Goal: Task Accomplishment & Management: Use online tool/utility

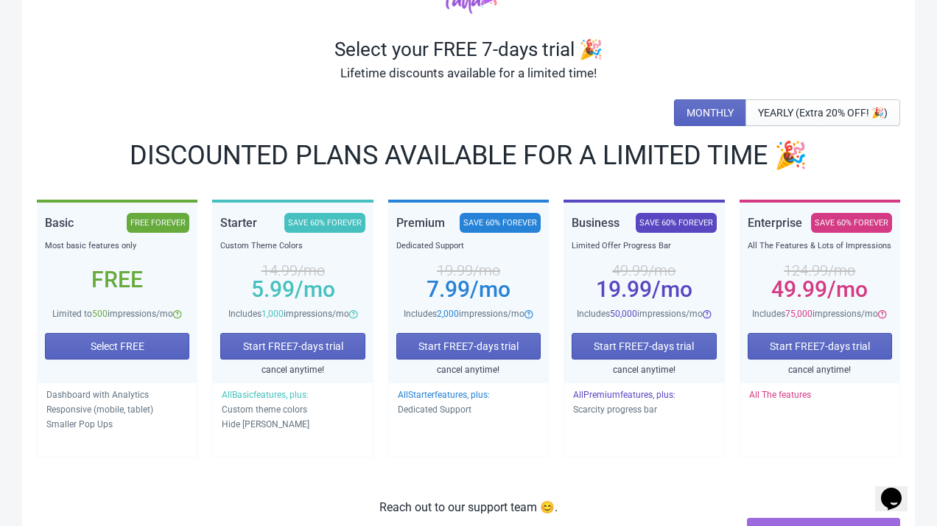
scroll to position [86, 0]
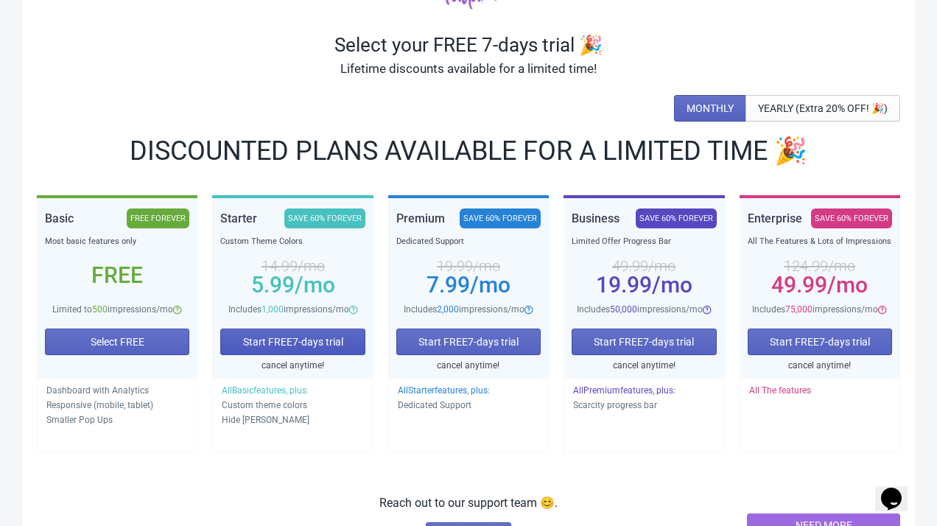
click at [304, 348] on span "Start FREE 7 -days trial" at bounding box center [293, 342] width 100 height 12
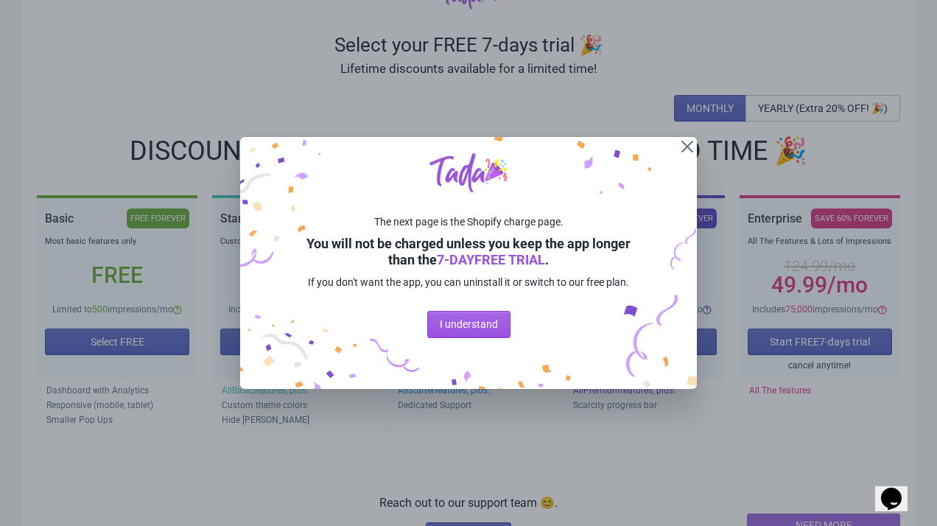
click at [471, 330] on span "I understand" at bounding box center [469, 324] width 58 height 12
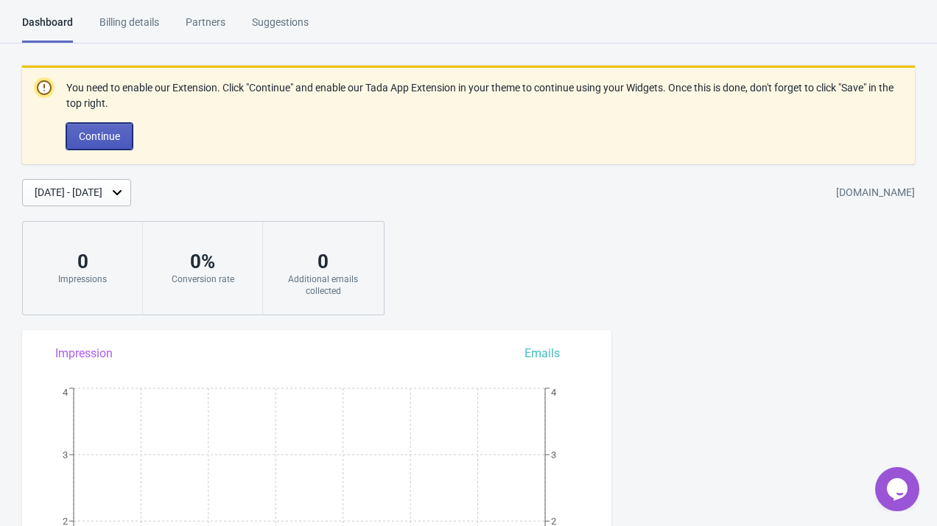
click at [117, 142] on button "Continue" at bounding box center [99, 136] width 66 height 27
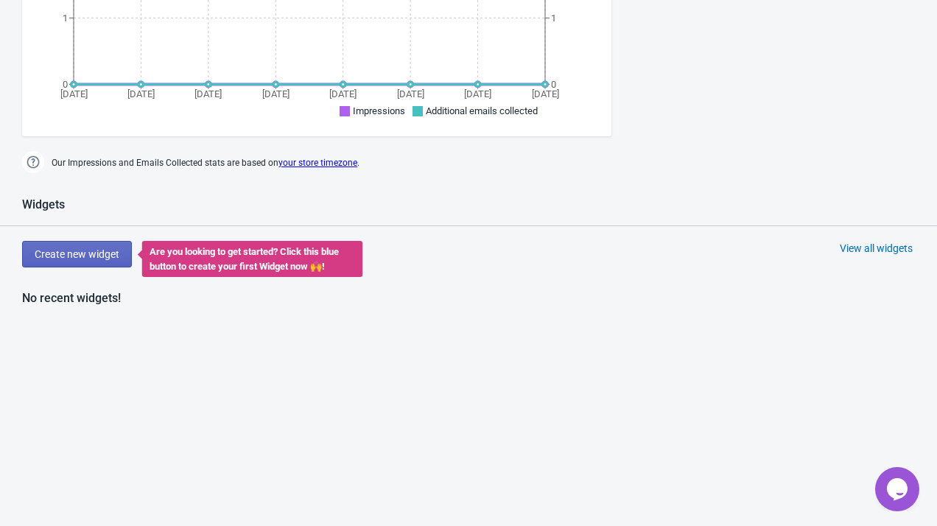
scroll to position [570, 0]
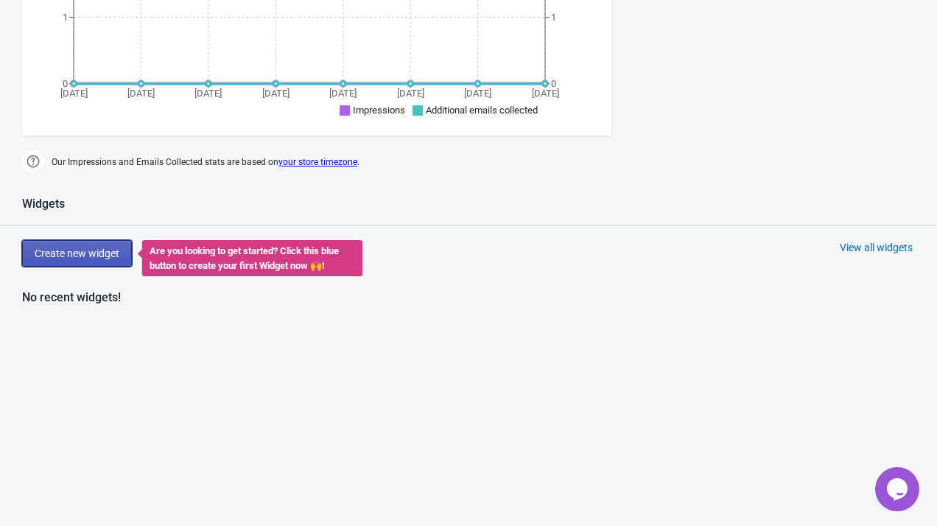
click at [92, 250] on span "Create new widget" at bounding box center [77, 253] width 85 height 12
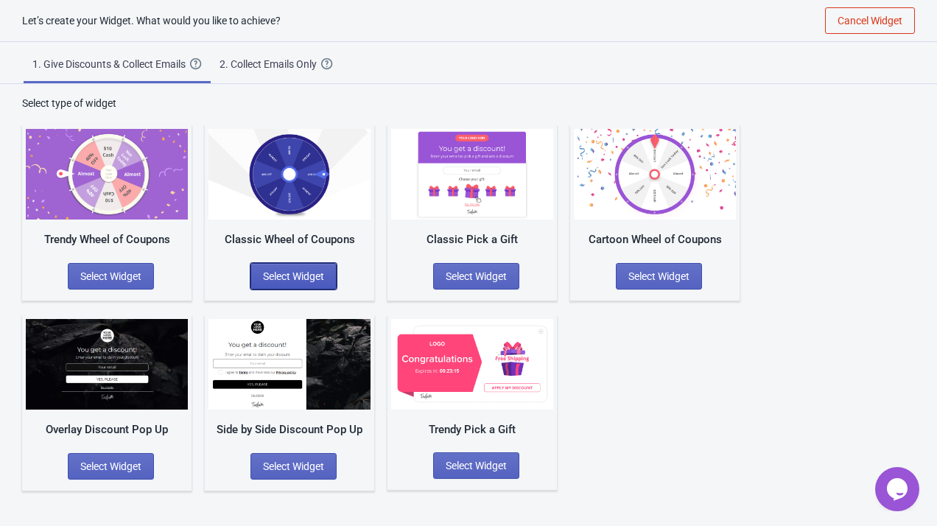
click at [316, 274] on span "Select Widget" at bounding box center [293, 276] width 61 height 12
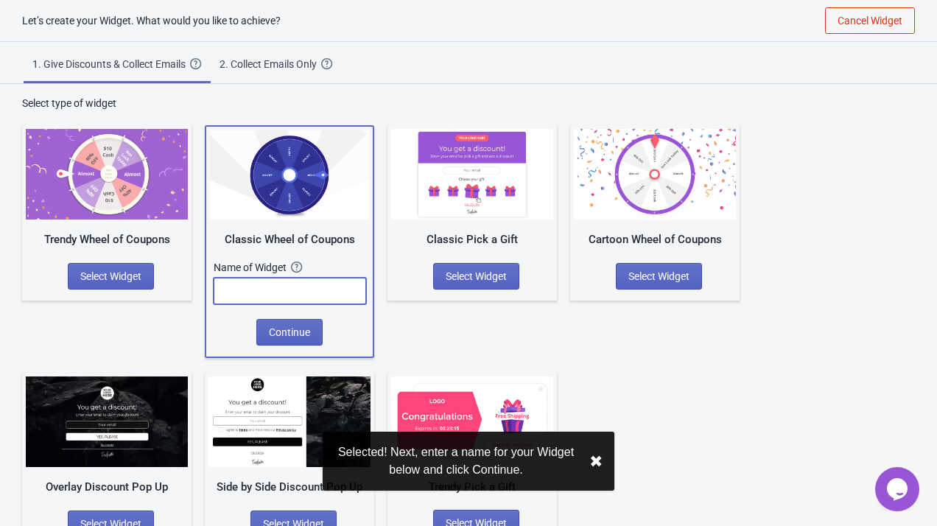
click at [300, 289] on input "text" at bounding box center [290, 291] width 152 height 27
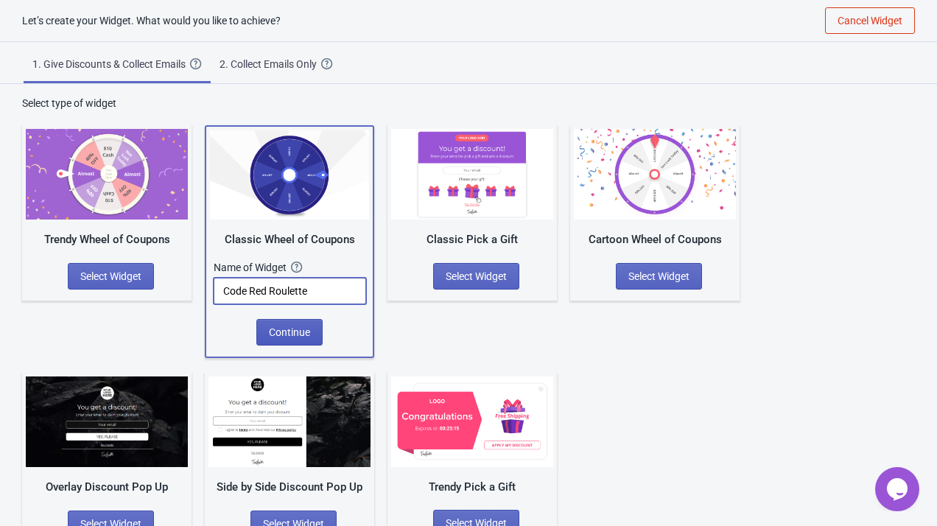
type input "Code Red Roulette"
click at [307, 329] on span "Continue" at bounding box center [289, 332] width 41 height 12
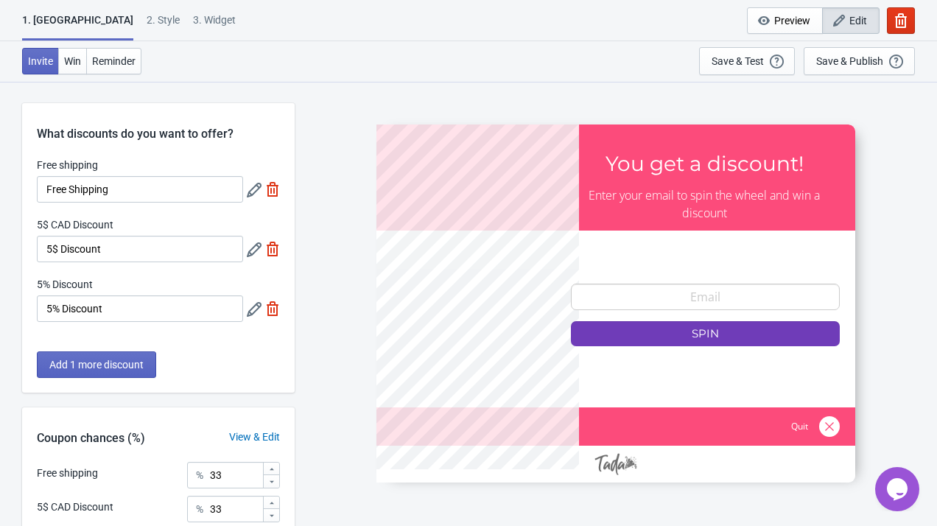
click at [652, 303] on div at bounding box center [615, 303] width 479 height 358
click at [152, 247] on input "5$ Discount" at bounding box center [140, 249] width 206 height 27
click at [105, 225] on label "5$ CAD Discount" at bounding box center [75, 224] width 77 height 15
click at [105, 236] on input "5$ Discount" at bounding box center [140, 249] width 206 height 27
click at [143, 250] on input "5$ Discount" at bounding box center [140, 249] width 206 height 27
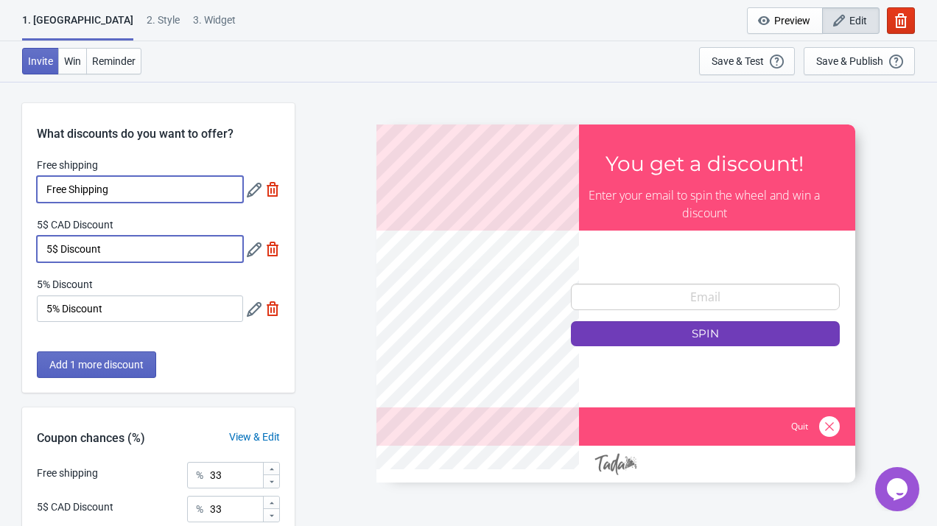
click at [119, 193] on input "Free Shipping" at bounding box center [140, 189] width 206 height 27
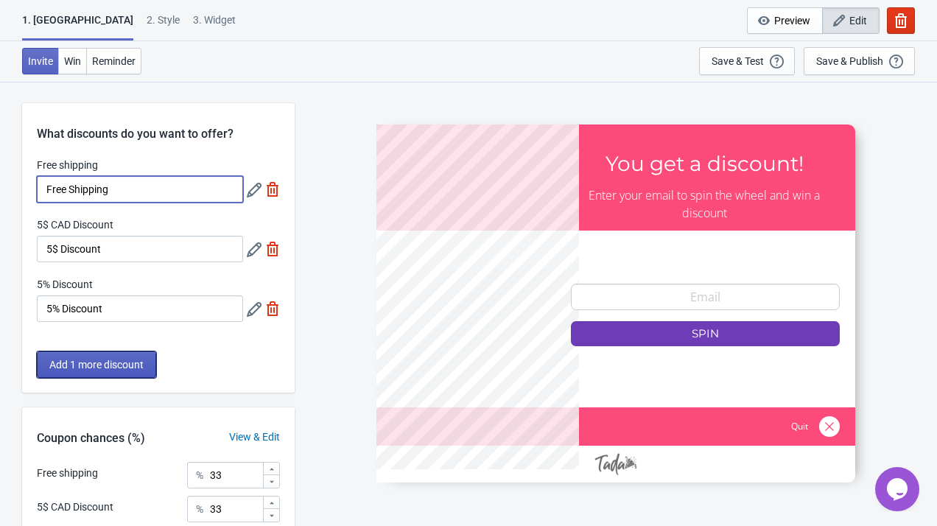
click at [141, 359] on span "Add 1 more discount" at bounding box center [96, 365] width 94 height 12
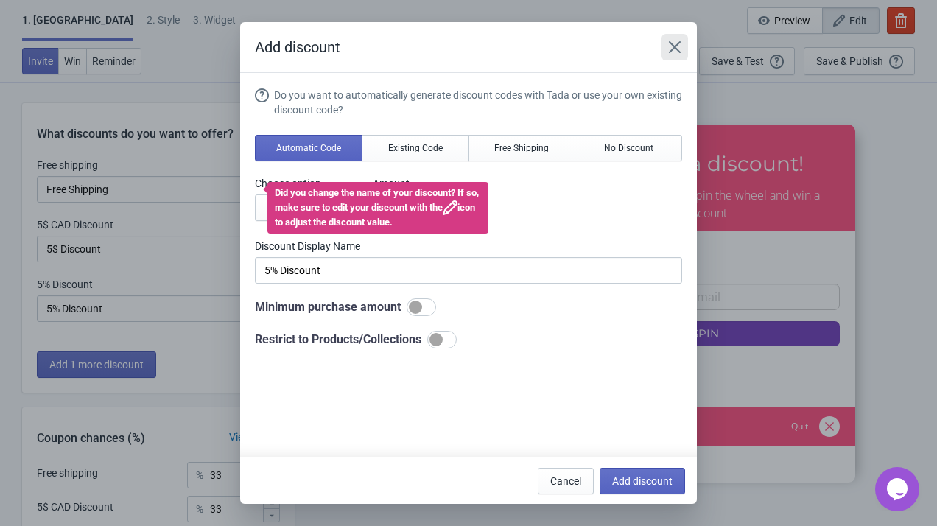
click at [673, 49] on icon "Close" at bounding box center [674, 47] width 15 height 15
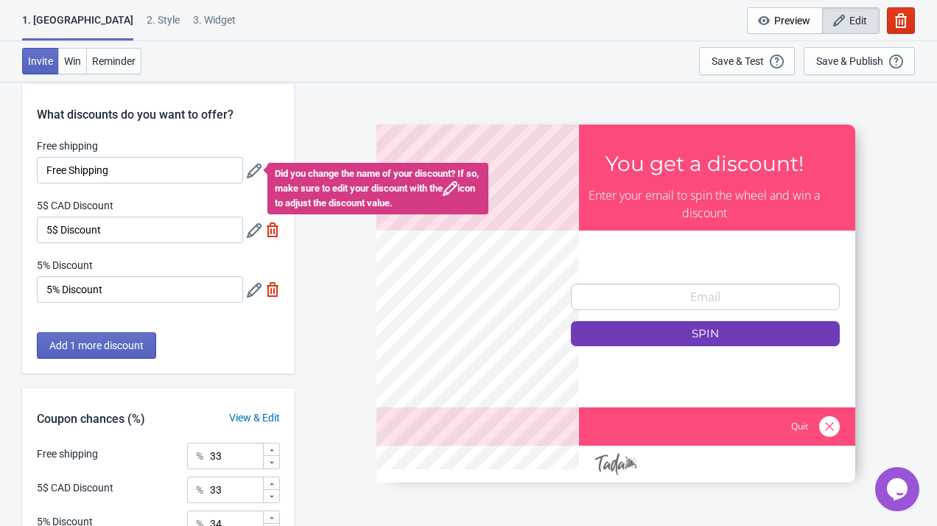
scroll to position [24, 0]
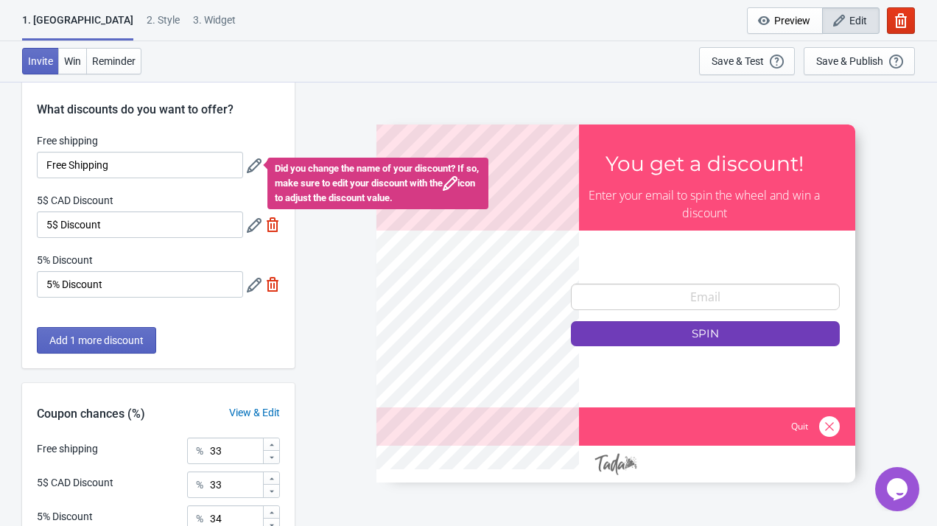
click at [341, 130] on div "SASDERWERT3H You get a discount! Enter your email to spin the wheel and win a d…" at bounding box center [615, 303] width 627 height 444
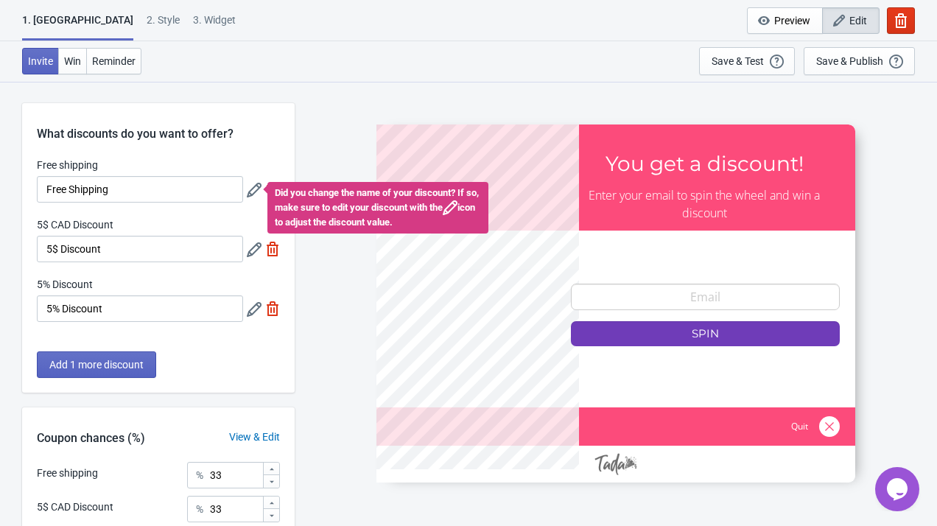
click at [248, 133] on div "What discounts do you want to offer?" at bounding box center [158, 123] width 272 height 40
drag, startPoint x: 243, startPoint y: 145, endPoint x: 195, endPoint y: 145, distance: 47.9
click at [195, 145] on div "What discounts do you want to offer? Free shipping Free Shipping Did you change…" at bounding box center [158, 247] width 272 height 289
click at [147, 25] on div "2 . Style" at bounding box center [163, 26] width 33 height 26
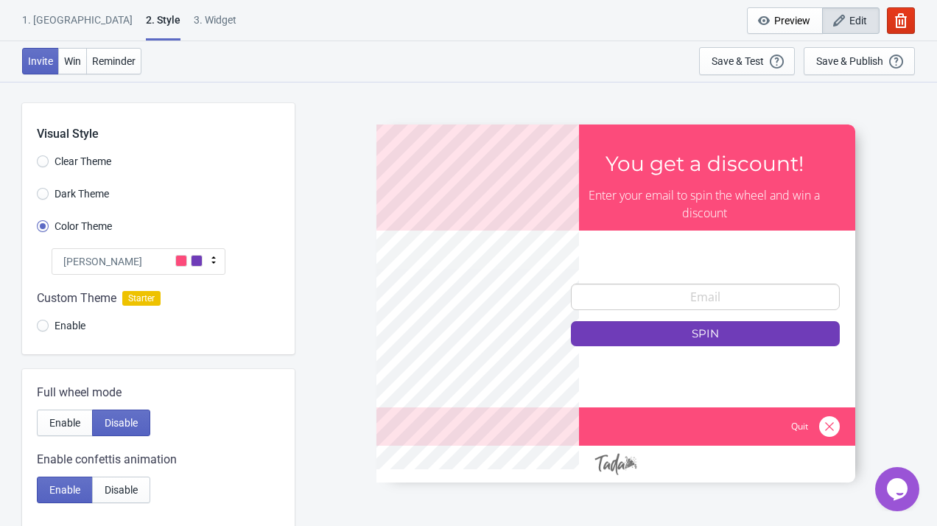
click at [120, 258] on div "Tada" at bounding box center [139, 261] width 174 height 27
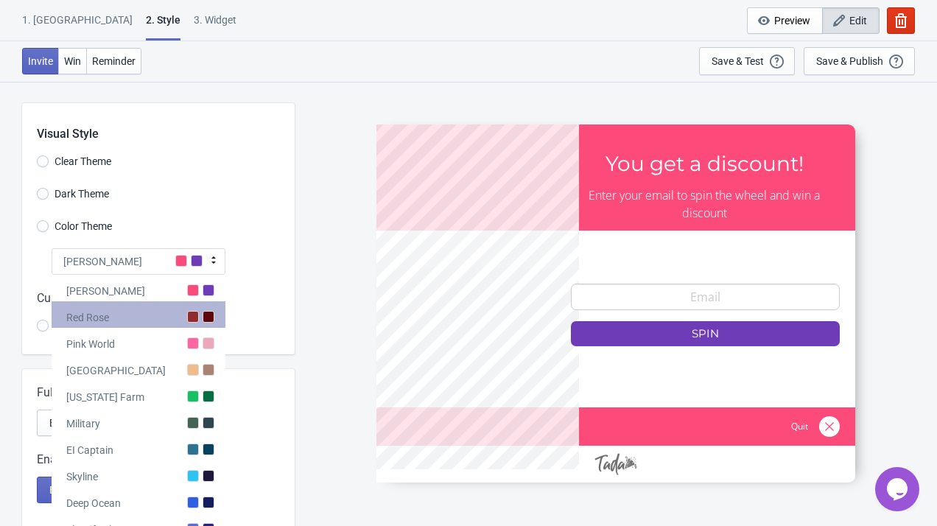
click at [171, 324] on div "Red Rose" at bounding box center [139, 314] width 174 height 27
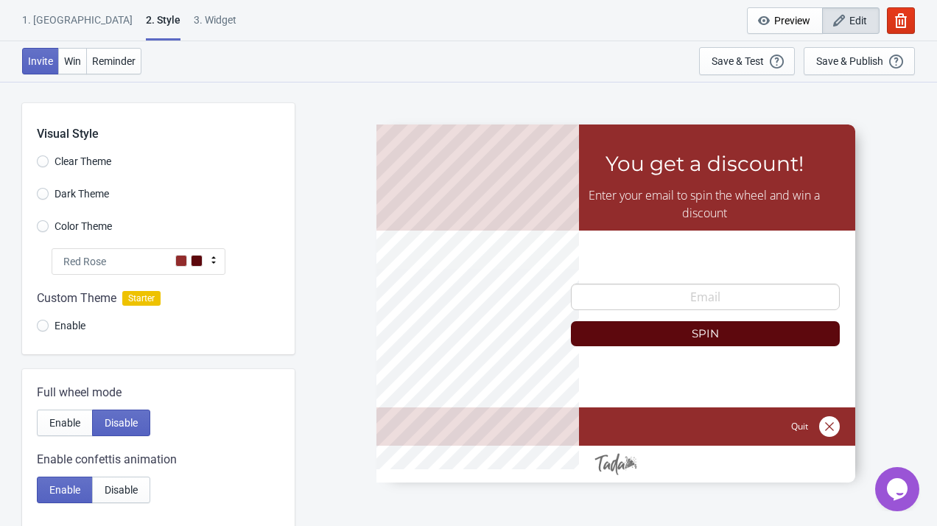
click at [166, 261] on div "Red Rose" at bounding box center [139, 261] width 174 height 27
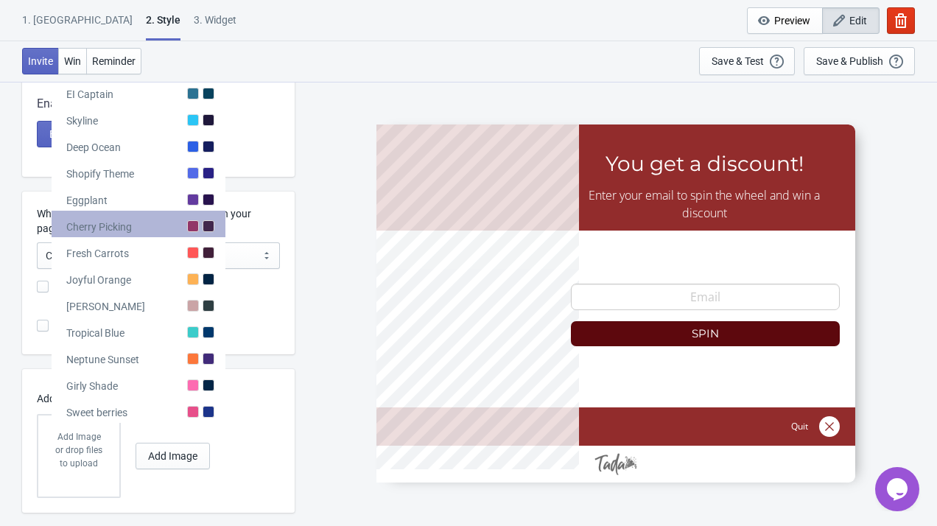
scroll to position [381, 0]
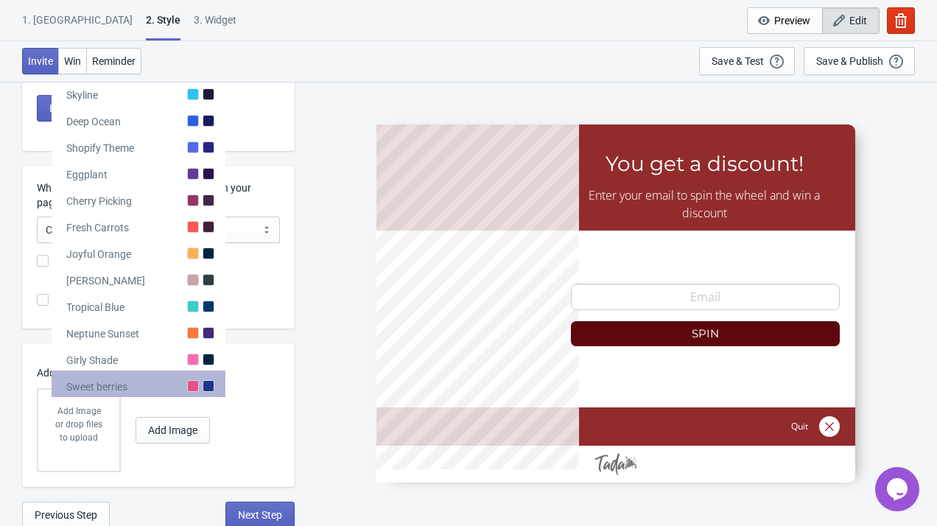
click at [175, 380] on div "Sweet berries" at bounding box center [139, 383] width 174 height 27
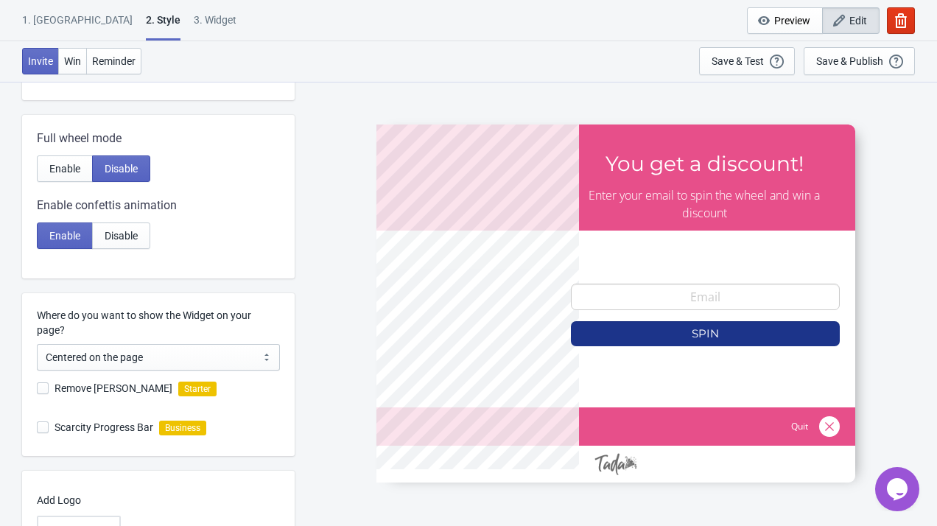
scroll to position [46, 0]
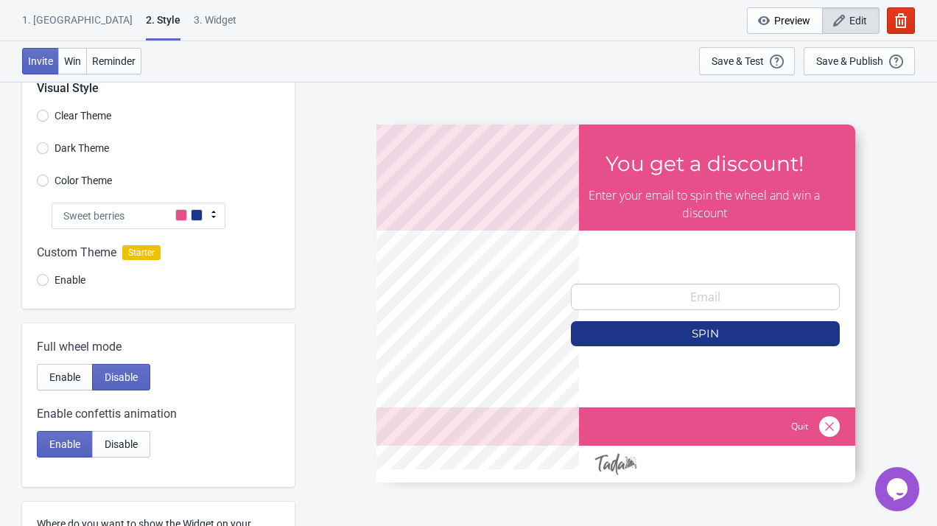
click at [168, 218] on div "Sweet berries" at bounding box center [139, 216] width 174 height 27
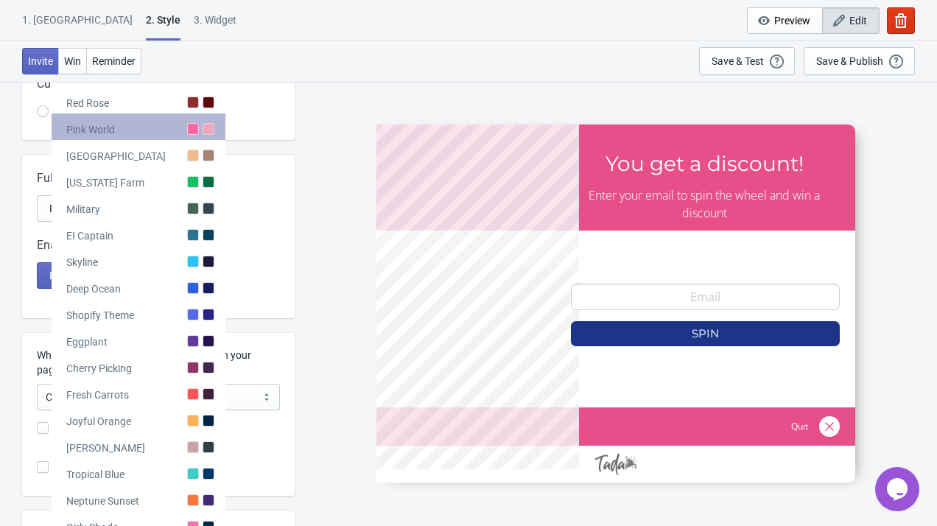
scroll to position [219, 0]
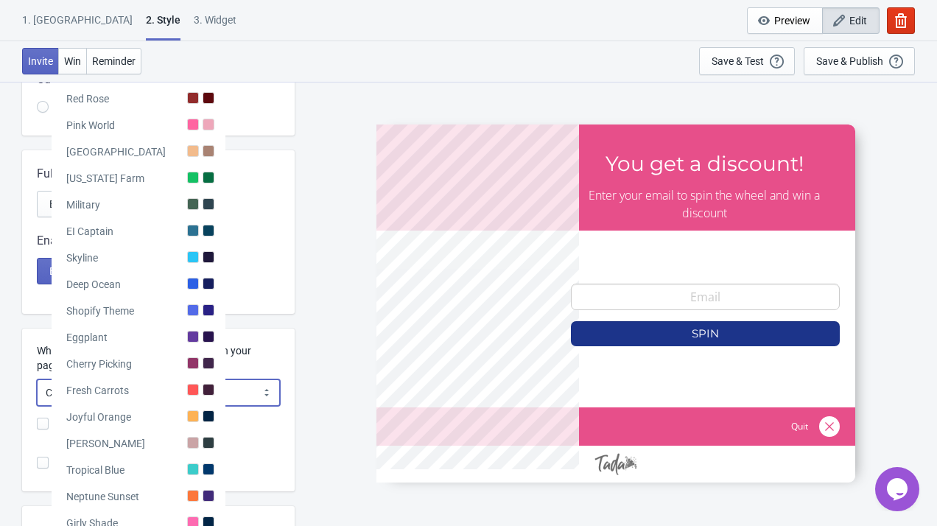
click at [159, 388] on select "Centered on the page Left side of the page" at bounding box center [158, 392] width 243 height 27
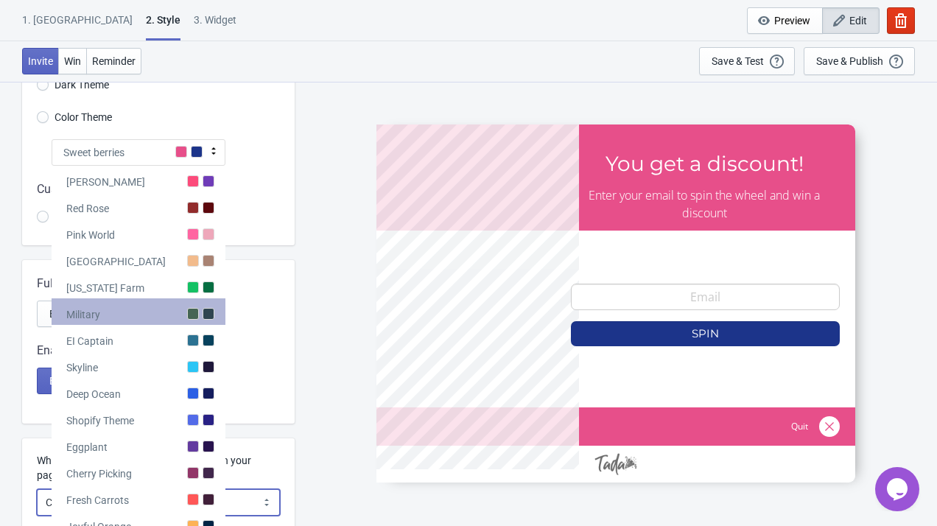
scroll to position [93, 0]
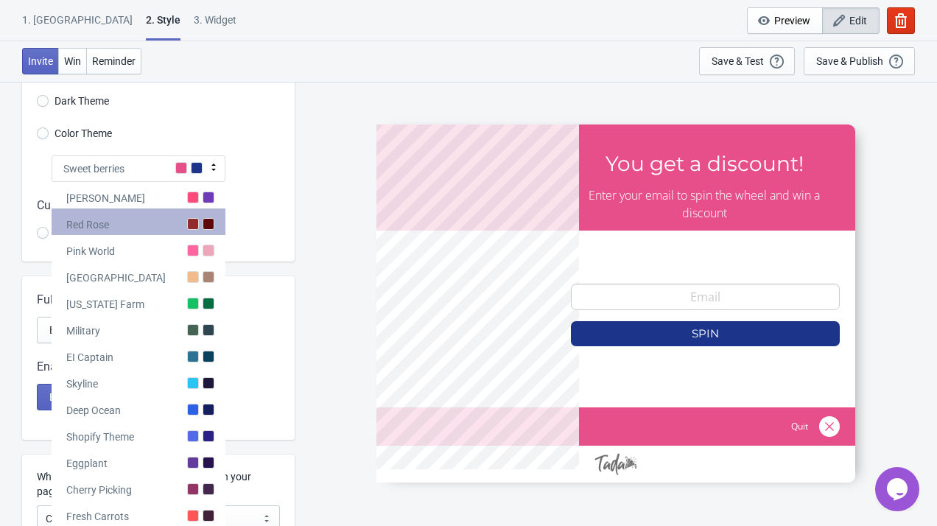
click at [164, 221] on div "Red Rose" at bounding box center [139, 221] width 174 height 27
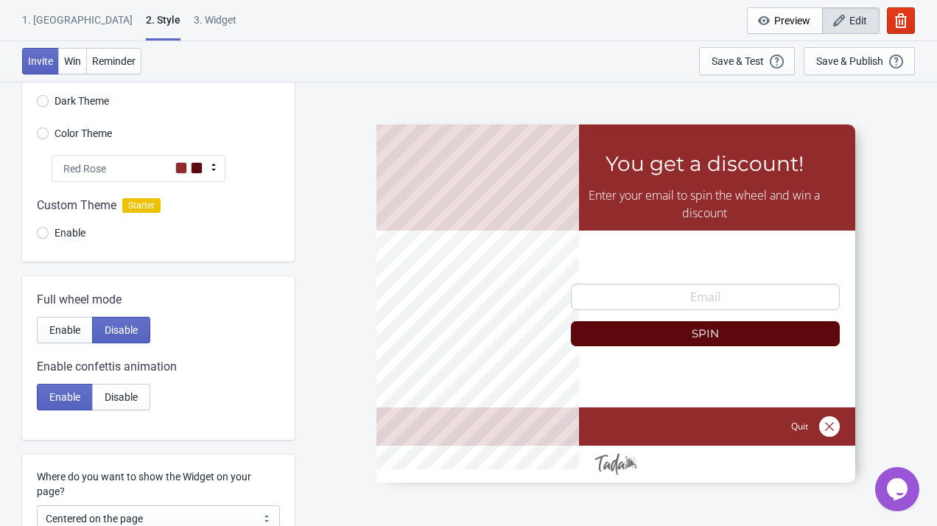
click at [172, 172] on div "Red Rose" at bounding box center [139, 168] width 174 height 27
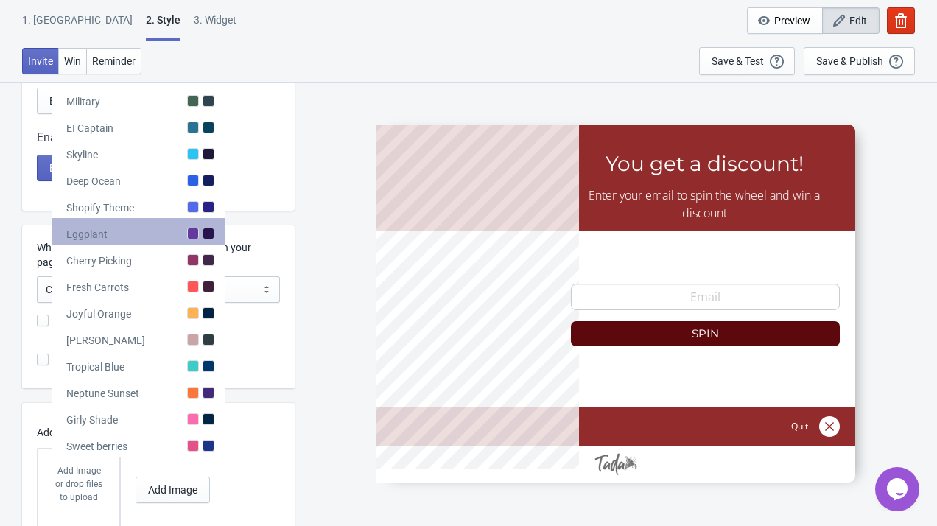
scroll to position [325, 0]
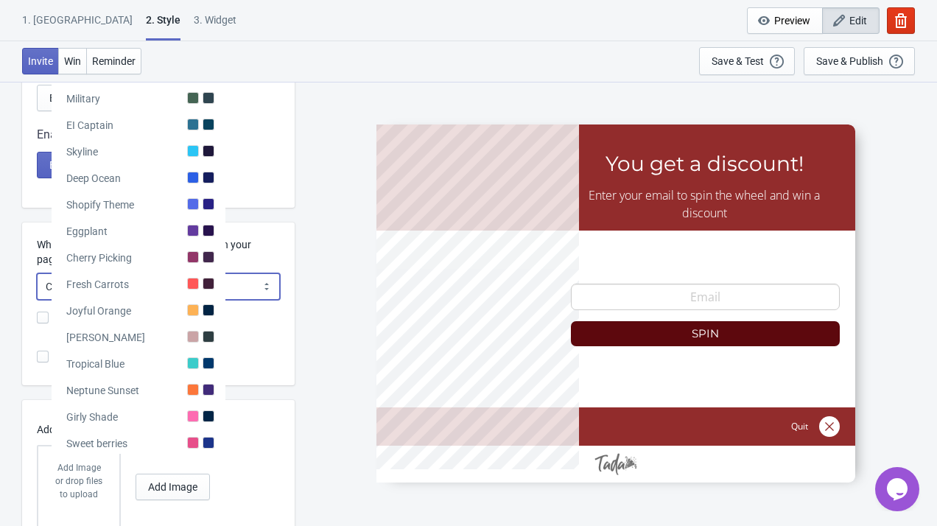
click at [152, 280] on select "Centered on the page Left side of the page" at bounding box center [158, 286] width 243 height 27
click at [37, 273] on select "Centered on the page Left side of the page" at bounding box center [158, 286] width 243 height 27
click at [133, 286] on select "Centered on the page Left side of the page" at bounding box center [158, 286] width 243 height 27
click at [37, 273] on select "Centered on the page Left side of the page" at bounding box center [158, 286] width 243 height 27
click at [97, 288] on select "Centered on the page Left side of the page" at bounding box center [158, 286] width 243 height 27
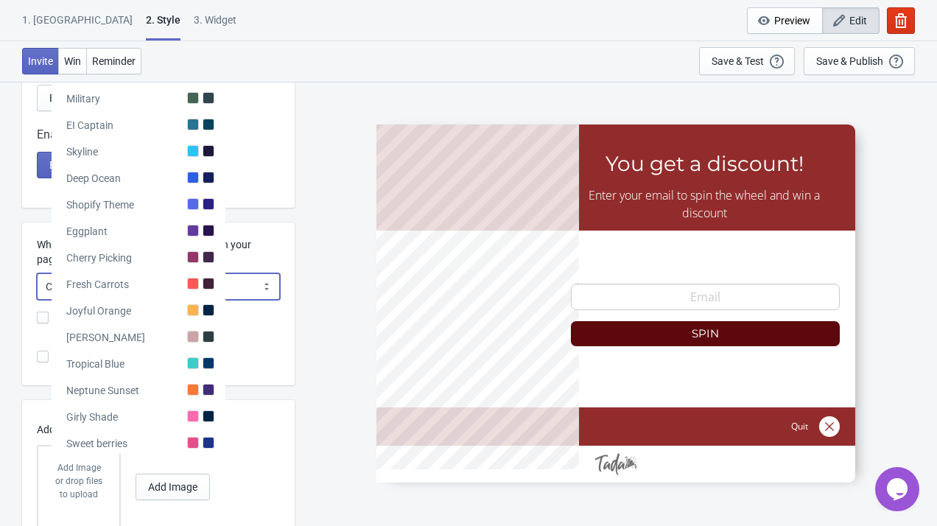
click at [126, 284] on select "Centered on the page Left side of the page" at bounding box center [158, 286] width 243 height 27
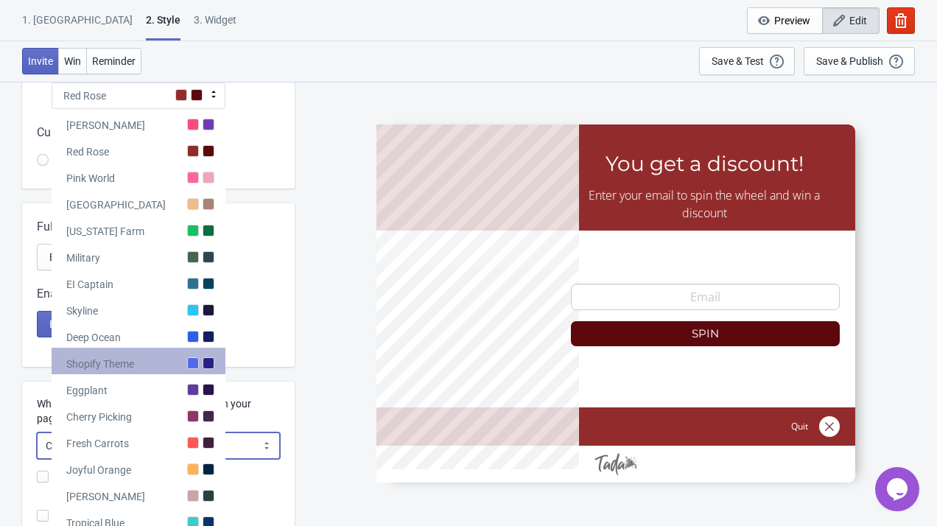
scroll to position [154, 0]
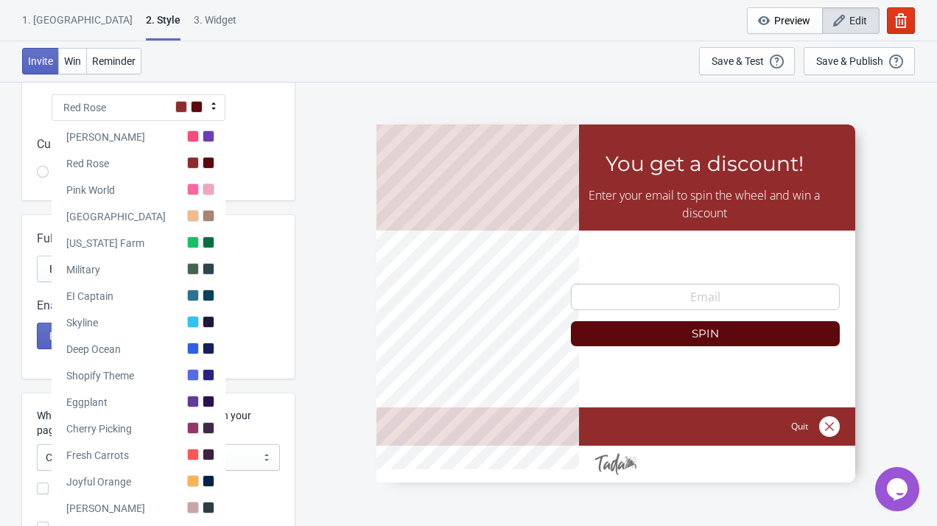
click at [387, 88] on div "SASDERWERT3H You get a discount! Enter your email to spin the wheel and win a d…" at bounding box center [615, 303] width 627 height 444
click at [265, 135] on div "Custom Theme Starter" at bounding box center [158, 144] width 243 height 18
click at [313, 161] on div "SASDERWERT3H You get a discount! Enter your email to spin the wheel and win a d…" at bounding box center [615, 303] width 627 height 444
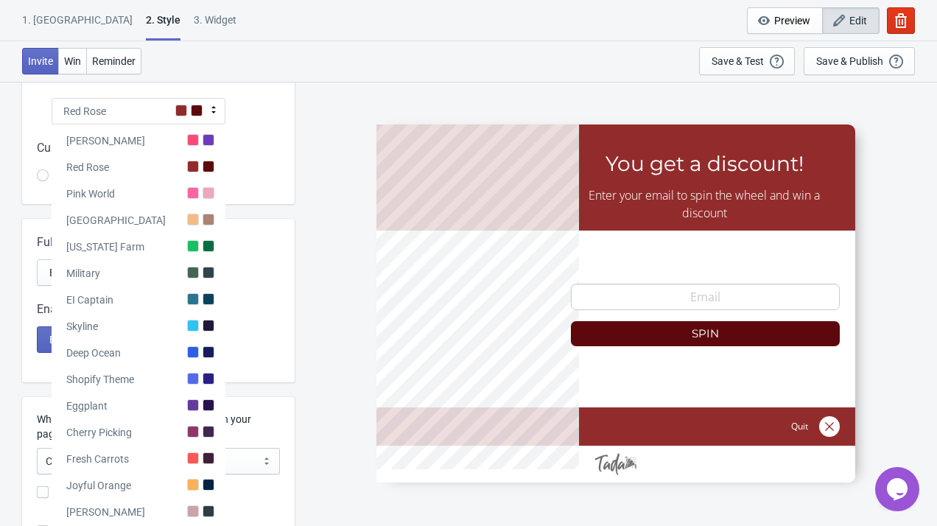
scroll to position [110, 0]
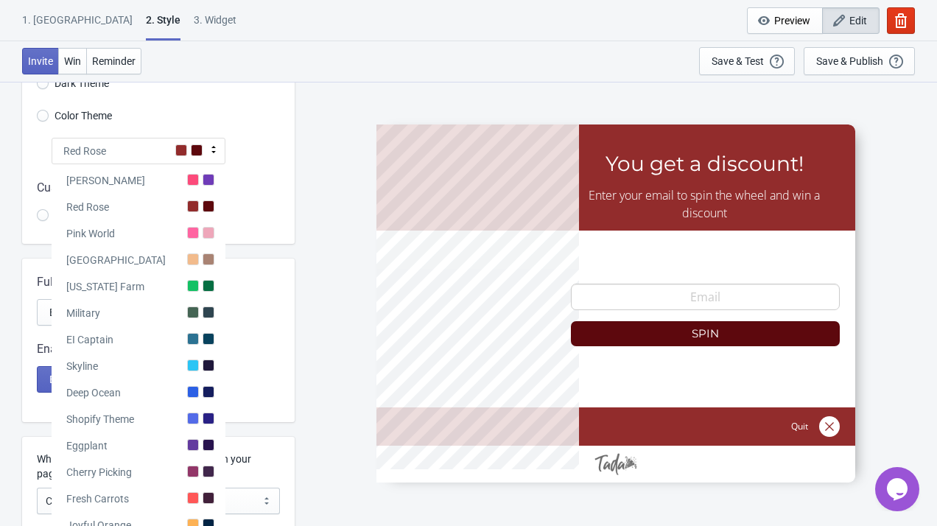
click at [243, 135] on div "Visual Style Clear Theme Dark Theme Color Theme Red Rose Tada Red Rose Pink Wor…" at bounding box center [158, 118] width 272 height 251
click at [186, 153] on div "Red Rose" at bounding box center [139, 151] width 174 height 27
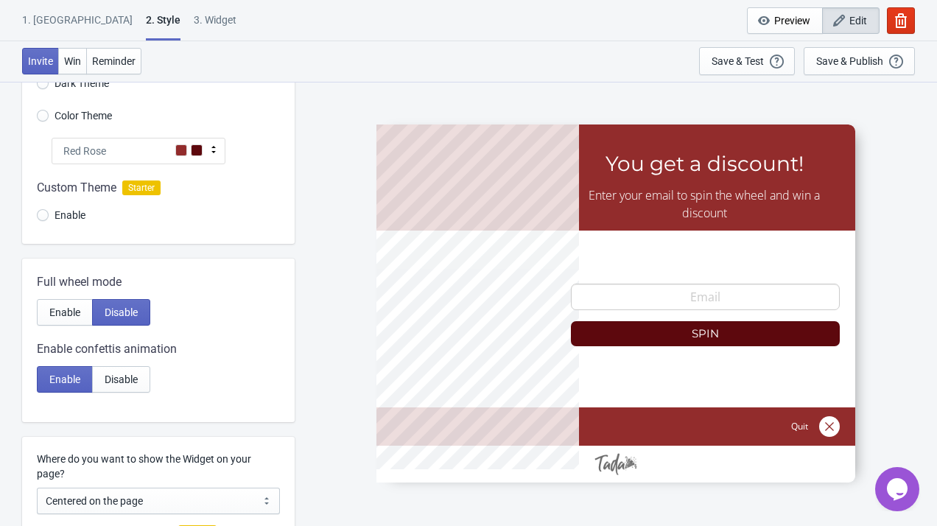
click at [214, 146] on icon at bounding box center [213, 149] width 15 height 15
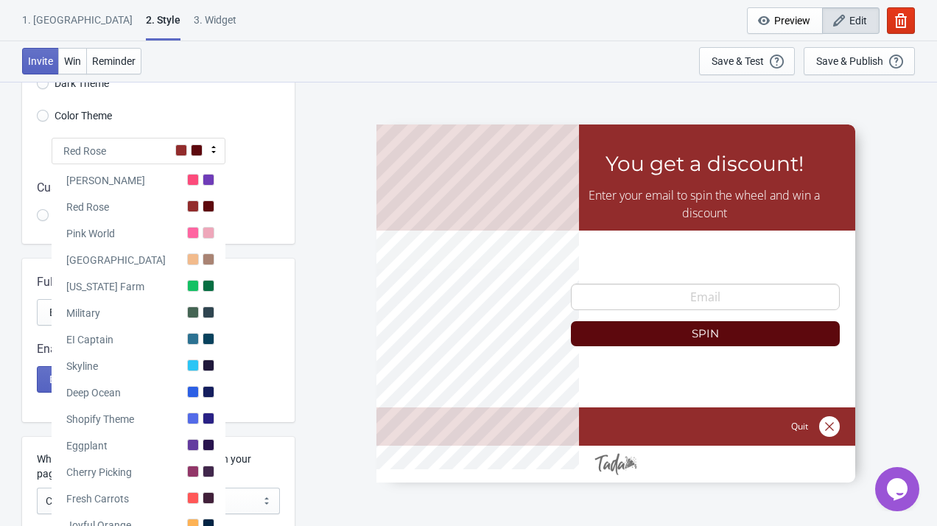
click at [214, 146] on icon at bounding box center [213, 149] width 15 height 15
radio input "true"
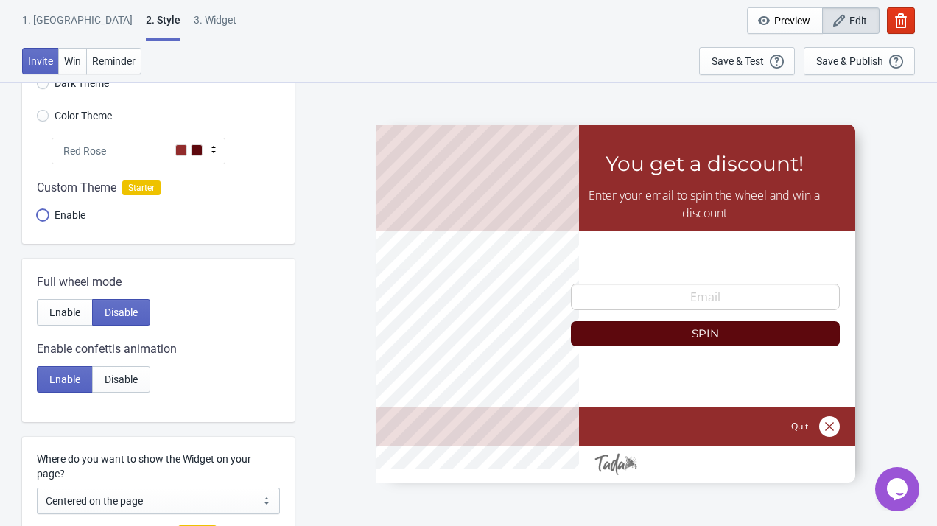
click at [48, 215] on input "Enable" at bounding box center [43, 222] width 12 height 27
radio input "true"
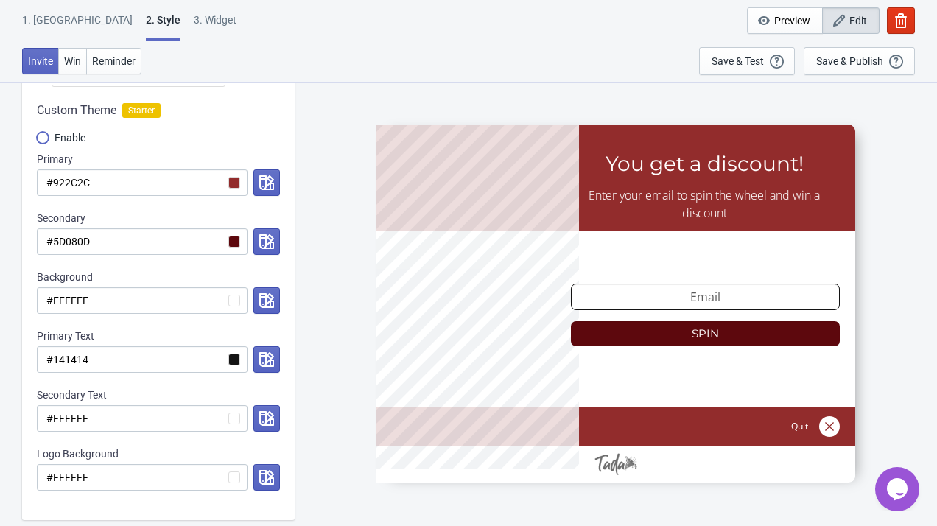
scroll to position [218, 0]
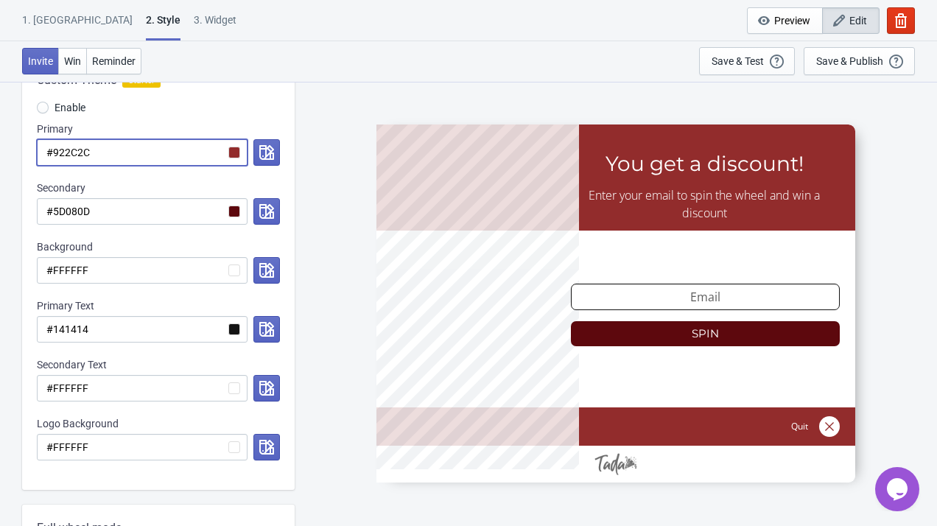
click at [233, 152] on input "#922C2C" at bounding box center [142, 152] width 211 height 27
click at [267, 152] on icon "button" at bounding box center [266, 152] width 15 height 15
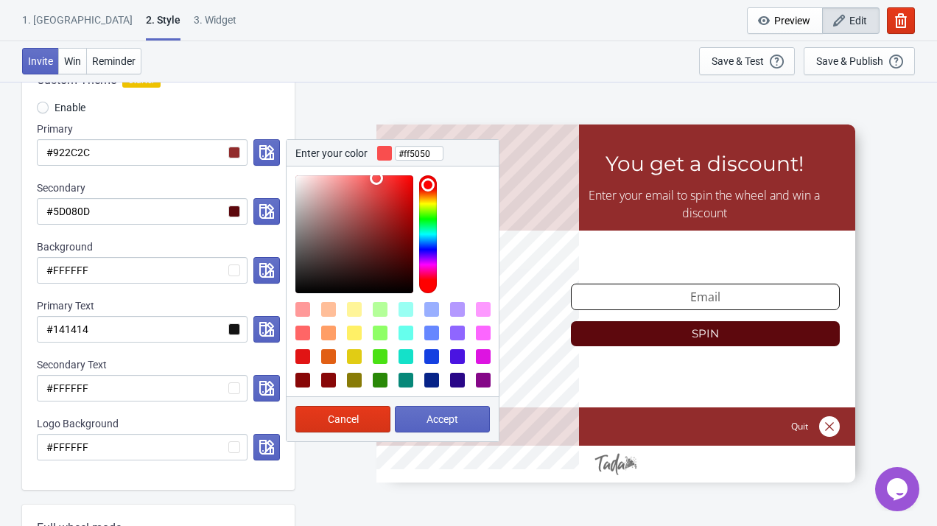
type input "#ff5151"
drag, startPoint x: 379, startPoint y: 222, endPoint x: 376, endPoint y: 173, distance: 49.4
click at [376, 173] on div at bounding box center [392, 229] width 212 height 127
click at [432, 416] on span "Accept" at bounding box center [442, 419] width 32 height 12
radio input "true"
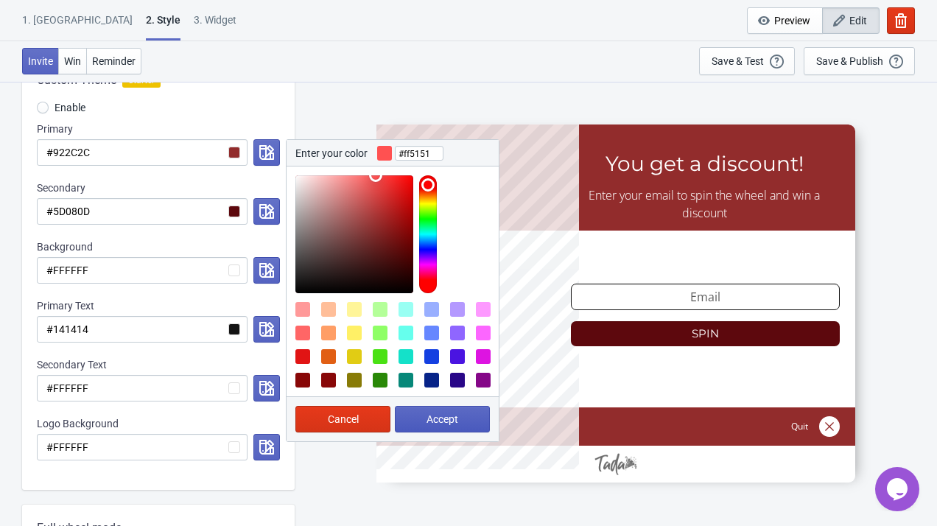
type input "#ff5151"
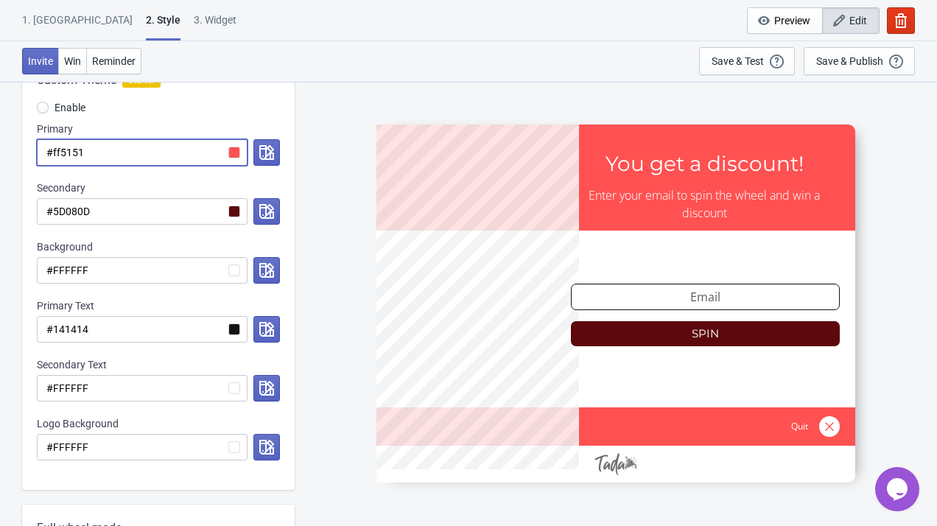
click at [227, 157] on input "#ff5151" at bounding box center [142, 152] width 211 height 27
click at [246, 148] on input "#ff5151" at bounding box center [142, 152] width 211 height 27
click at [274, 149] on button "button" at bounding box center [266, 152] width 27 height 27
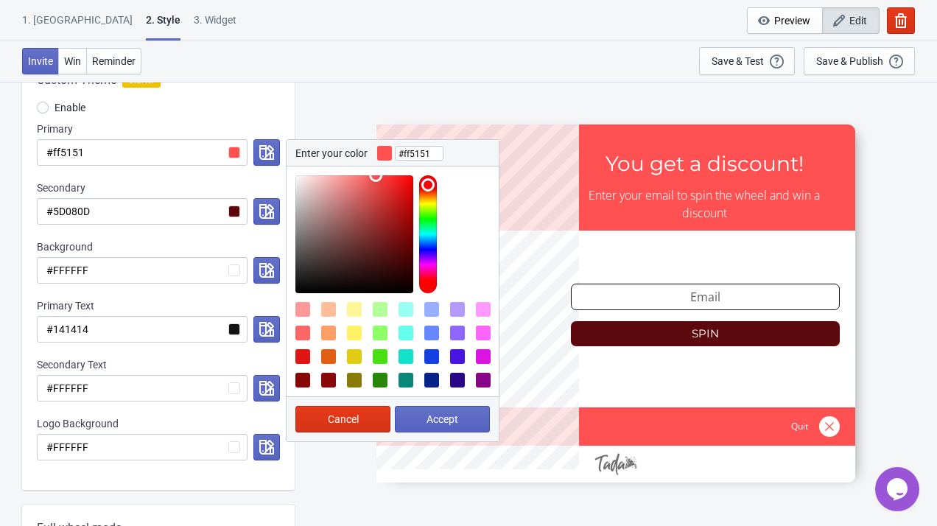
click at [303, 354] on div at bounding box center [302, 356] width 15 height 15
type input "#E11414"
click at [303, 356] on div at bounding box center [302, 356] width 15 height 15
click at [439, 414] on span "Accept" at bounding box center [442, 419] width 32 height 12
radio input "true"
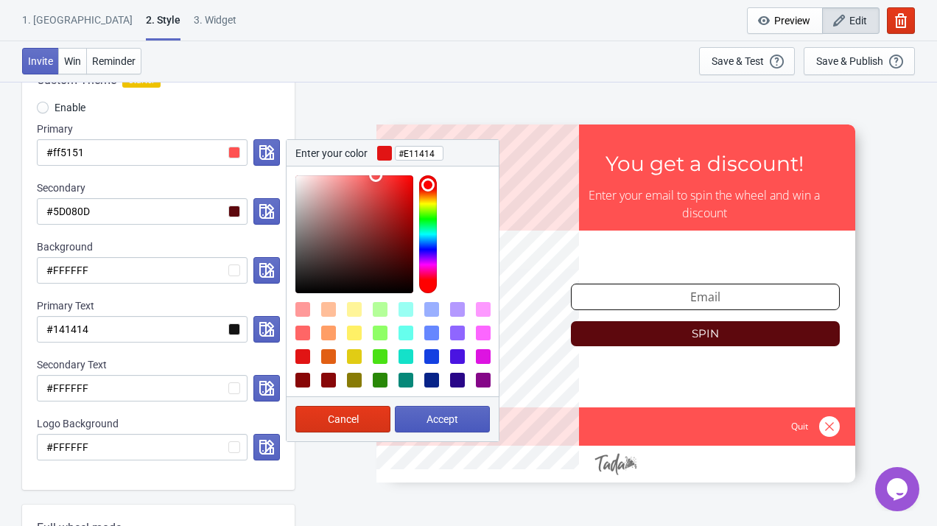
type input "#E11414"
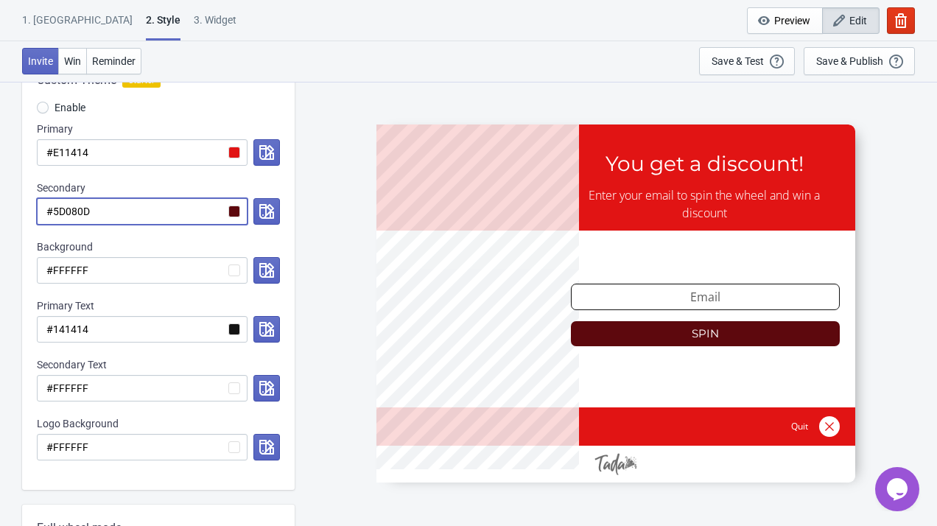
click at [222, 216] on input "#5D080D" at bounding box center [142, 211] width 211 height 27
click at [264, 210] on icon "button" at bounding box center [266, 211] width 15 height 15
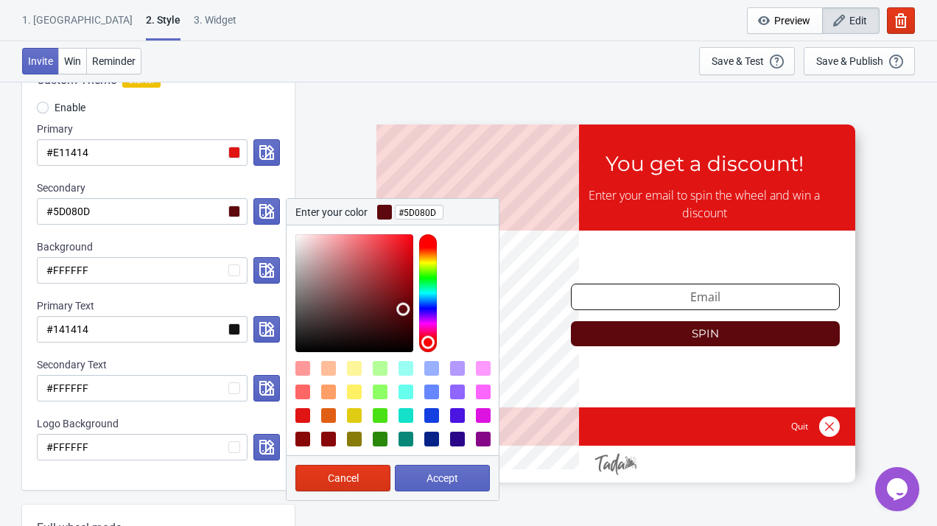
click at [303, 394] on div at bounding box center [302, 391] width 15 height 15
click at [305, 440] on div at bounding box center [302, 439] width 15 height 15
type input "#880707"
click at [342, 475] on span "Cancel" at bounding box center [343, 478] width 31 height 12
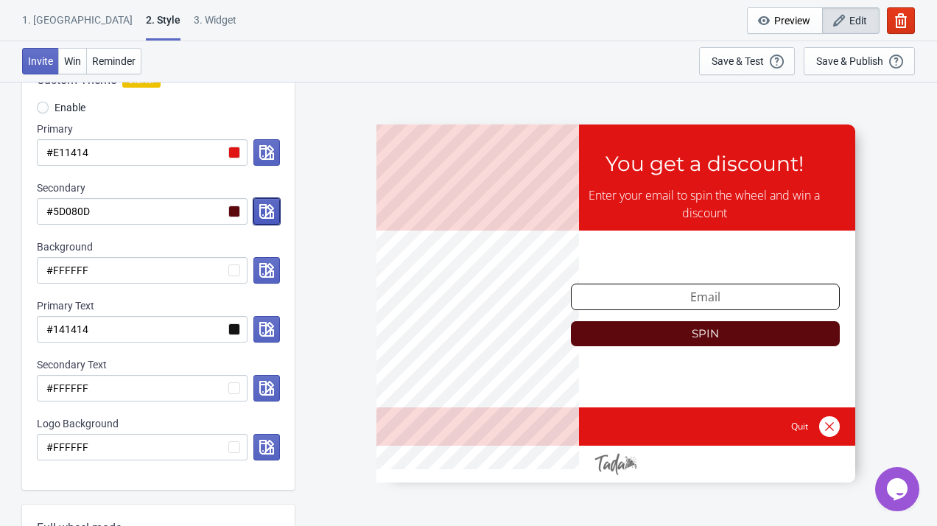
click at [267, 214] on icon "button" at bounding box center [266, 211] width 15 height 15
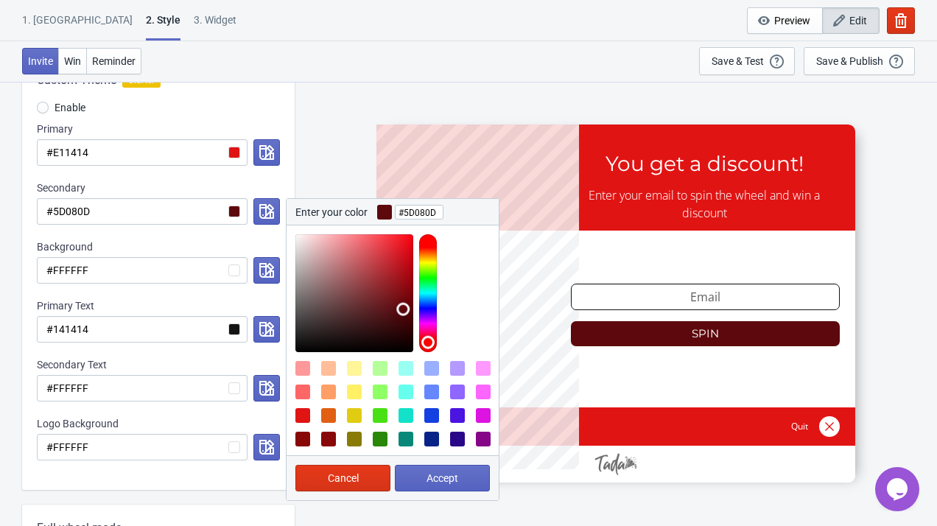
click at [302, 443] on div at bounding box center [302, 439] width 15 height 15
type input "#880707"
click at [424, 479] on button "Accept" at bounding box center [442, 478] width 95 height 27
radio input "true"
type input "#880707"
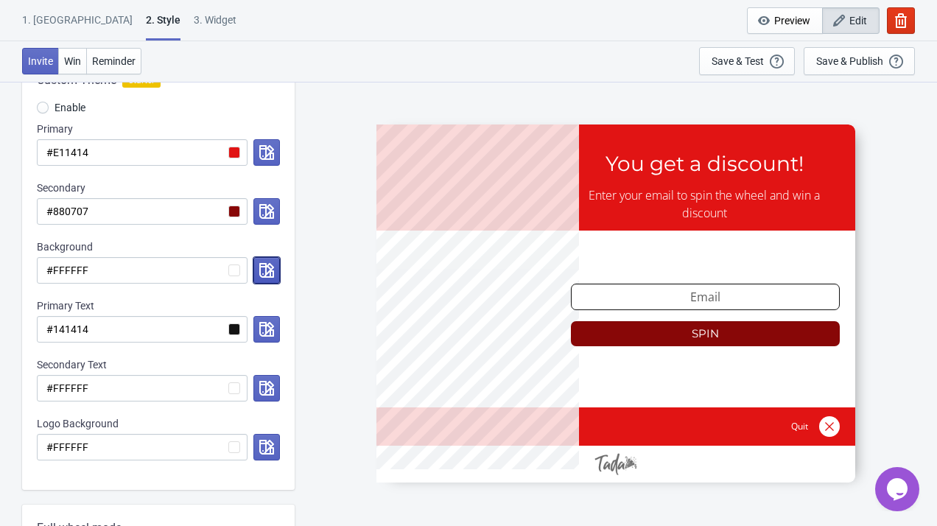
click at [263, 271] on icon "button" at bounding box center [266, 270] width 15 height 15
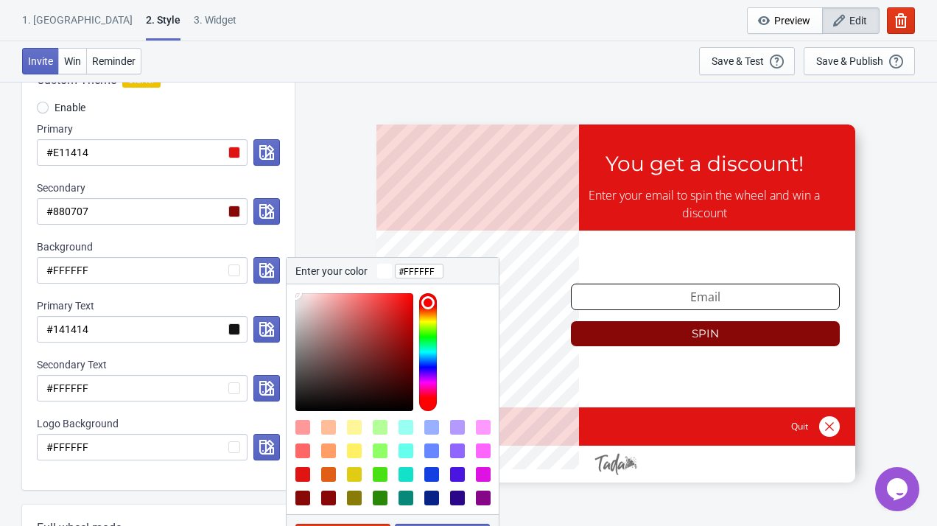
click at [368, 206] on div "SASDERWERT3H You get a discount! Enter your email to spin the wheel and win a d…" at bounding box center [615, 303] width 627 height 444
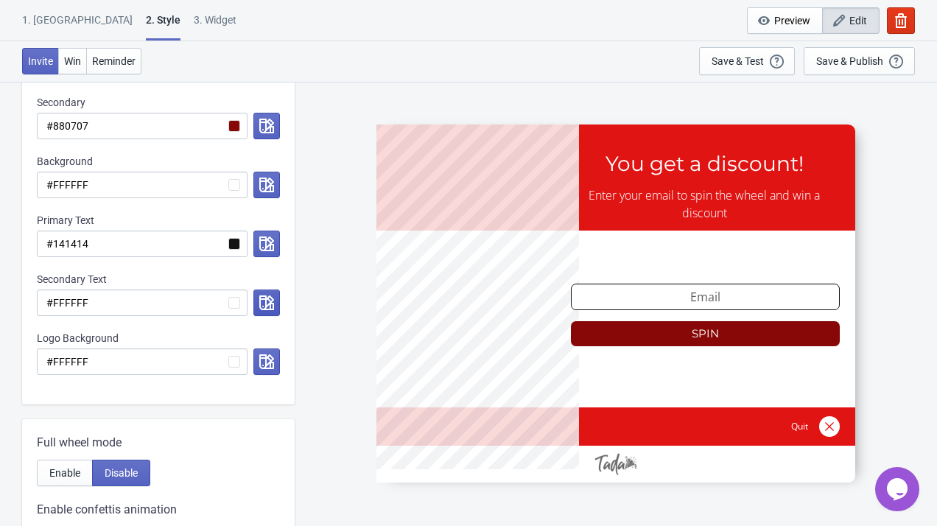
scroll to position [307, 0]
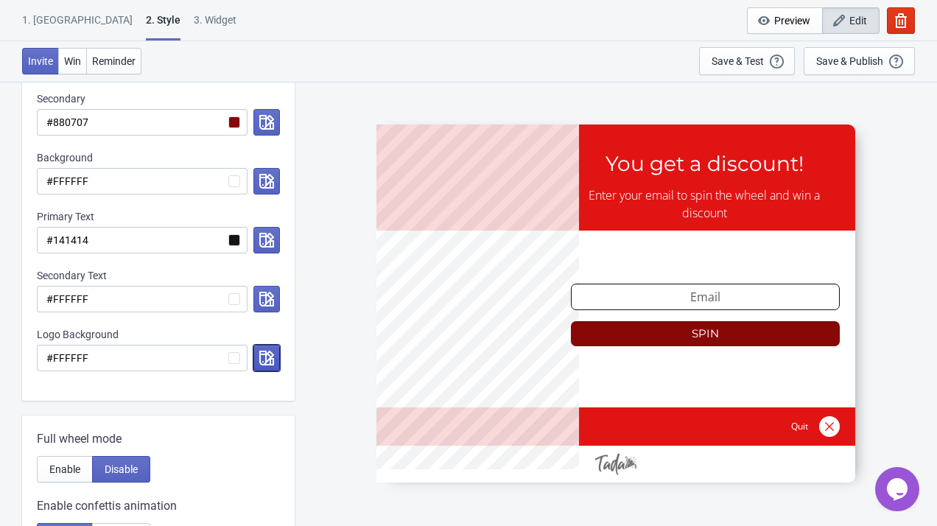
click at [264, 354] on icon "button" at bounding box center [266, 358] width 15 height 15
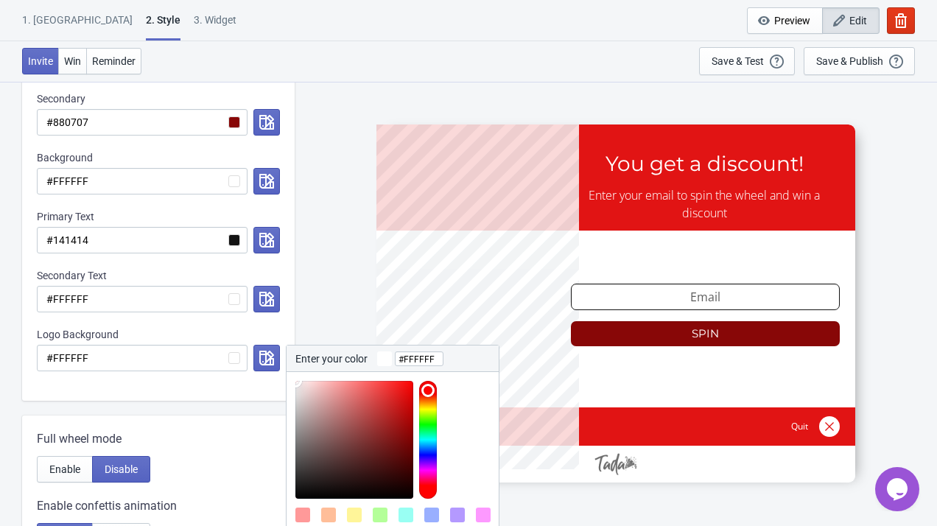
click at [304, 299] on div "SASDERWERT3H You get a discount! Enter your email to spin the wheel and win a d…" at bounding box center [615, 303] width 627 height 444
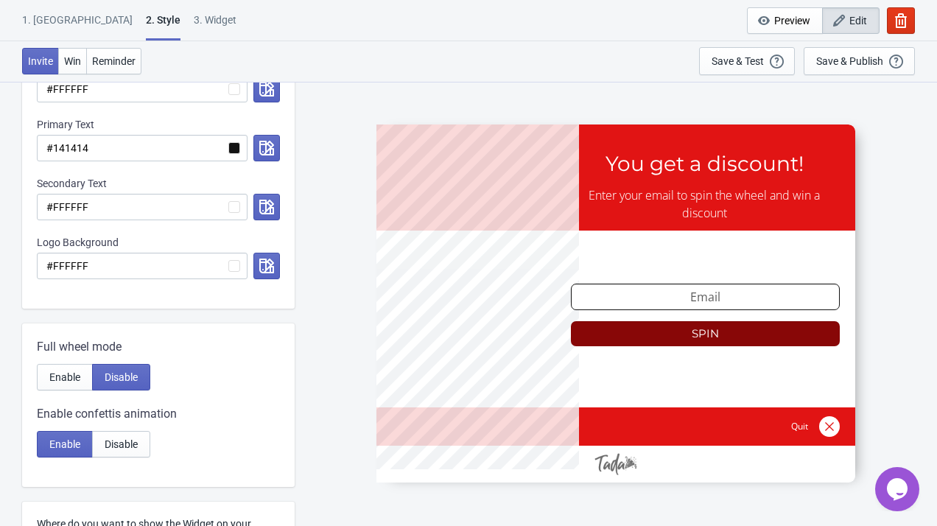
scroll to position [426, 0]
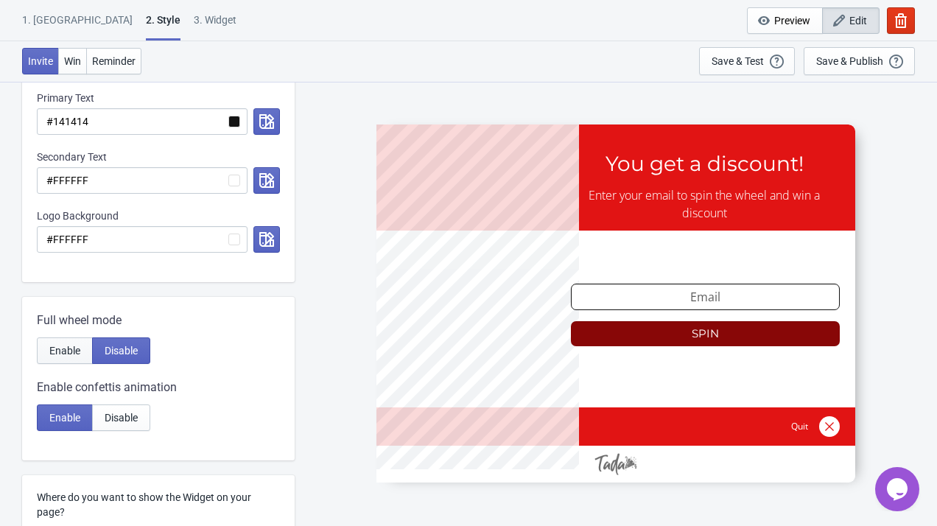
click at [78, 353] on span "Enable" at bounding box center [64, 351] width 31 height 12
radio input "true"
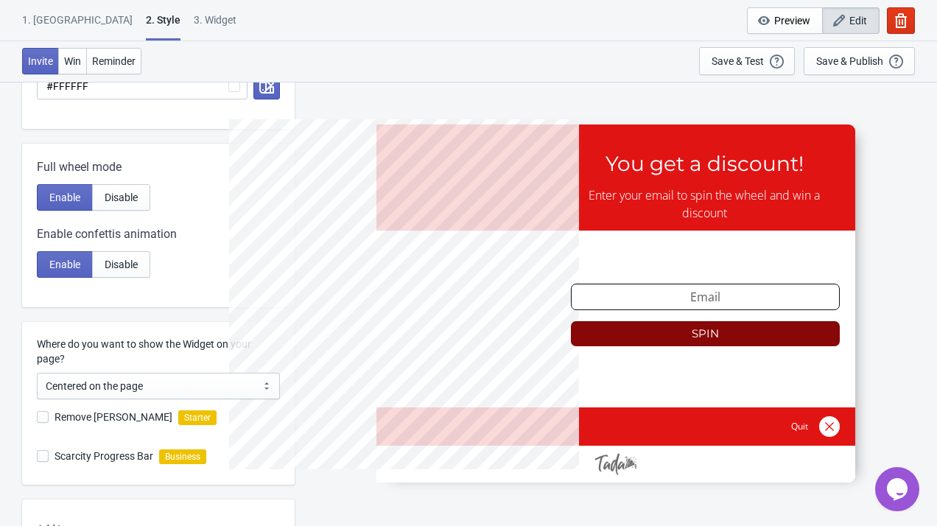
scroll to position [595, 0]
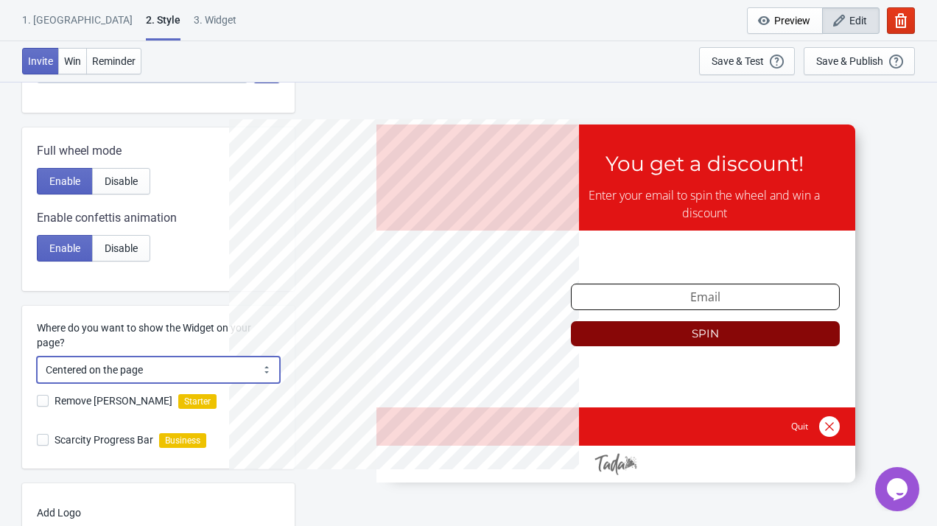
click at [153, 370] on select "Centered on the page Left side of the page" at bounding box center [158, 369] width 243 height 27
click at [37, 356] on select "Centered on the page Left side of the page" at bounding box center [158, 369] width 243 height 27
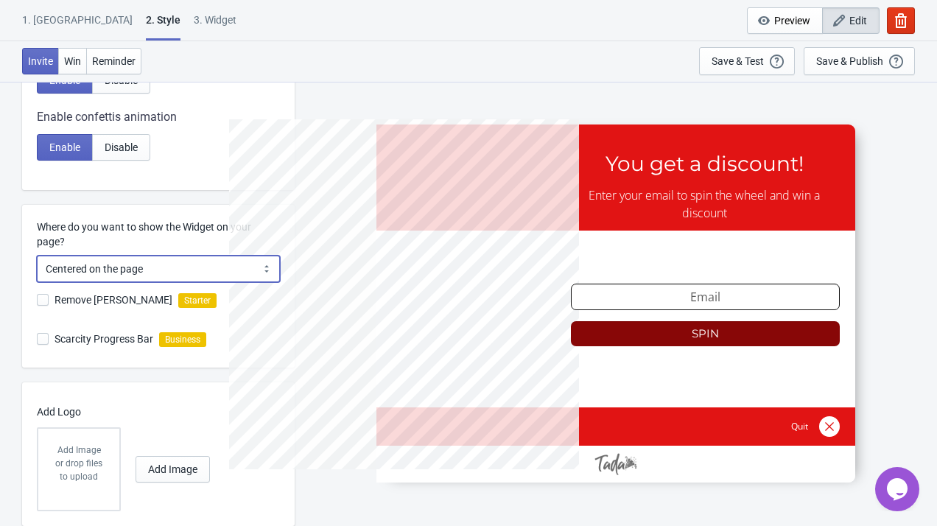
scroll to position [703, 0]
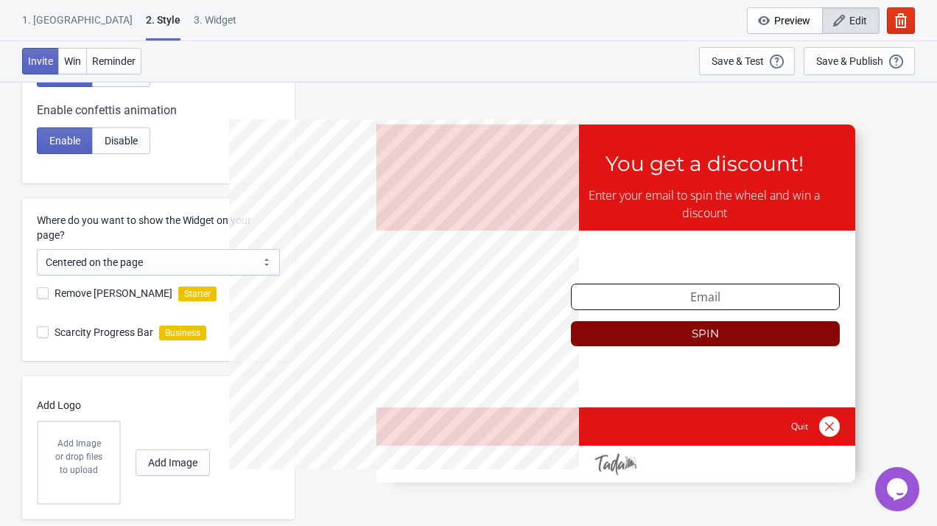
click at [120, 292] on span "Remove Tada Branding" at bounding box center [113, 293] width 118 height 15
click at [38, 292] on input "Remove Tada Branding" at bounding box center [37, 300] width 1 height 27
checkbox input "true"
radio input "true"
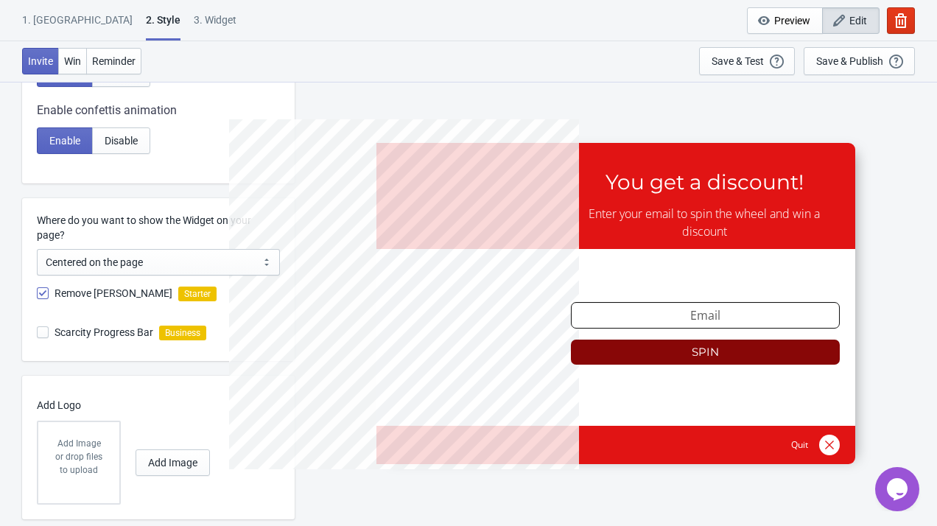
click at [109, 298] on span "Remove Tada Branding" at bounding box center [113, 293] width 118 height 15
click at [38, 298] on input "Remove [PERSON_NAME]" at bounding box center [37, 300] width 1 height 27
checkbox input "false"
radio input "true"
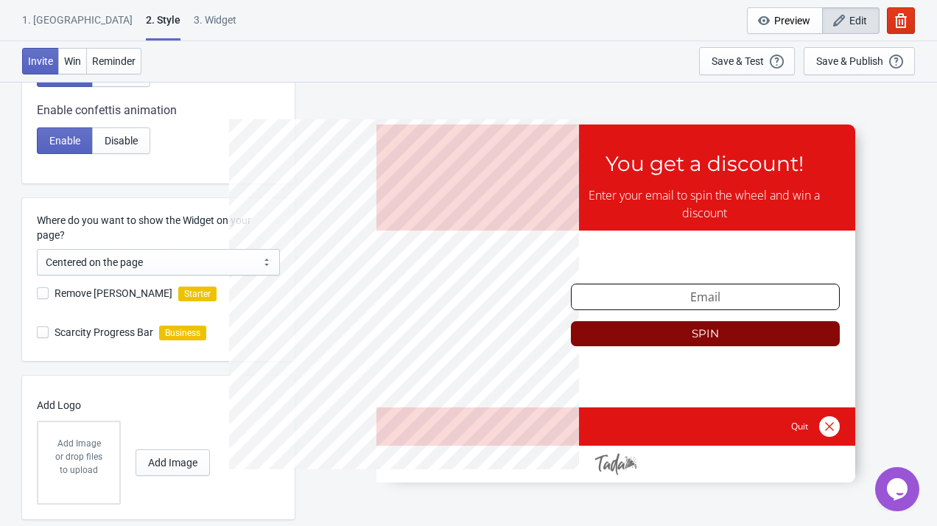
click at [109, 298] on span "Remove [PERSON_NAME]" at bounding box center [113, 293] width 118 height 15
click at [38, 298] on input "Remove [PERSON_NAME]" at bounding box center [37, 300] width 1 height 27
checkbox input "true"
radio input "true"
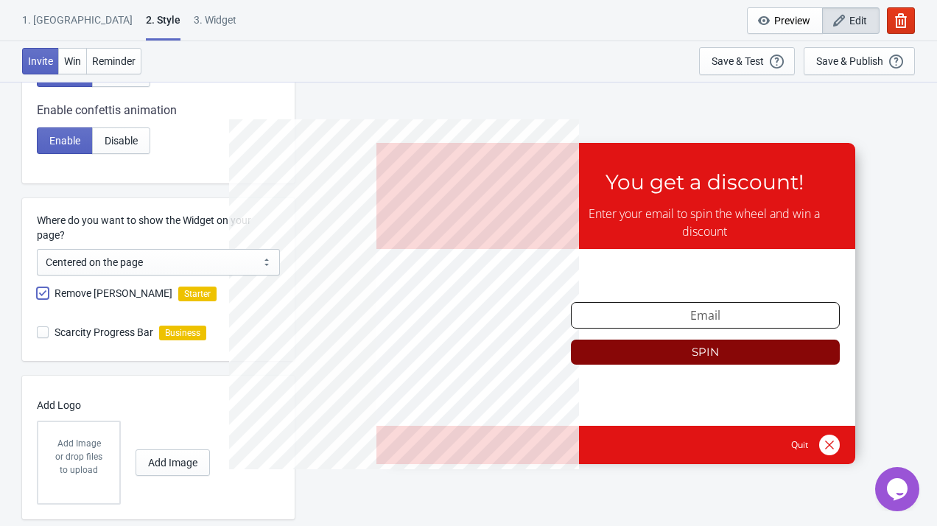
scroll to position [737, 0]
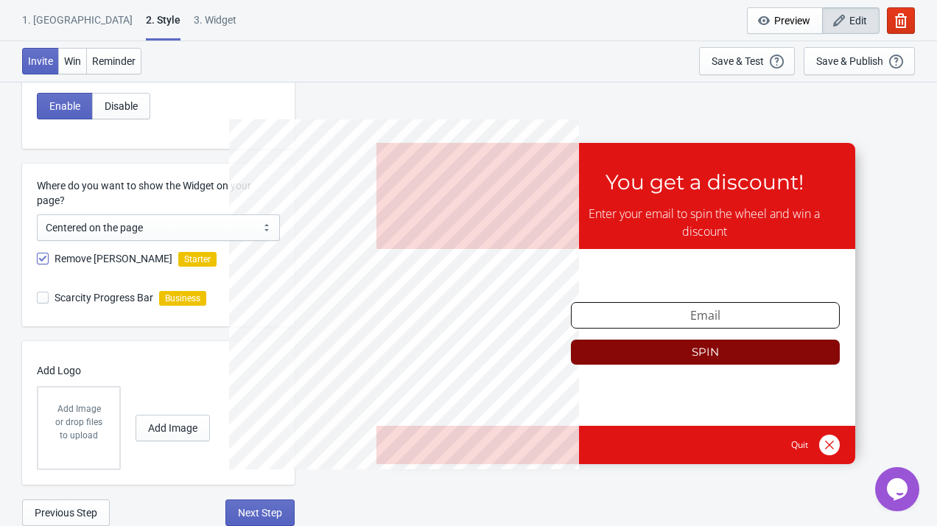
click at [108, 297] on span "Scarcity Progress Bar" at bounding box center [103, 297] width 99 height 15
click at [38, 297] on input "Scarcity Progress Bar" at bounding box center [37, 305] width 1 height 27
checkbox input "false"
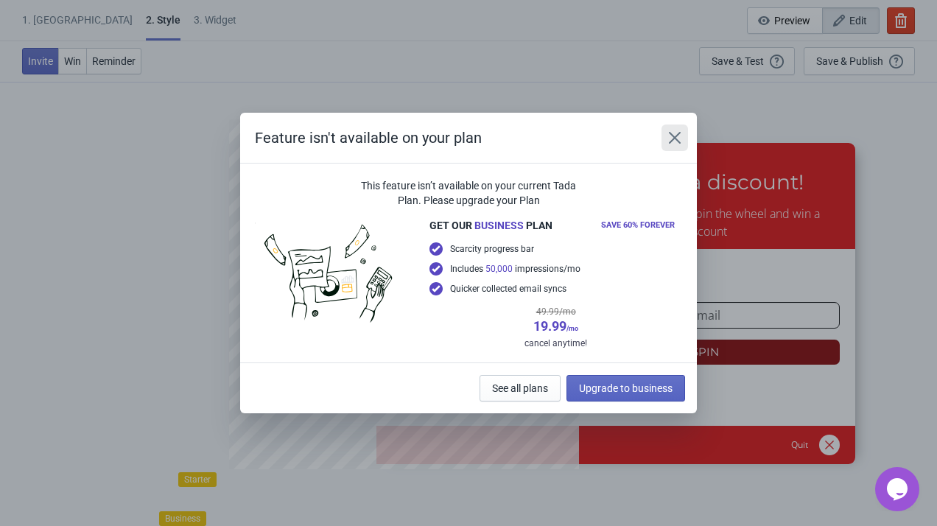
click at [680, 141] on icon "Close" at bounding box center [674, 137] width 15 height 15
radio input "true"
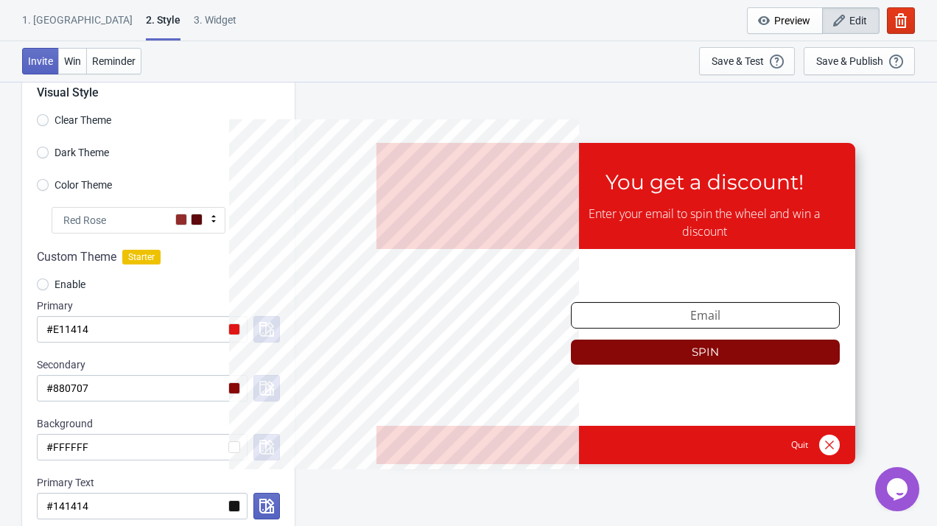
scroll to position [0, 0]
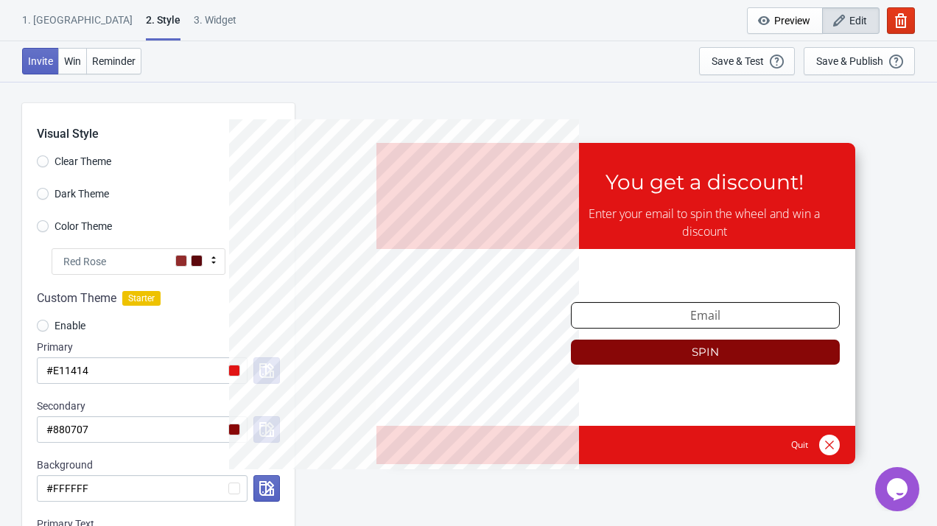
click at [88, 165] on span "Clear Theme" at bounding box center [82, 161] width 57 height 15
click at [49, 165] on input "Clear Theme" at bounding box center [43, 168] width 12 height 27
radio input "true"
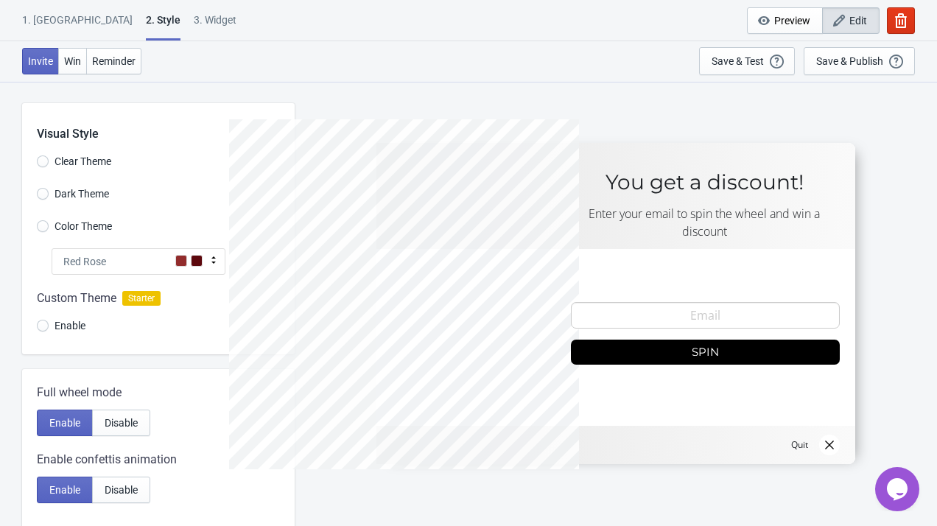
click at [83, 200] on span "Dark Theme" at bounding box center [81, 193] width 54 height 15
click at [49, 200] on input "Dark Theme" at bounding box center [43, 201] width 12 height 27
radio input "true"
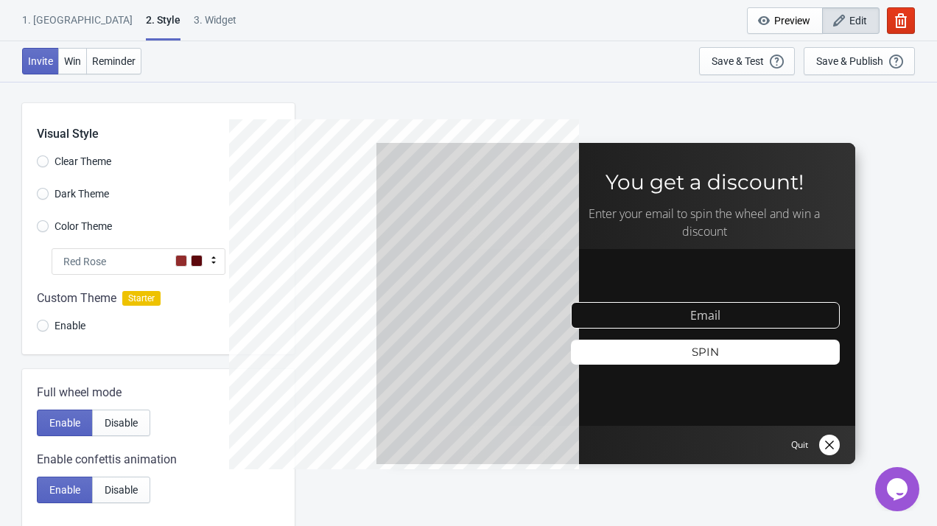
click at [80, 225] on span "Color Theme" at bounding box center [82, 226] width 57 height 15
click at [49, 225] on input "Color Theme" at bounding box center [43, 233] width 12 height 27
radio input "true"
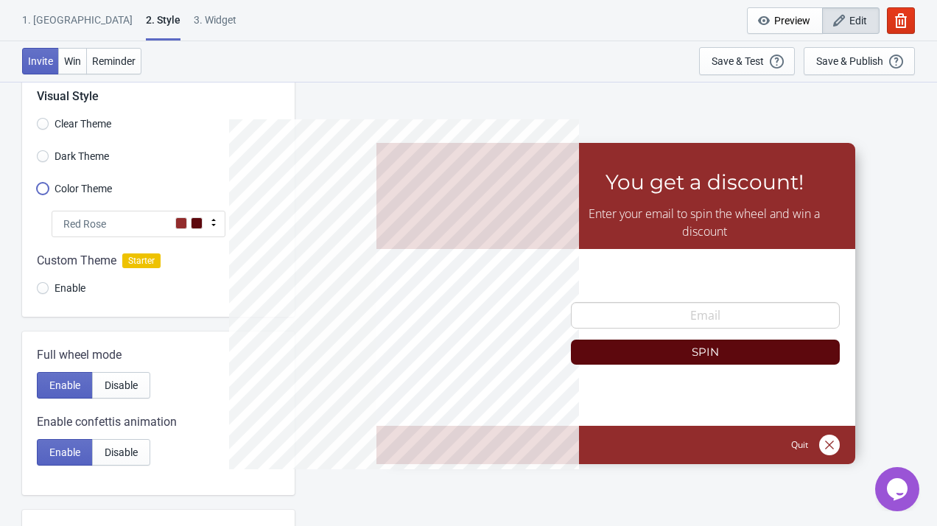
scroll to position [38, 0]
click at [46, 289] on input "Enable" at bounding box center [43, 294] width 12 height 27
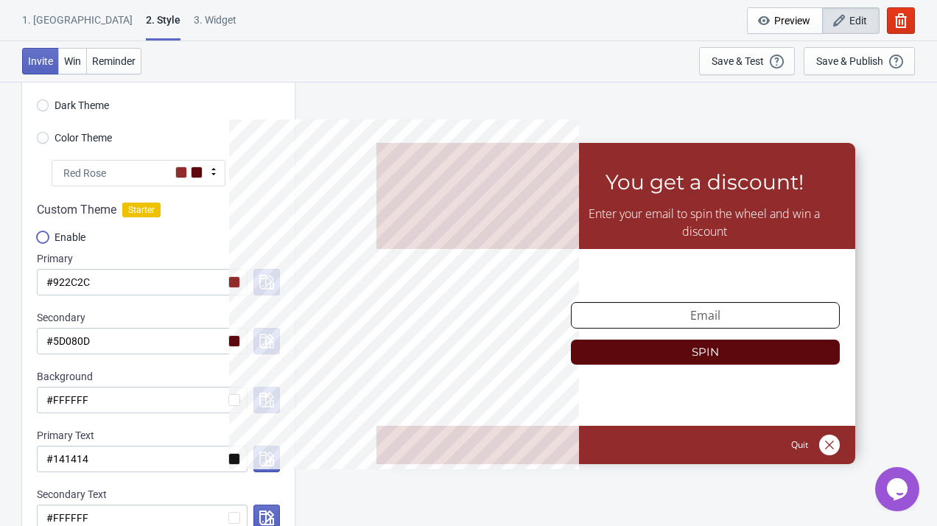
scroll to position [94, 0]
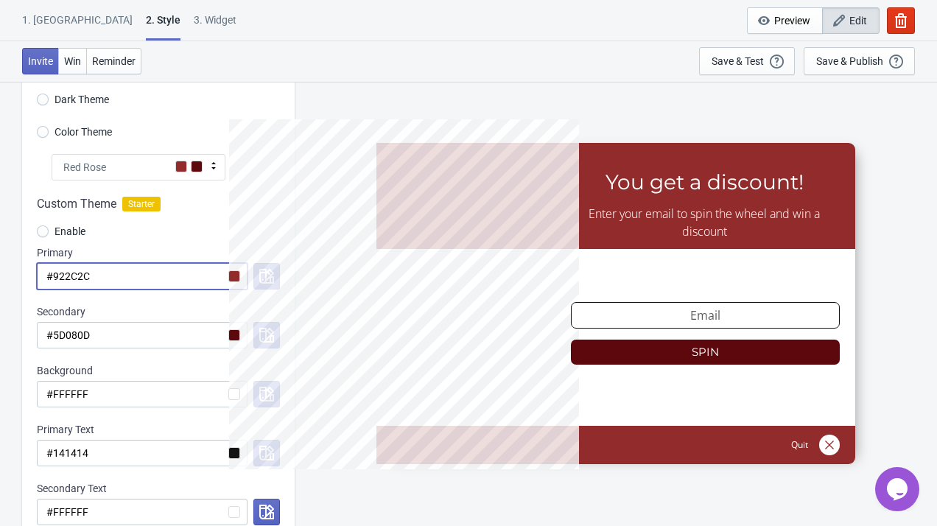
click at [225, 281] on input "#922C2C" at bounding box center [142, 276] width 211 height 27
click at [230, 280] on input "#922C2C" at bounding box center [142, 276] width 211 height 27
click at [236, 278] on input "#922C2C" at bounding box center [142, 276] width 211 height 27
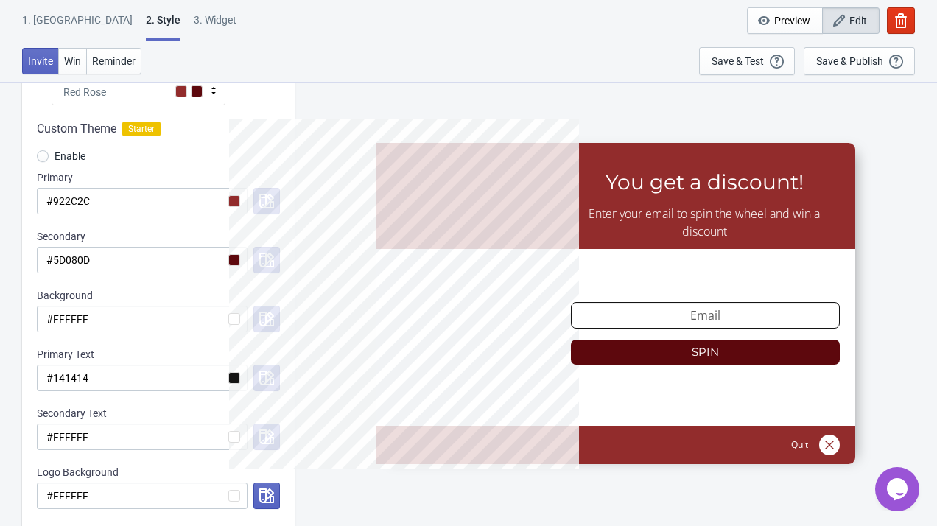
scroll to position [189, 0]
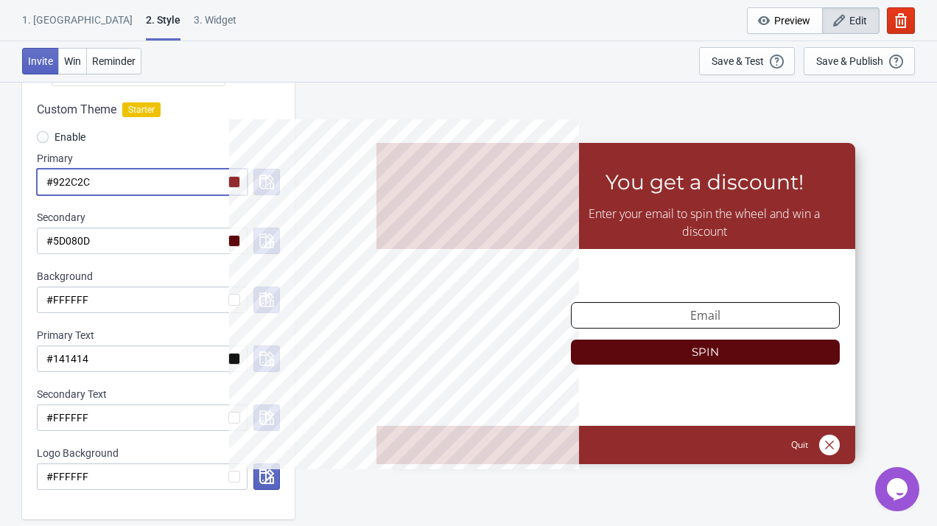
click at [233, 183] on input "#922C2C" at bounding box center [142, 182] width 211 height 27
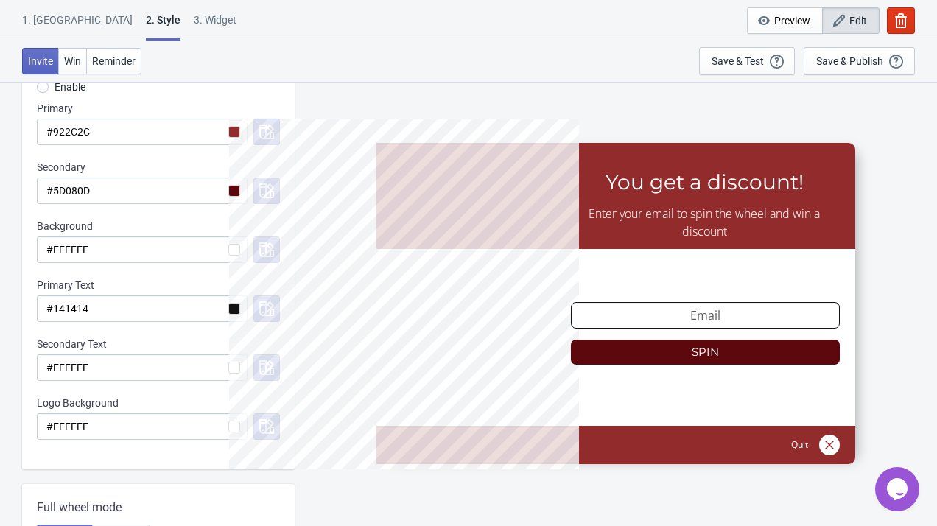
scroll to position [249, 0]
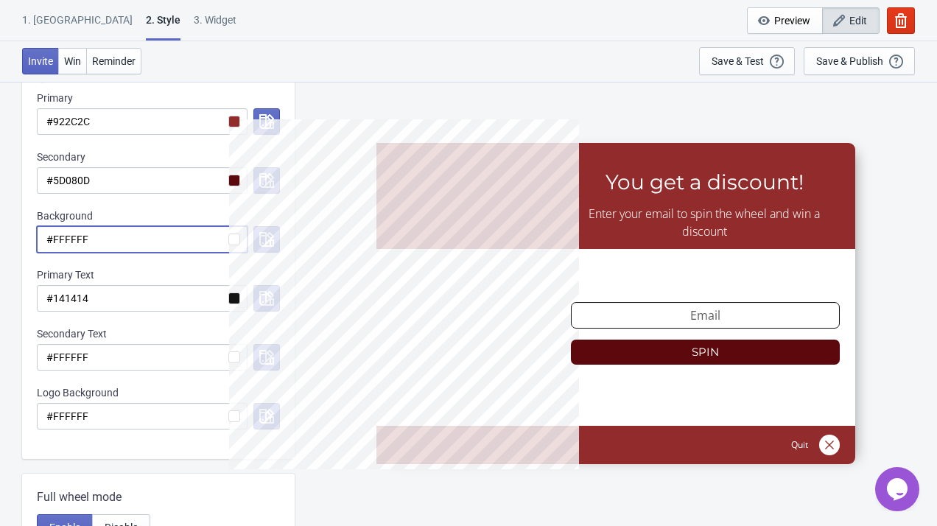
click at [214, 239] on input "#FFFFFF" at bounding box center [142, 239] width 211 height 27
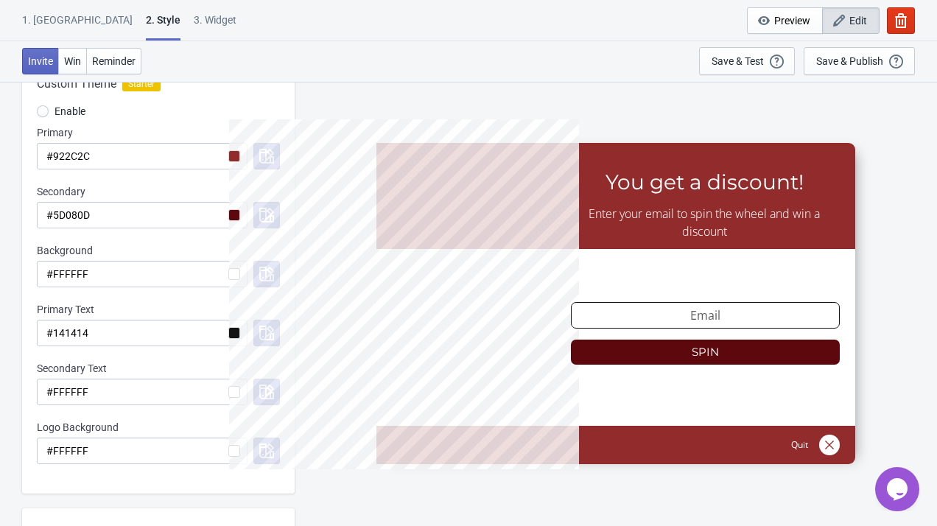
scroll to position [191, 0]
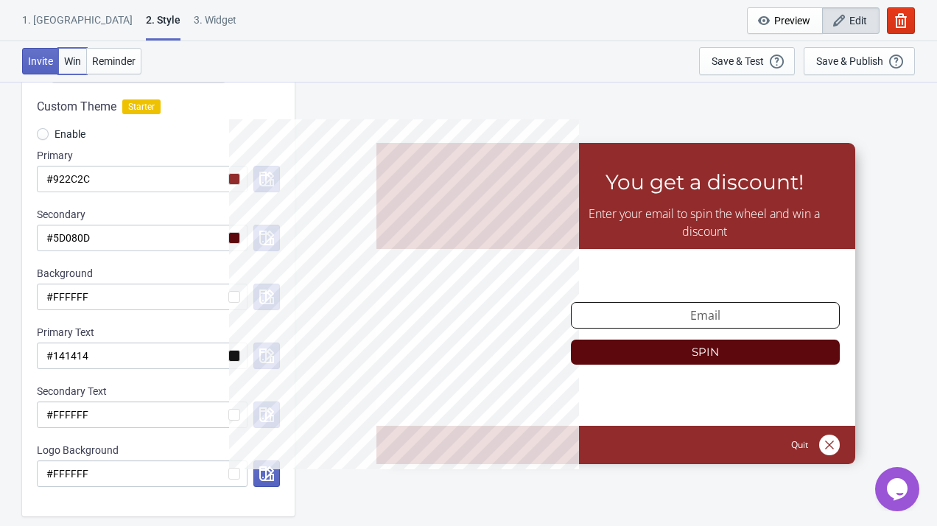
click at [71, 66] on span "Win" at bounding box center [72, 61] width 17 height 12
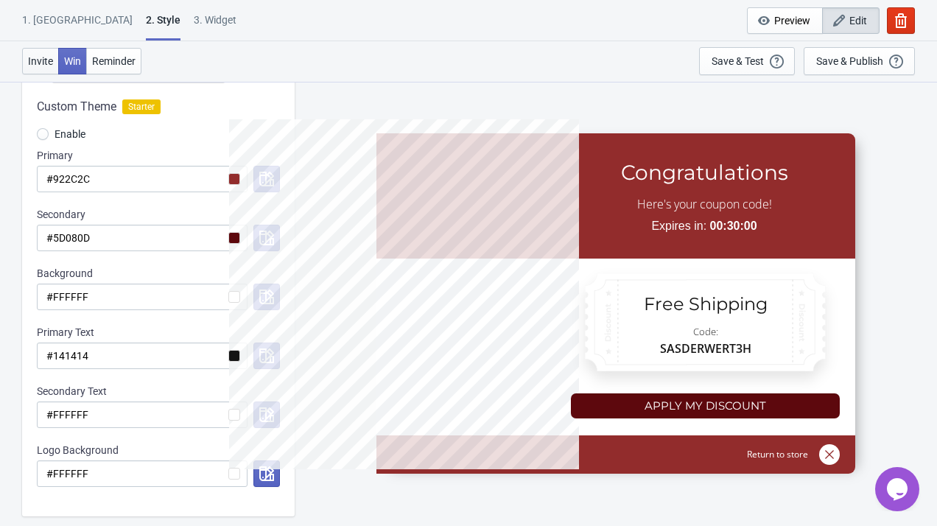
click at [41, 63] on span "Invite" at bounding box center [40, 61] width 25 height 12
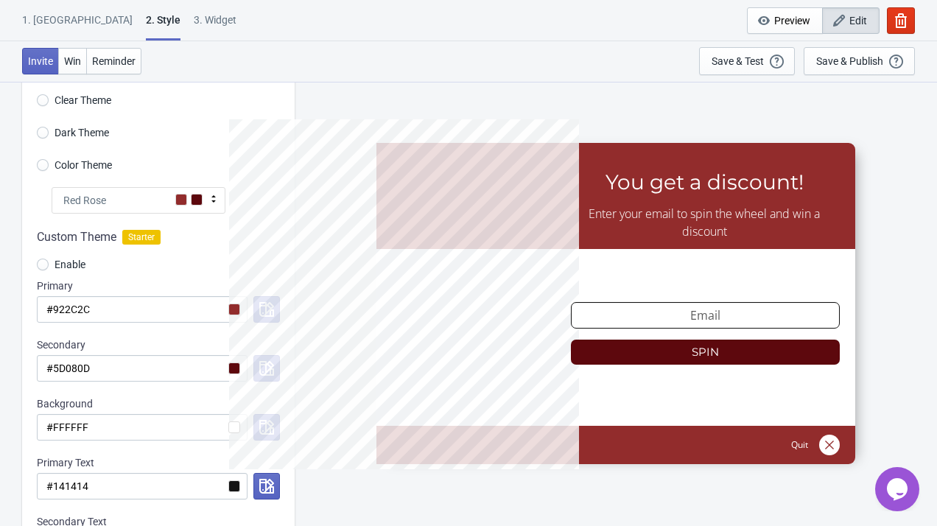
scroll to position [0, 0]
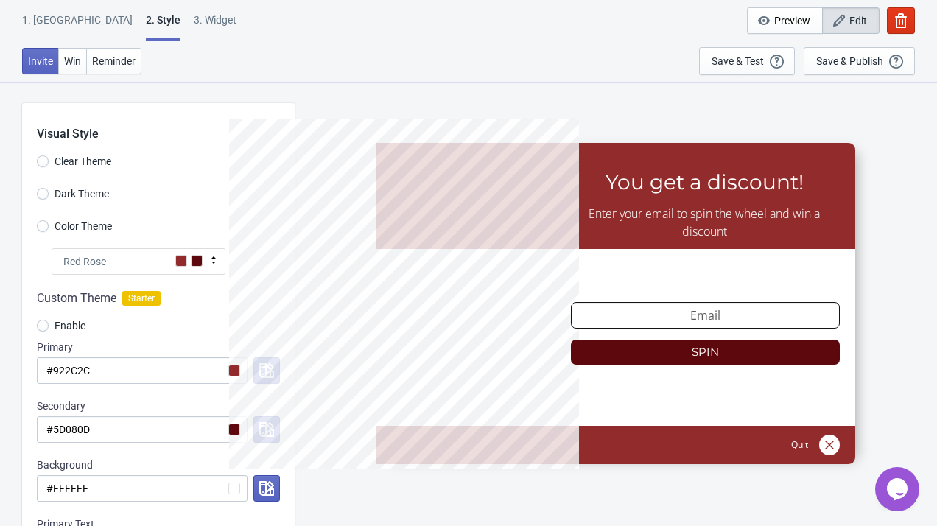
click at [142, 269] on div "Red Rose" at bounding box center [139, 261] width 174 height 27
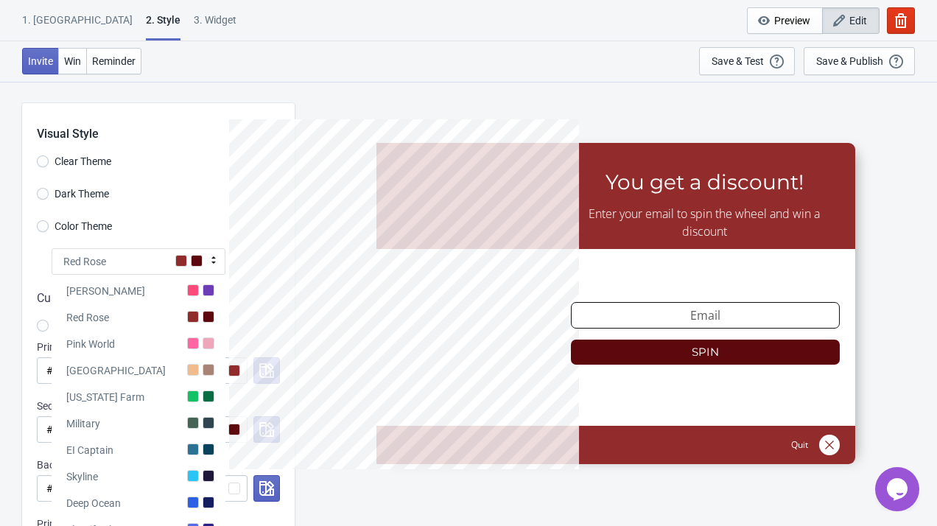
click at [220, 228] on div "Color Theme" at bounding box center [166, 228] width 258 height 24
click at [38, 326] on input "Enable" at bounding box center [43, 333] width 12 height 27
click at [143, 264] on div "Red Rose" at bounding box center [139, 261] width 174 height 27
radio input "true"
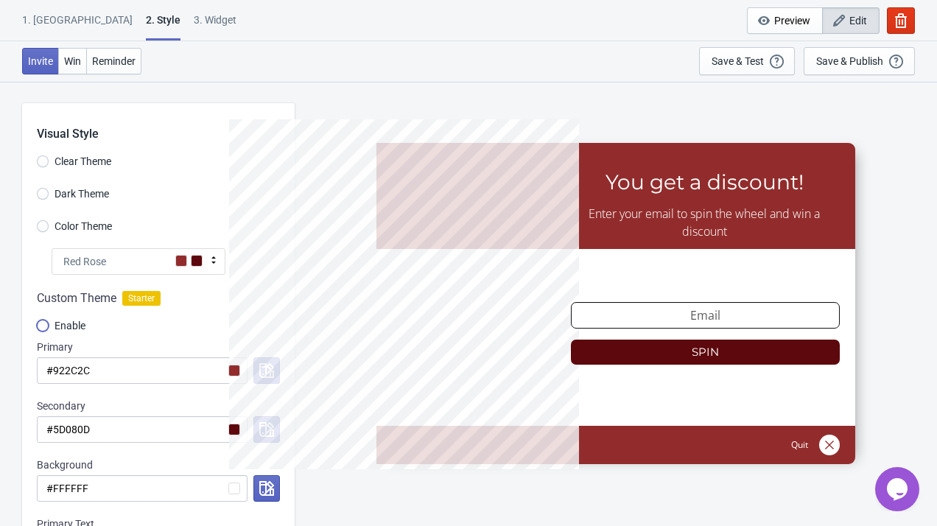
click at [45, 327] on input "Enable" at bounding box center [43, 333] width 12 height 27
click at [164, 362] on input "#922C2C" at bounding box center [142, 370] width 211 height 27
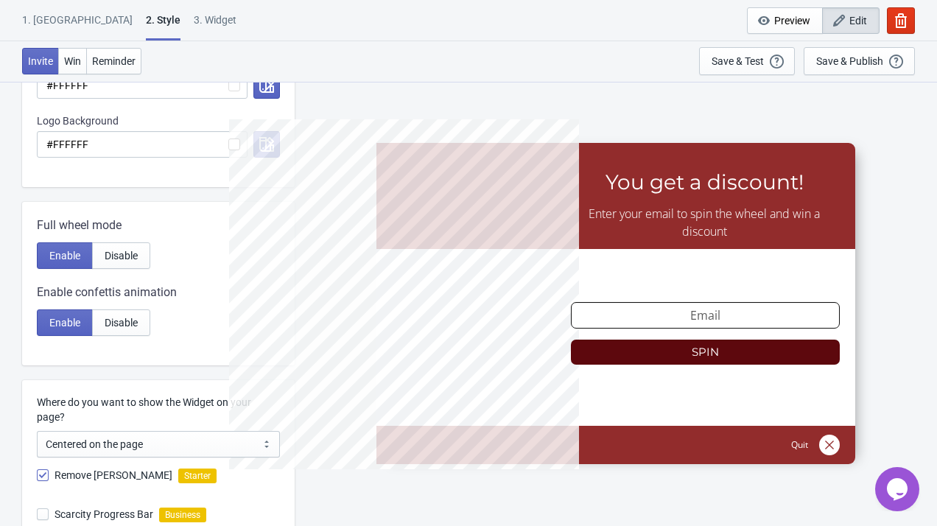
scroll to position [737, 0]
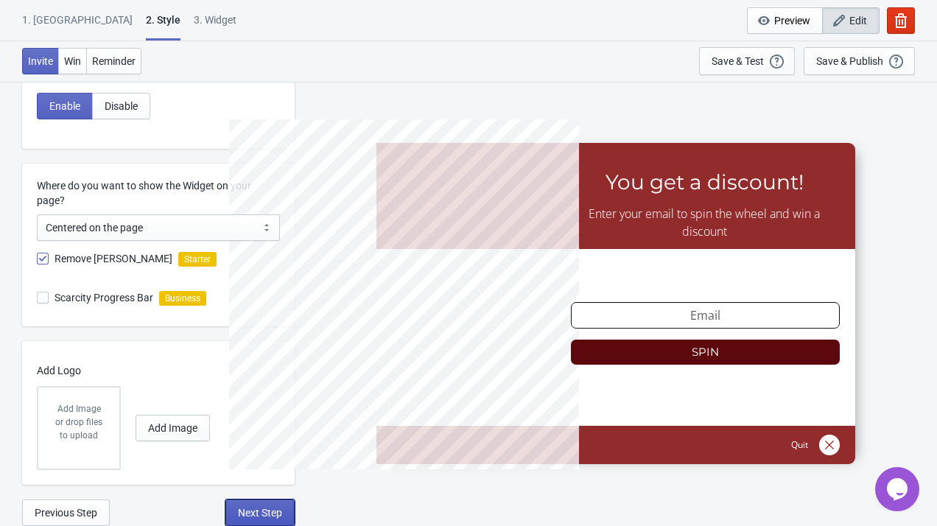
click at [272, 515] on span "Next Step" at bounding box center [260, 513] width 44 height 12
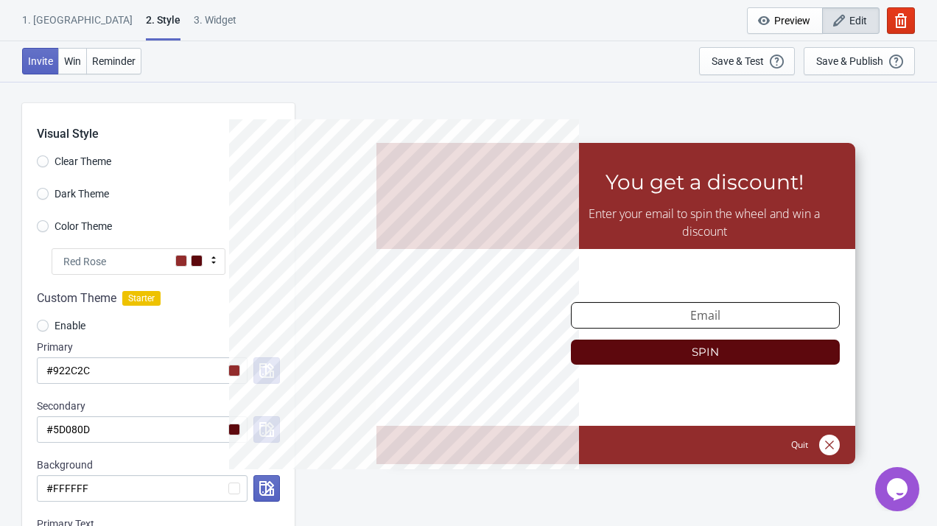
select select "once"
select select "1"
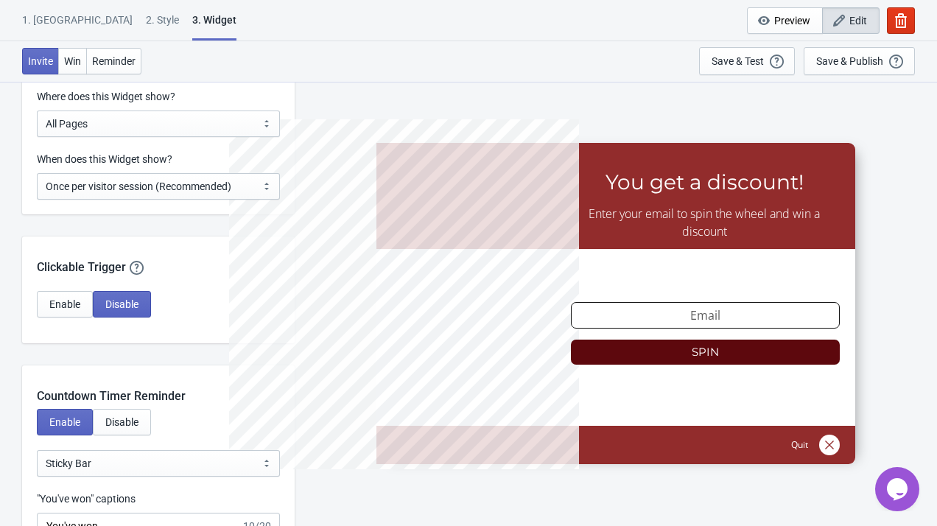
scroll to position [1189, 0]
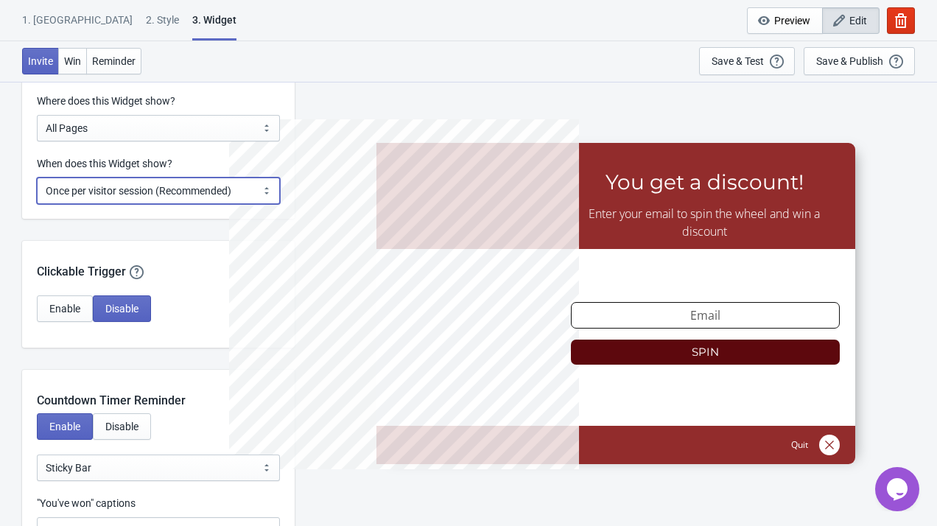
click at [210, 194] on select "Every new visit of page Once every period of time Once per visitor session (Rec…" at bounding box center [158, 190] width 243 height 27
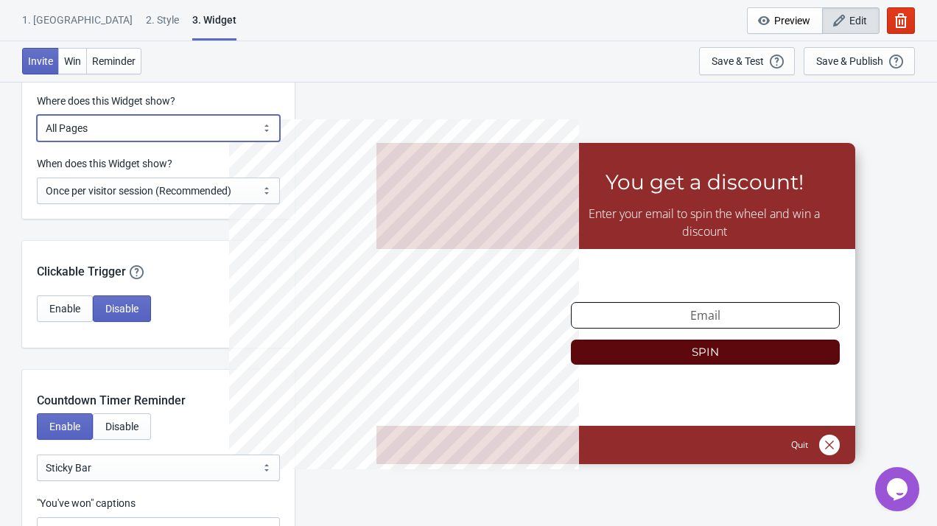
click at [214, 135] on select "All Pages All Product Pages All Blog Pages All Static Pages Specific Product(s)…" at bounding box center [158, 128] width 243 height 27
select select "specificPages"
click at [37, 115] on select "All Pages All Product Pages All Blog Pages All Static Pages Specific Product(s)…" at bounding box center [158, 128] width 243 height 27
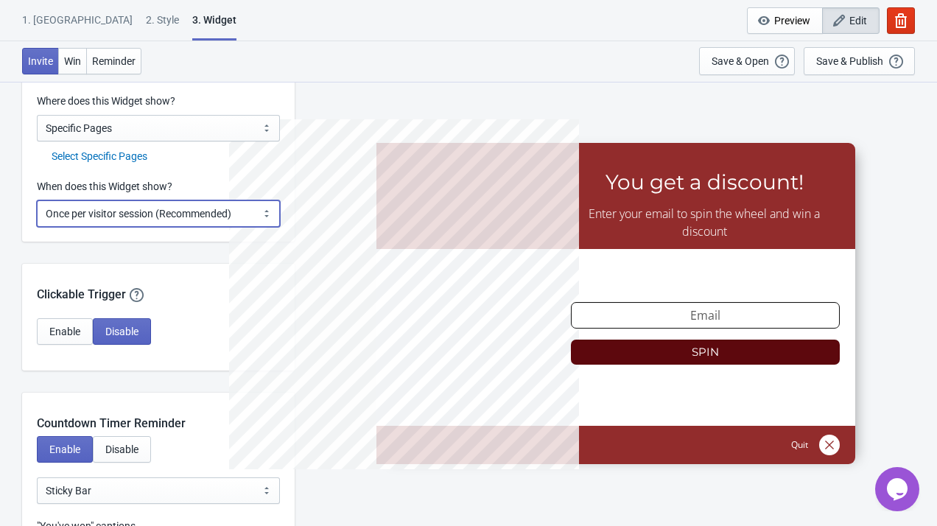
click at [206, 211] on select "Every new visit of page Once every period of time Once per visitor session (Rec…" at bounding box center [158, 213] width 243 height 27
click at [200, 213] on select "Every new visit of page Once every period of time Once per visitor session (Rec…" at bounding box center [158, 213] width 243 height 27
click at [222, 209] on select "Every new visit of page Once every period of time Once per visitor session (Rec…" at bounding box center [158, 213] width 243 height 27
click at [37, 200] on select "Every new visit of page Once every period of time Once per visitor session (Rec…" at bounding box center [158, 213] width 243 height 27
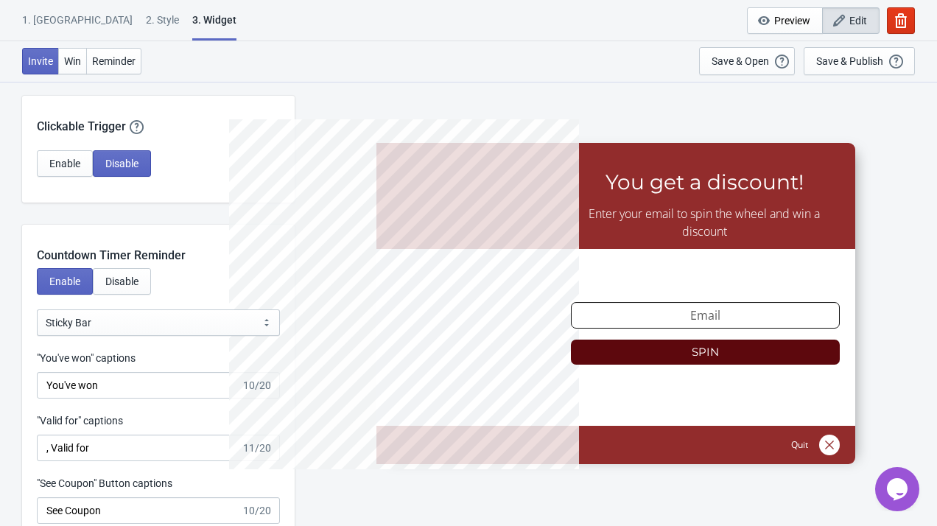
scroll to position [1368, 0]
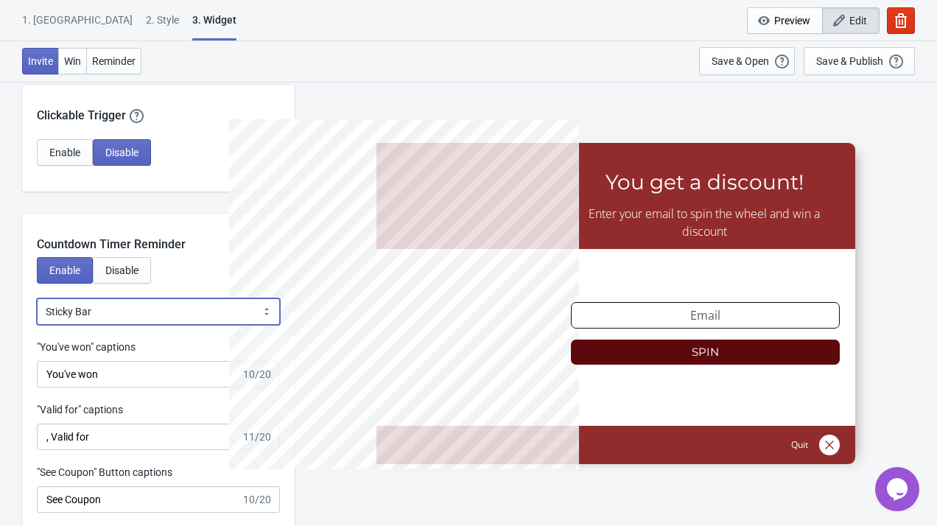
click at [214, 313] on select "Bubble Sticky Bar" at bounding box center [158, 311] width 243 height 27
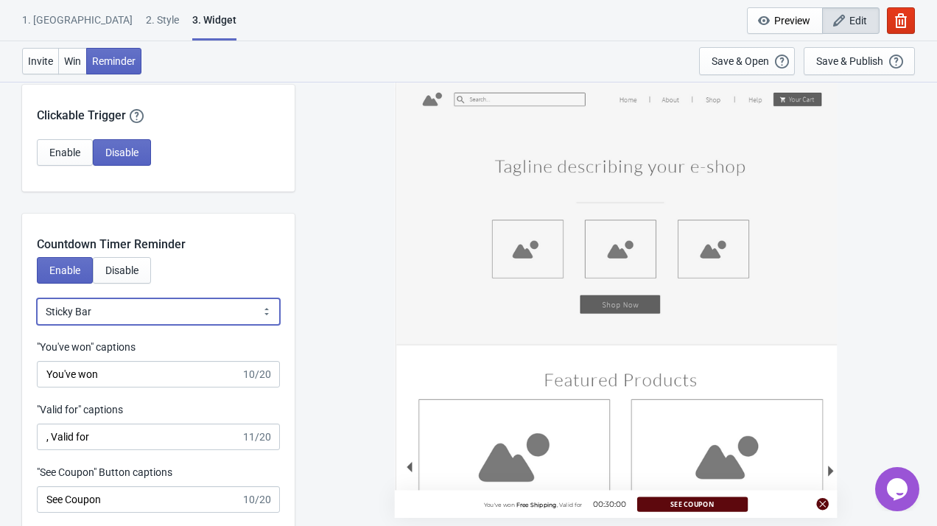
click at [37, 298] on select "Bubble Sticky Bar" at bounding box center [158, 311] width 243 height 27
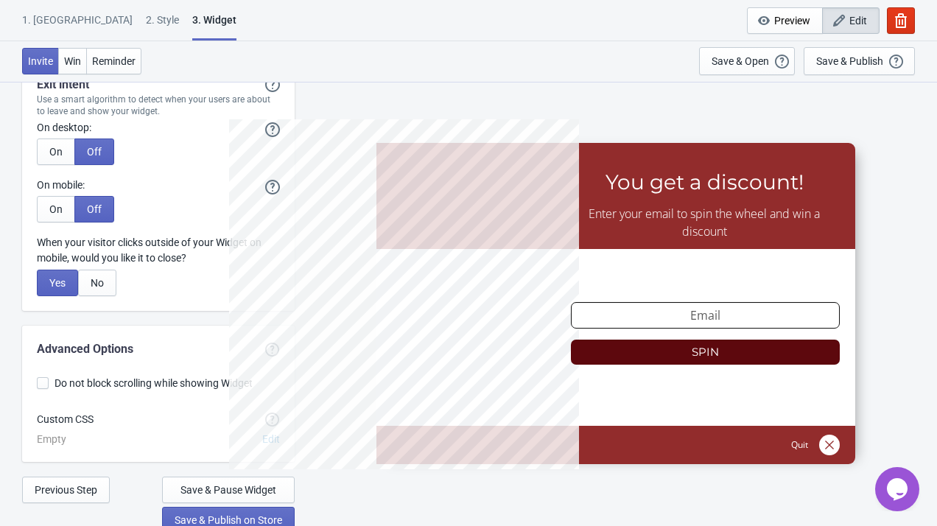
scroll to position [3789, 0]
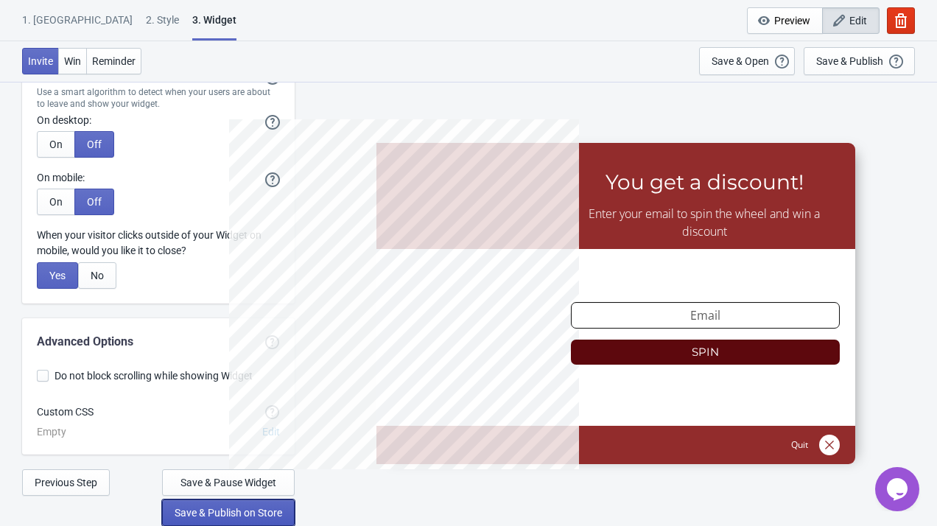
click at [245, 510] on span "Save & Publish on Store" at bounding box center [229, 513] width 108 height 12
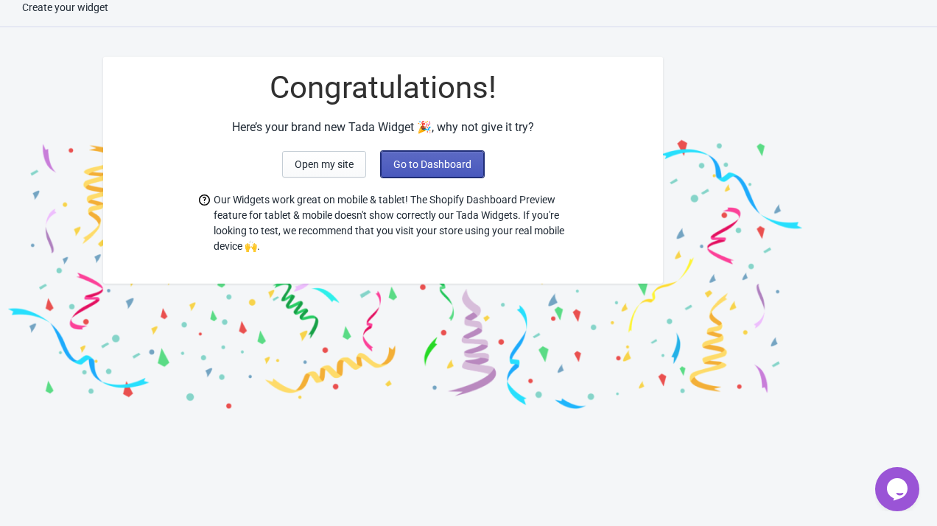
click at [445, 163] on span "Go to Dashboard" at bounding box center [432, 164] width 78 height 12
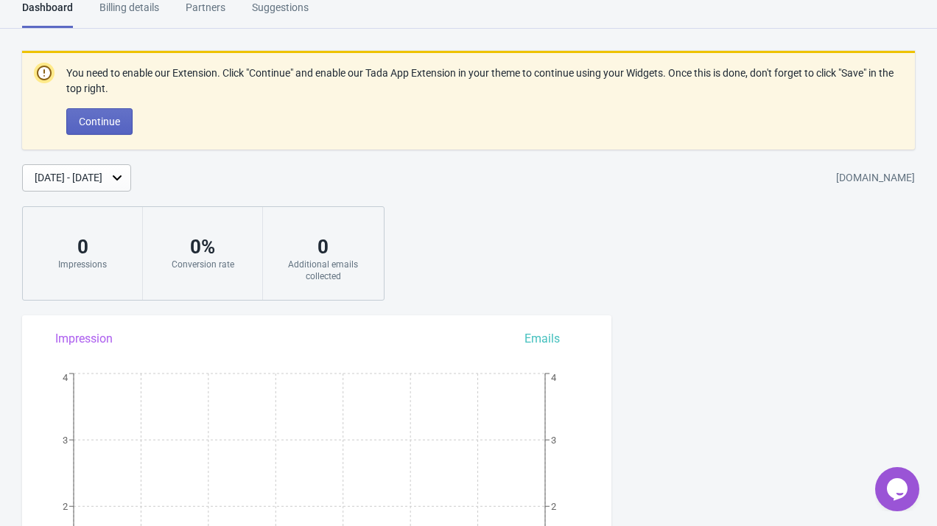
click at [559, 158] on div "You need to enable our Extension. Click "Continue" and enable our Tada App Exte…" at bounding box center [468, 176] width 937 height 250
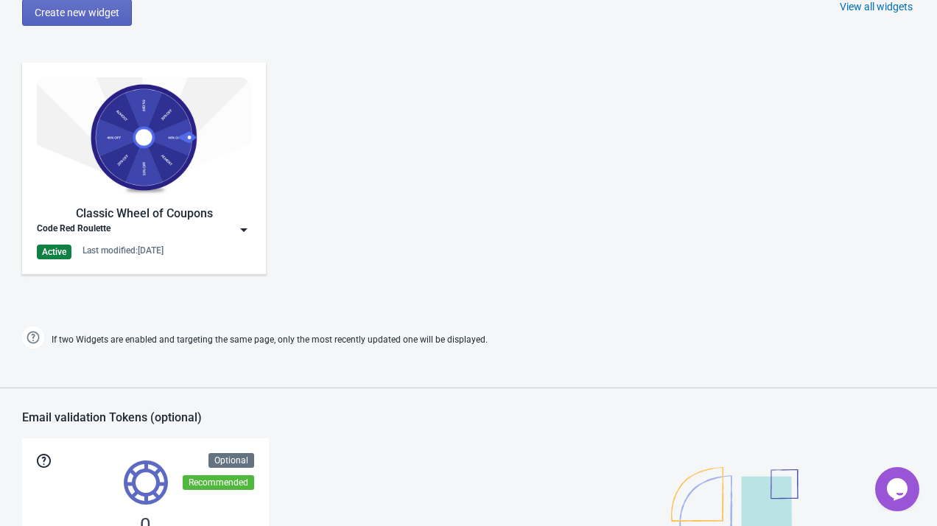
scroll to position [700, 0]
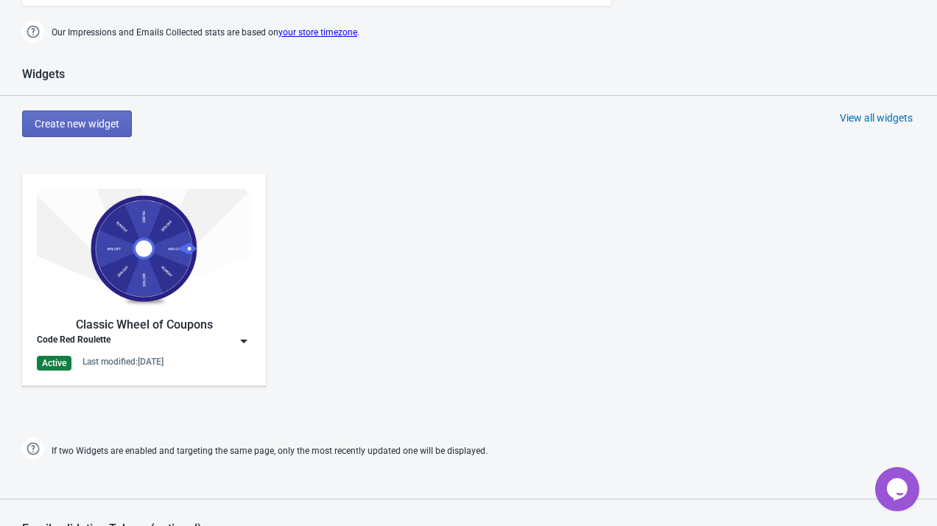
click at [202, 300] on img at bounding box center [144, 249] width 214 height 120
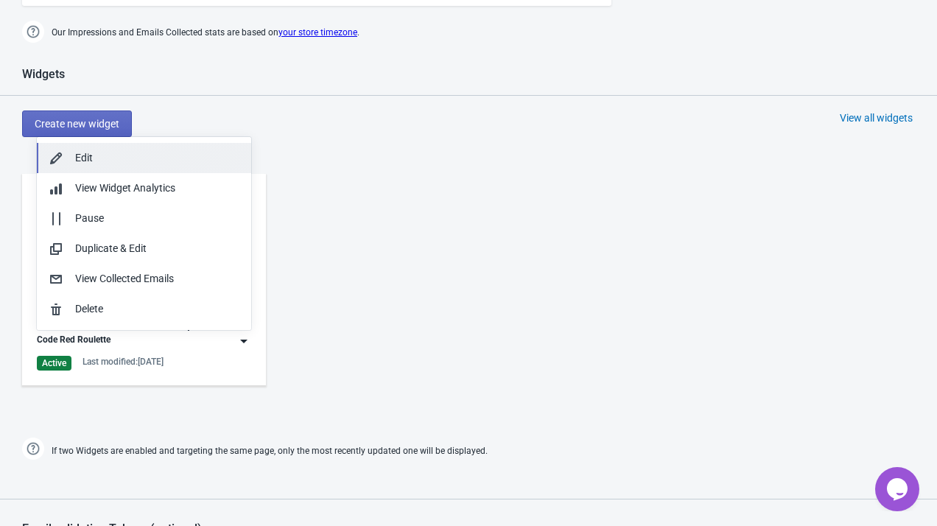
click at [166, 161] on div "Edit" at bounding box center [157, 157] width 164 height 15
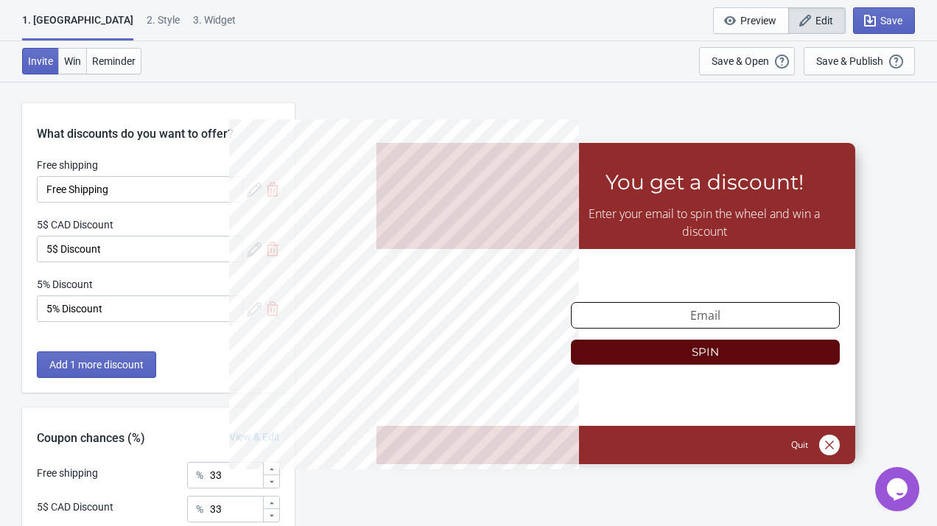
click at [79, 63] on span "Win" at bounding box center [72, 61] width 17 height 12
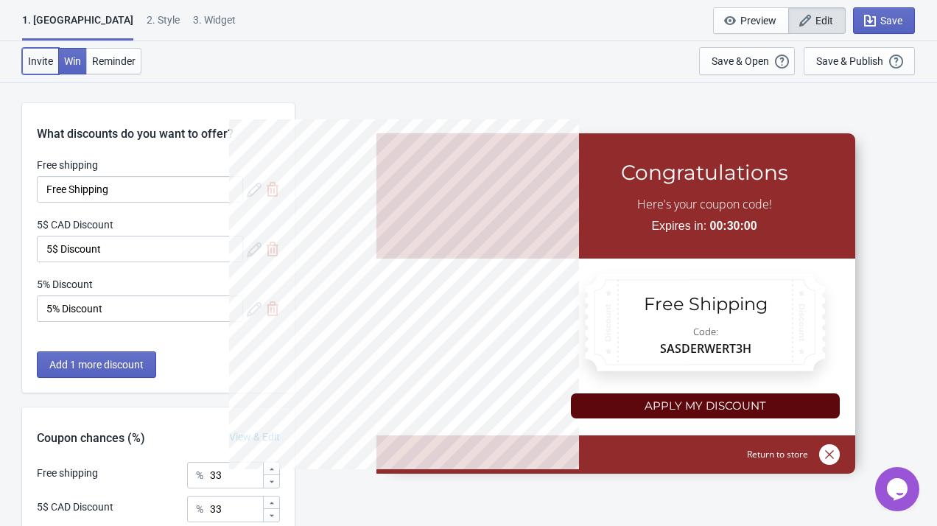
click at [47, 60] on span "Invite" at bounding box center [40, 61] width 25 height 12
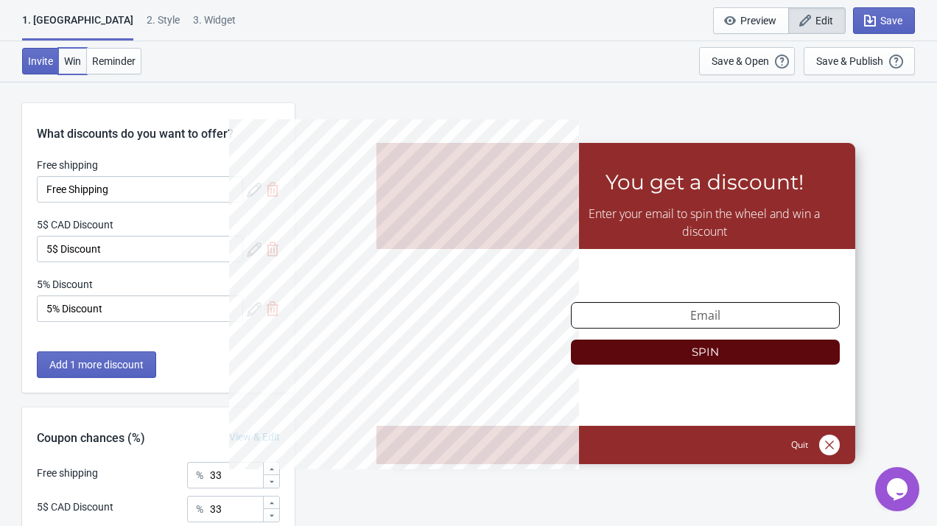
click at [74, 60] on span "Win" at bounding box center [72, 61] width 17 height 12
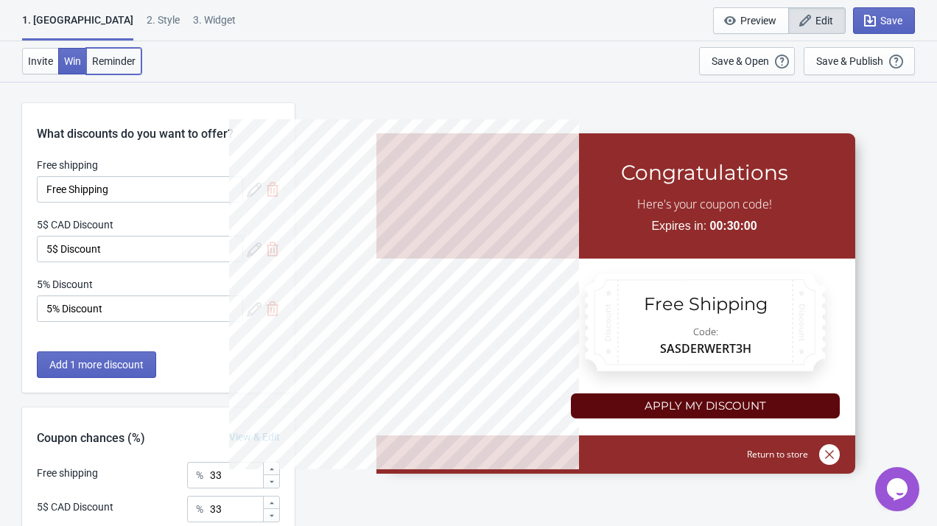
click at [104, 66] on span "Reminder" at bounding box center [113, 61] width 43 height 12
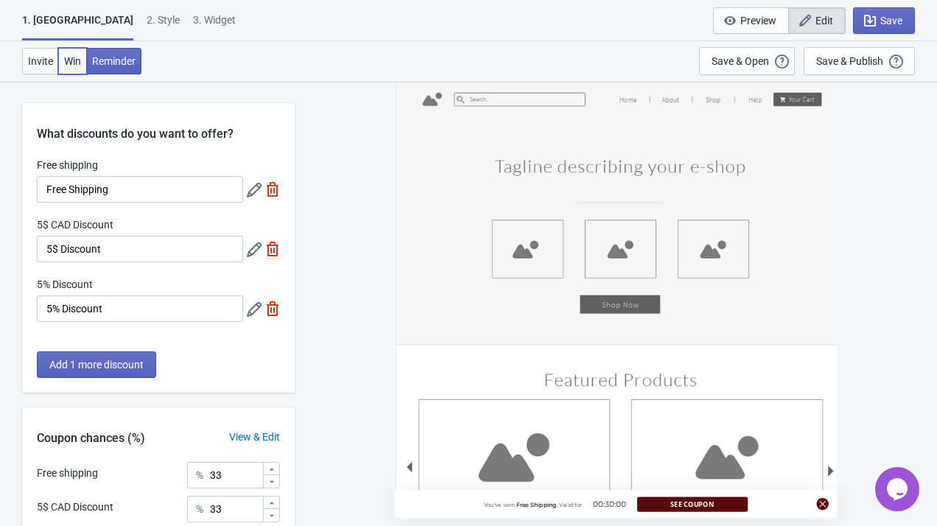
click at [69, 66] on span "Win" at bounding box center [72, 61] width 17 height 12
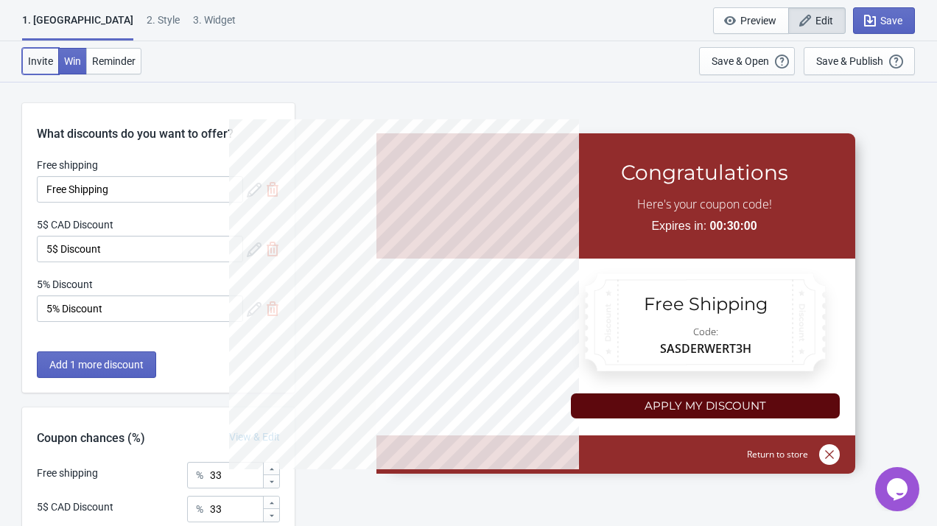
click at [46, 55] on span "Invite" at bounding box center [40, 61] width 25 height 12
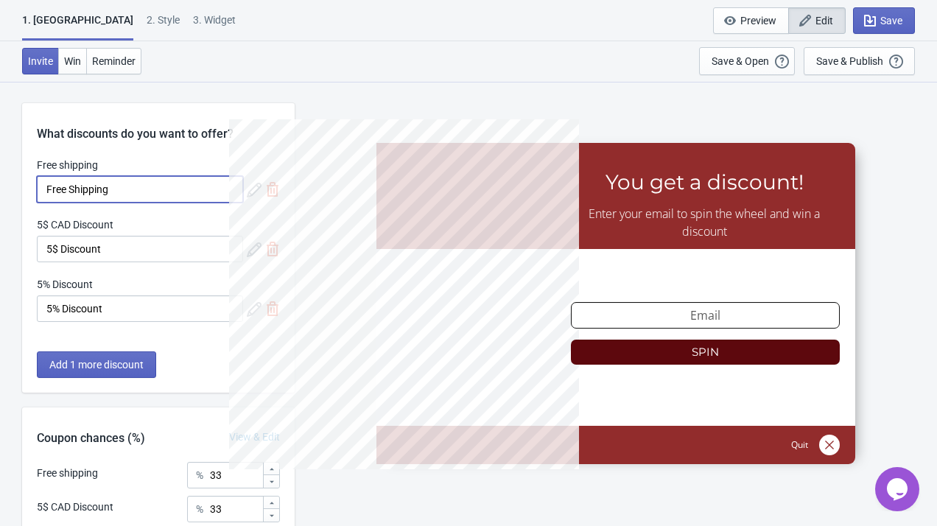
click at [149, 189] on input "Free Shipping" at bounding box center [140, 189] width 206 height 27
click at [96, 155] on div "What discounts do you want to offer? Free shipping Free Shipping 5$ CAD Discoun…" at bounding box center [158, 247] width 272 height 289
click at [106, 355] on button "Add 1 more discount" at bounding box center [96, 364] width 119 height 27
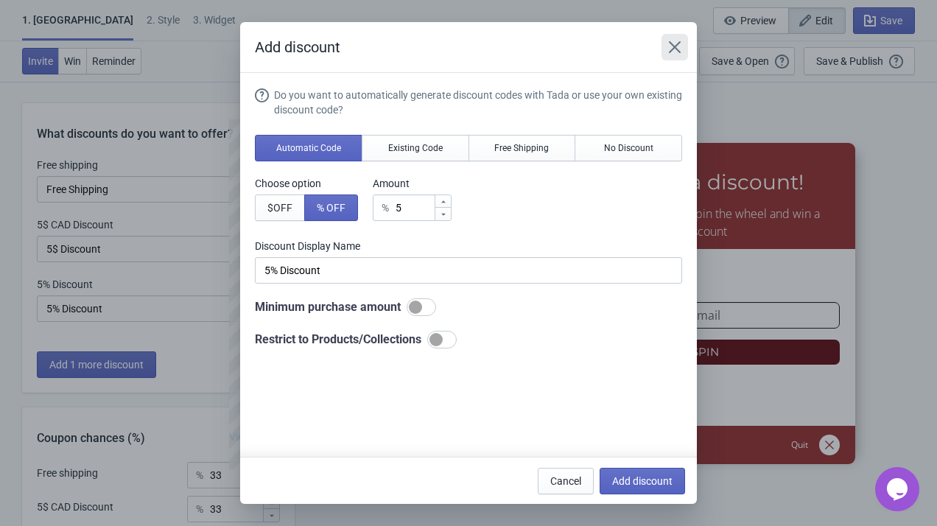
click at [675, 49] on icon "Close" at bounding box center [674, 47] width 15 height 15
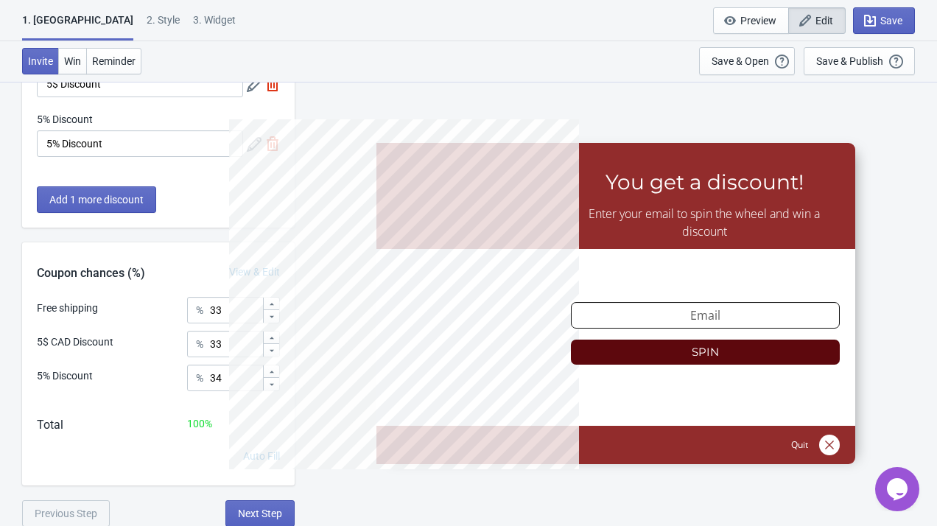
scroll to position [166, 0]
click at [269, 510] on span "Next Step" at bounding box center [260, 513] width 44 height 12
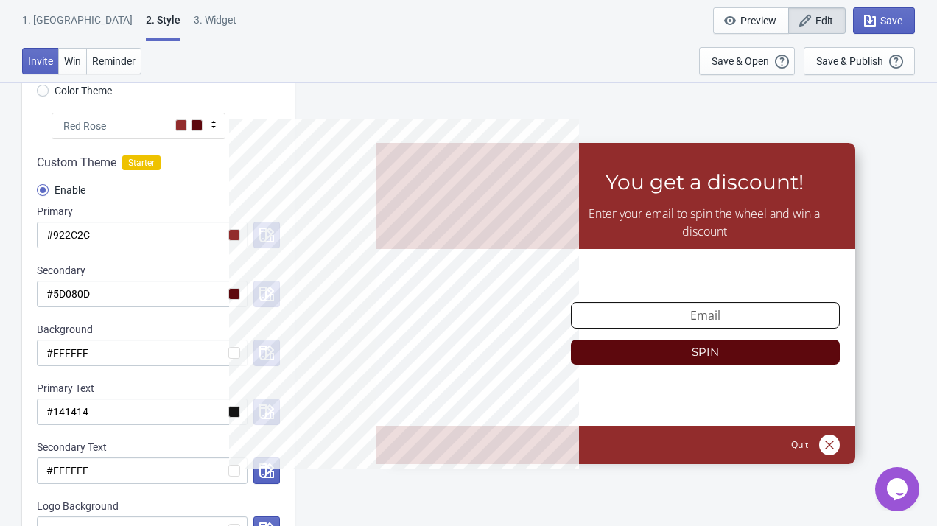
scroll to position [120, 0]
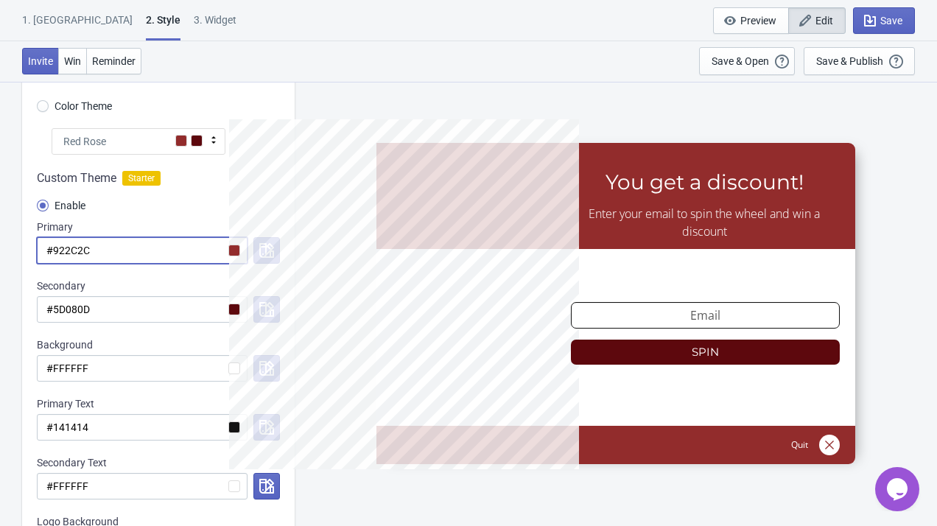
click at [233, 247] on input "#922C2C" at bounding box center [142, 250] width 211 height 27
click at [191, 245] on input "#922C2C" at bounding box center [142, 250] width 211 height 27
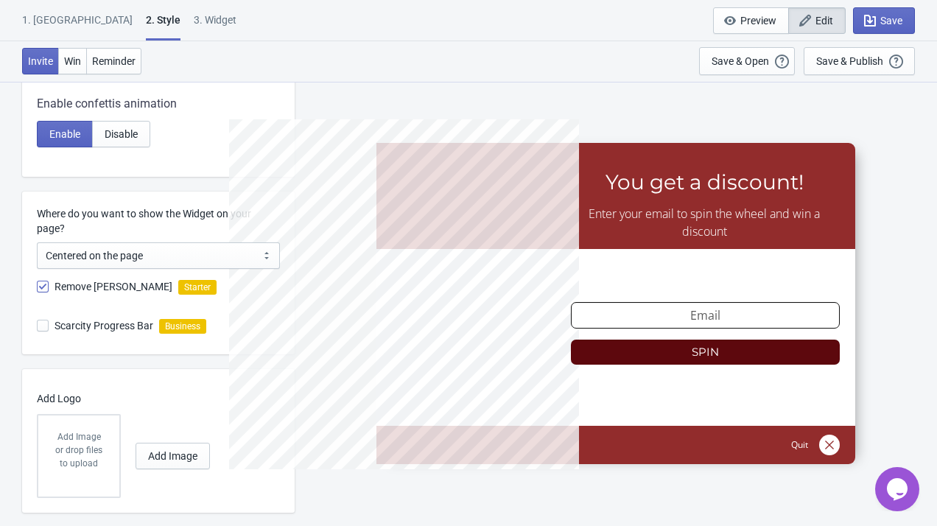
scroll to position [737, 0]
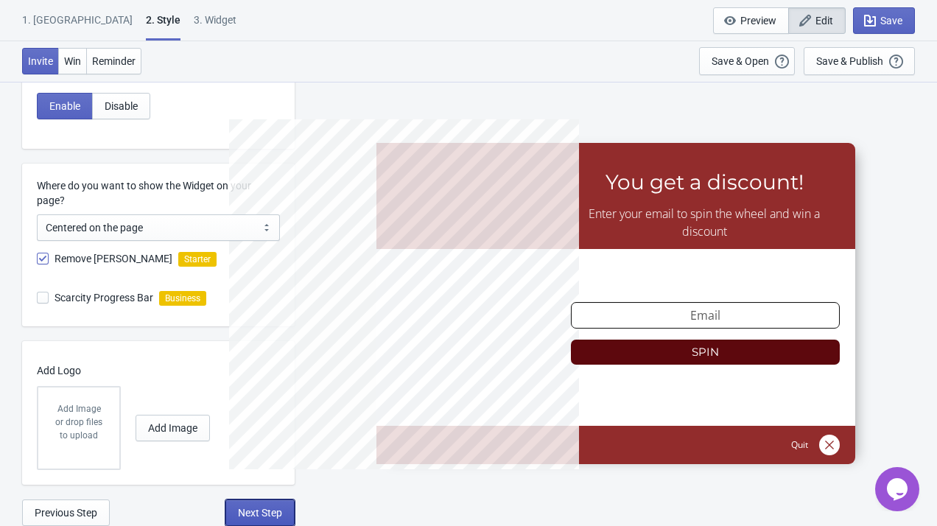
click at [256, 513] on span "Next Step" at bounding box center [260, 513] width 44 height 12
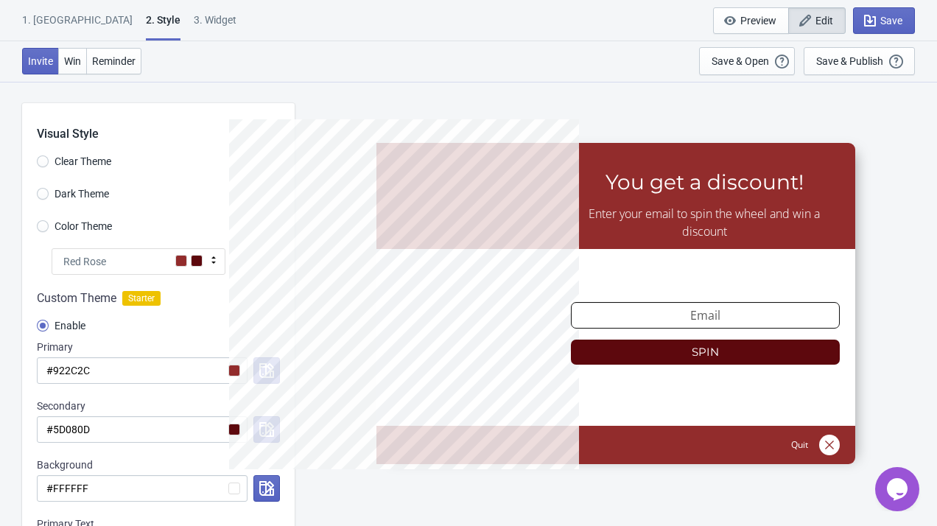
select select "specificPages"
select select "once"
select select "1"
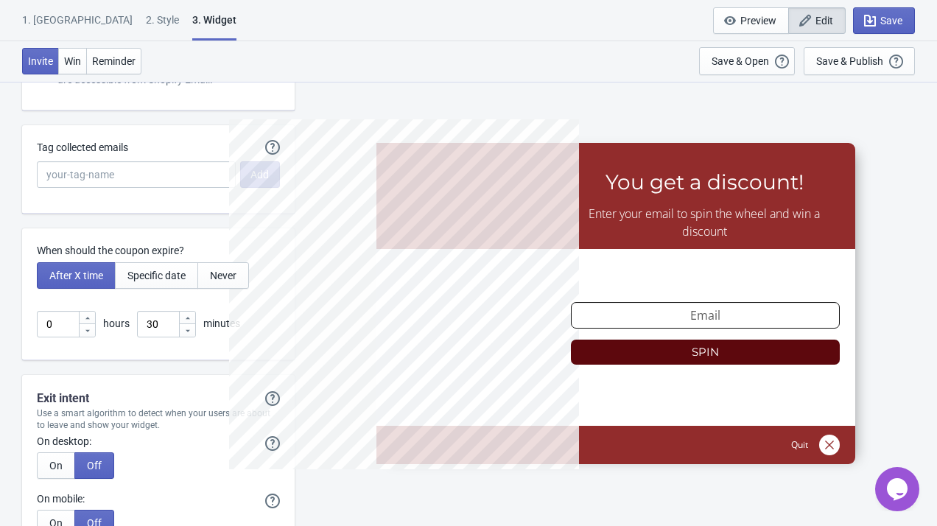
scroll to position [3789, 0]
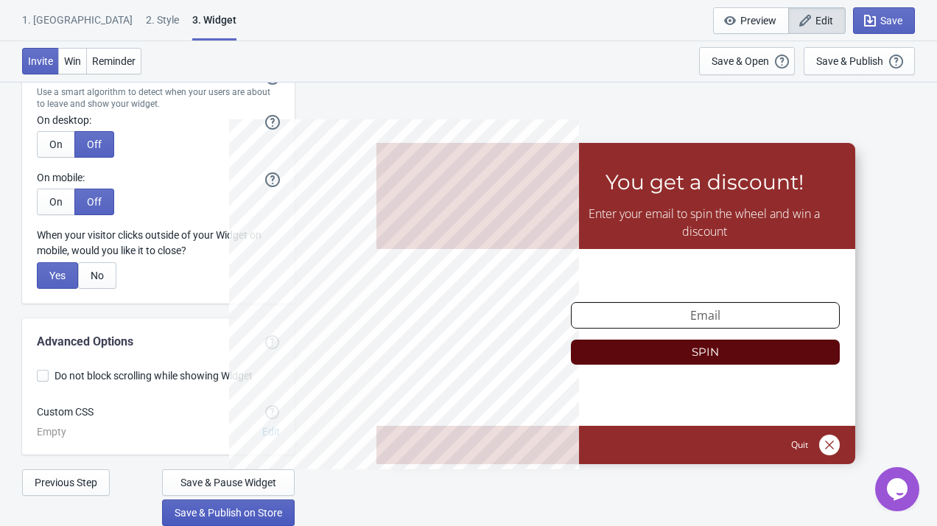
click at [230, 509] on span "Save & Publish on Store" at bounding box center [229, 513] width 108 height 12
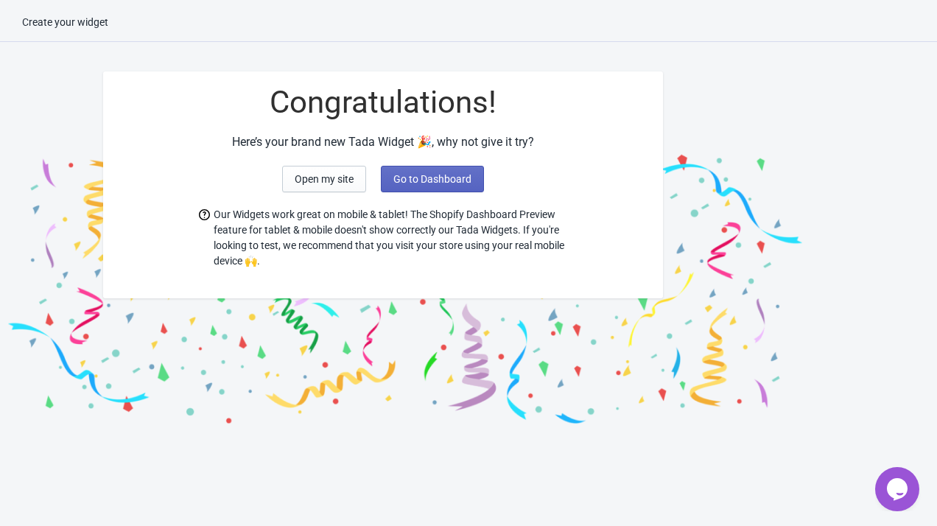
scroll to position [2, 0]
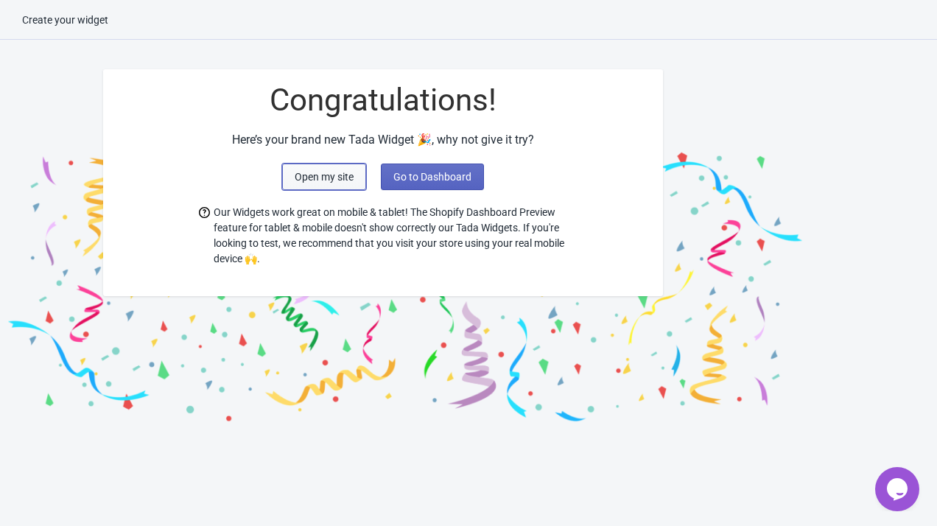
click at [350, 171] on span "Open my site" at bounding box center [324, 177] width 59 height 12
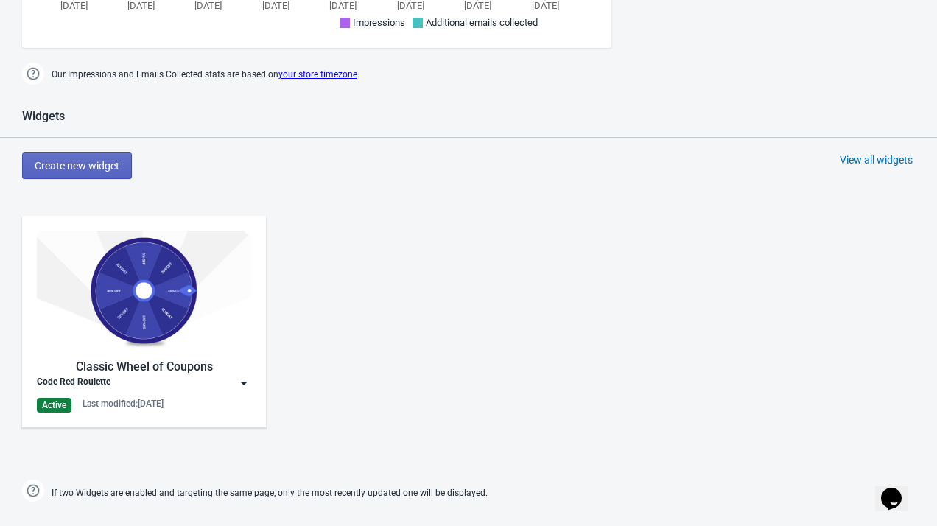
scroll to position [658, 0]
click at [205, 339] on img at bounding box center [144, 290] width 214 height 120
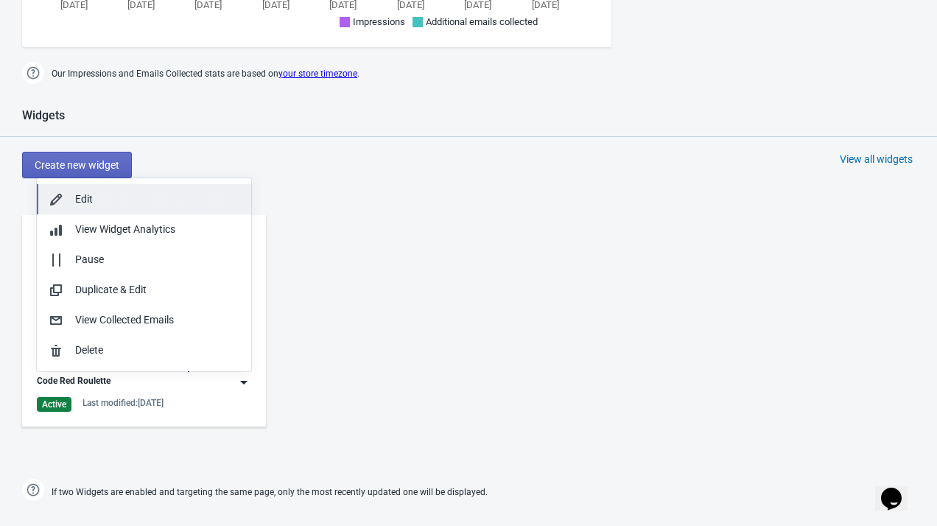
click at [172, 208] on button "Edit" at bounding box center [144, 199] width 214 height 30
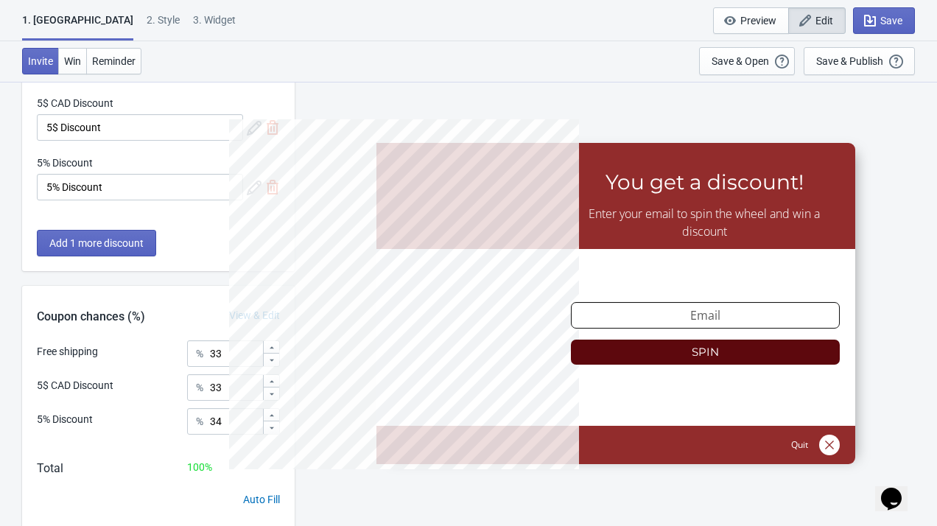
scroll to position [82, 0]
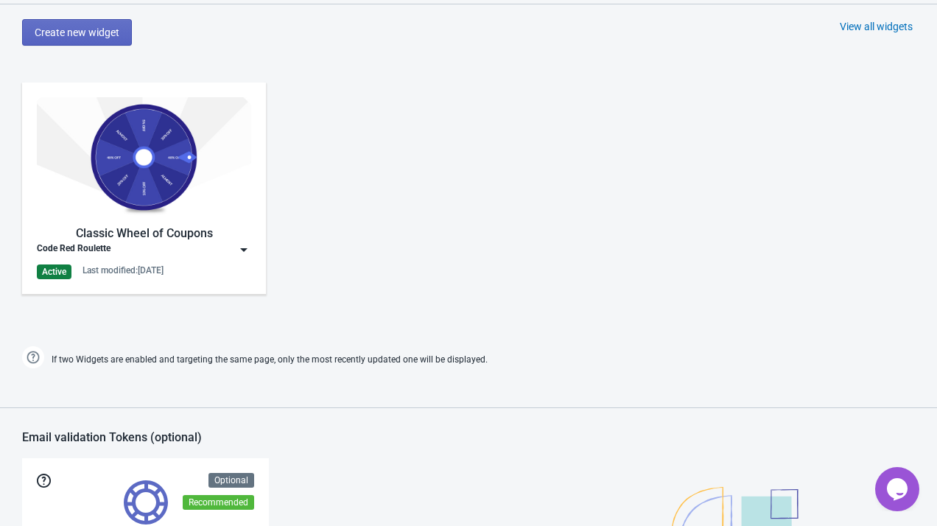
scroll to position [746, 0]
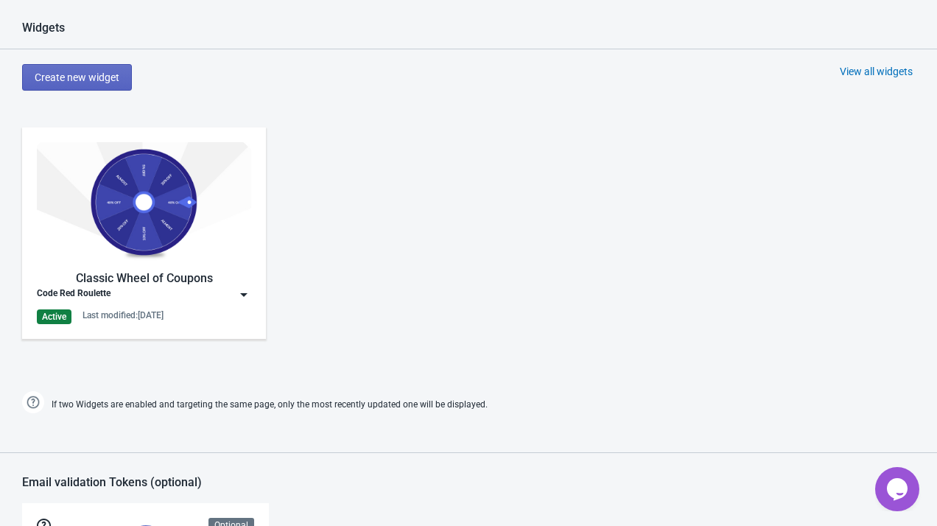
click at [203, 186] on img at bounding box center [144, 202] width 214 height 120
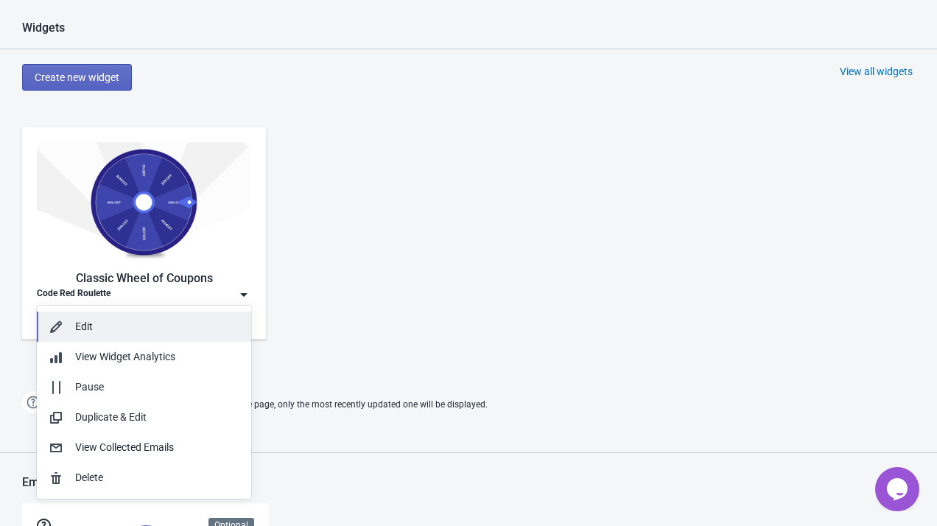
click at [173, 330] on div "Edit" at bounding box center [157, 326] width 164 height 15
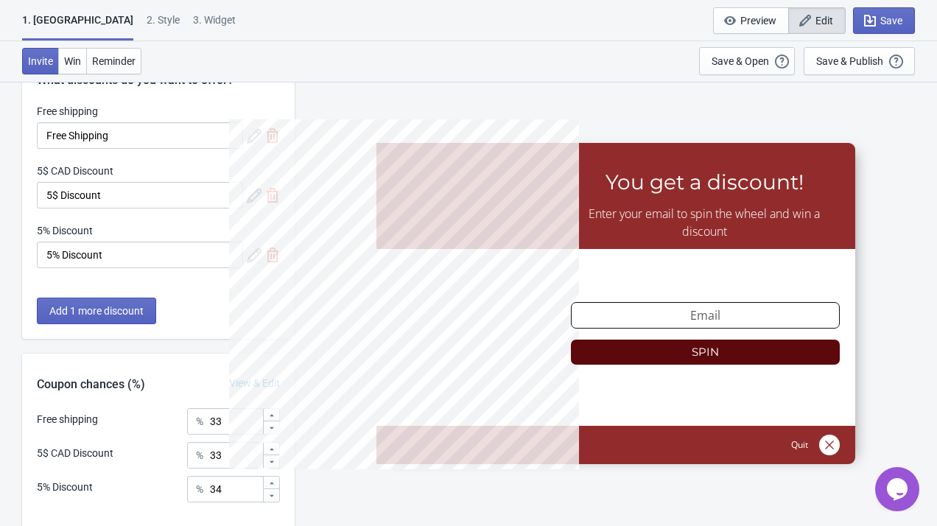
scroll to position [166, 0]
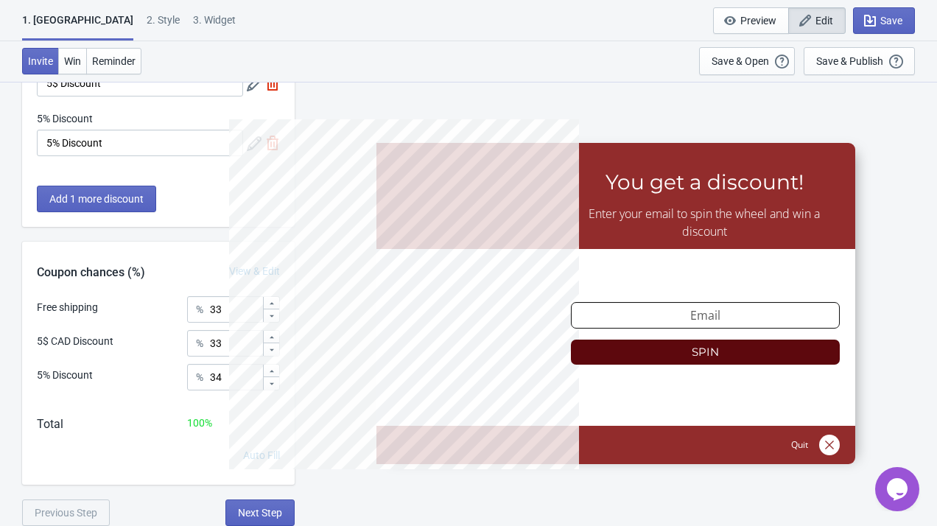
click at [193, 18] on div "3. Widget" at bounding box center [214, 26] width 43 height 26
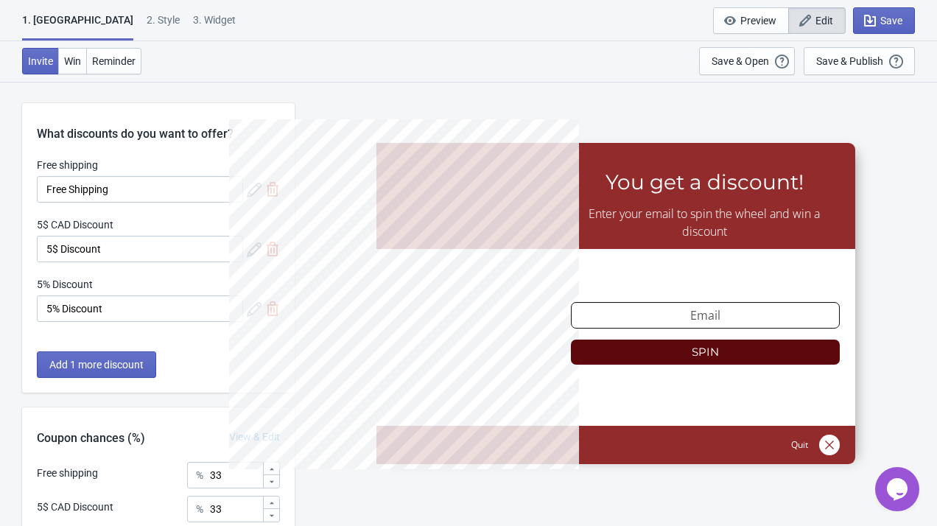
select select "specificPages"
select select "once"
select select "1"
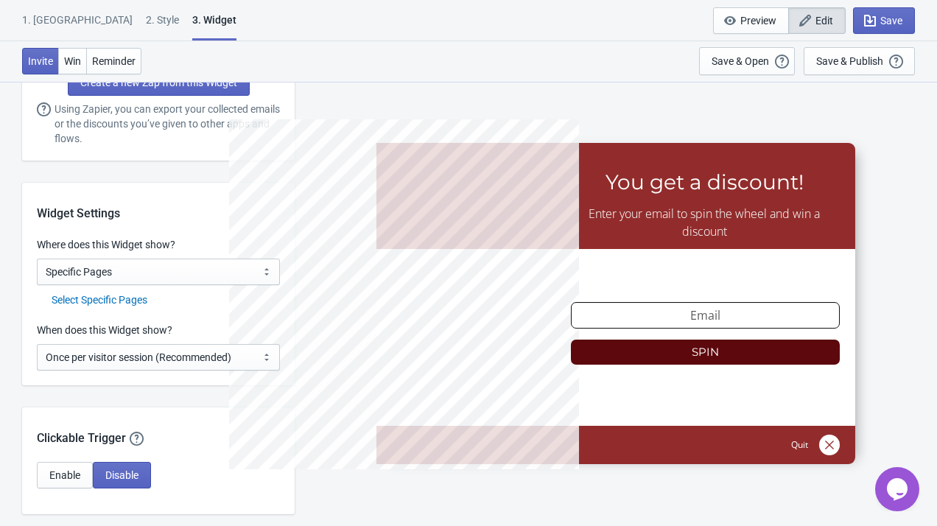
scroll to position [1060, 0]
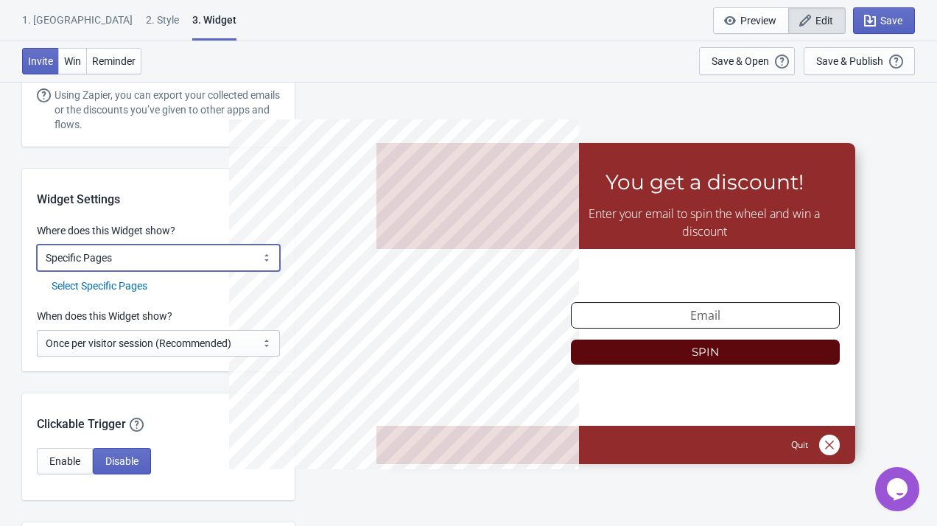
click at [177, 253] on select "All Pages All Product Pages All Blog Pages All Static Pages Specific Product(s)…" at bounding box center [158, 257] width 243 height 27
select select "products"
click at [37, 244] on select "All Pages All Product Pages All Blog Pages All Static Pages Specific Product(s)…" at bounding box center [158, 257] width 243 height 27
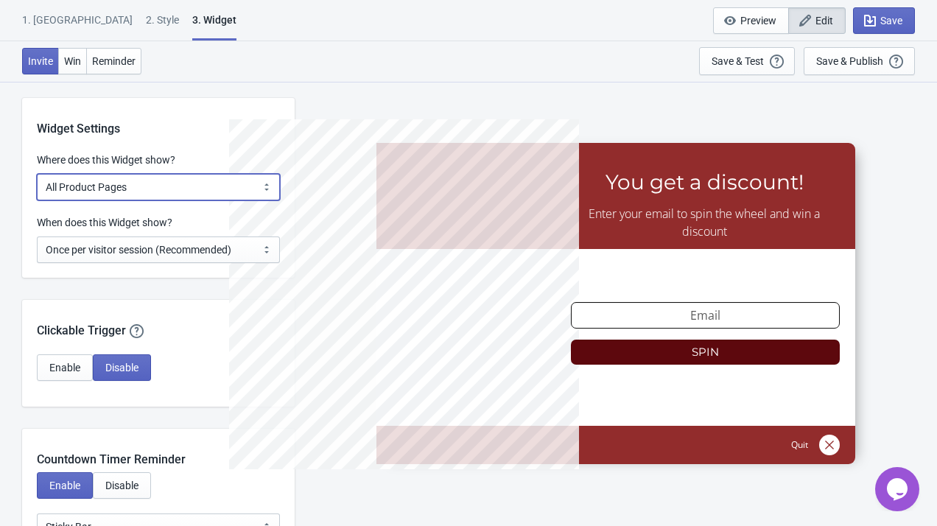
scroll to position [1177, 0]
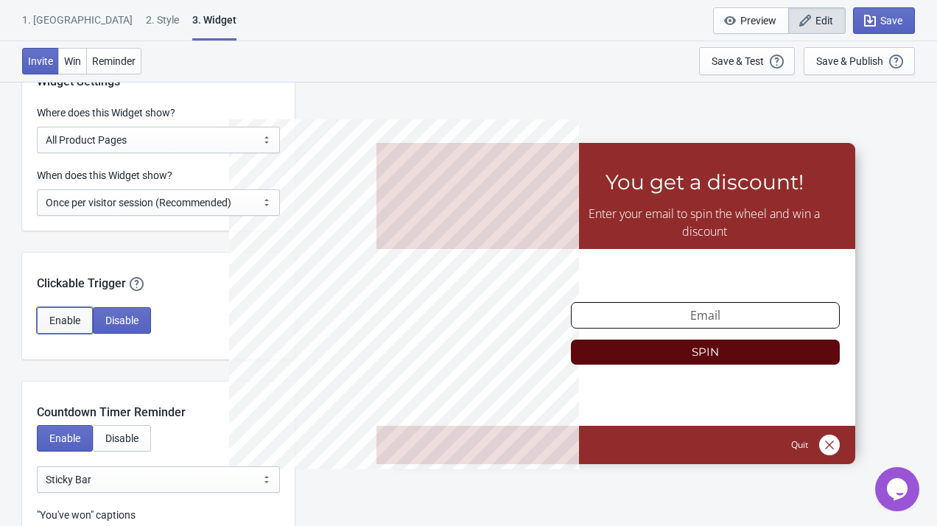
click at [80, 317] on span "Enable" at bounding box center [64, 320] width 31 height 12
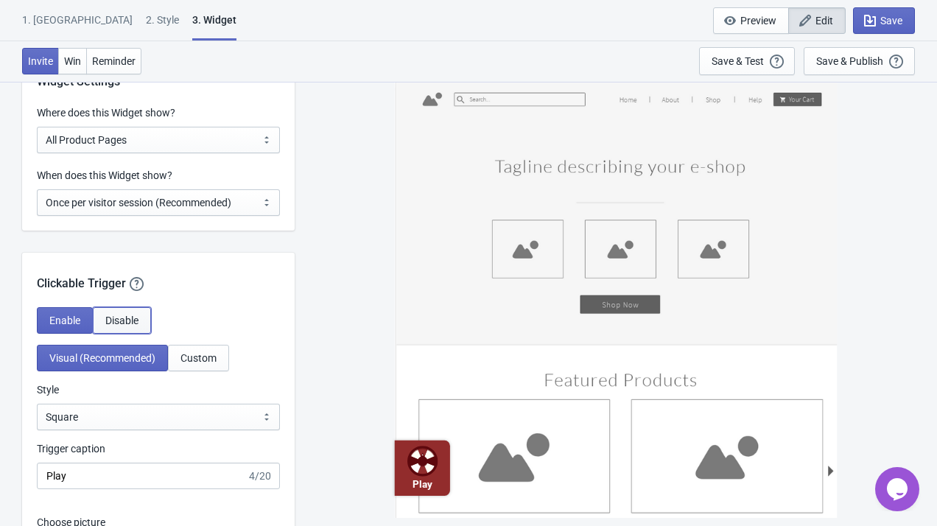
click at [127, 316] on span "Disable" at bounding box center [121, 320] width 33 height 12
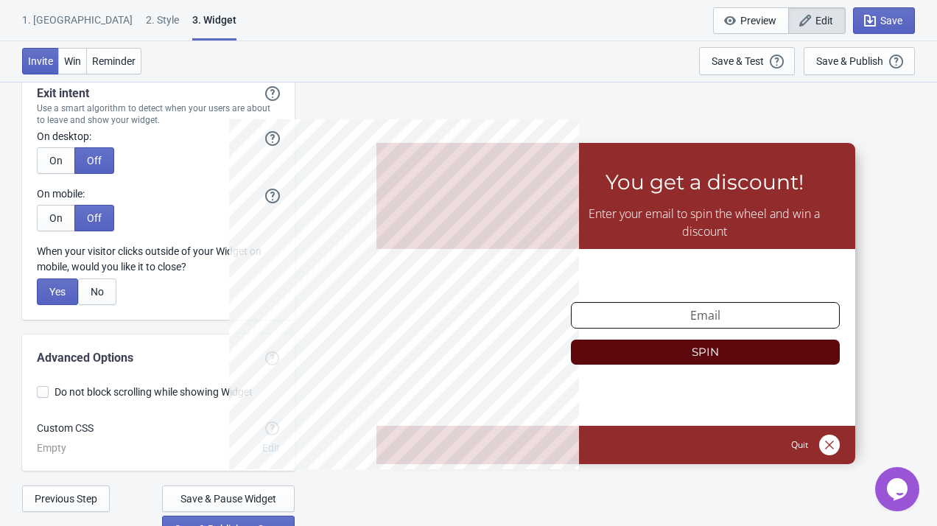
scroll to position [3767, 0]
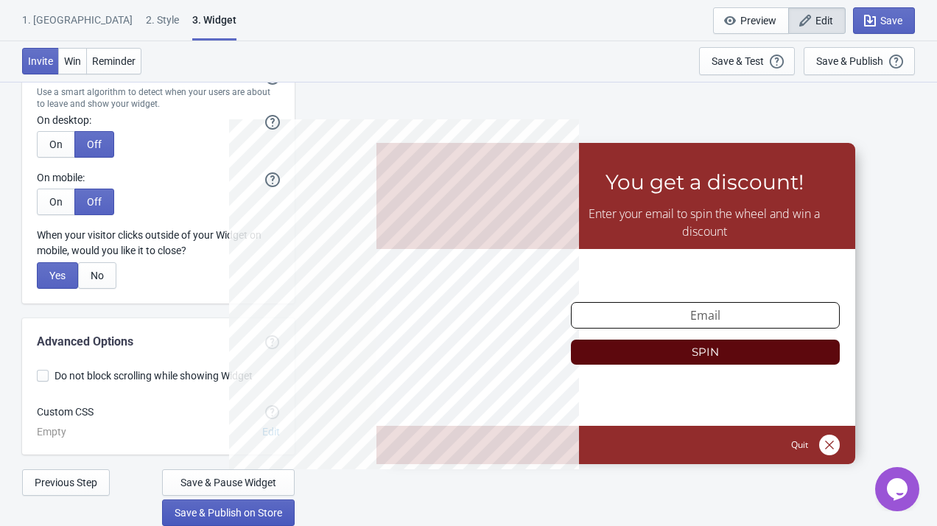
click at [207, 510] on span "Save & Publish on Store" at bounding box center [229, 513] width 108 height 12
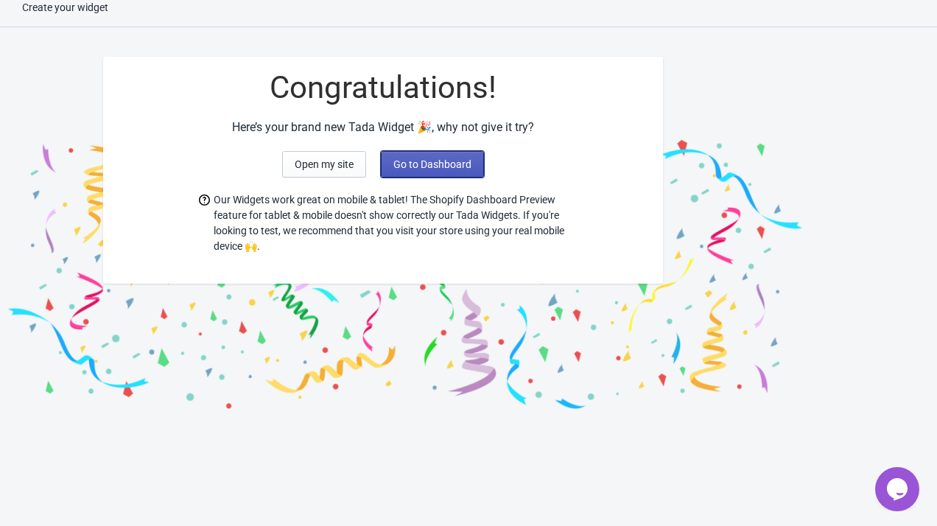
click at [417, 167] on span "Go to Dashboard" at bounding box center [432, 164] width 78 height 12
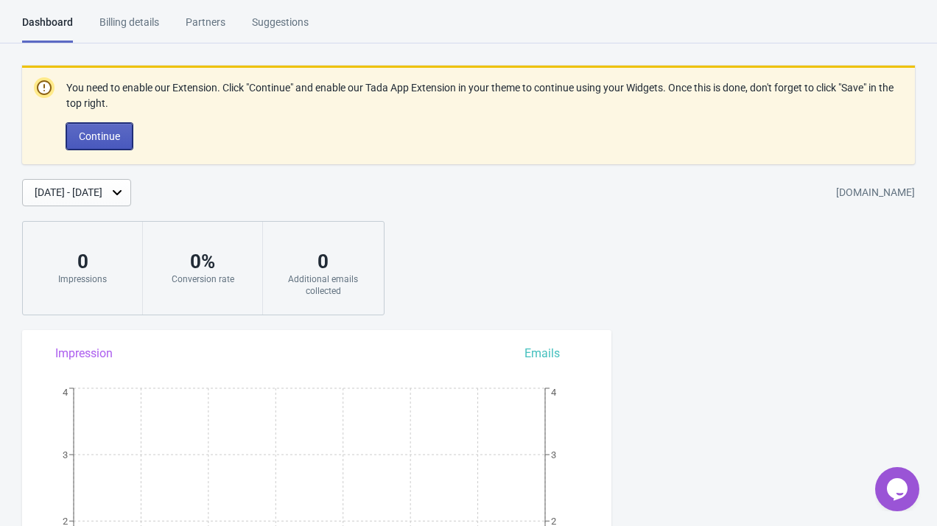
click at [111, 128] on button "Continue" at bounding box center [99, 136] width 66 height 27
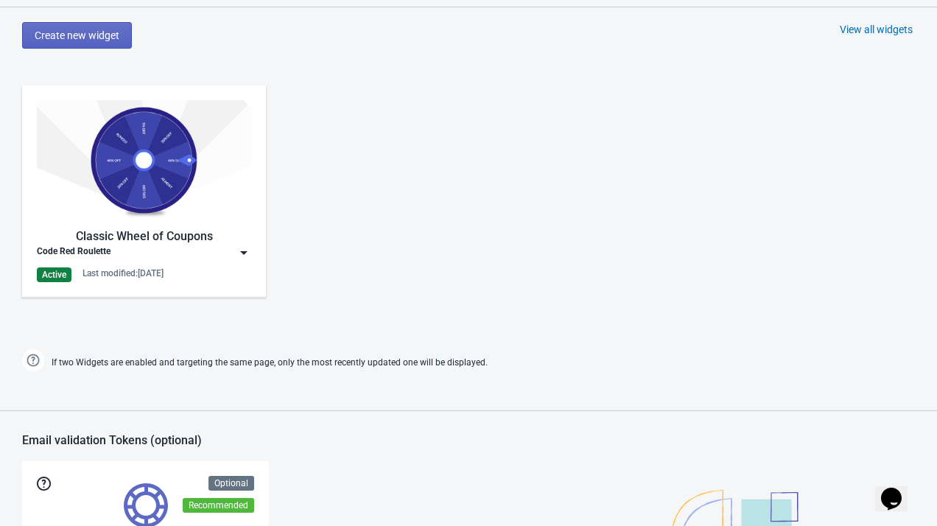
scroll to position [644, 0]
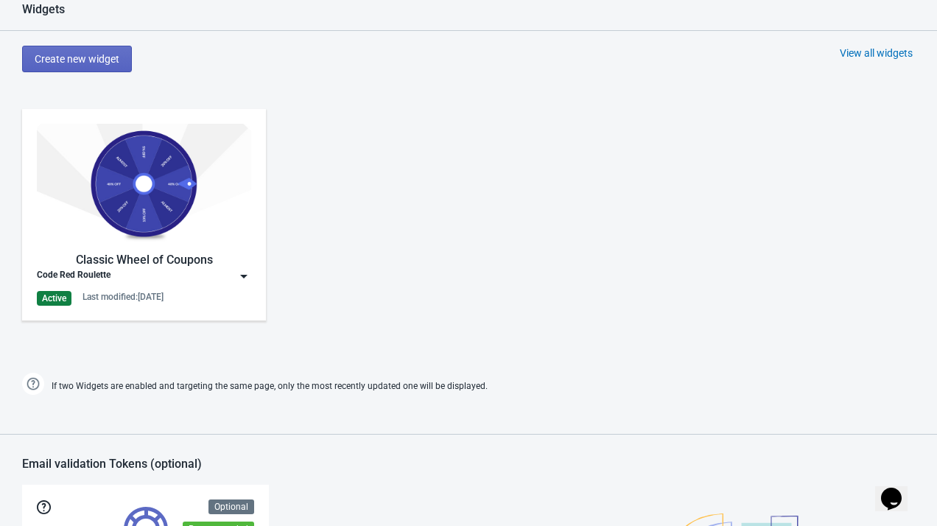
click at [154, 187] on img at bounding box center [144, 184] width 214 height 120
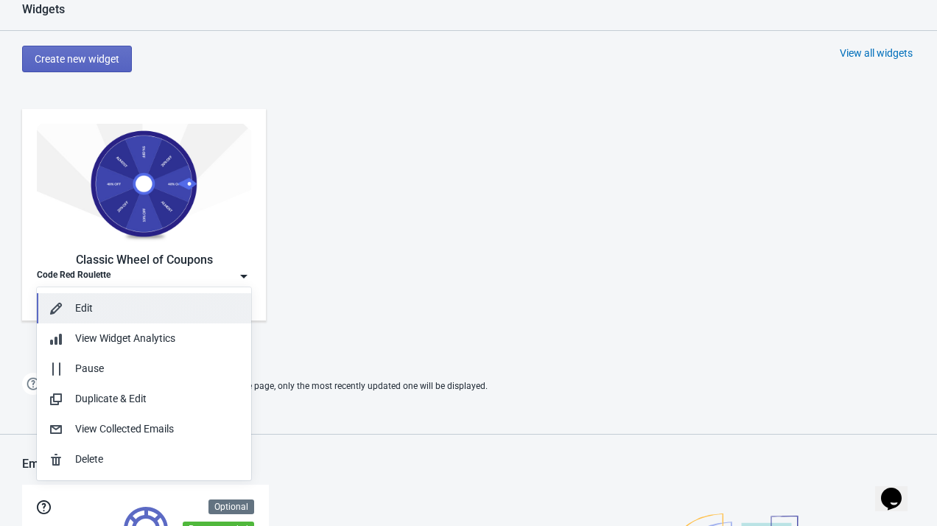
click at [177, 306] on div "Edit" at bounding box center [157, 307] width 164 height 15
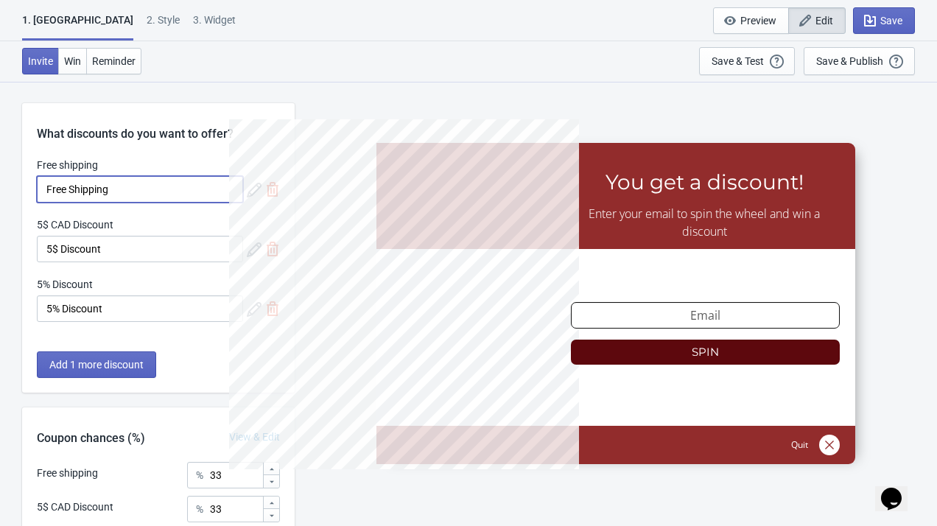
click at [132, 189] on input "Free Shipping" at bounding box center [140, 189] width 206 height 27
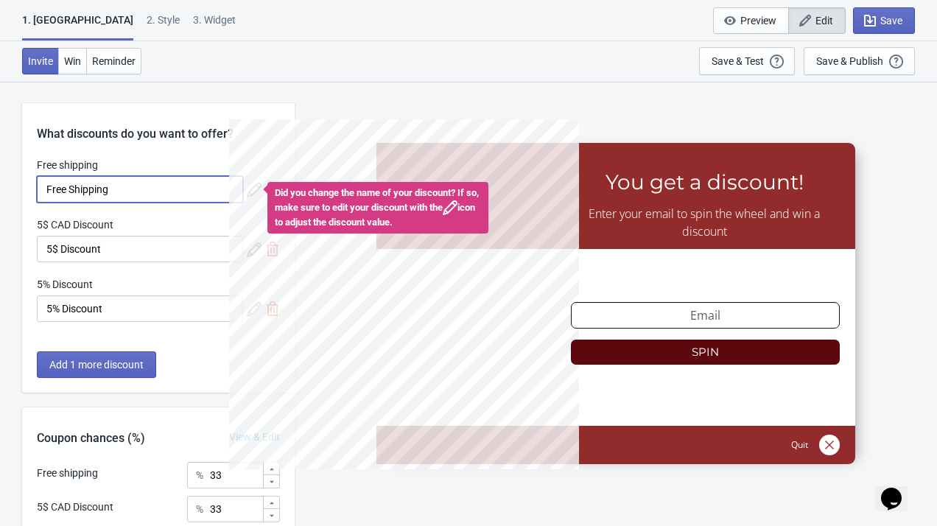
click at [337, 116] on div "SASDERWERT3H You get a discount! Enter your email to spin the wheel and win a d…" at bounding box center [615, 303] width 627 height 444
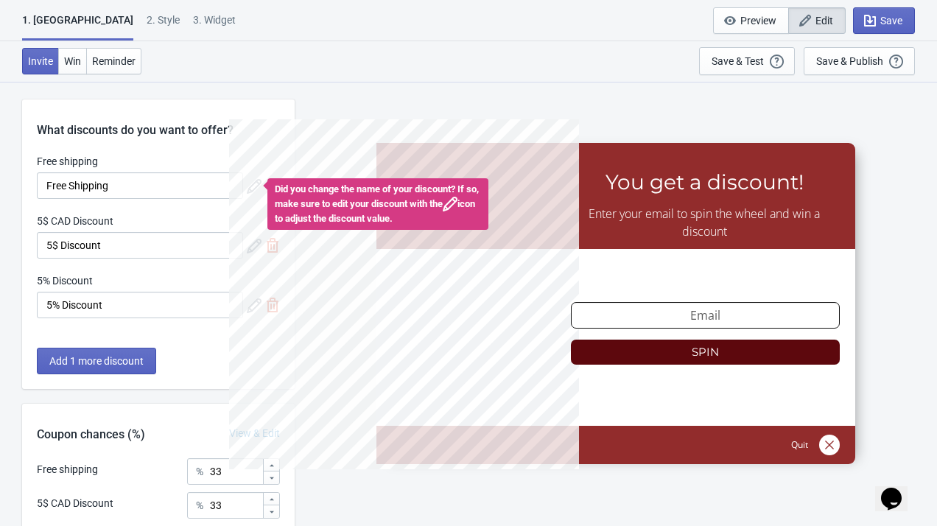
scroll to position [12, 0]
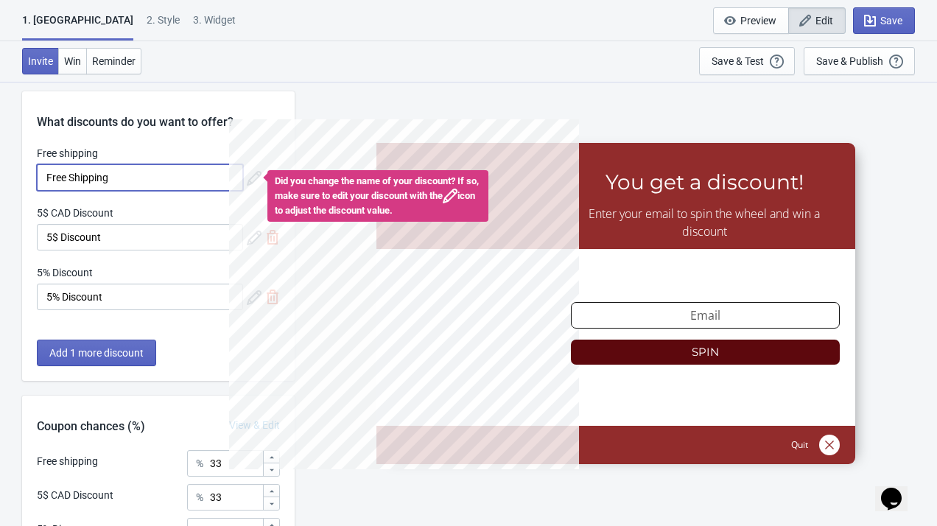
click at [175, 186] on input "Free Shipping" at bounding box center [140, 177] width 206 height 27
click at [176, 186] on input "Free Shipping" at bounding box center [140, 177] width 206 height 27
click at [281, 170] on div "Did you change the name of your discount? If so, make sure to edit your discoun…" at bounding box center [377, 196] width 221 height 52
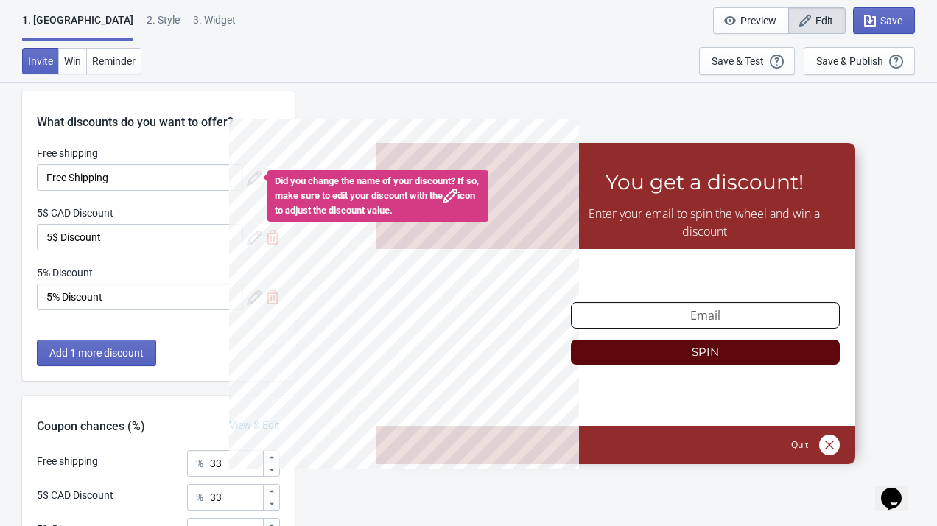
click at [272, 211] on div "Did you change the name of your discount? If so, make sure to edit your discoun…" at bounding box center [377, 196] width 221 height 52
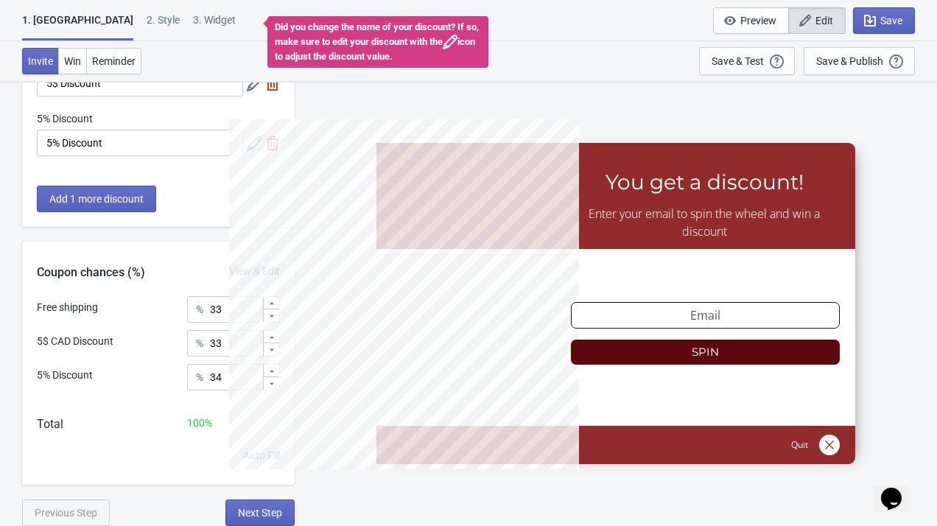
scroll to position [0, 0]
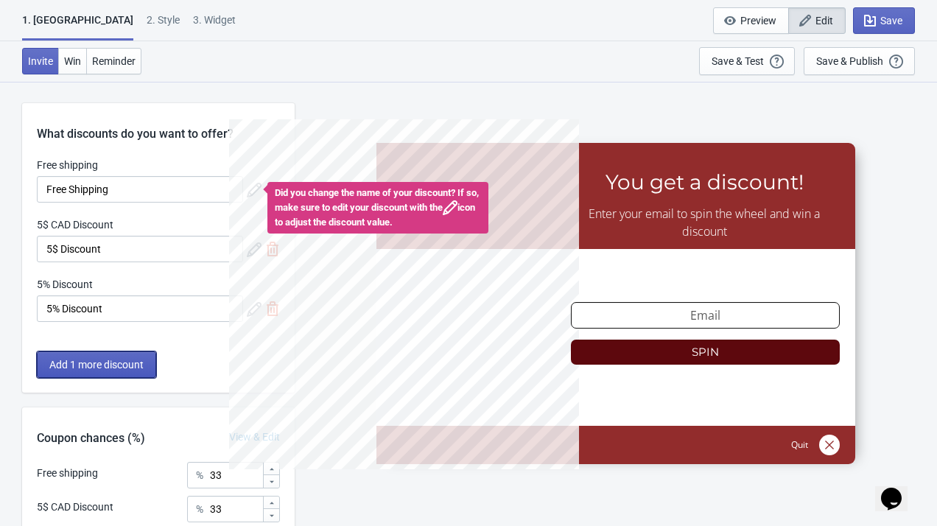
click at [126, 367] on span "Add 1 more discount" at bounding box center [96, 365] width 94 height 12
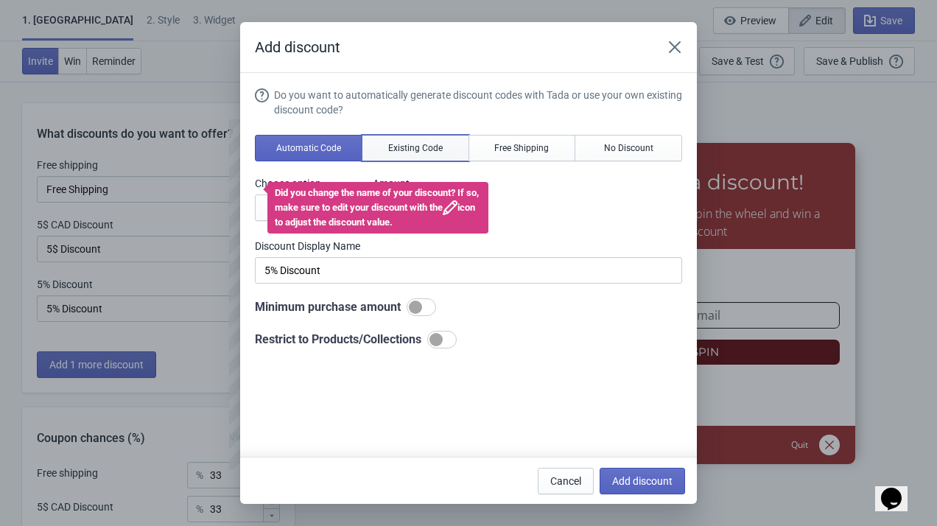
click at [416, 151] on span "Existing Code" at bounding box center [415, 148] width 54 height 12
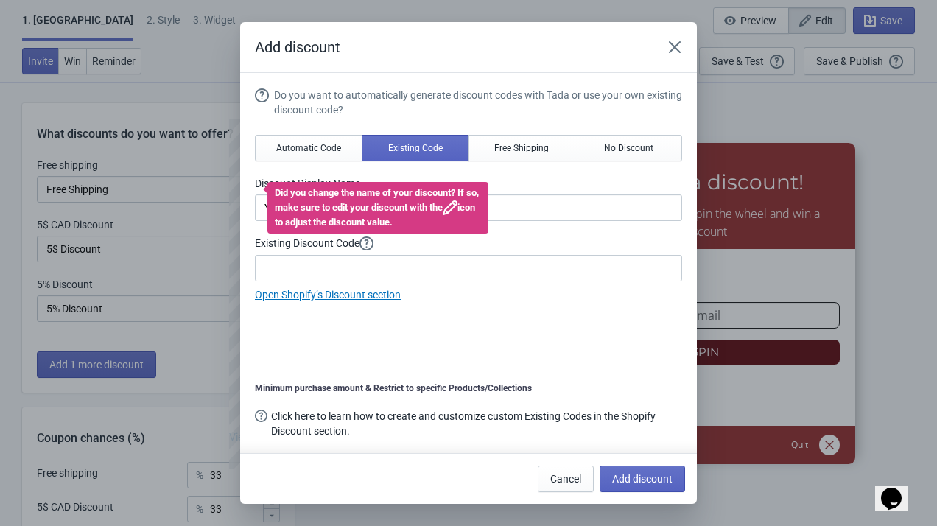
click at [688, 41] on div "Add discount" at bounding box center [468, 47] width 457 height 51
click at [667, 52] on icon "Close" at bounding box center [674, 47] width 15 height 15
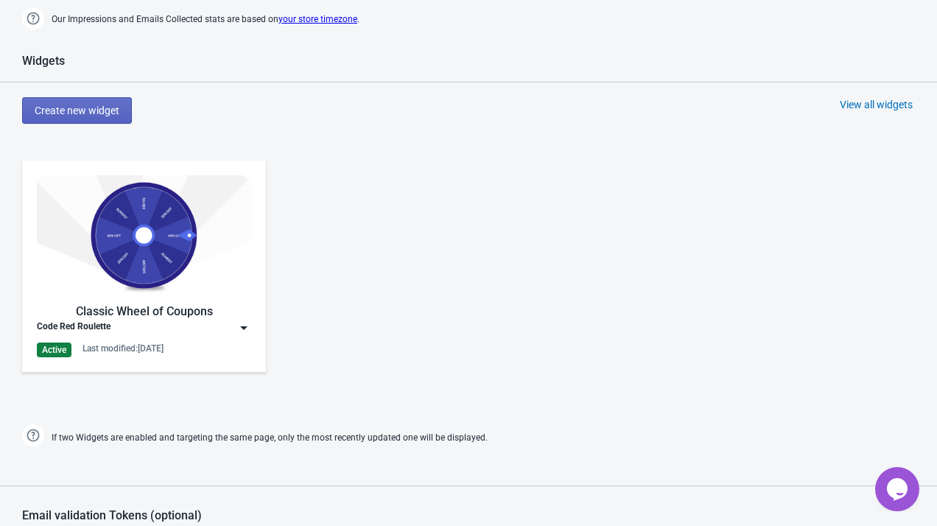
scroll to position [605, 0]
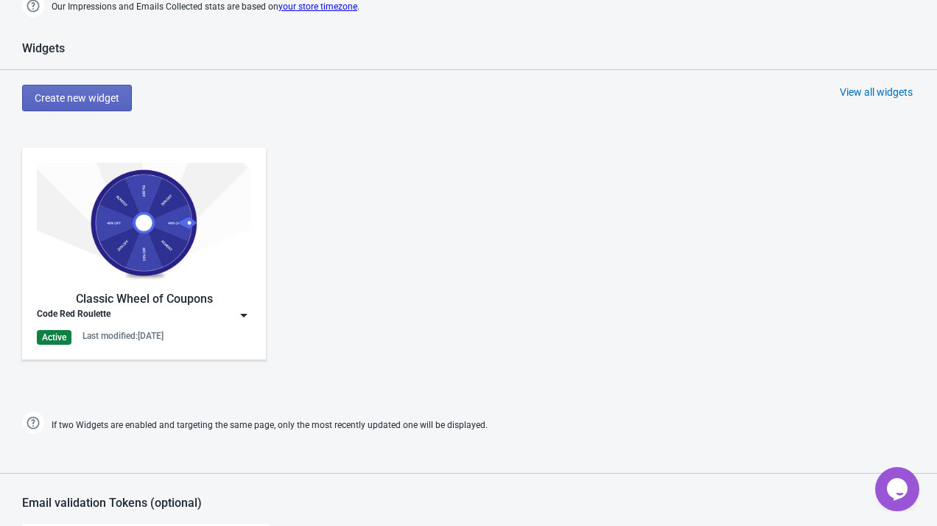
click at [193, 260] on img at bounding box center [144, 223] width 214 height 120
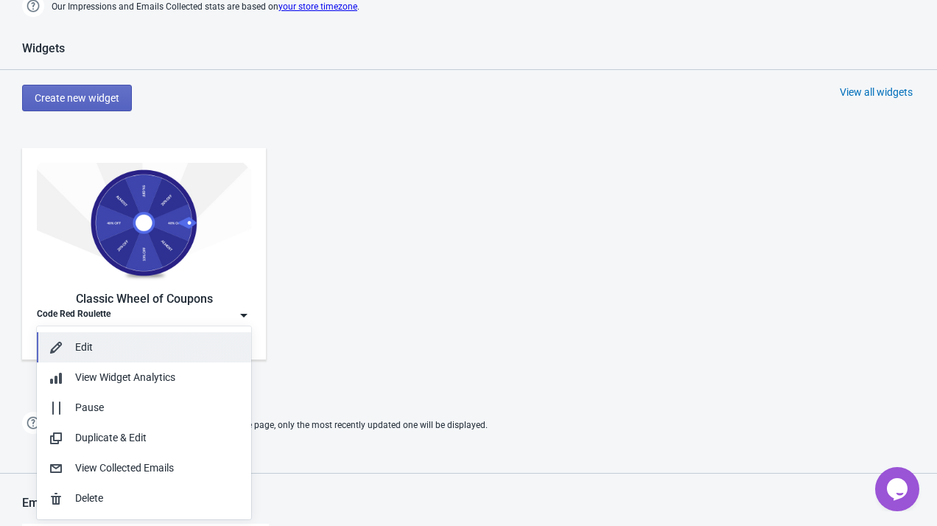
click at [175, 343] on div "Edit" at bounding box center [157, 346] width 164 height 15
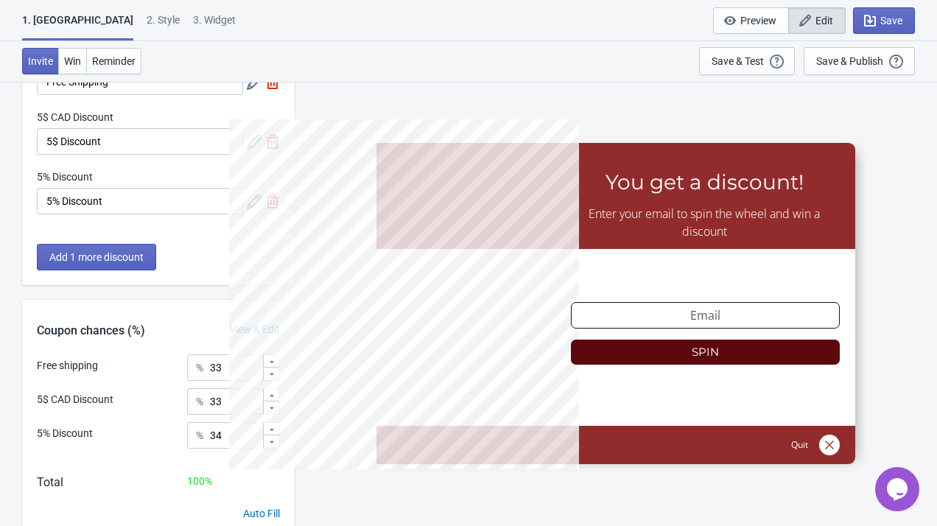
scroll to position [113, 0]
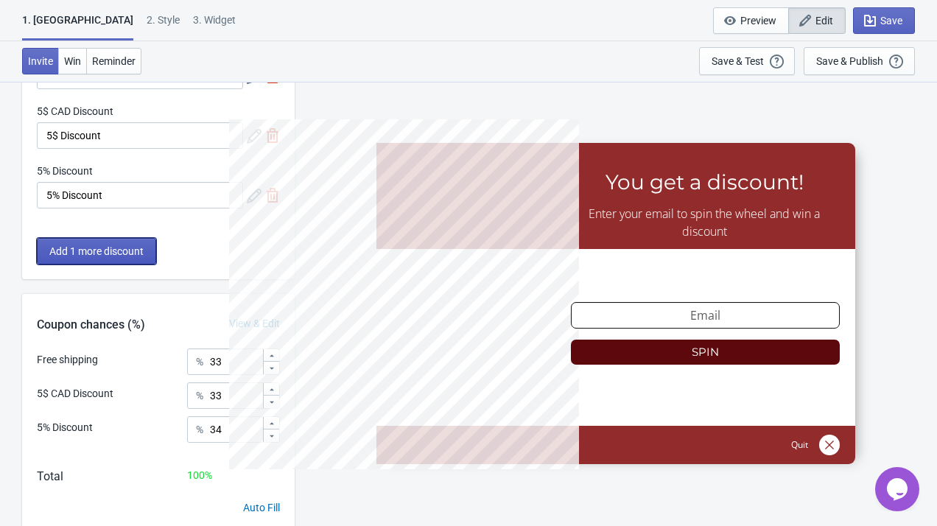
click at [116, 254] on span "Add 1 more discount" at bounding box center [96, 251] width 94 height 12
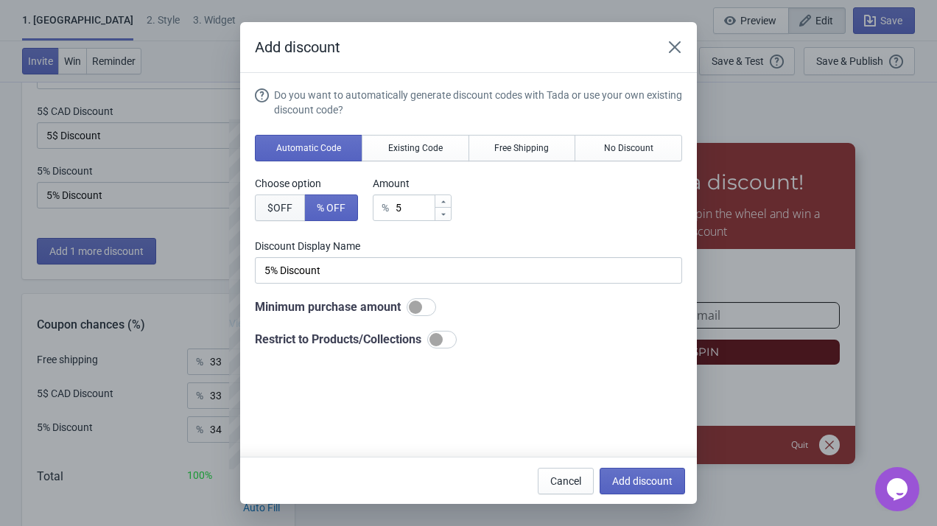
click at [274, 210] on span "$ OFF" at bounding box center [279, 208] width 25 height 12
type input "5$ Discount"
click at [415, 206] on input "5" at bounding box center [413, 207] width 41 height 27
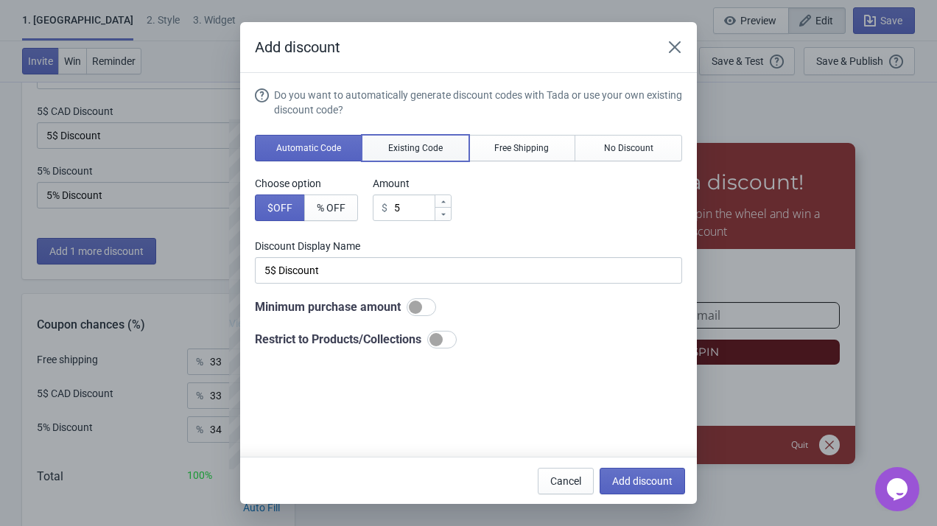
click at [431, 150] on span "Existing Code" at bounding box center [415, 148] width 54 height 12
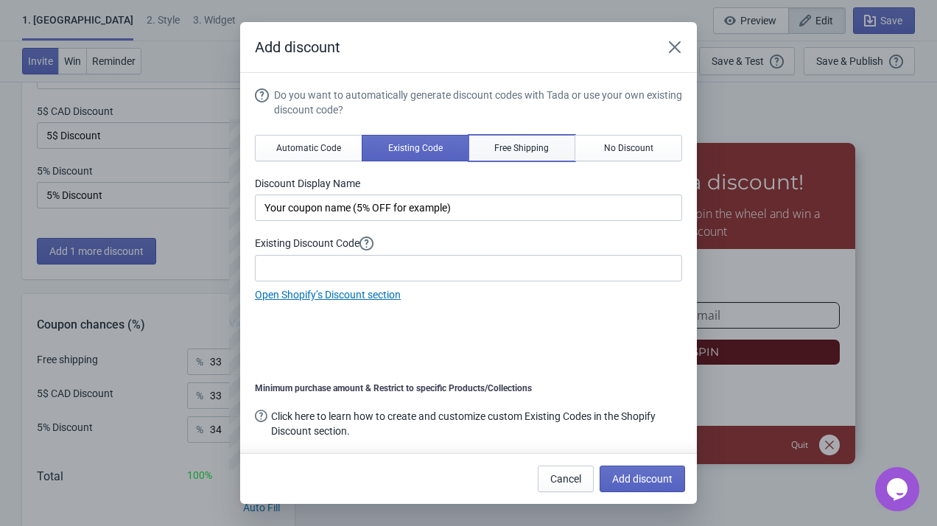
click at [507, 155] on button "Free Shipping" at bounding box center [522, 148] width 108 height 27
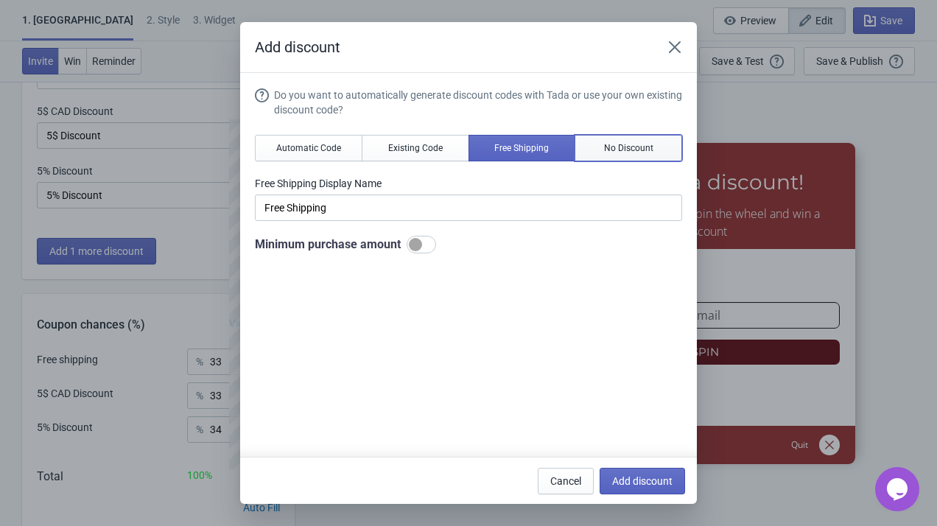
click at [609, 148] on span "No Discount" at bounding box center [628, 148] width 49 height 12
type input "Better luck next time"
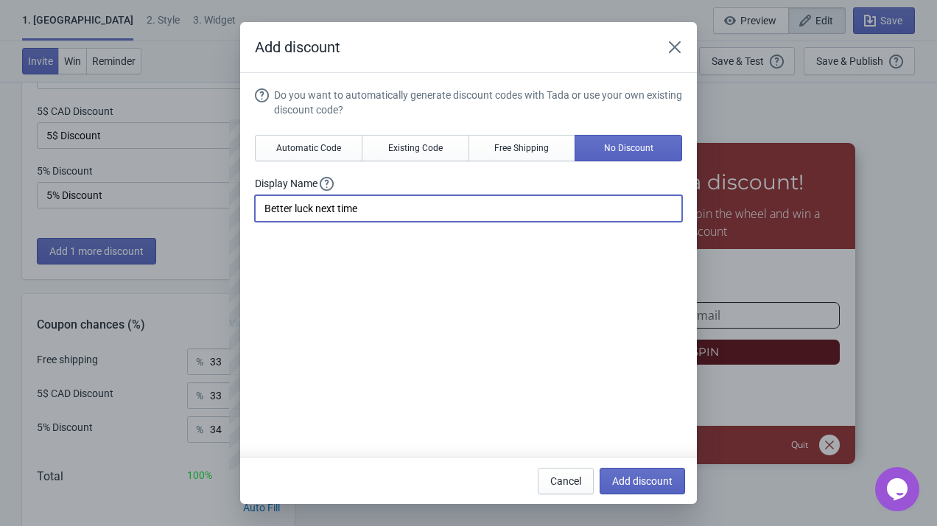
click at [399, 217] on input "Better luck next time" at bounding box center [468, 208] width 427 height 27
drag, startPoint x: 414, startPoint y: 203, endPoint x: 261, endPoint y: 202, distance: 153.2
click at [261, 202] on input "Better luck next time" at bounding box center [468, 208] width 427 height 27
click at [445, 203] on input "Better luck next time" at bounding box center [468, 208] width 427 height 27
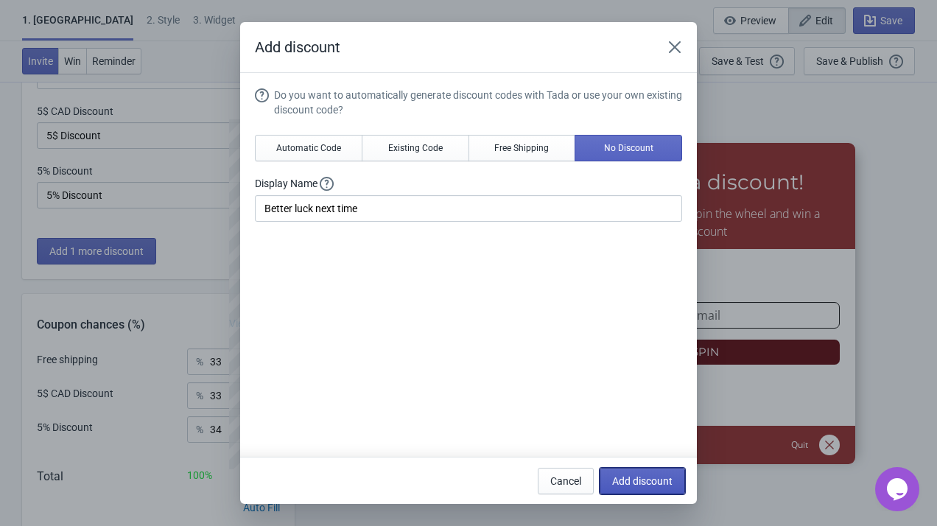
click at [639, 481] on span "Add discount" at bounding box center [642, 481] width 60 height 12
type input "25"
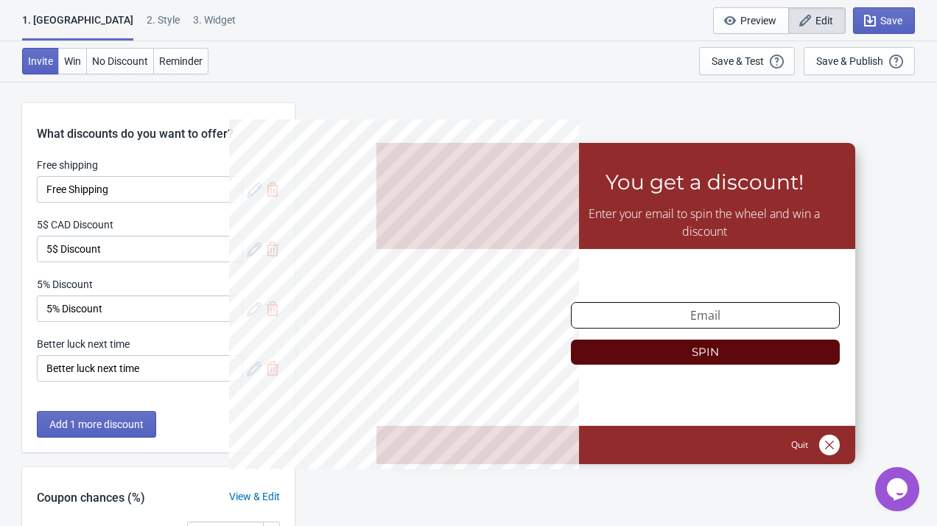
click at [147, 21] on div "2 . Style" at bounding box center [163, 26] width 33 height 26
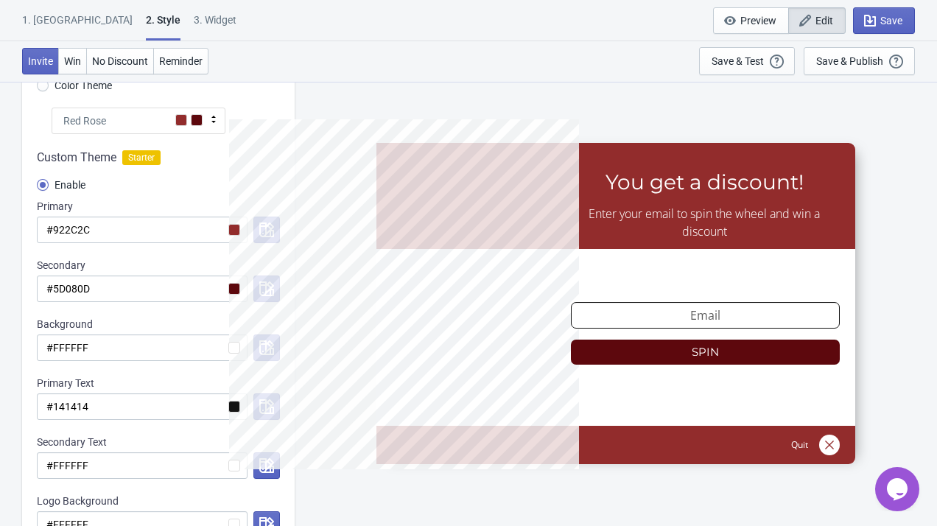
scroll to position [147, 0]
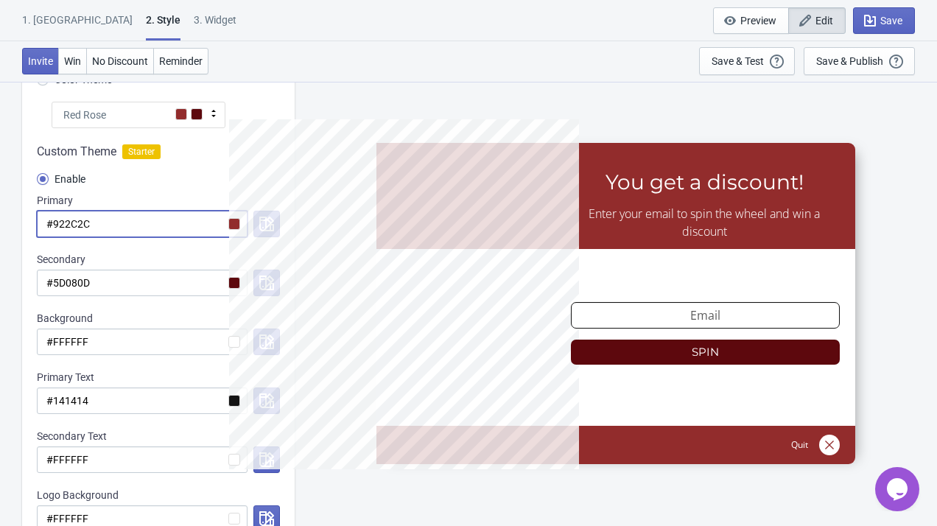
click at [229, 223] on input "#922C2C" at bounding box center [142, 224] width 211 height 27
click at [200, 123] on div "Red Rose" at bounding box center [139, 115] width 174 height 27
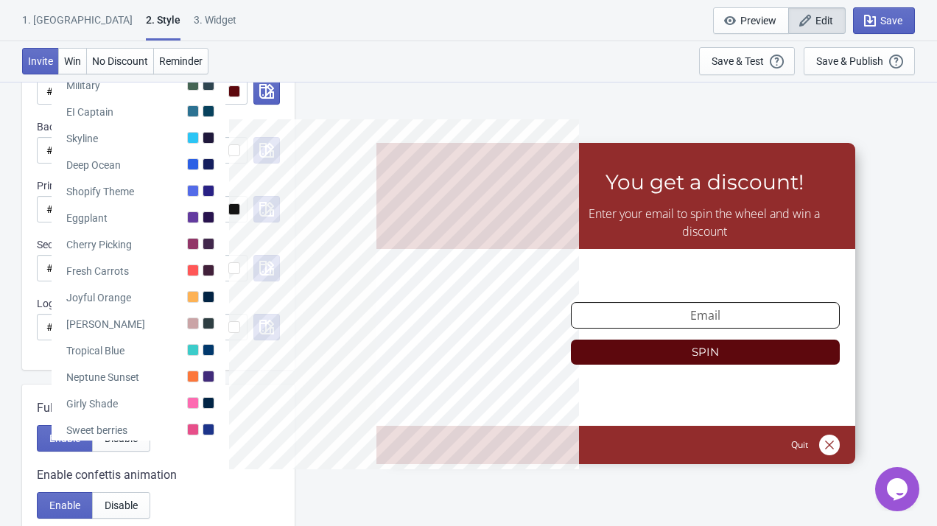
scroll to position [373, 0]
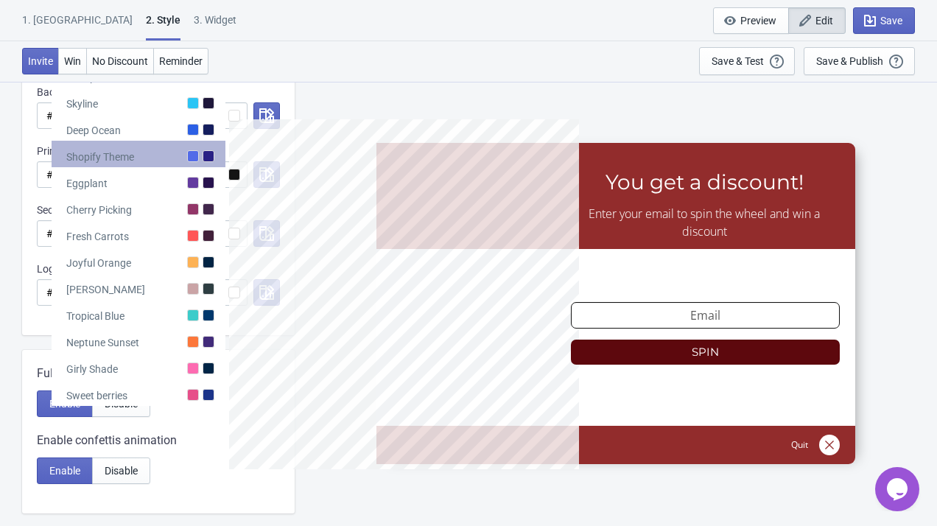
click at [184, 144] on div "Shopify Theme" at bounding box center [139, 154] width 174 height 27
radio input "true"
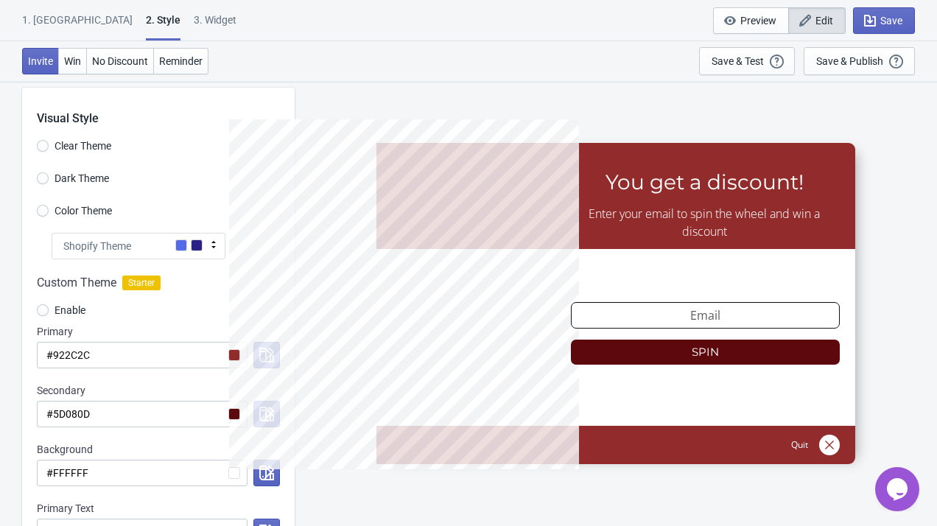
scroll to position [8, 0]
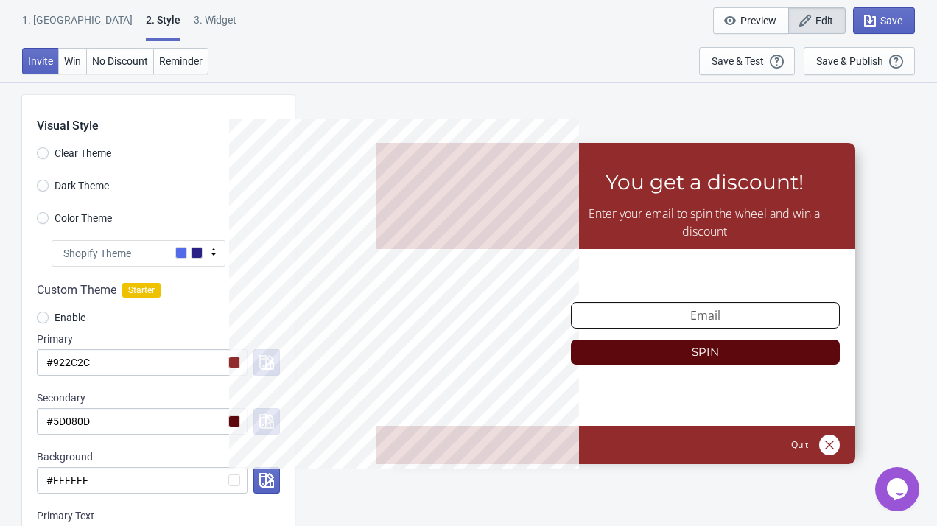
click at [49, 220] on label "Color Theme" at bounding box center [74, 218] width 75 height 21
click at [49, 220] on input "Color Theme" at bounding box center [43, 225] width 12 height 27
radio input "true"
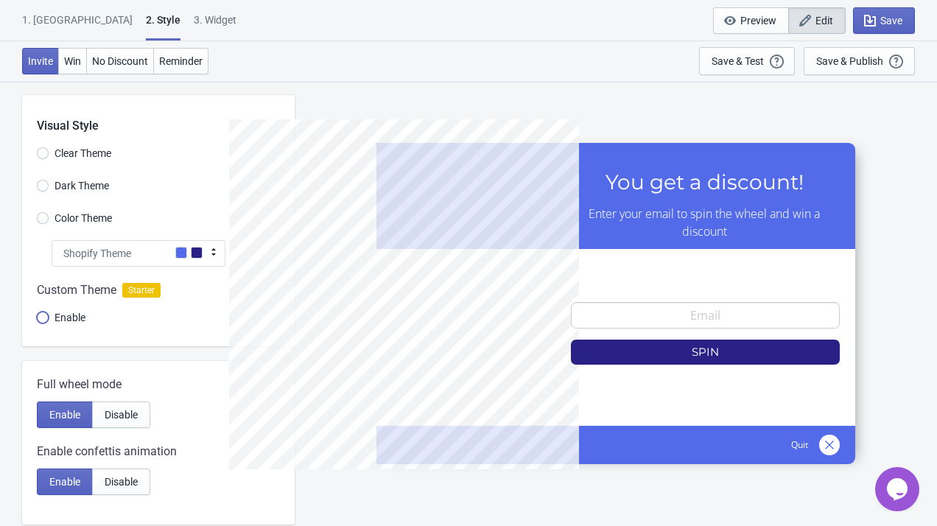
click at [45, 317] on input "Enable" at bounding box center [43, 324] width 12 height 27
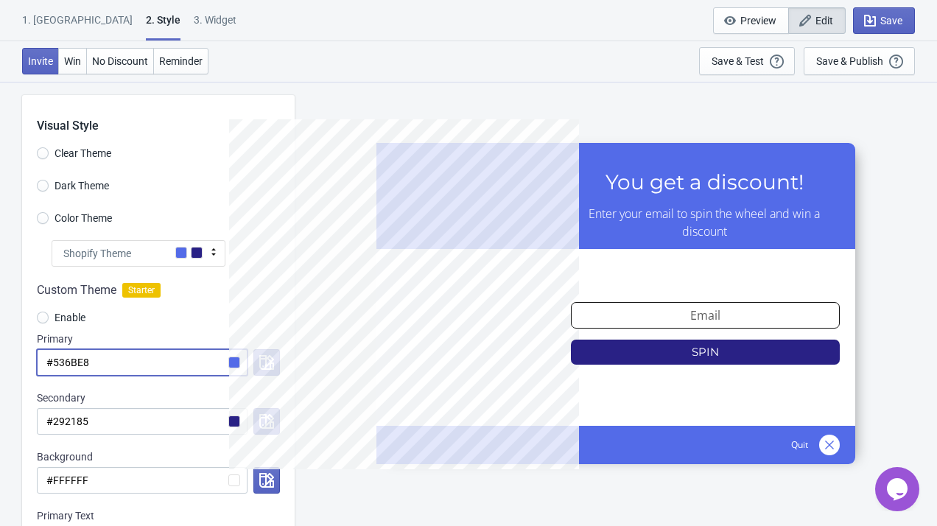
click at [239, 363] on input "#536BE8" at bounding box center [142, 362] width 211 height 27
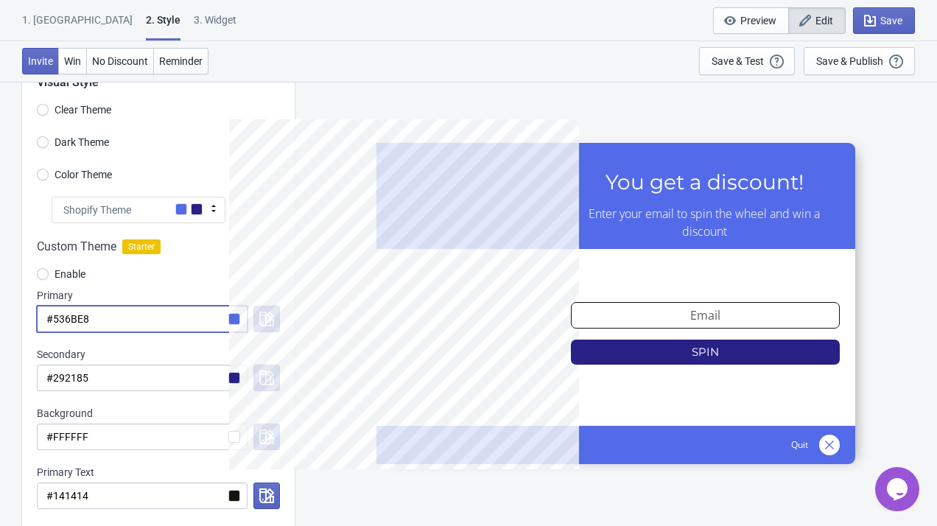
scroll to position [63, 0]
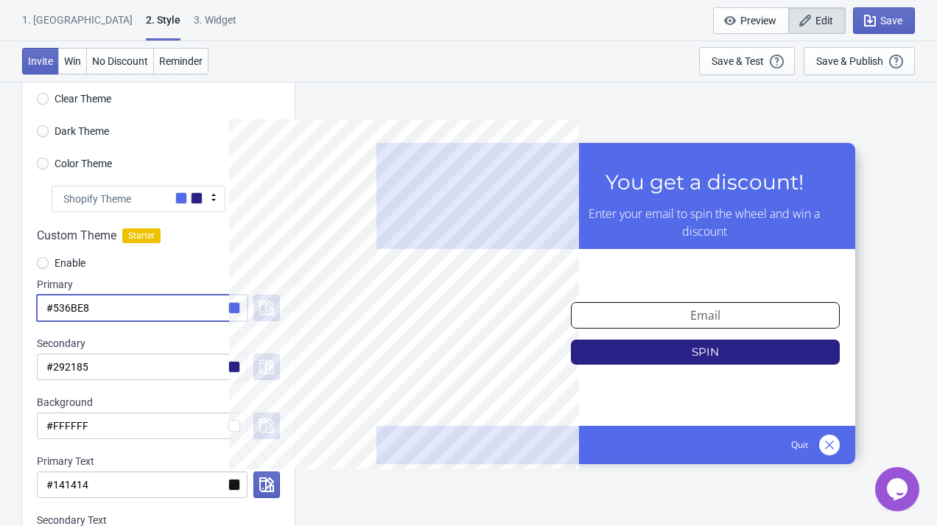
click at [215, 192] on icon at bounding box center [213, 197] width 15 height 15
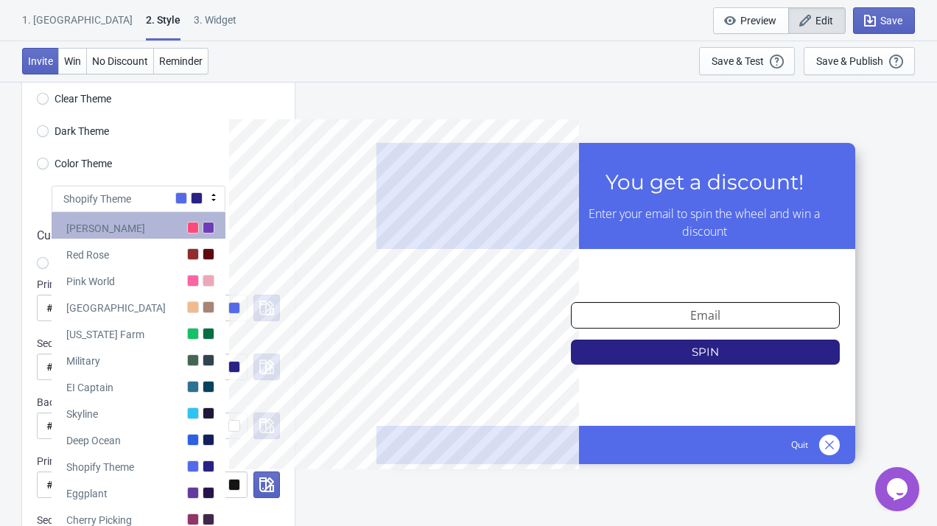
click at [199, 232] on div "Tada" at bounding box center [139, 225] width 174 height 27
radio input "true"
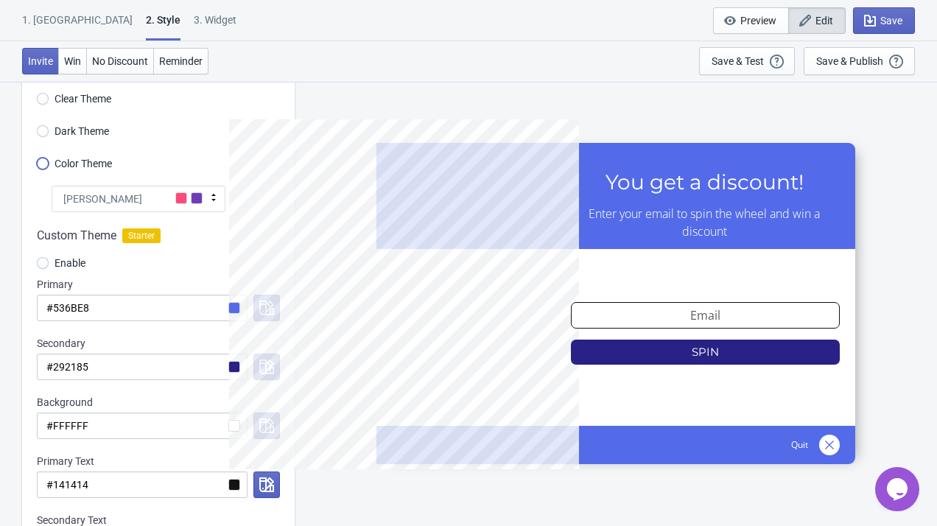
click at [45, 162] on input "Color Theme" at bounding box center [43, 171] width 12 height 27
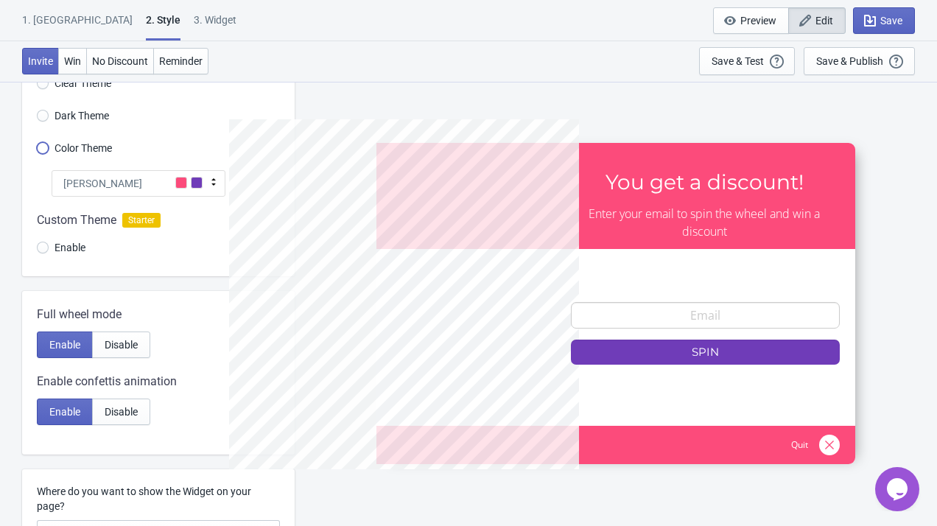
scroll to position [80, 0]
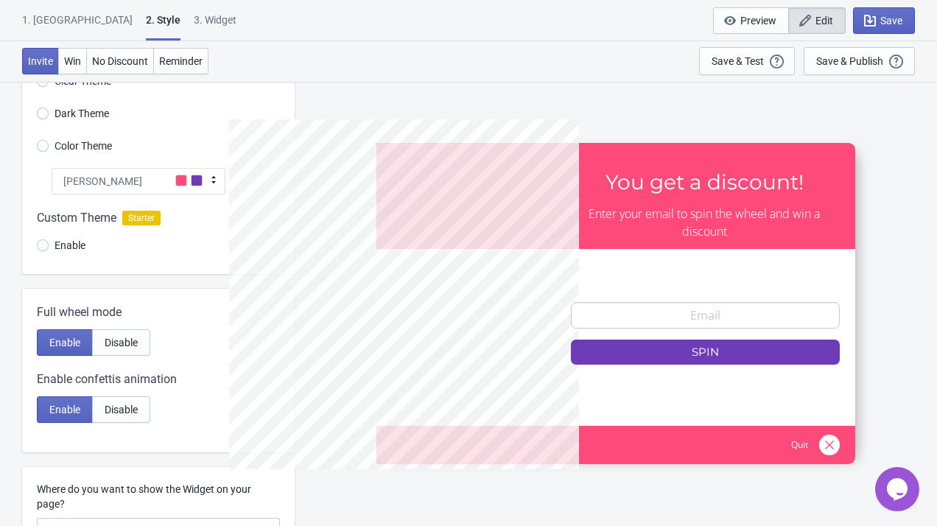
click at [160, 183] on div "Tada" at bounding box center [139, 181] width 174 height 27
radio input "true"
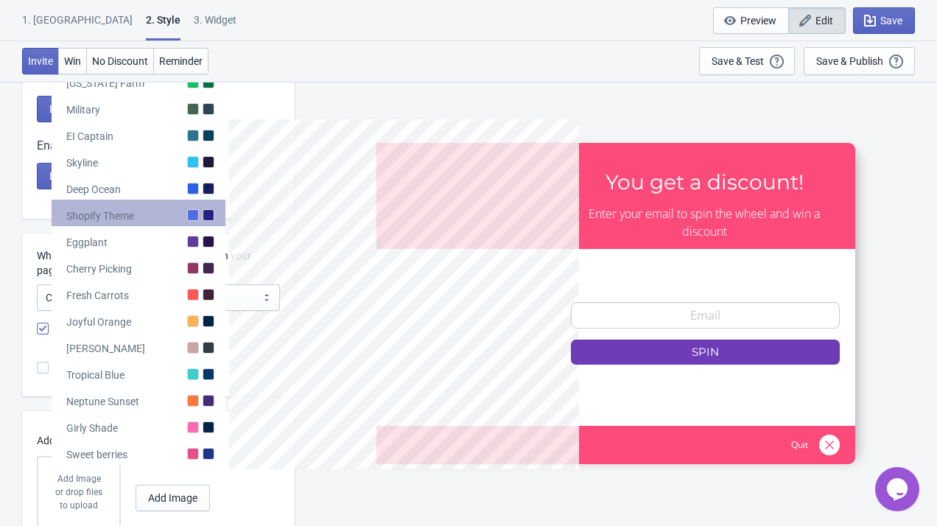
scroll to position [321, 0]
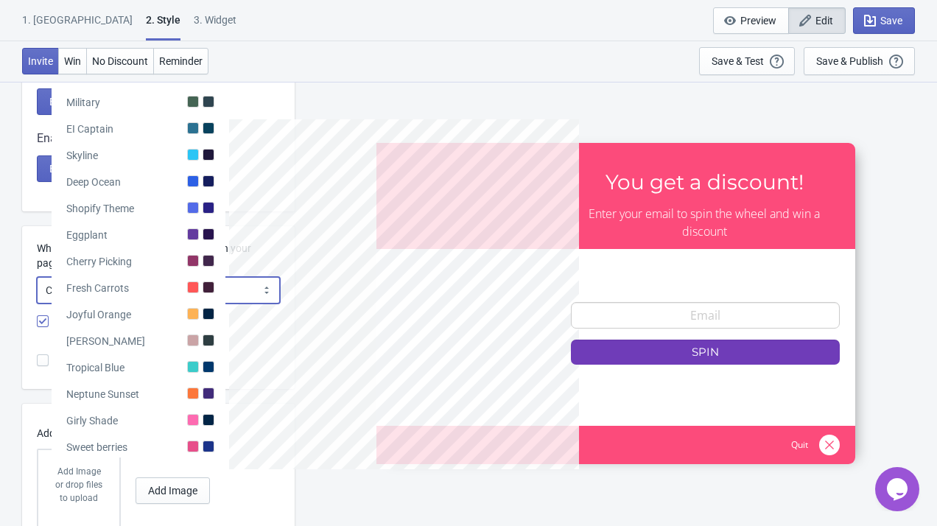
click at [163, 286] on select "Centered on the page Left side of the page" at bounding box center [158, 290] width 243 height 27
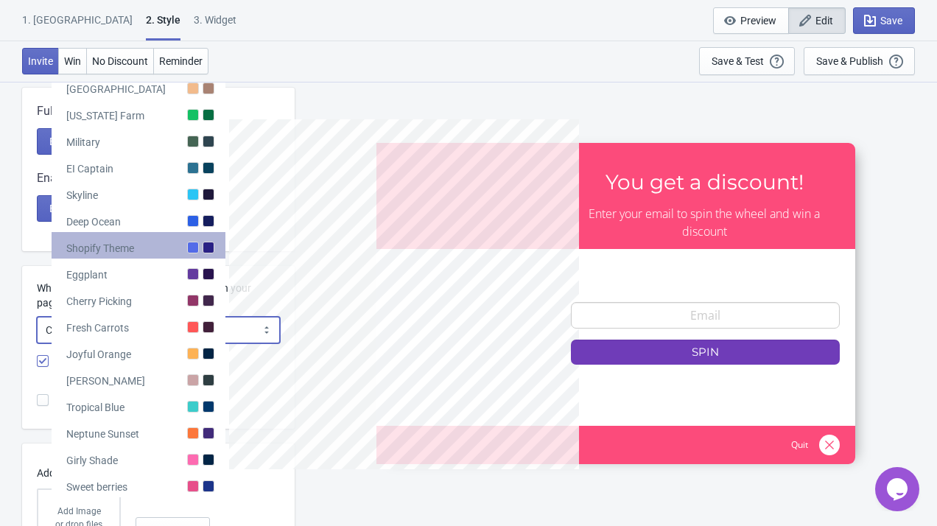
scroll to position [345, 0]
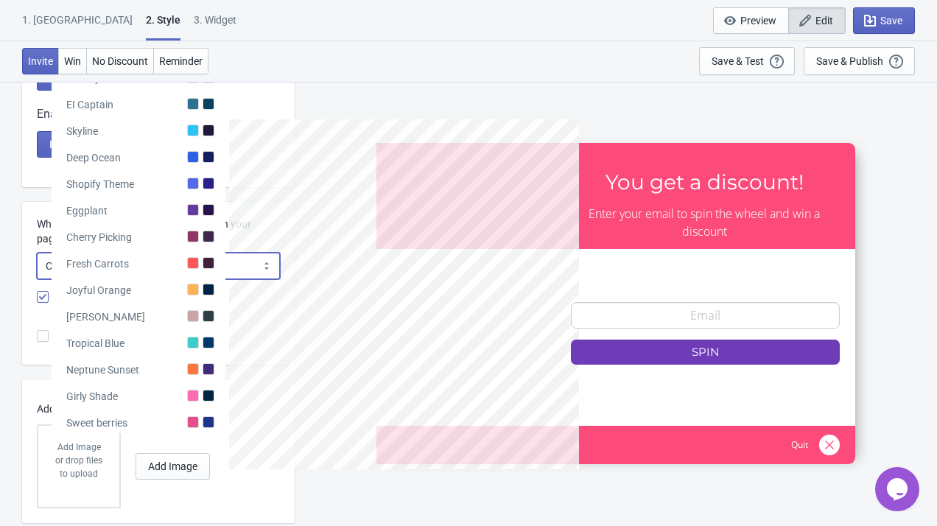
click at [161, 267] on select "Centered on the page Left side of the page" at bounding box center [158, 266] width 243 height 27
click at [303, 94] on div "SASDERWERT3H You get a discount! Enter your email to spin the wheel and win a d…" at bounding box center [615, 303] width 627 height 444
click at [350, 99] on div "SASDERWERT3H You get a discount! Enter your email to spin the wheel and win a d…" at bounding box center [615, 303] width 627 height 444
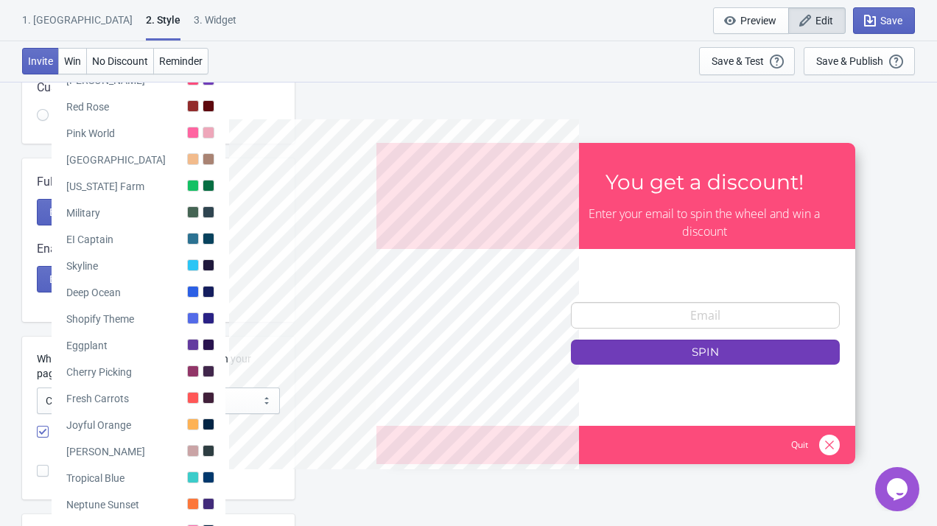
scroll to position [54, 0]
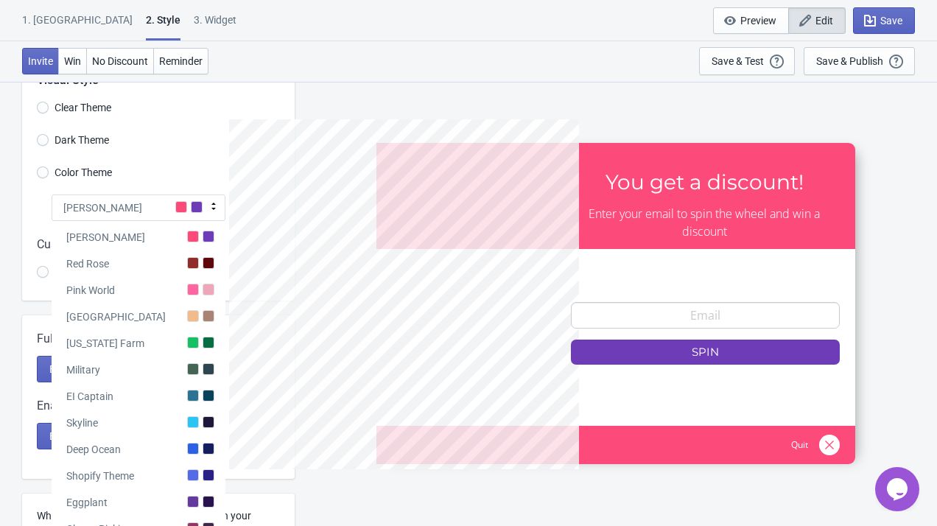
click at [163, 148] on div "Dark Theme" at bounding box center [166, 142] width 258 height 24
click at [42, 138] on input "Dark Theme" at bounding box center [43, 147] width 12 height 27
radio input "true"
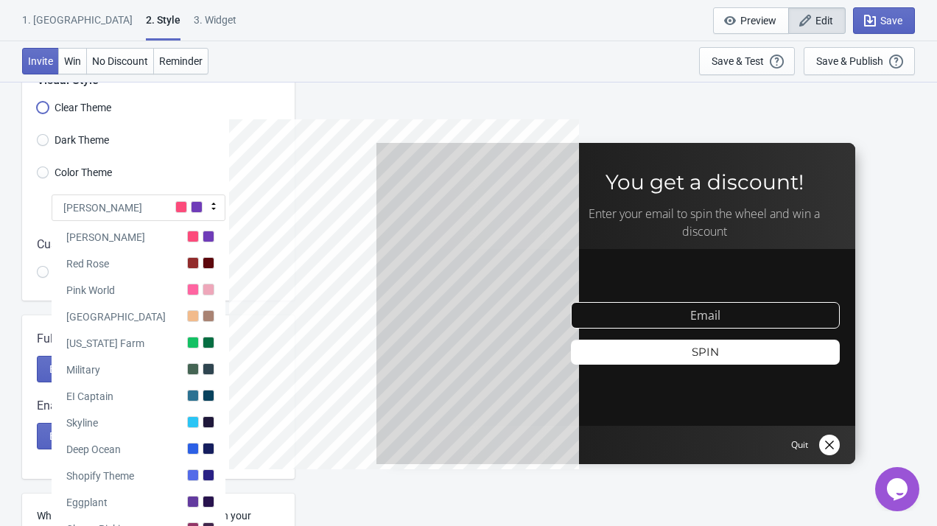
click at [44, 105] on input "Clear Theme" at bounding box center [43, 115] width 12 height 27
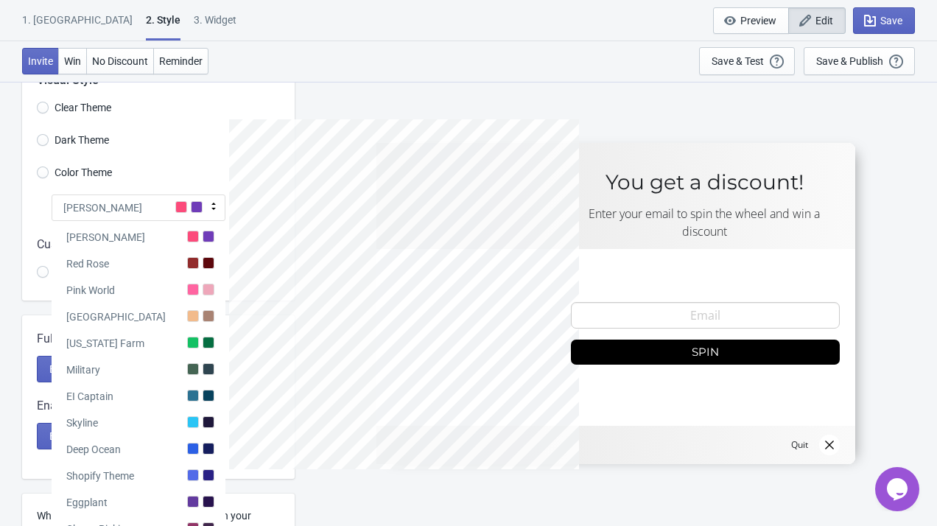
click at [206, 149] on div "Dark Theme" at bounding box center [166, 142] width 258 height 24
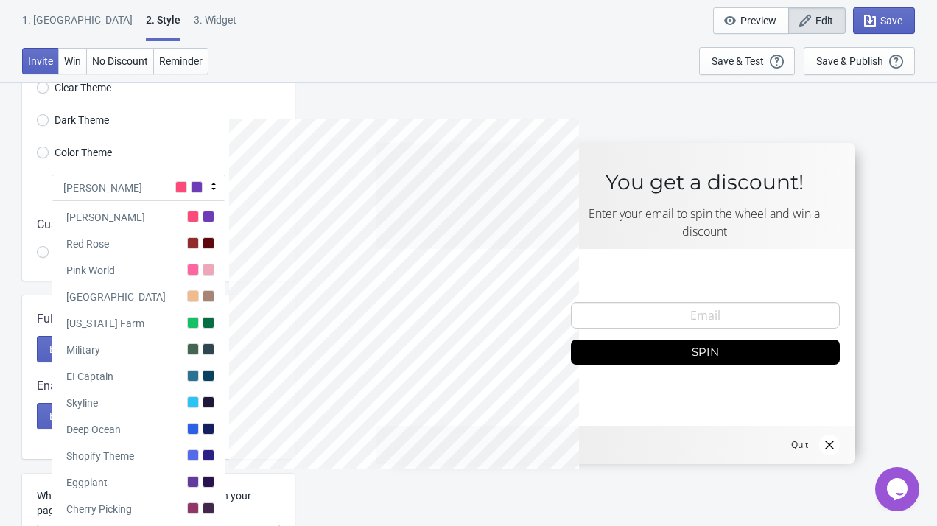
scroll to position [32, 0]
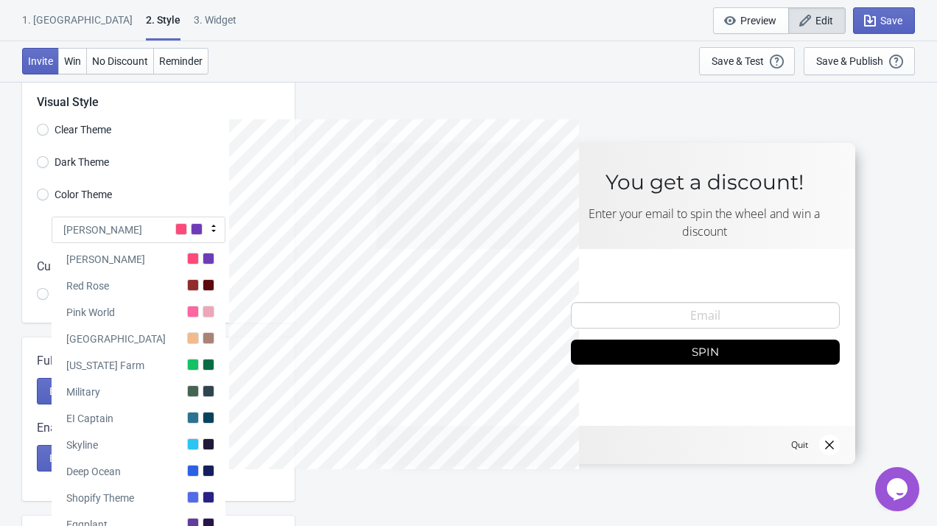
click at [187, 223] on div "Tada" at bounding box center [139, 229] width 174 height 27
radio input "true"
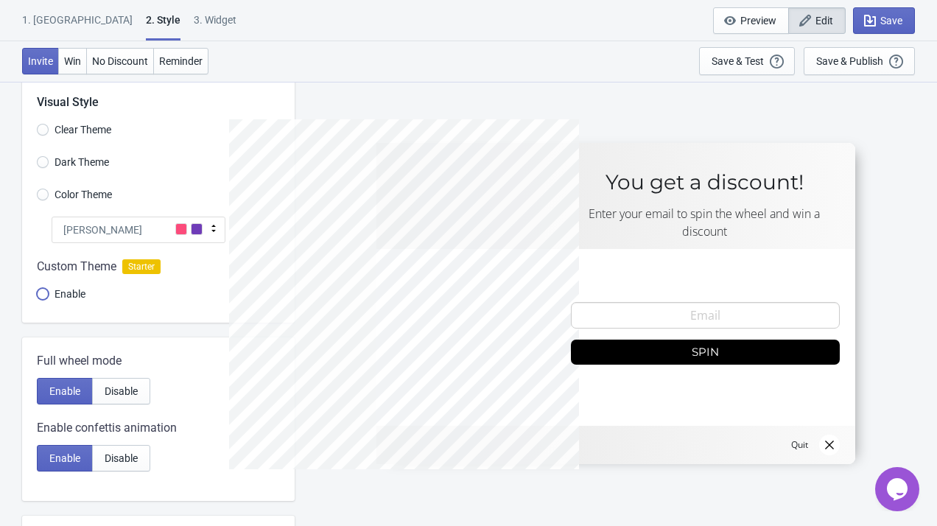
click at [44, 292] on input "Enable" at bounding box center [43, 301] width 12 height 27
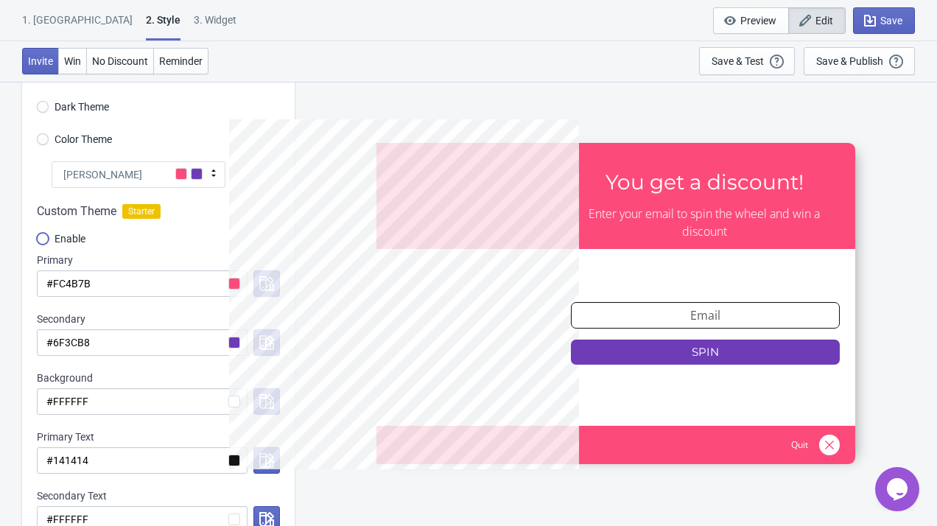
scroll to position [92, 0]
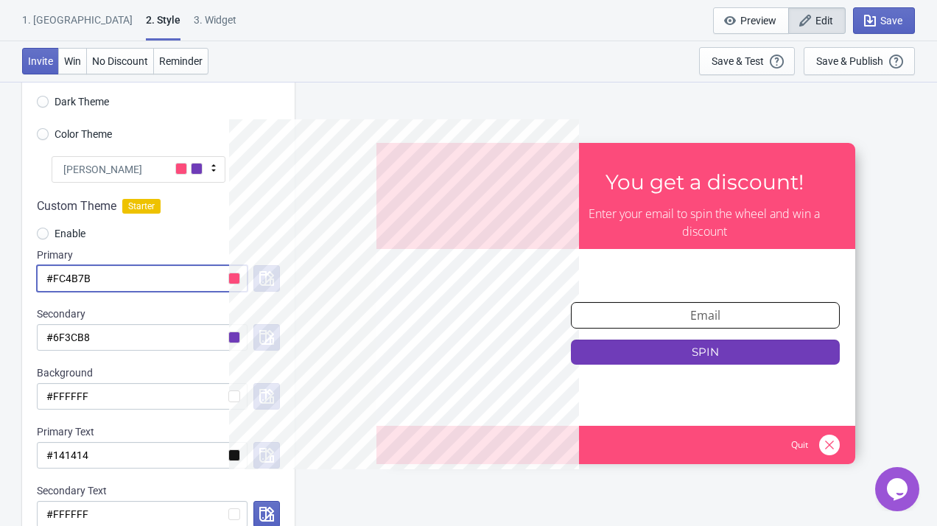
click at [236, 277] on input "#FC4B7B" at bounding box center [142, 278] width 211 height 27
click at [206, 275] on input "#FC4B7B" at bounding box center [142, 278] width 211 height 27
radio input "true"
type input "#FC4B7"
radio input "true"
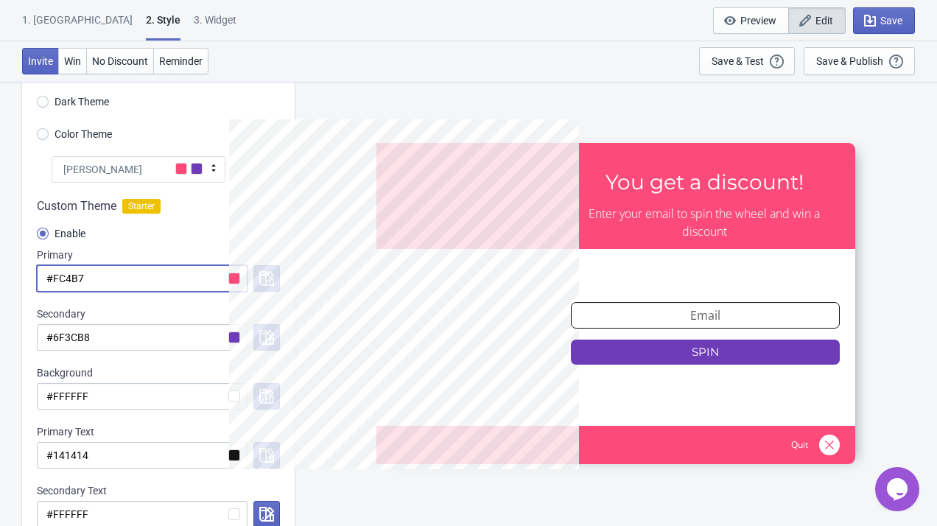
type input "#FC4B"
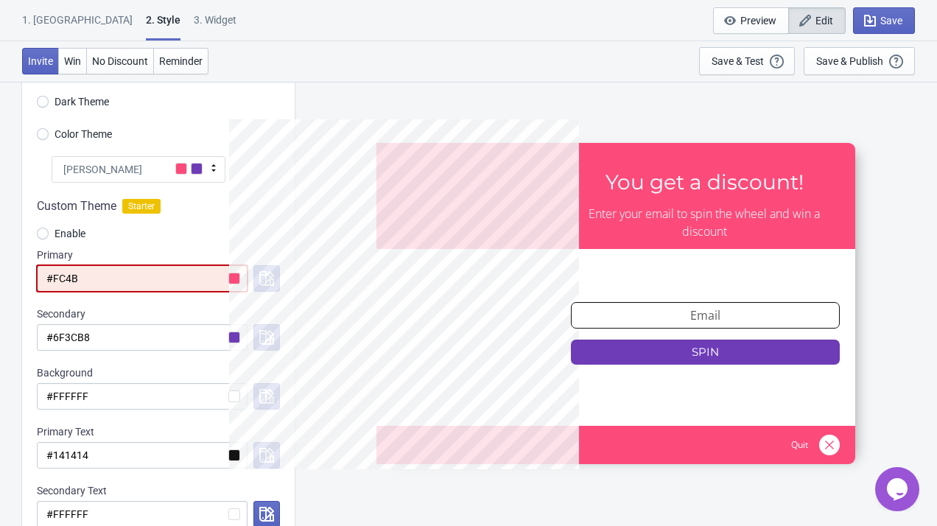
radio input "true"
type input "#FC4"
radio input "true"
type input "#FC"
radio input "true"
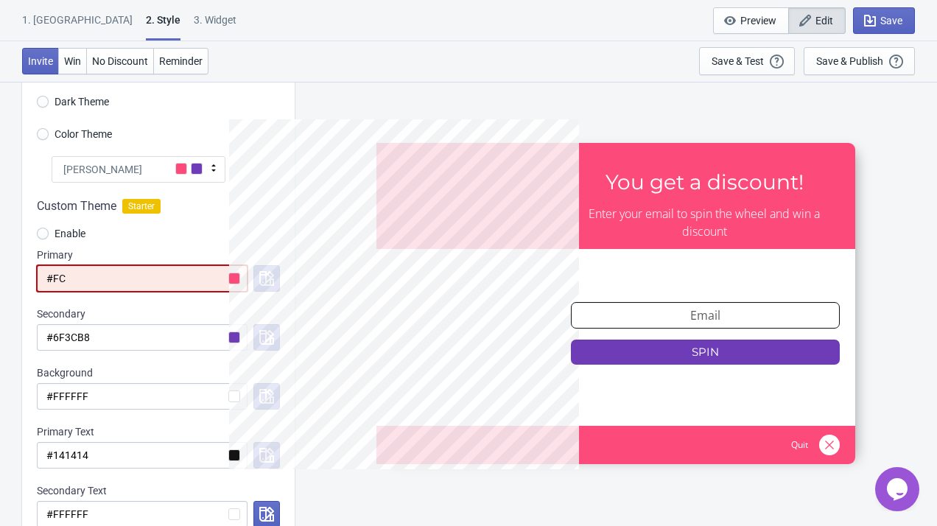
type input "#F"
radio input "true"
type input "#"
radio input "true"
type input "#"
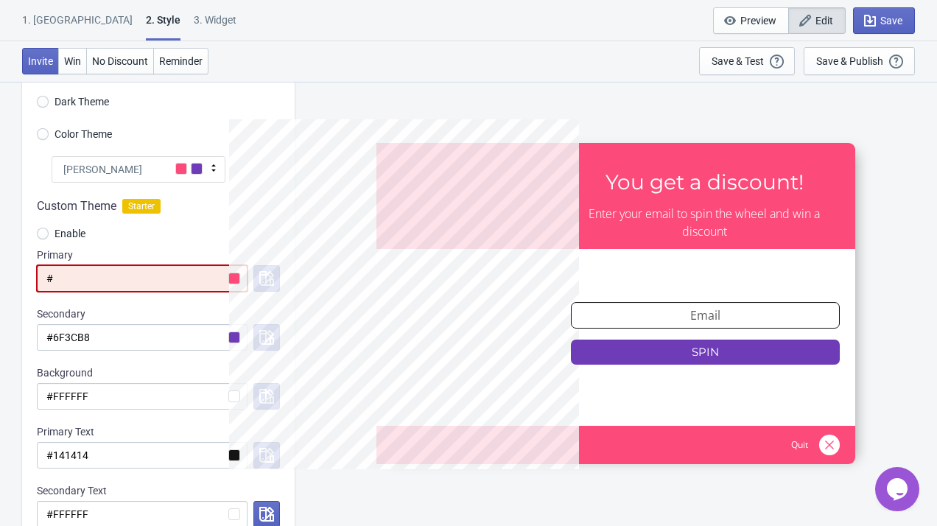
radio input "true"
type input "#"
radio input "true"
type input "##"
radio input "true"
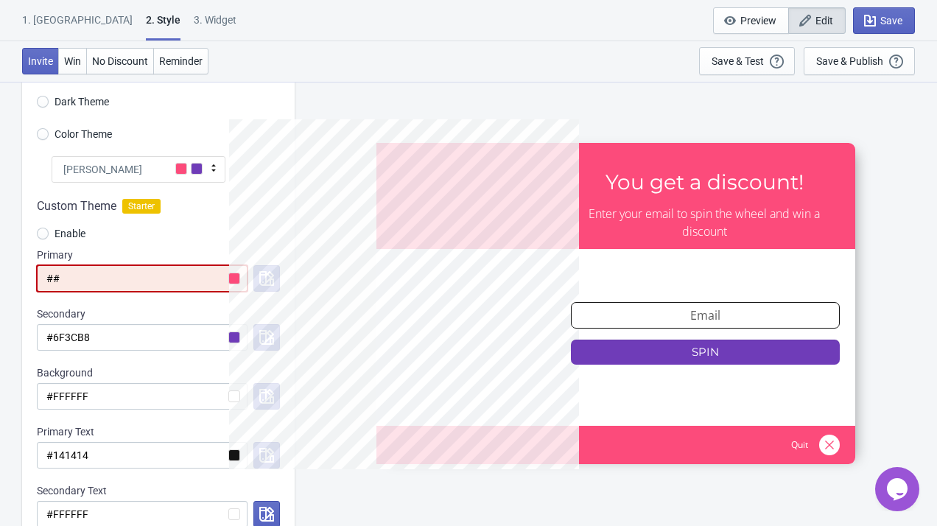
type input "###FC4B7B"
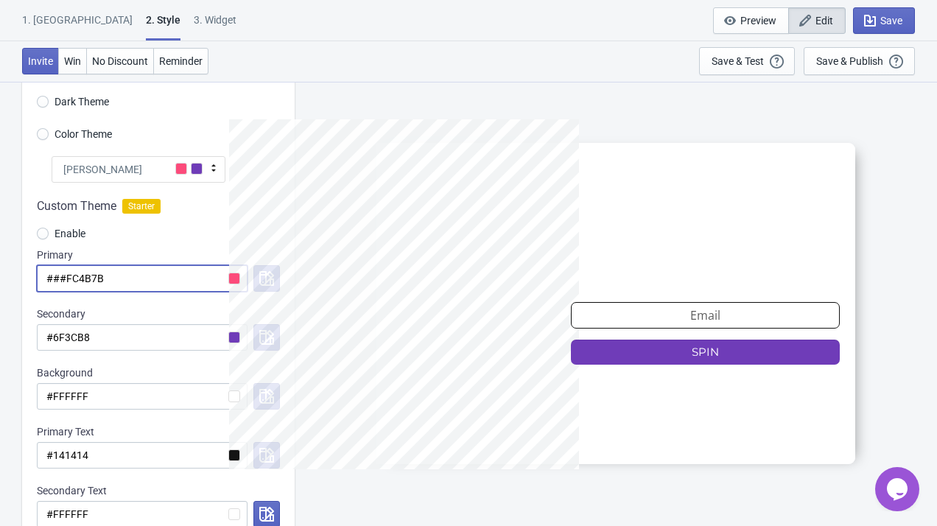
radio input "true"
type input "##"
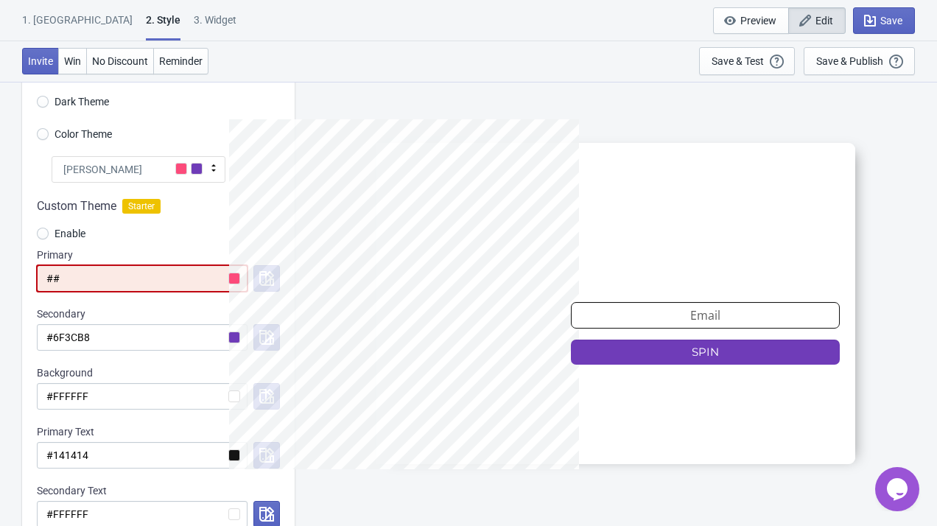
radio input "true"
type input "#"
radio input "true"
type input "#"
radio input "true"
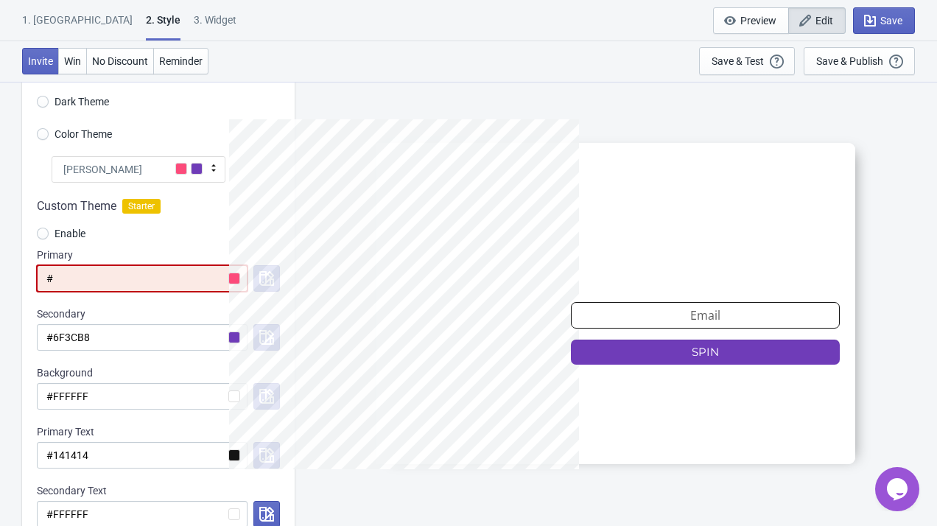
type input "#"
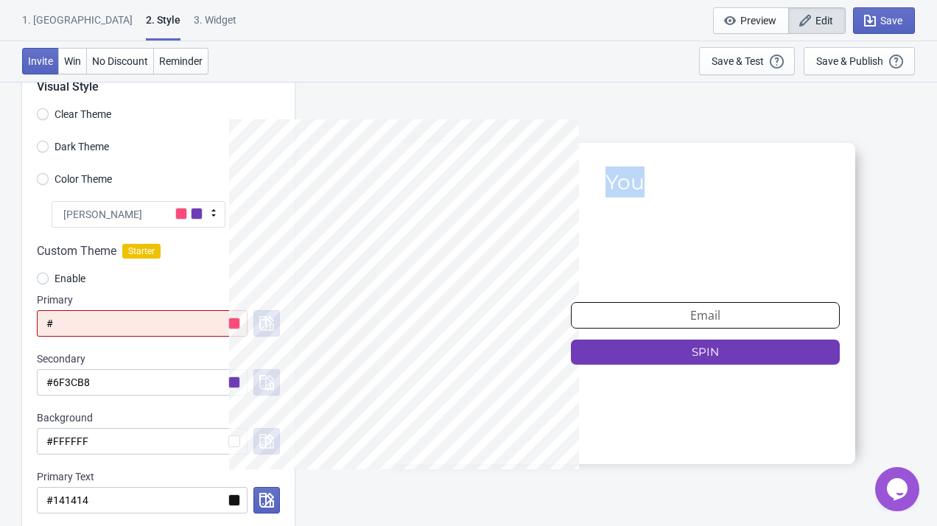
scroll to position [0, 0]
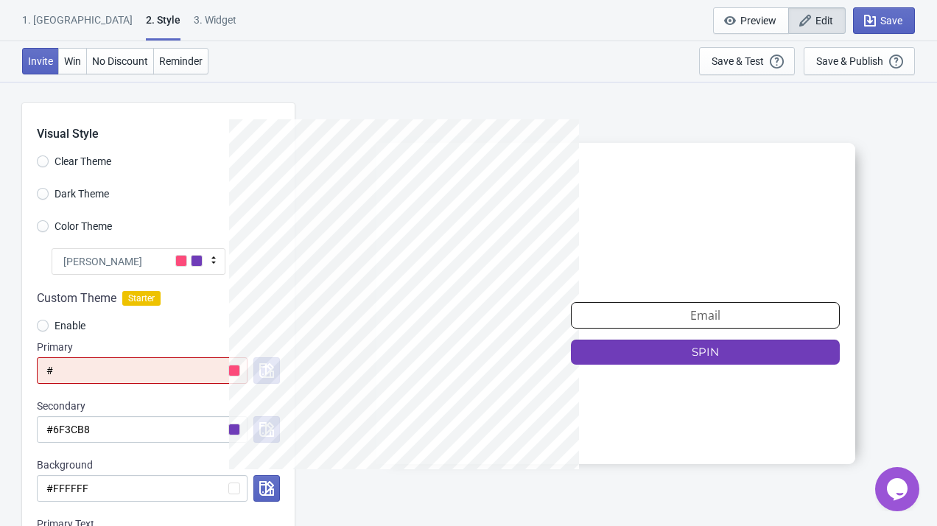
click at [144, 350] on div "Primary" at bounding box center [158, 346] width 243 height 15
click at [45, 321] on input "Enable" at bounding box center [43, 333] width 12 height 27
click at [49, 228] on label "Color Theme" at bounding box center [74, 226] width 75 height 21
click at [49, 228] on input "Color Theme" at bounding box center [43, 233] width 12 height 27
radio input "true"
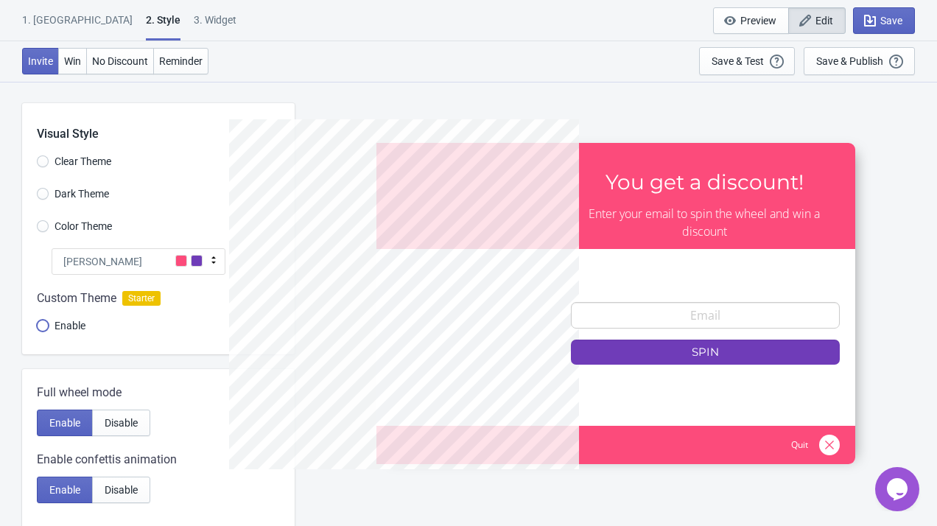
click at [43, 330] on input "Enable" at bounding box center [43, 333] width 12 height 27
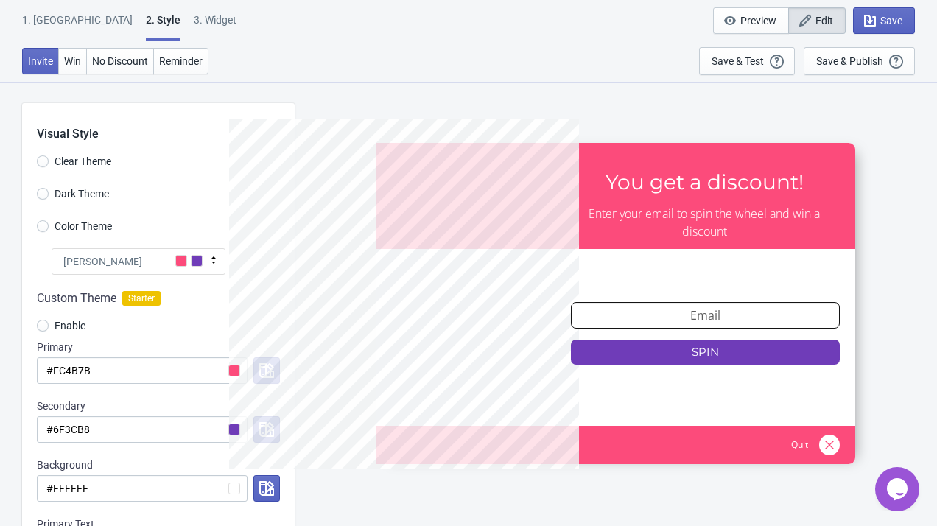
click at [54, 24] on div "1. [GEOGRAPHIC_DATA]" at bounding box center [77, 26] width 110 height 26
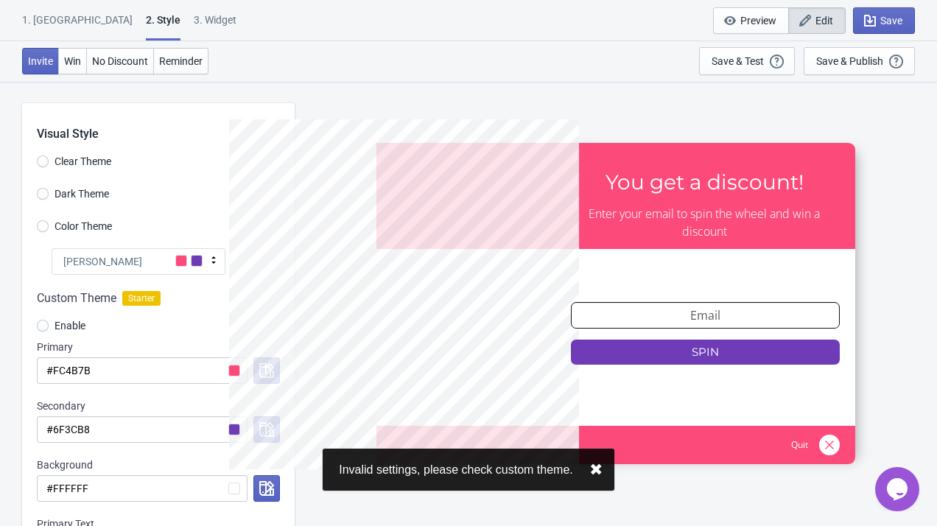
click at [60, 20] on div "1. [GEOGRAPHIC_DATA]" at bounding box center [77, 26] width 110 height 26
radio input "true"
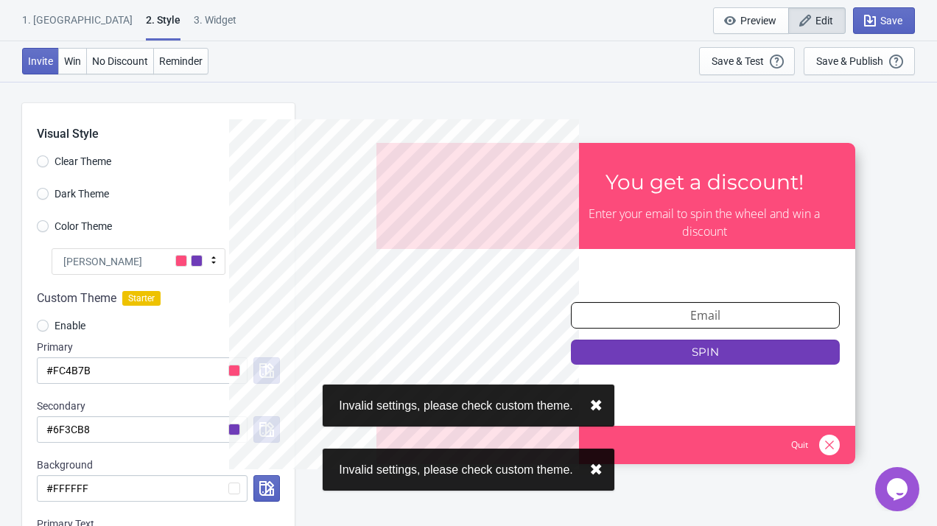
scroll to position [22, 0]
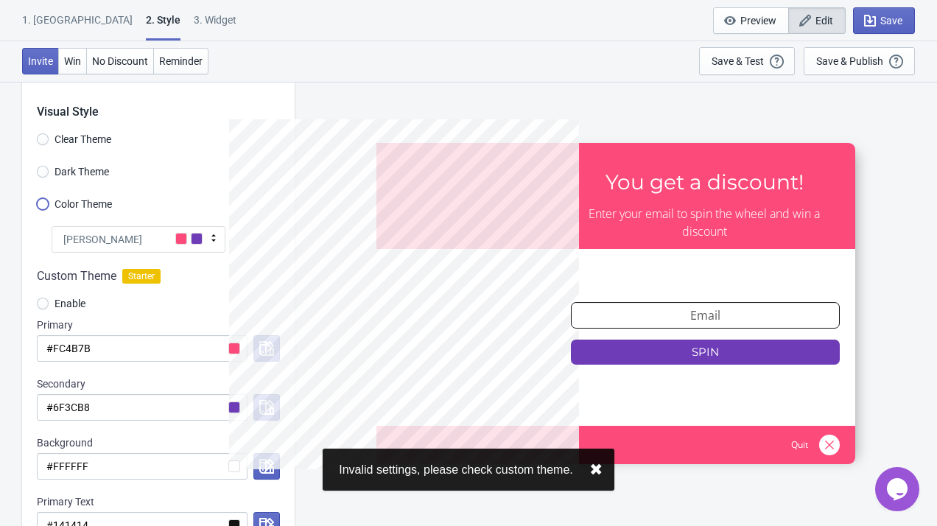
click at [45, 205] on input "Color Theme" at bounding box center [43, 211] width 12 height 27
radio input "true"
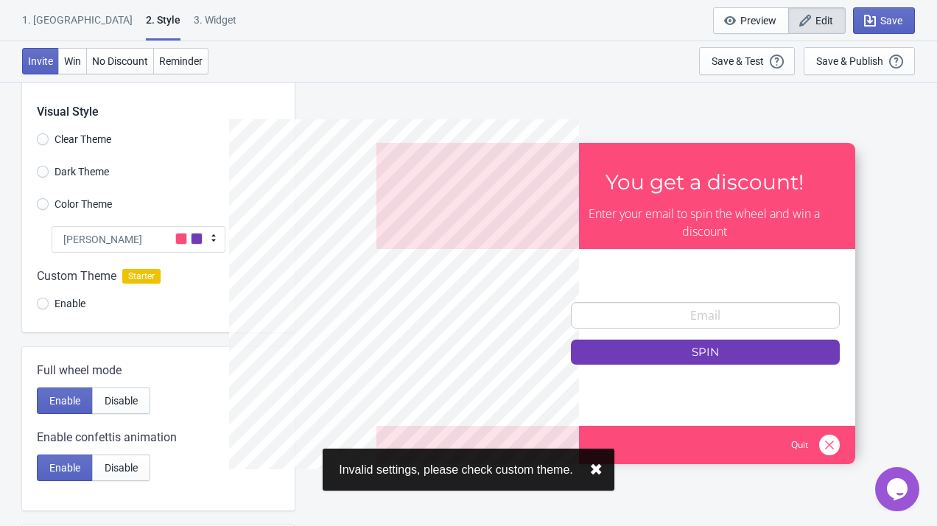
click at [41, 20] on div "1. [GEOGRAPHIC_DATA]" at bounding box center [77, 26] width 110 height 26
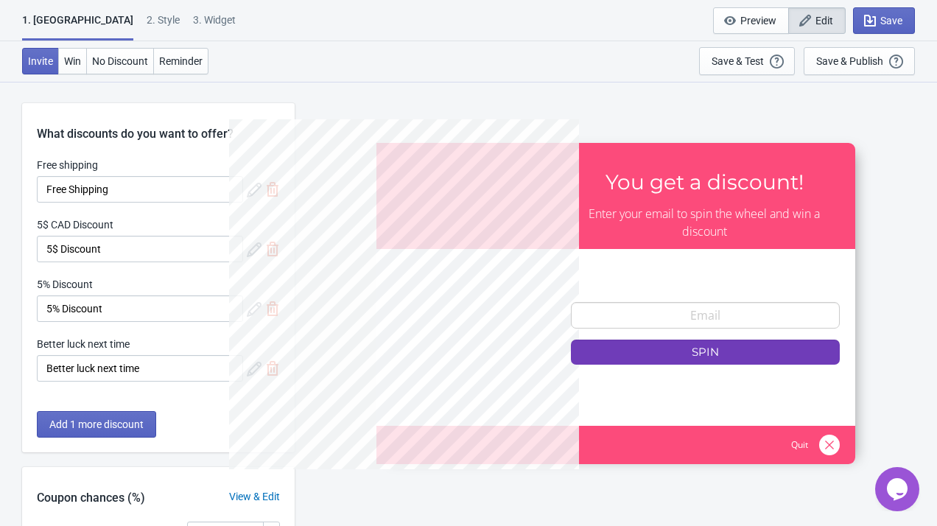
scroll to position [13, 0]
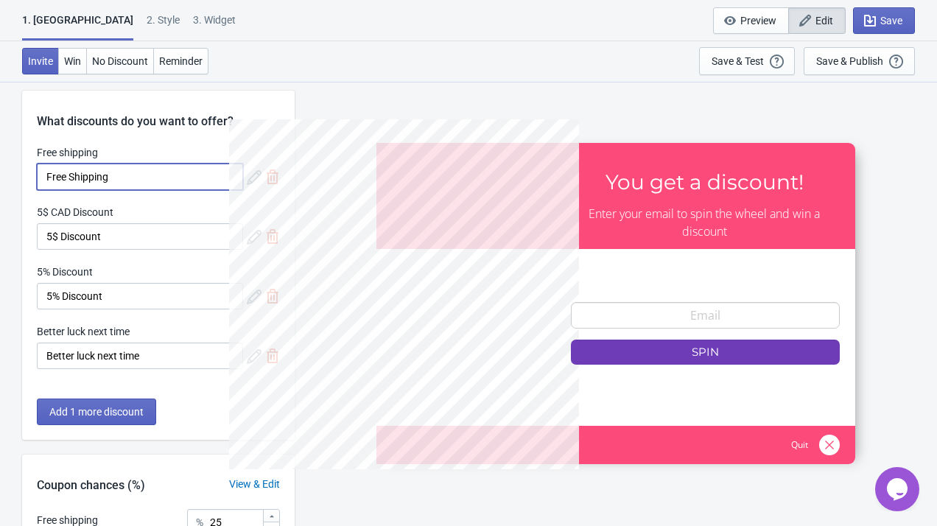
click at [230, 167] on input "Free Shipping" at bounding box center [140, 176] width 206 height 27
click at [211, 174] on input "Free Shipping" at bounding box center [140, 176] width 206 height 27
drag, startPoint x: 211, startPoint y: 174, endPoint x: 74, endPoint y: 174, distance: 137.0
click at [74, 174] on input "Free Shipping" at bounding box center [140, 176] width 206 height 27
type input "F"
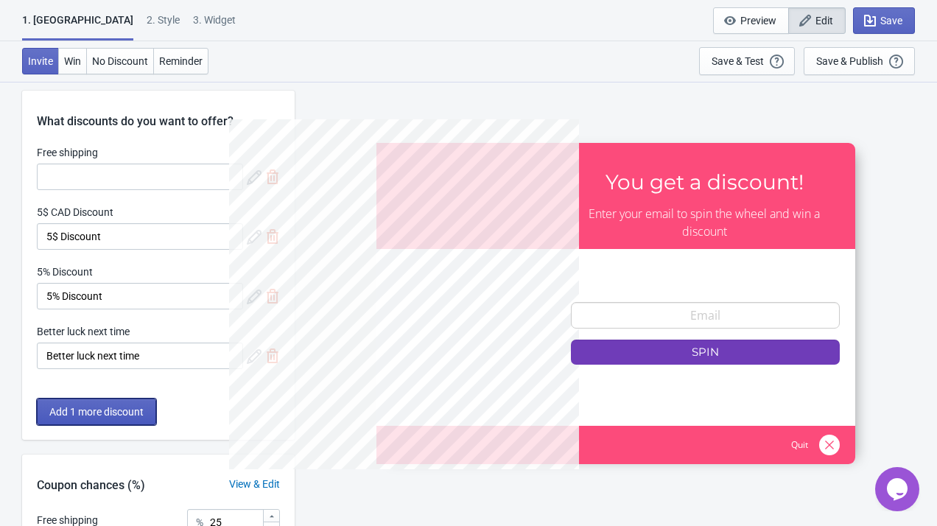
click at [126, 408] on span "Add 1 more discount" at bounding box center [96, 412] width 94 height 12
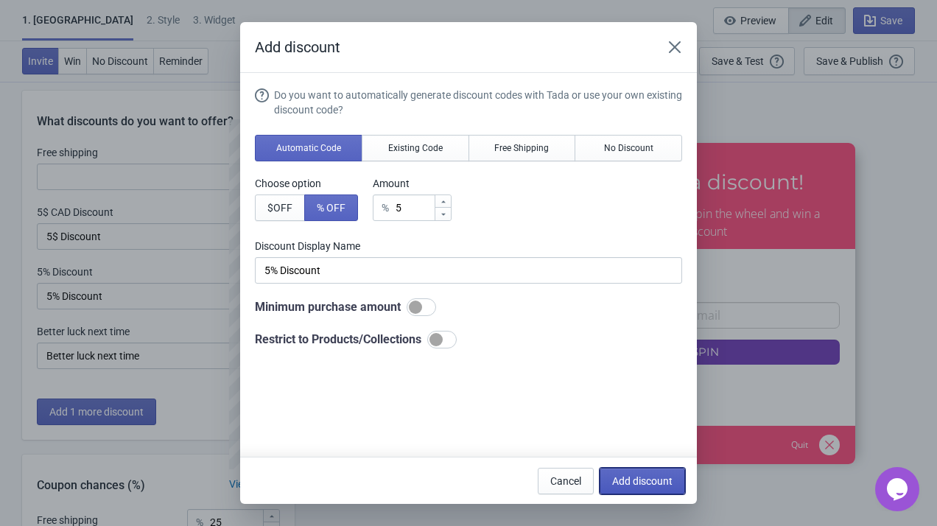
click at [612, 480] on span "Add discount" at bounding box center [642, 481] width 60 height 12
type input "20"
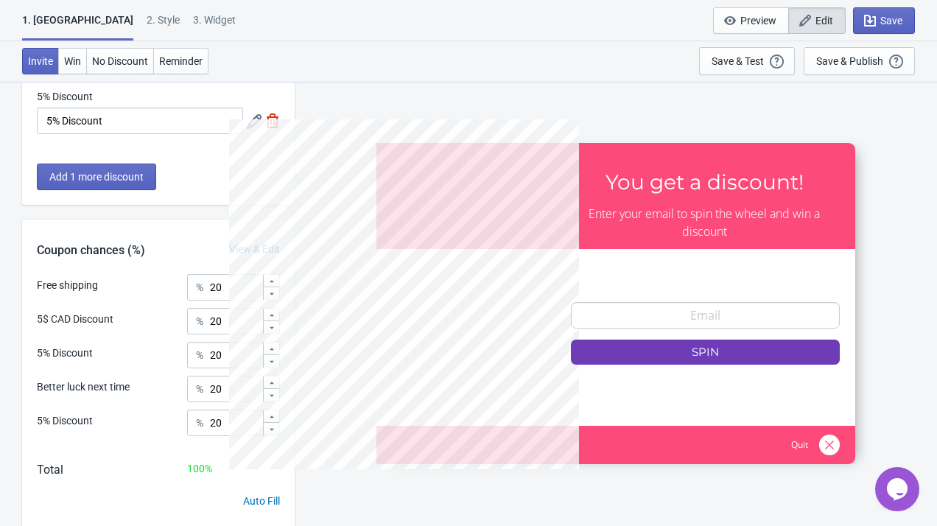
scroll to position [303, 0]
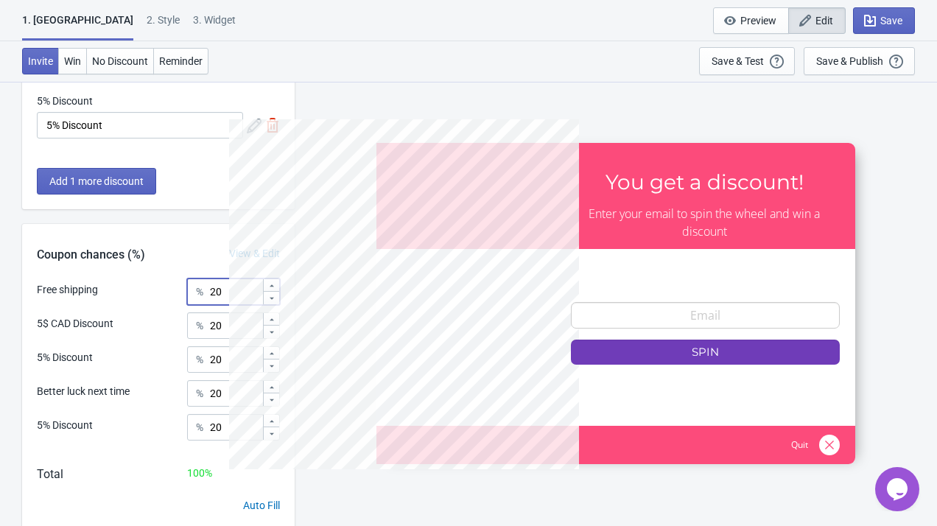
click at [269, 287] on icon at bounding box center [271, 285] width 9 height 9
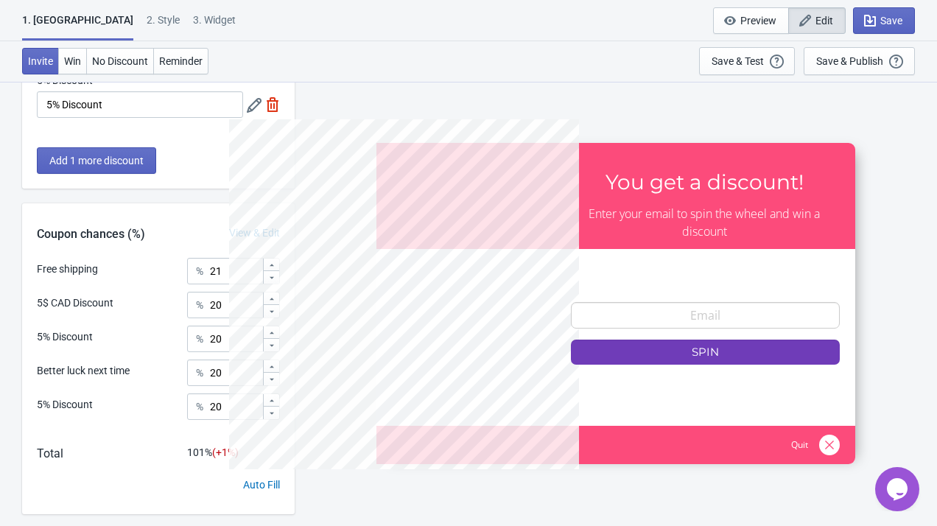
scroll to position [353, 0]
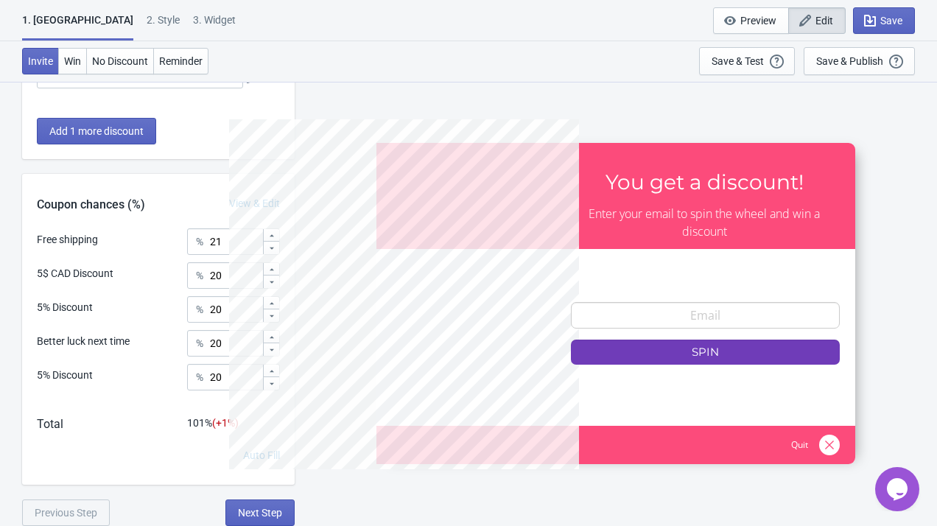
click at [270, 252] on div at bounding box center [271, 247] width 16 height 13
type input "20"
click at [113, 247] on div "Free shipping % 20" at bounding box center [158, 237] width 243 height 19
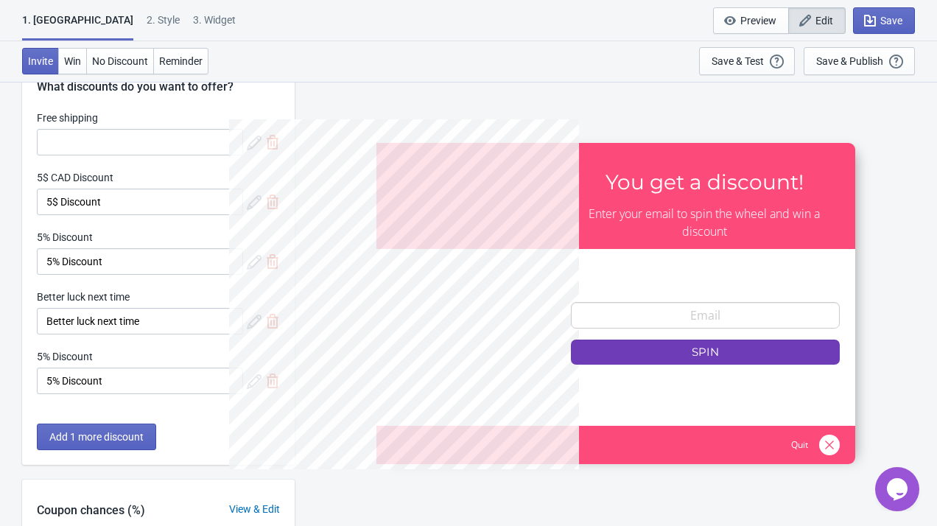
scroll to position [41, 0]
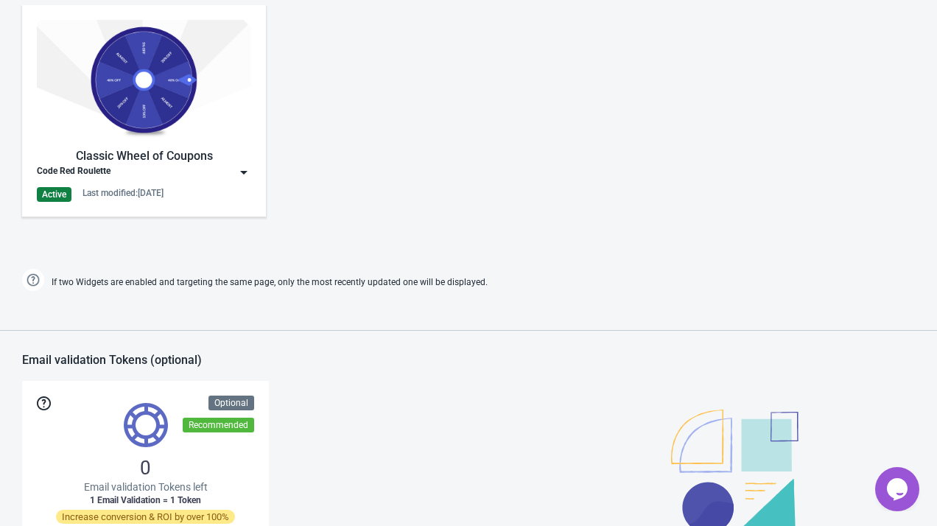
scroll to position [671, 0]
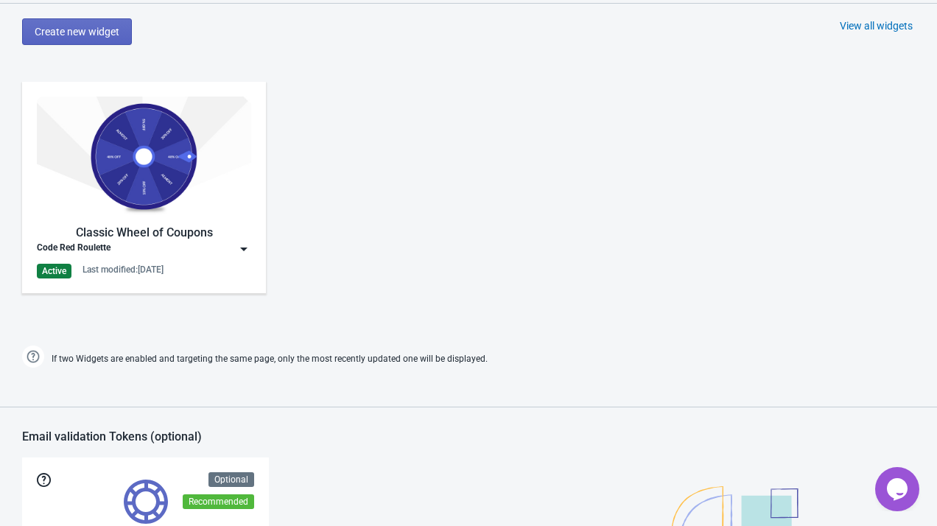
click at [168, 165] on img at bounding box center [144, 156] width 214 height 120
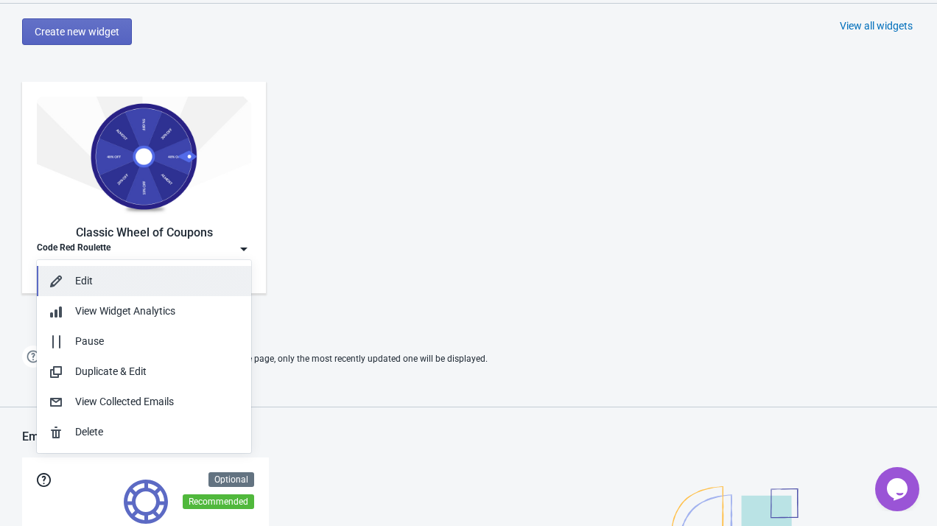
click at [188, 277] on div "Edit" at bounding box center [157, 280] width 164 height 15
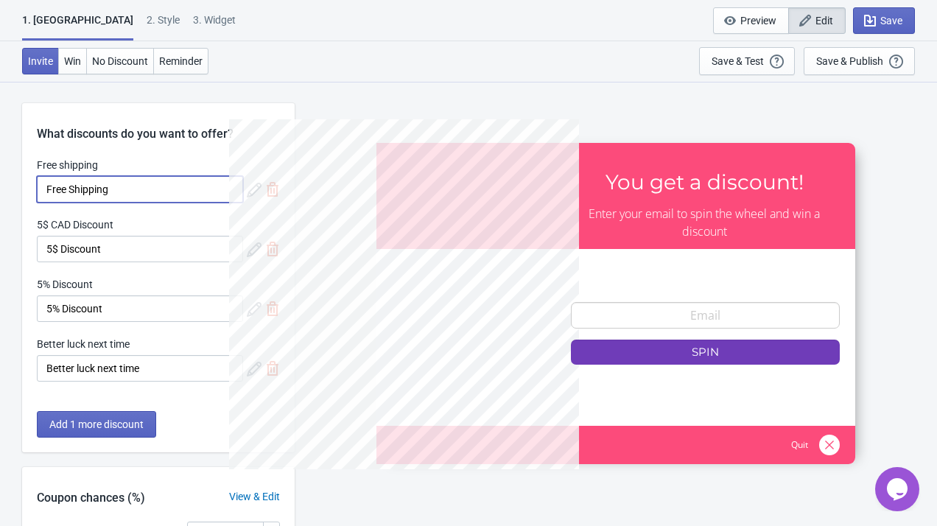
click at [219, 191] on input "Free Shipping" at bounding box center [140, 189] width 206 height 27
click at [67, 63] on span "Win" at bounding box center [72, 61] width 17 height 12
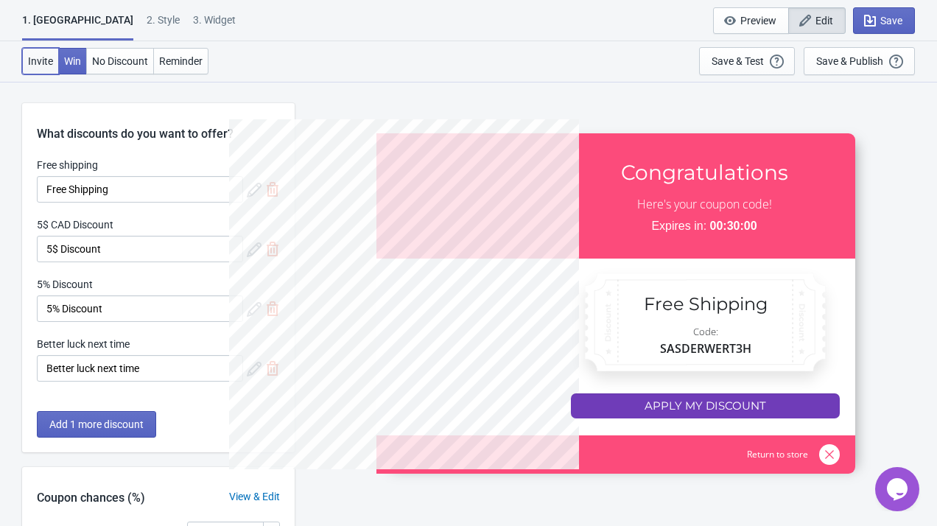
click at [39, 58] on span "Invite" at bounding box center [40, 61] width 25 height 12
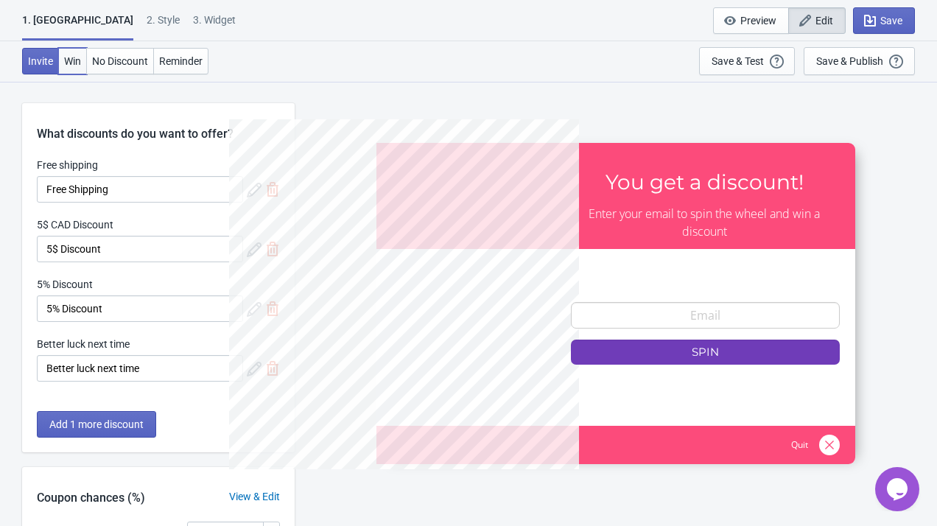
click at [60, 58] on button "Win" at bounding box center [72, 61] width 29 height 27
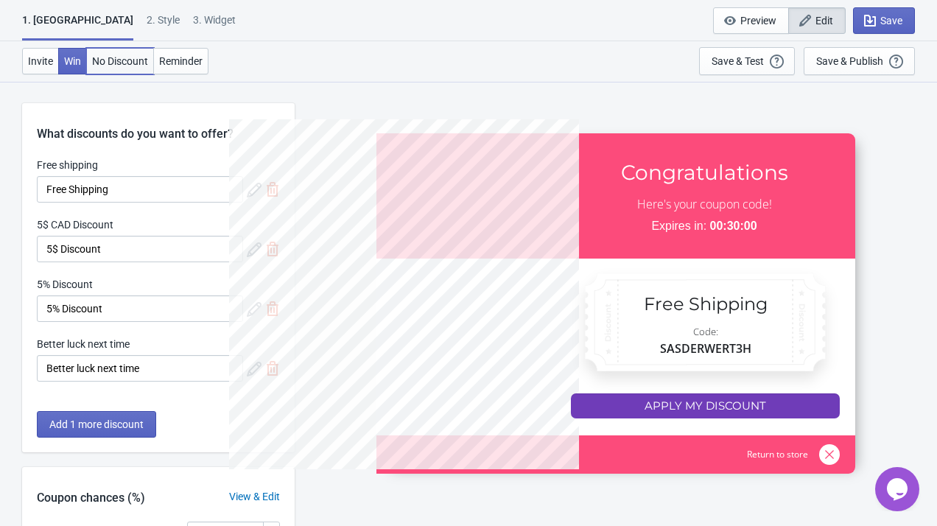
click at [103, 59] on span "No Discount" at bounding box center [120, 61] width 56 height 12
type input "no_code"
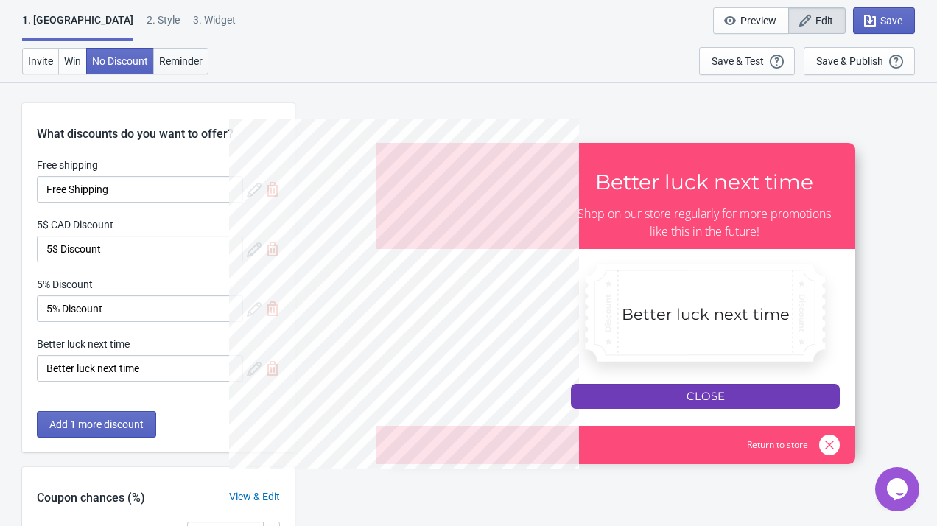
click at [194, 60] on span "Reminder" at bounding box center [180, 61] width 43 height 12
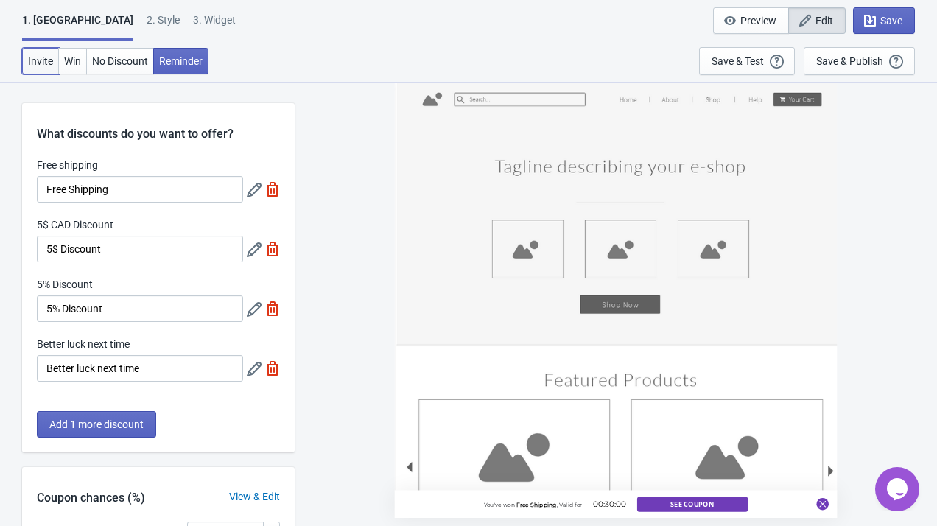
click at [47, 64] on span "Invite" at bounding box center [40, 61] width 25 height 12
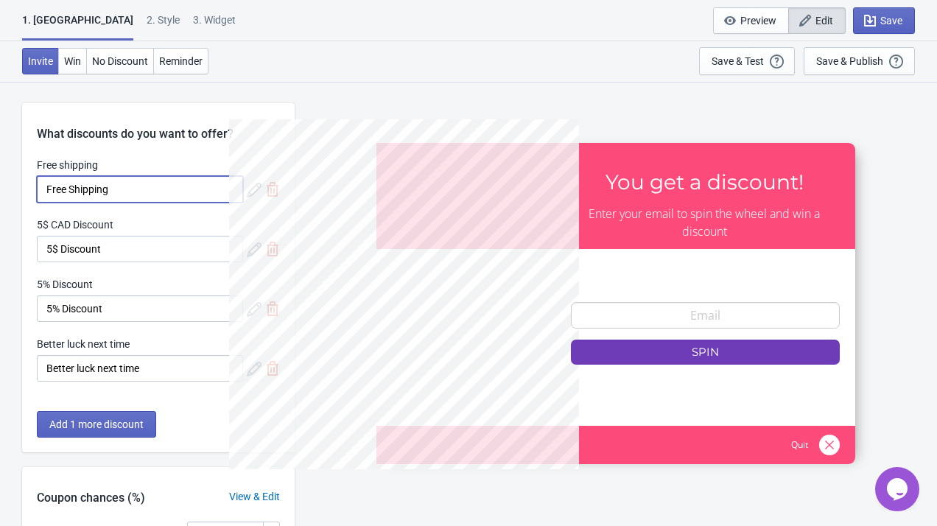
click at [191, 192] on input "Free Shipping" at bounding box center [140, 189] width 206 height 27
click at [177, 189] on input "Free Shipping" at bounding box center [140, 189] width 206 height 27
click at [189, 247] on input "5$ Discount" at bounding box center [140, 249] width 206 height 27
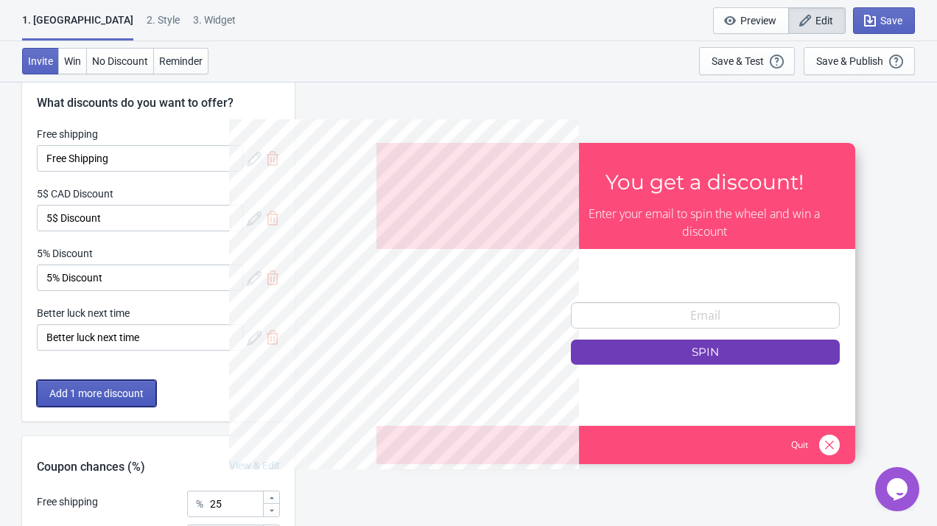
click at [134, 388] on span "Add 1 more discount" at bounding box center [96, 393] width 94 height 12
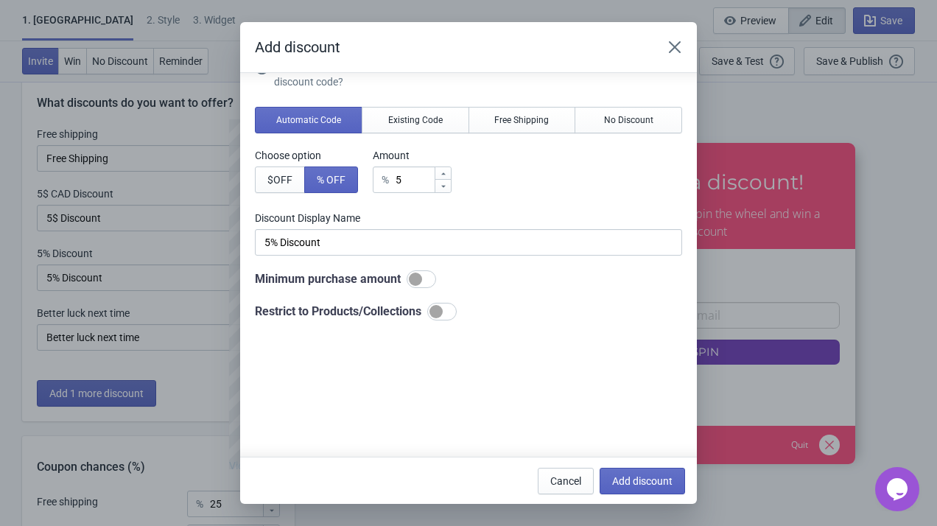
scroll to position [0, 0]
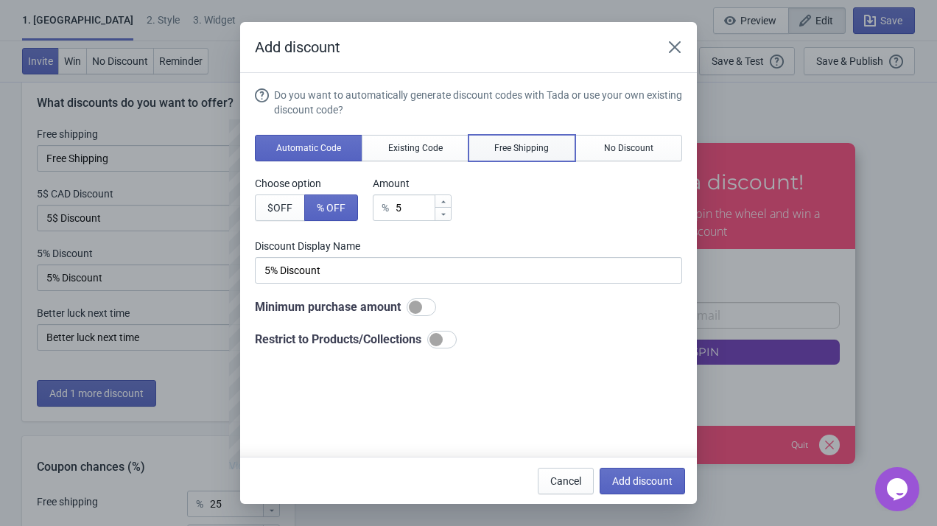
click at [514, 147] on span "Free Shipping" at bounding box center [521, 148] width 54 height 12
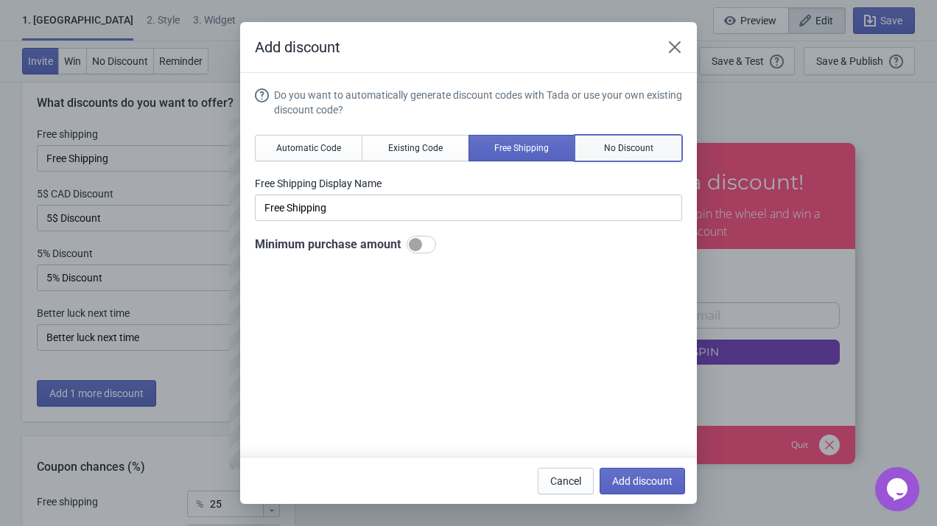
click at [605, 152] on span "No Discount" at bounding box center [628, 148] width 49 height 12
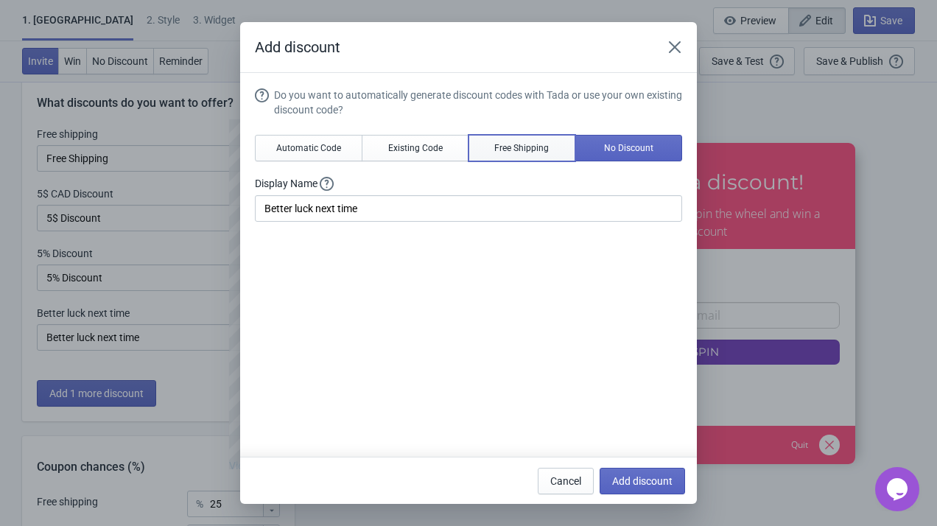
click at [530, 152] on span "Free Shipping" at bounding box center [521, 148] width 54 height 12
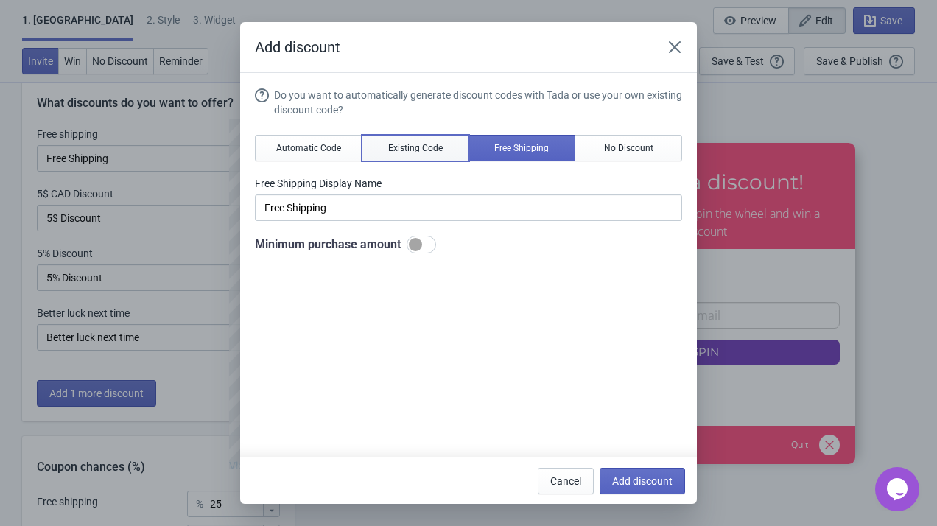
click at [406, 155] on button "Existing Code" at bounding box center [416, 148] width 108 height 27
type input "Your coupon name (5% OFF for example)"
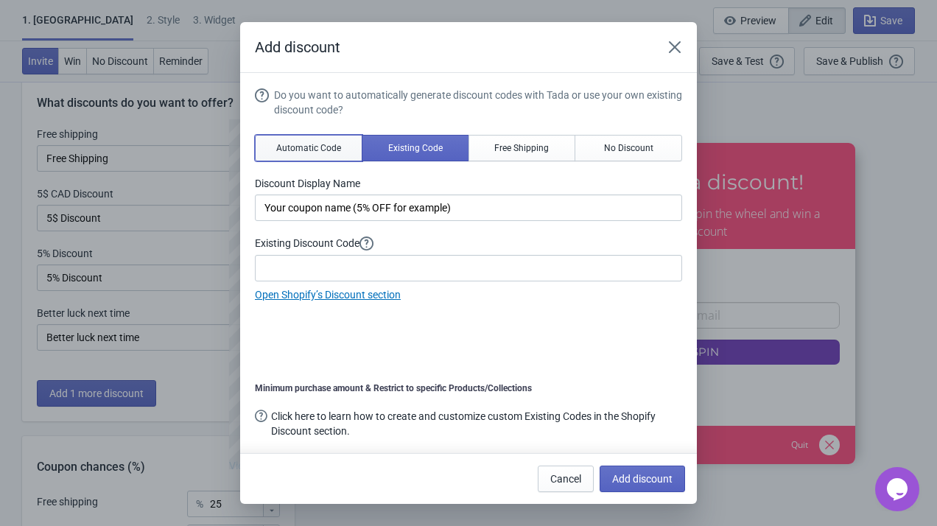
click at [315, 144] on span "Automatic Code" at bounding box center [308, 148] width 65 height 12
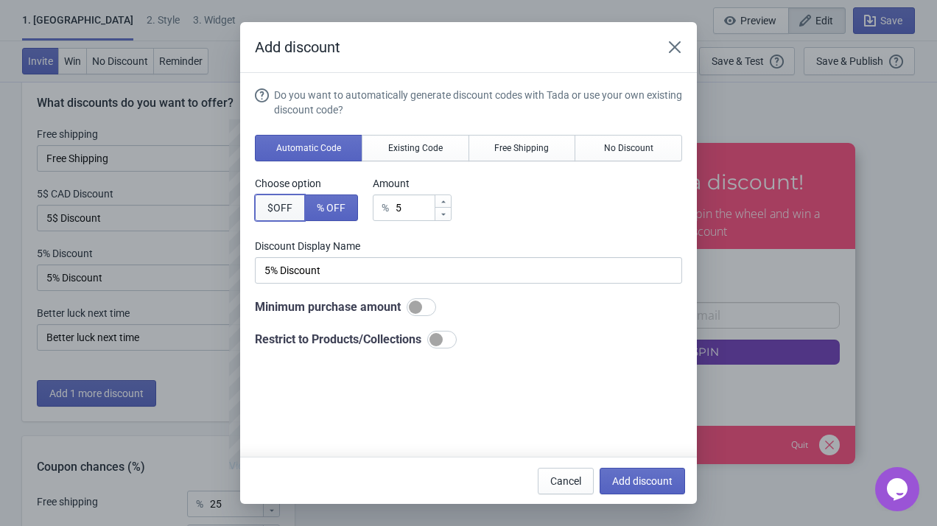
click at [300, 211] on button "$ OFF" at bounding box center [280, 207] width 50 height 27
type input "5$ Discount"
click at [638, 484] on span "Add discount" at bounding box center [642, 481] width 60 height 12
type input "20"
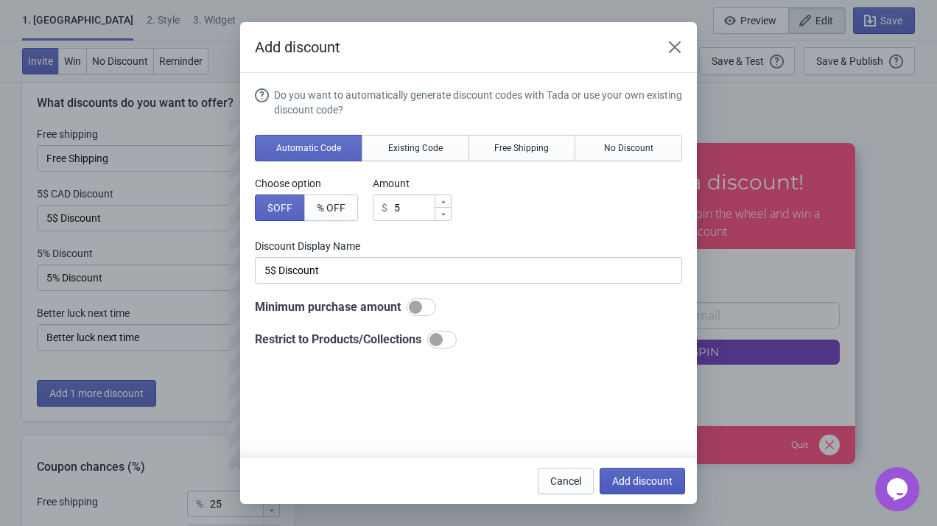
type input "20"
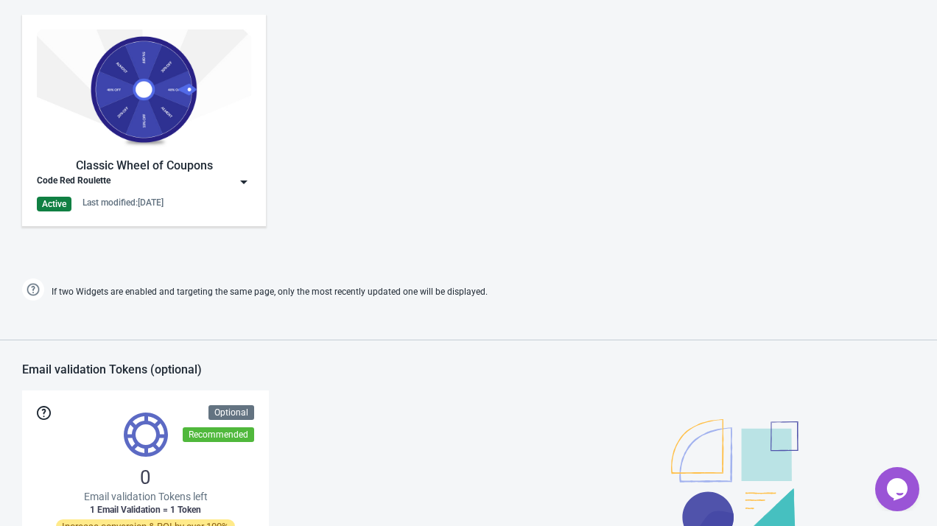
scroll to position [764, 0]
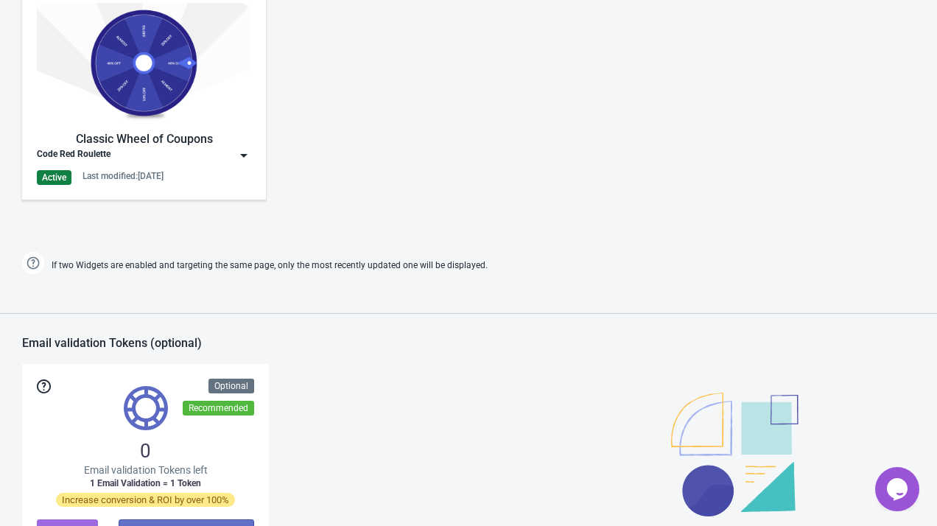
click at [200, 147] on div "Classic Wheel of Coupons" at bounding box center [144, 139] width 214 height 18
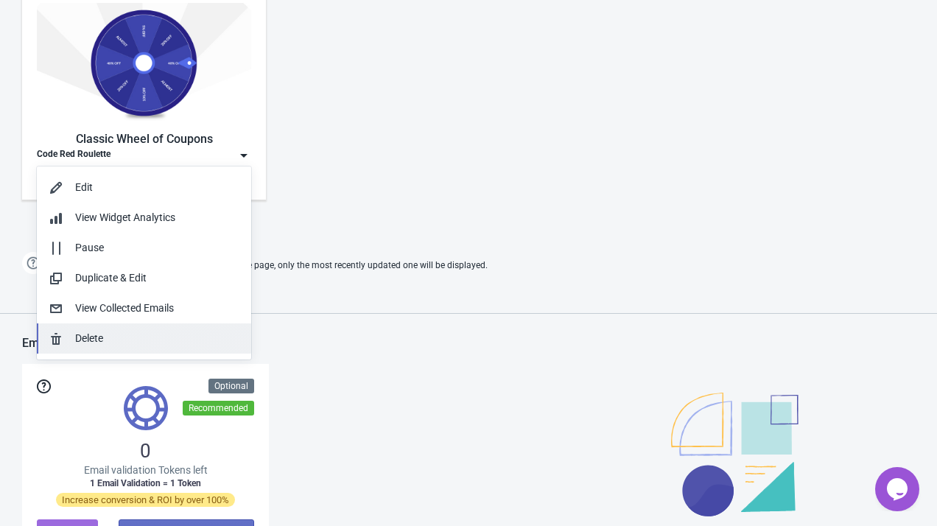
click at [141, 334] on div "Delete" at bounding box center [157, 338] width 164 height 15
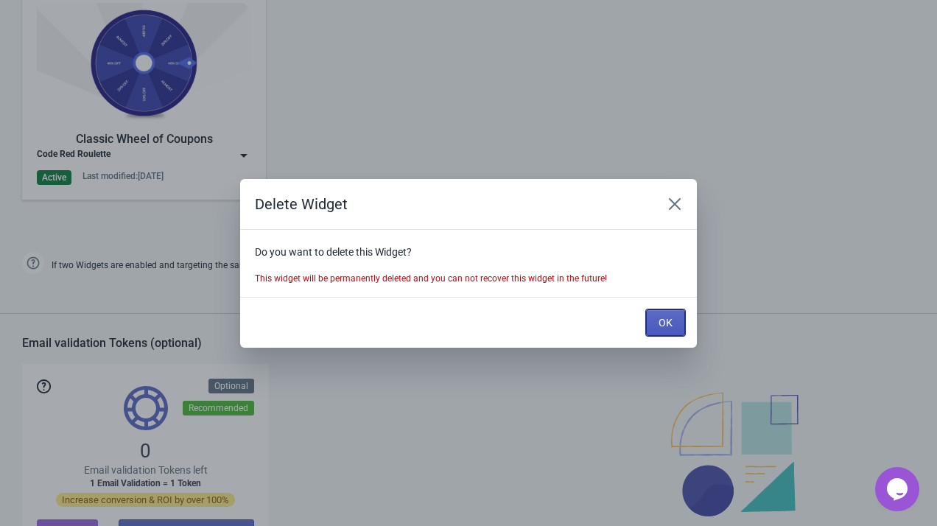
click at [666, 320] on span "OK" at bounding box center [665, 323] width 14 height 12
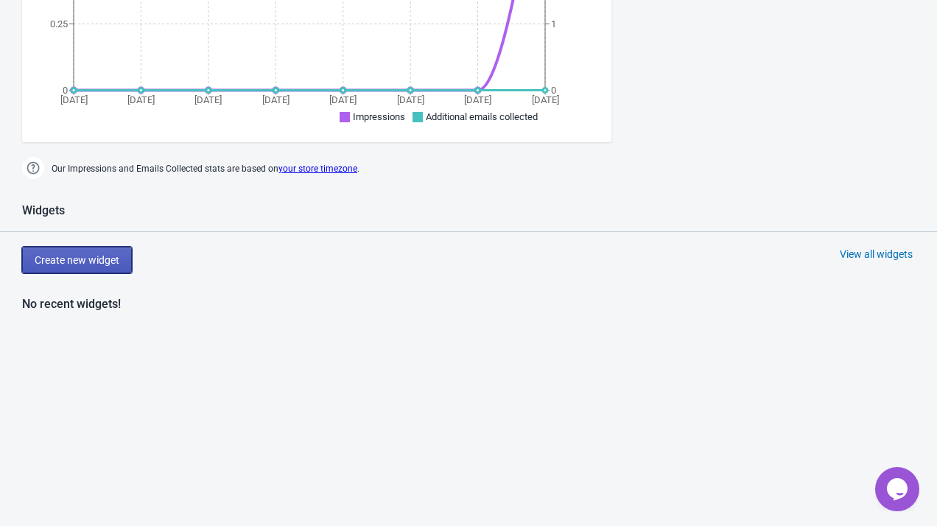
click at [108, 258] on span "Create new widget" at bounding box center [77, 260] width 85 height 12
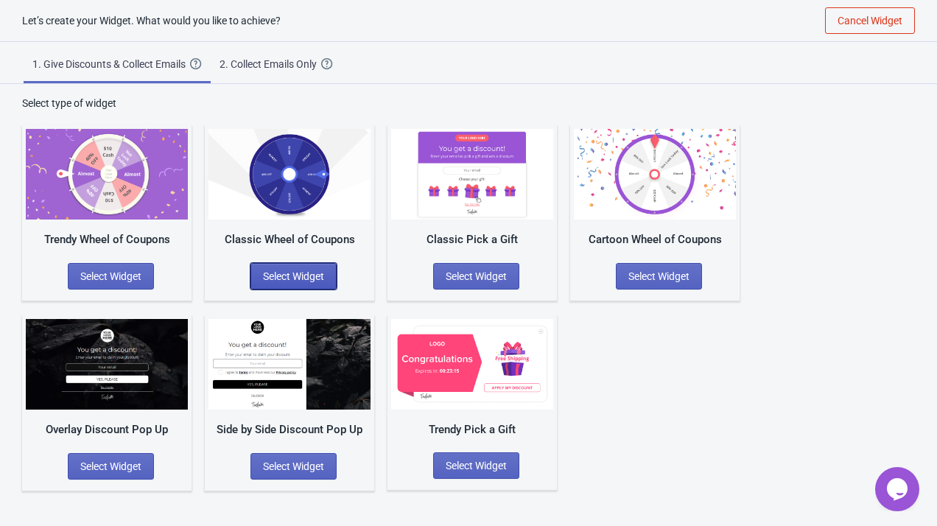
click at [302, 274] on span "Select Widget" at bounding box center [293, 276] width 61 height 12
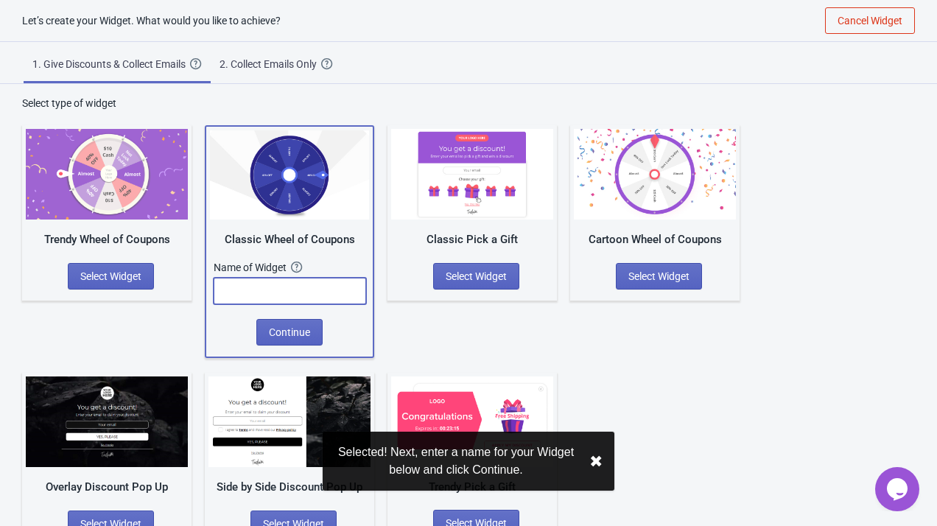
click at [298, 284] on input "text" at bounding box center [290, 291] width 152 height 27
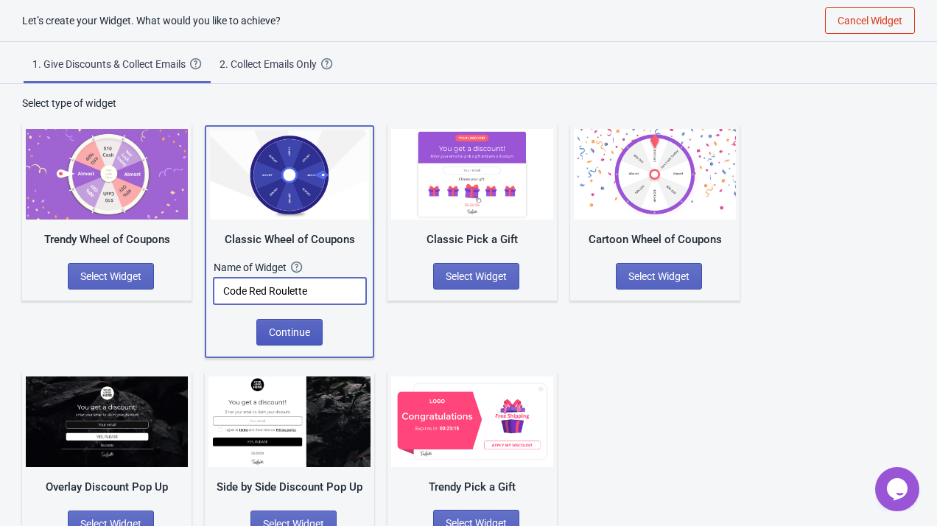
type input "Code Red Roulette"
click at [300, 332] on span "Continue" at bounding box center [289, 332] width 41 height 12
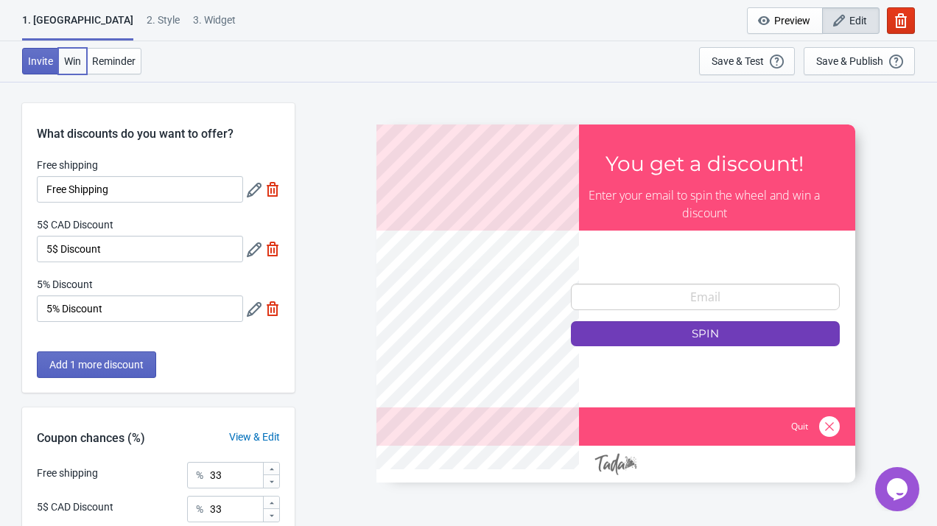
click at [80, 55] on span "Win" at bounding box center [72, 61] width 17 height 12
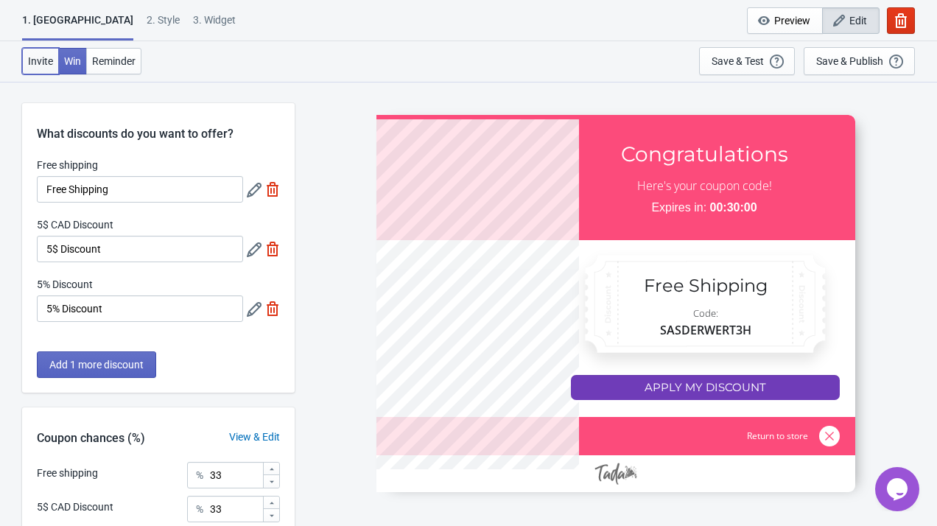
click at [51, 56] on span "Invite" at bounding box center [40, 61] width 25 height 12
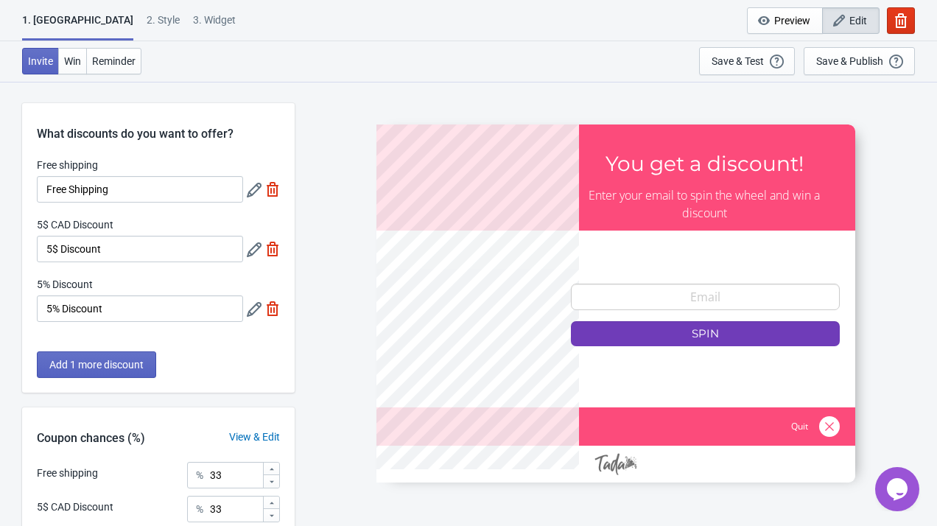
click at [147, 13] on div "2 . Style" at bounding box center [163, 26] width 33 height 26
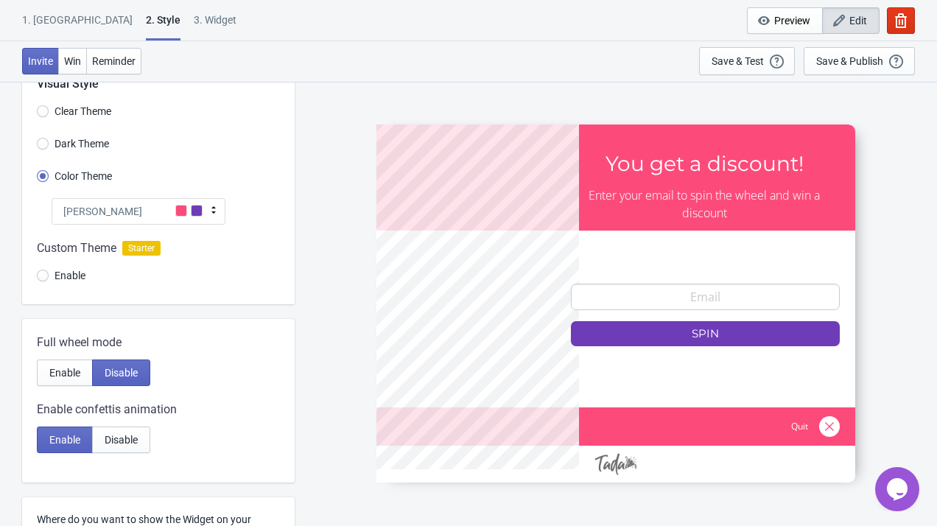
scroll to position [52, 0]
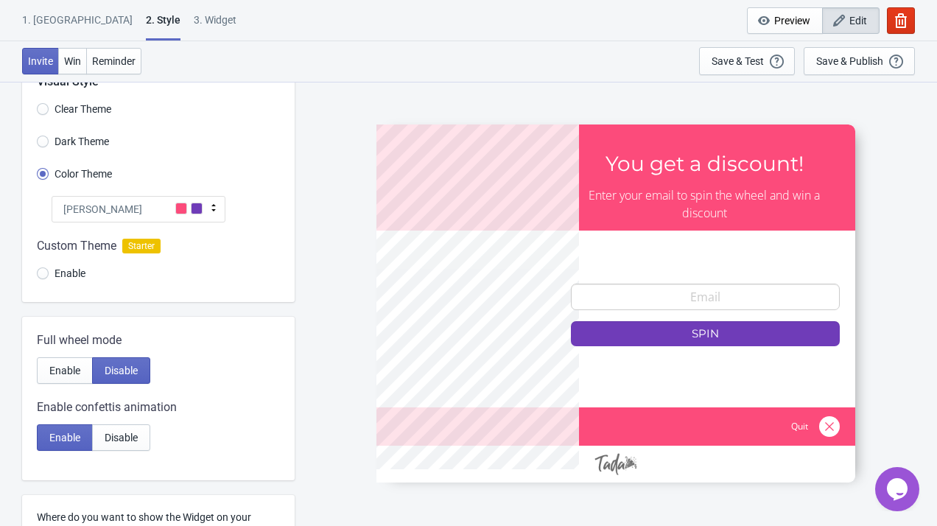
click at [215, 205] on icon at bounding box center [213, 207] width 15 height 15
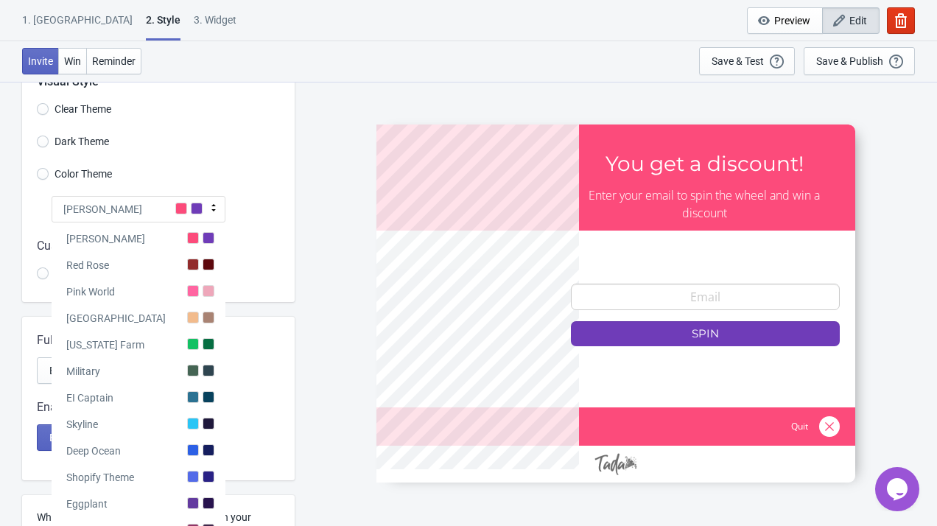
click at [140, 203] on div "Tada" at bounding box center [139, 209] width 174 height 27
radio input "true"
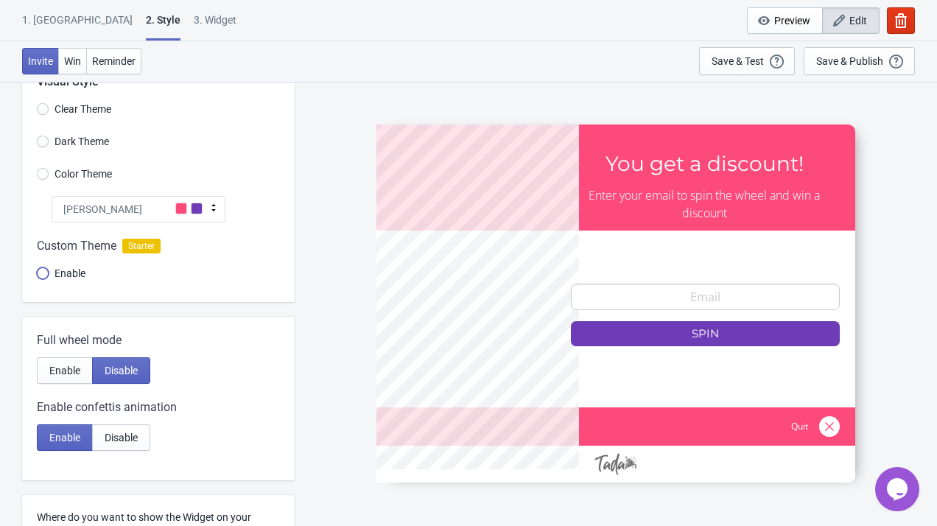
click at [43, 277] on input "Enable" at bounding box center [43, 280] width 12 height 27
radio input "true"
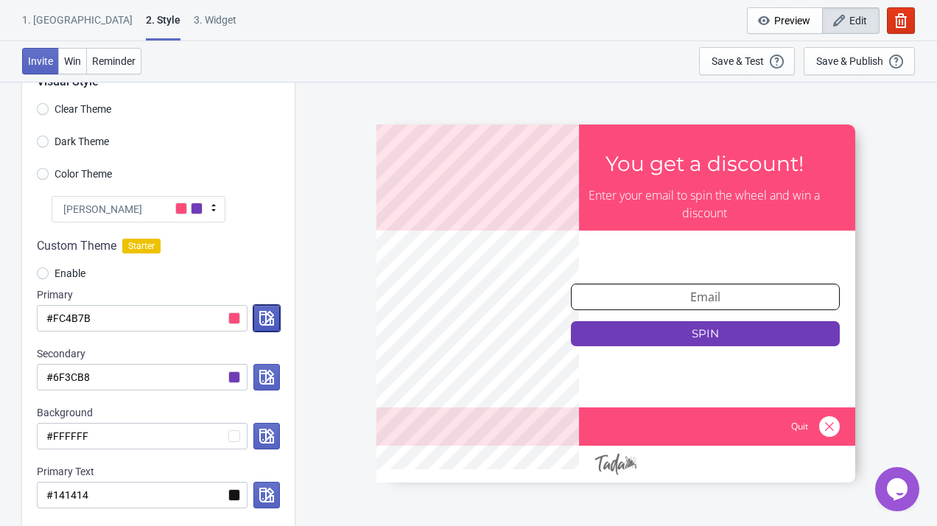
click at [261, 314] on icon "button" at bounding box center [266, 318] width 15 height 15
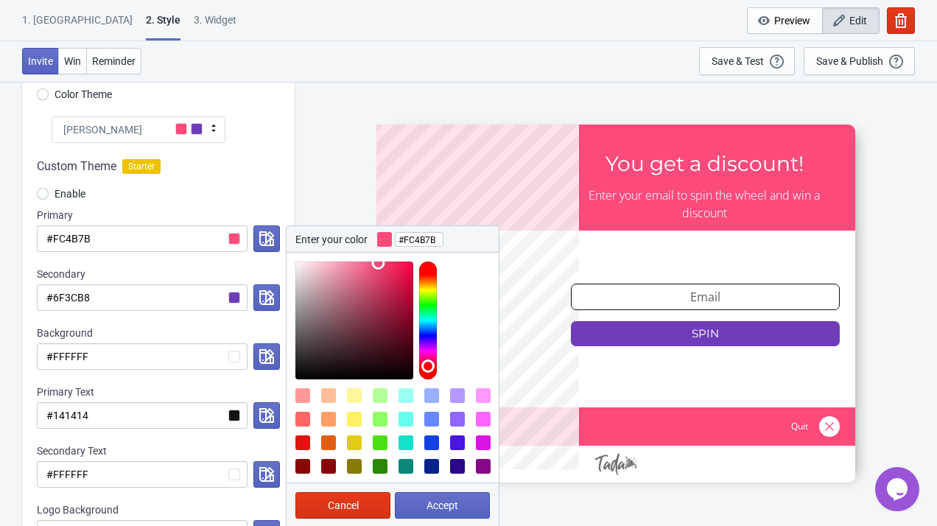
scroll to position [143, 0]
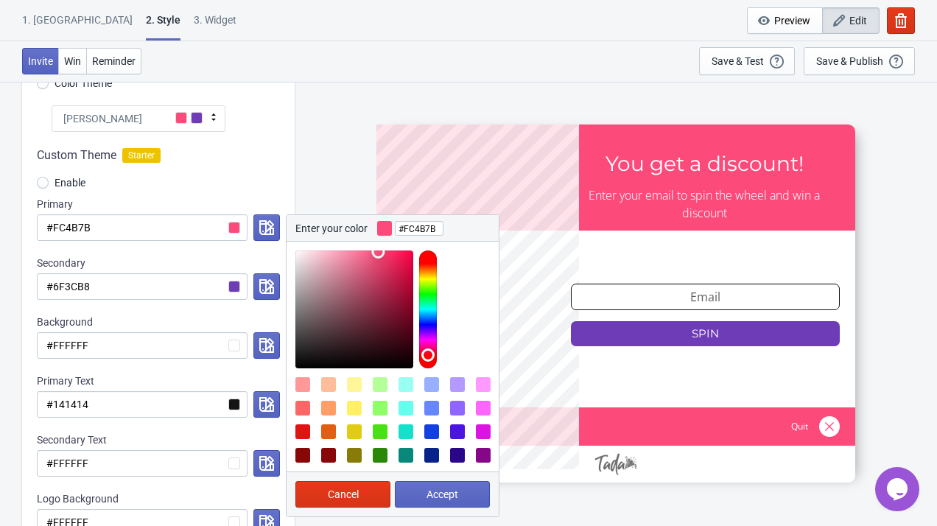
click at [302, 431] on div at bounding box center [302, 431] width 15 height 15
type input "#E11414"
click at [422, 497] on button "Accept" at bounding box center [442, 494] width 95 height 27
radio input "true"
type input "#E11414"
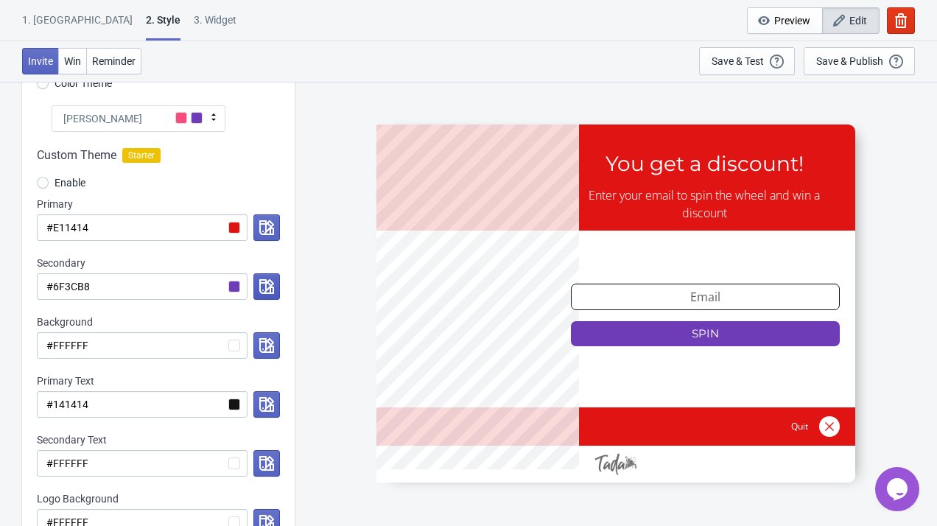
click at [273, 282] on button "button" at bounding box center [266, 286] width 27 height 27
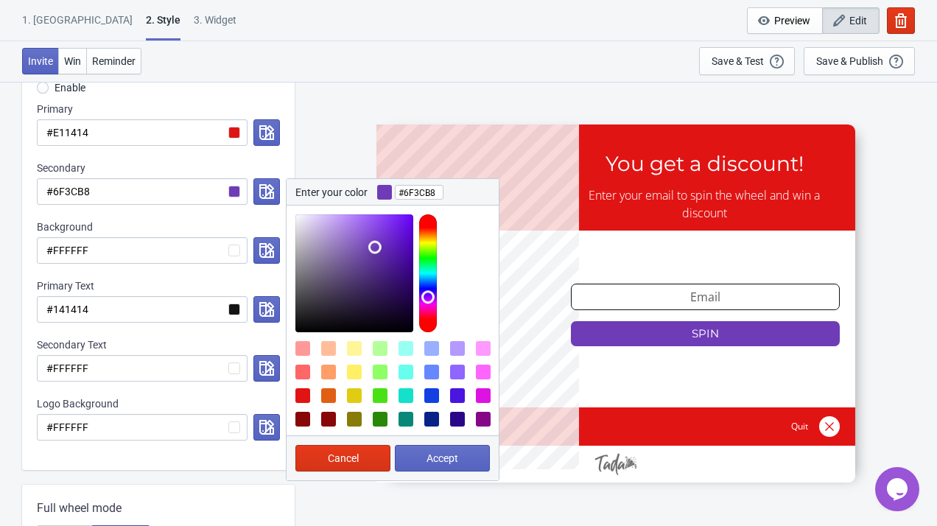
scroll to position [239, 0]
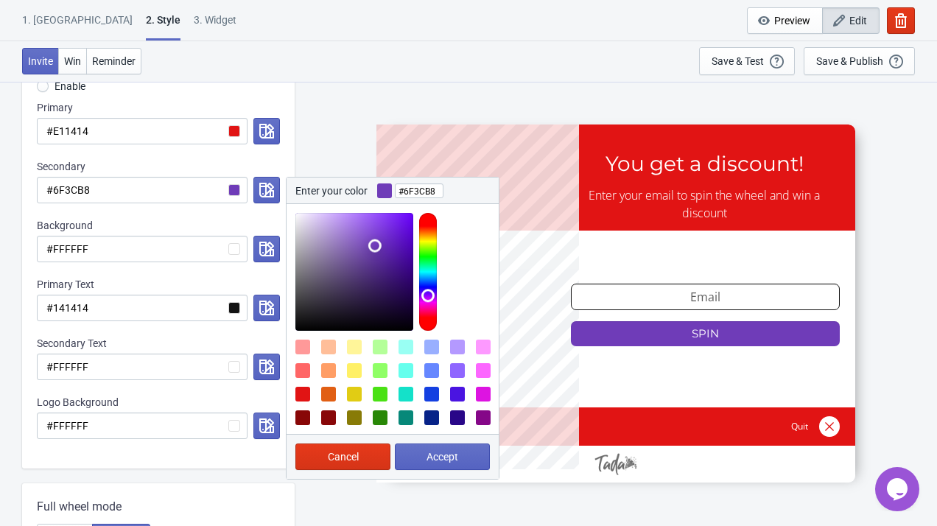
click at [356, 369] on div at bounding box center [354, 370] width 15 height 15
click at [353, 376] on div at bounding box center [354, 370] width 15 height 15
click at [354, 392] on div at bounding box center [354, 394] width 15 height 15
click at [355, 367] on div at bounding box center [354, 370] width 15 height 15
click at [429, 240] on div at bounding box center [428, 272] width 18 height 118
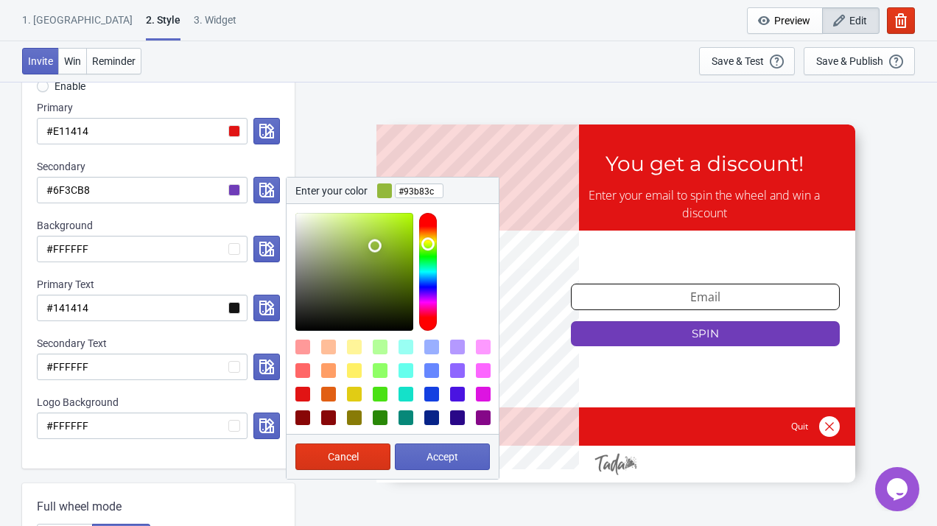
click at [431, 244] on div at bounding box center [428, 272] width 18 height 118
click at [356, 371] on div at bounding box center [354, 370] width 15 height 15
click at [356, 345] on div at bounding box center [354, 346] width 15 height 15
type input "#FFF599"
click at [356, 345] on div at bounding box center [354, 346] width 15 height 15
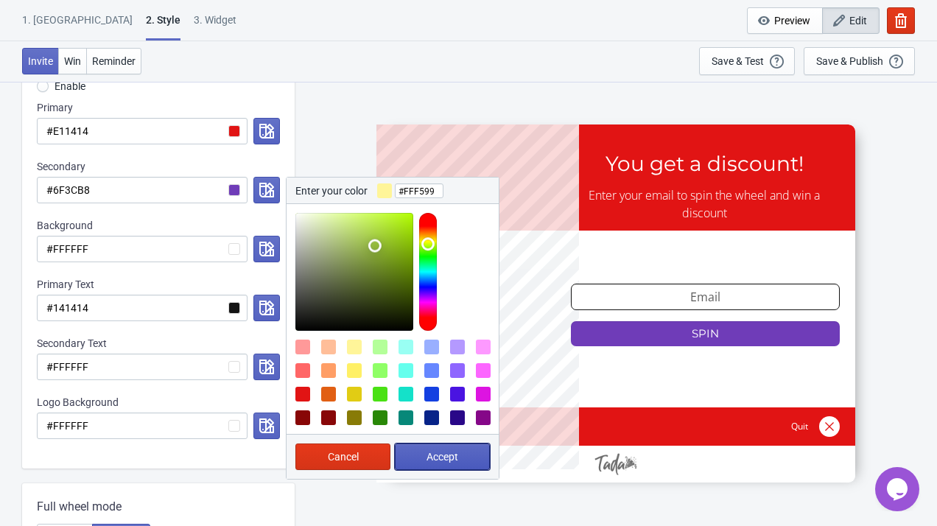
click at [449, 458] on span "Accept" at bounding box center [442, 457] width 32 height 12
radio input "true"
type input "#FFF599"
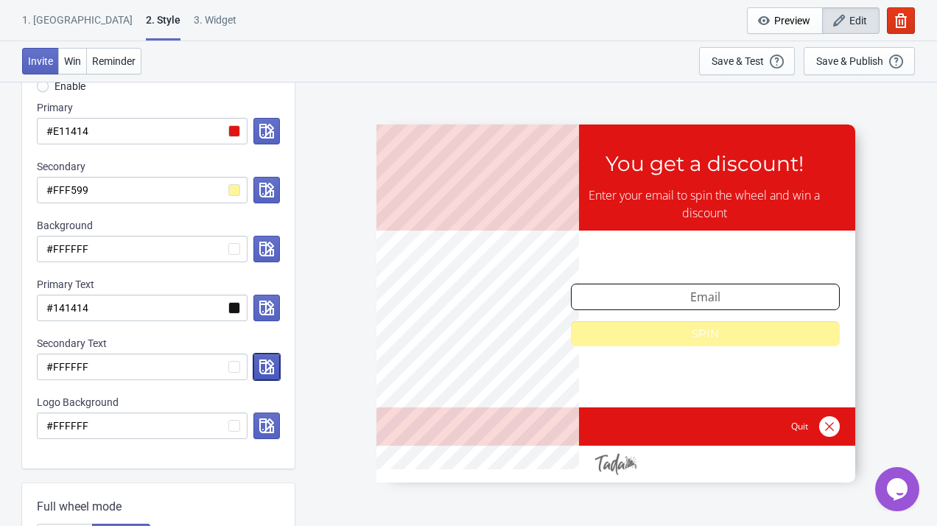
click at [264, 364] on icon "button" at bounding box center [266, 366] width 15 height 15
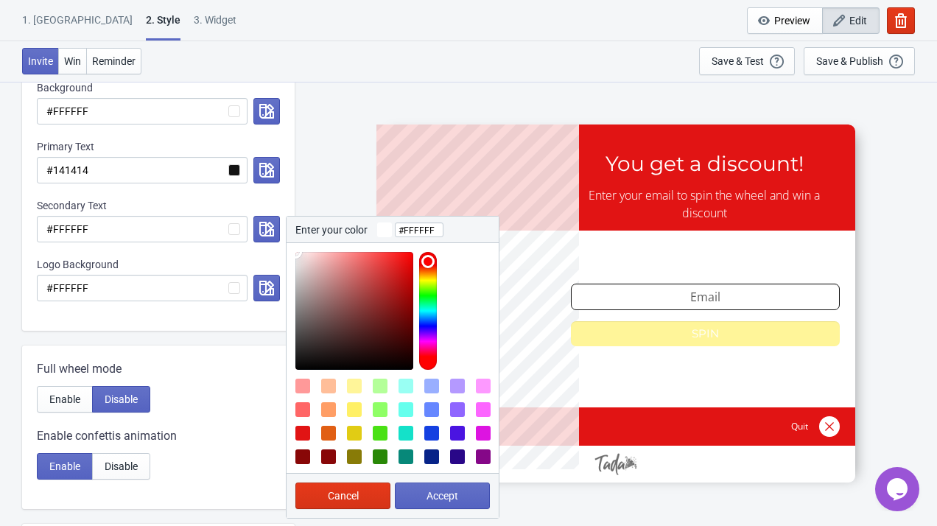
scroll to position [412, 0]
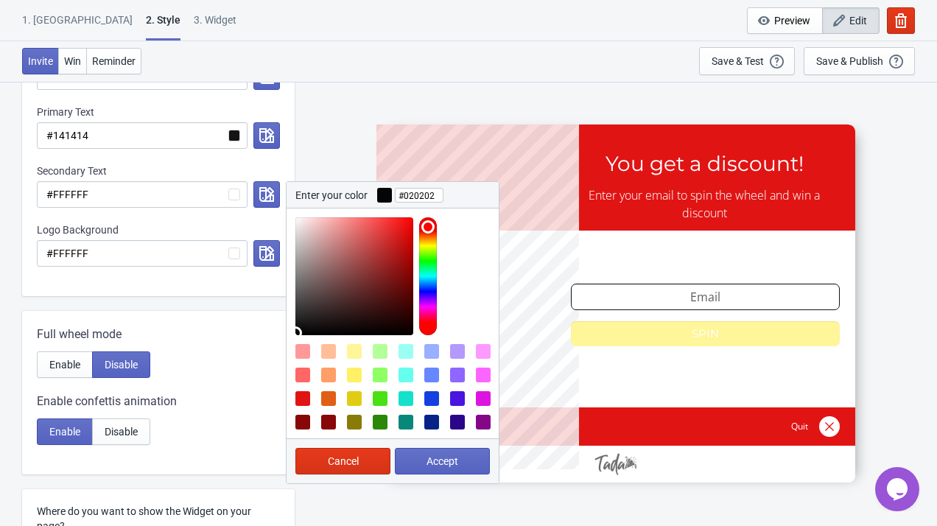
type input "#000000"
drag, startPoint x: 321, startPoint y: 321, endPoint x: 282, endPoint y: 364, distance: 57.9
click at [282, 363] on div "Visual Style Clear Theme Dark Theme Color Theme Tada Tada Red Rose Pink World M…" at bounding box center [158, 271] width 272 height 1160
click at [445, 469] on button "Accept" at bounding box center [442, 461] width 95 height 27
radio input "true"
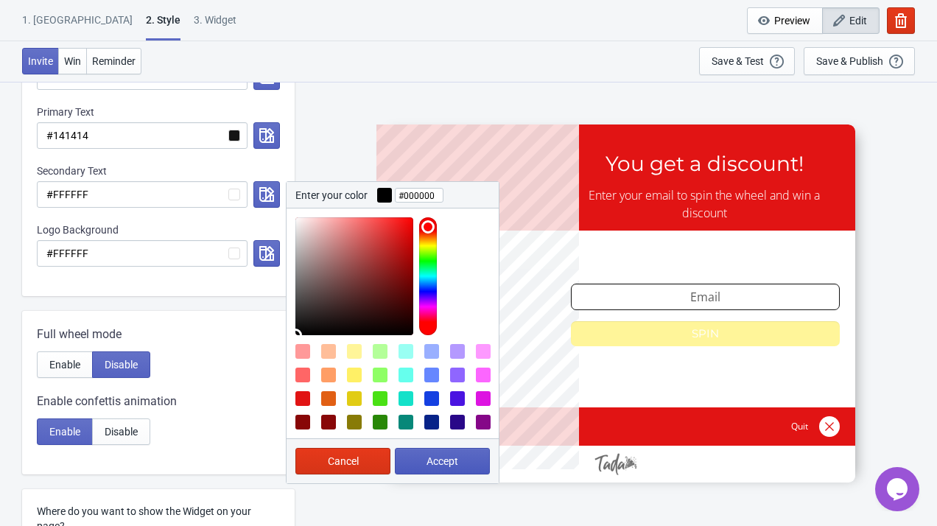
type input "#000000"
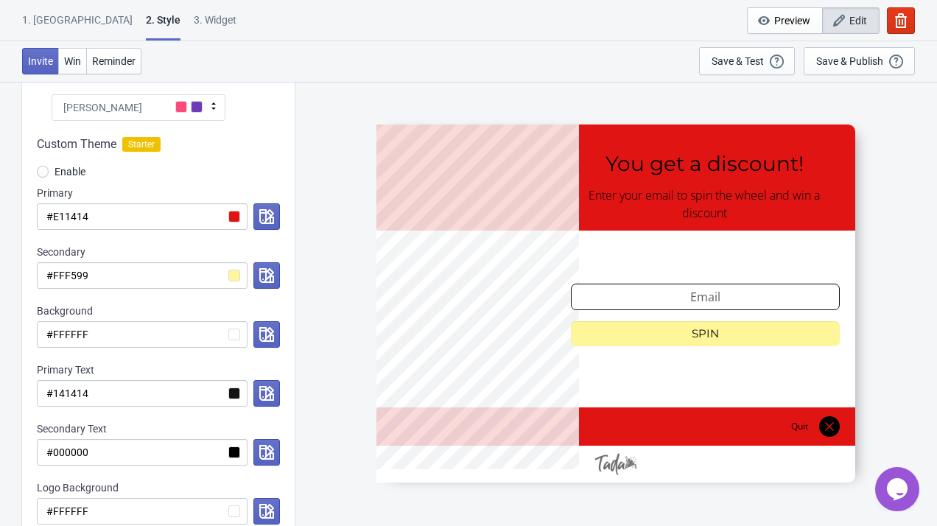
scroll to position [153, 0]
click at [264, 340] on icon "button" at bounding box center [266, 335] width 15 height 15
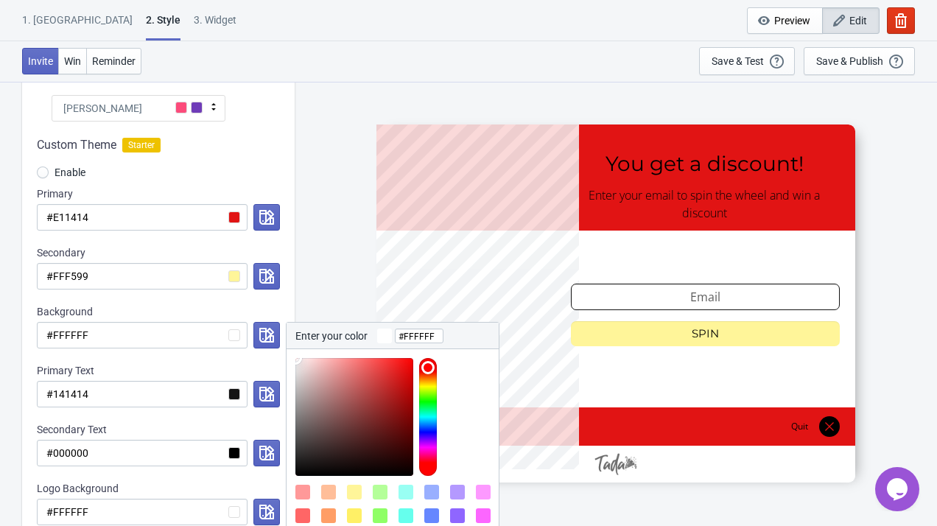
click at [323, 272] on div "SASDERWERT3H You get a discount! Enter your email to spin the wheel and win a d…" at bounding box center [615, 303] width 627 height 444
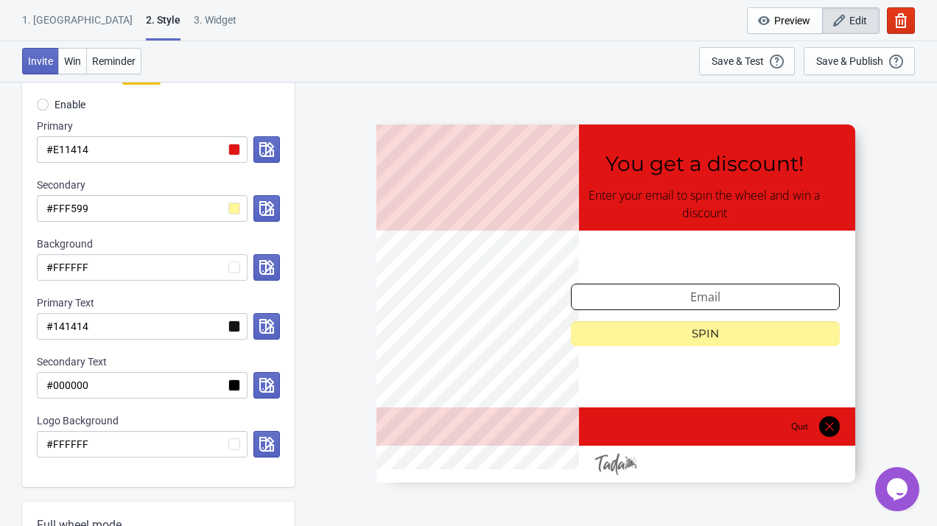
scroll to position [238, 0]
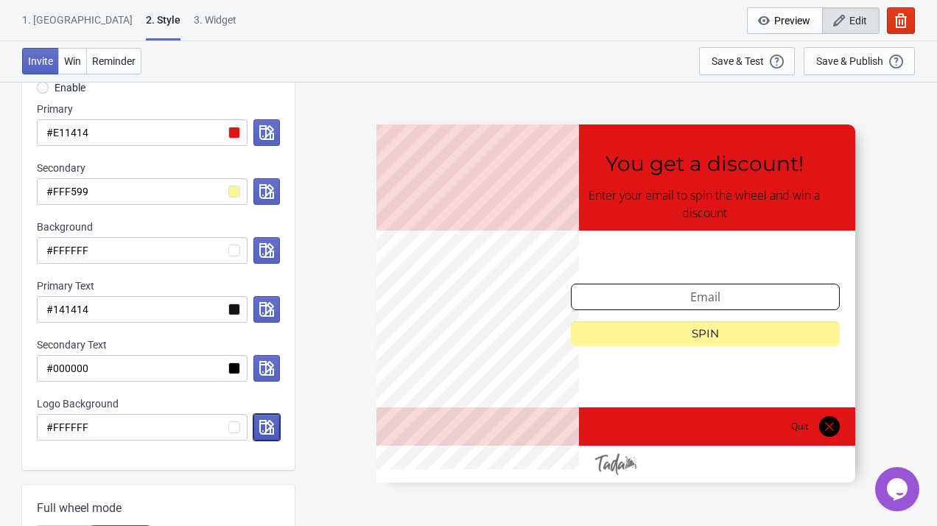
click at [268, 420] on icon "button" at bounding box center [266, 427] width 15 height 15
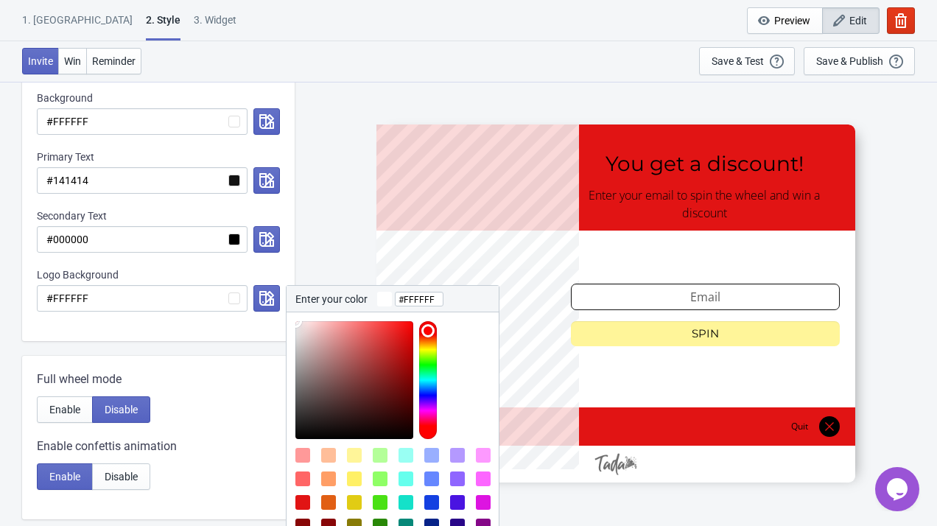
scroll to position [371, 0]
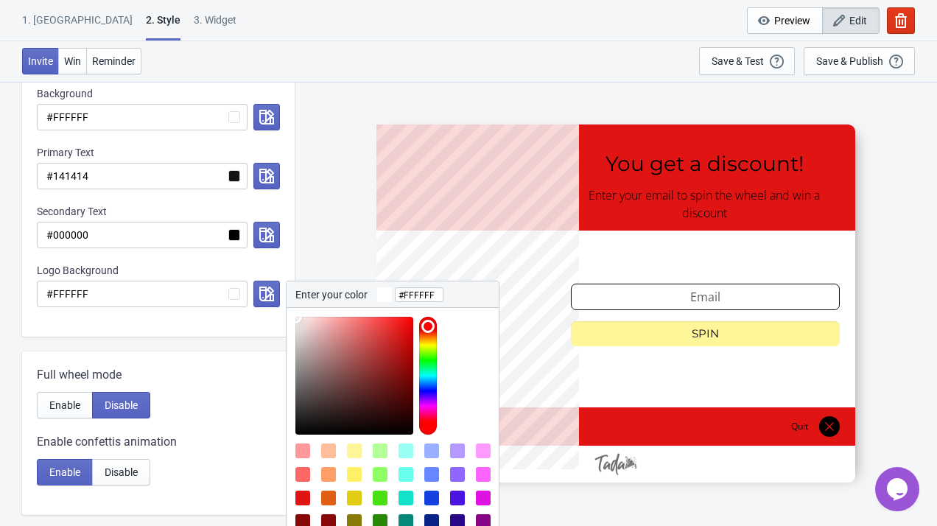
click at [429, 451] on div at bounding box center [431, 450] width 15 height 15
type input "#99AFFF"
click at [344, 243] on div "SASDERWERT3H You get a discount! Enter your email to spin the wheel and win a d…" at bounding box center [615, 303] width 627 height 444
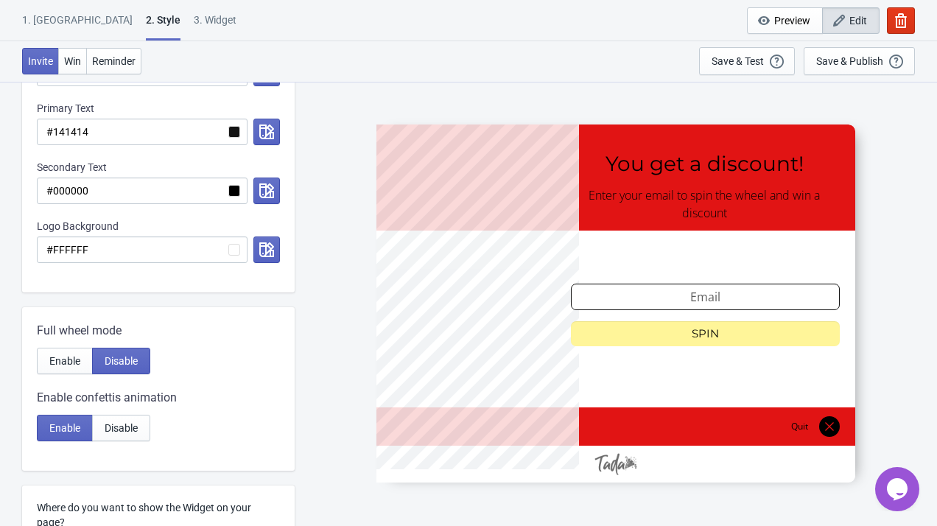
scroll to position [434, 0]
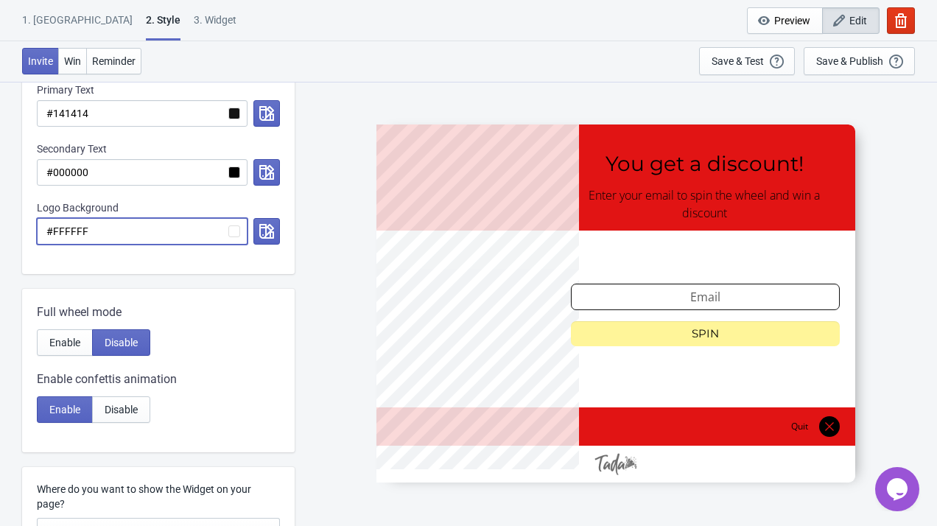
click at [242, 224] on input "#FFFFFF" at bounding box center [142, 231] width 211 height 27
click at [270, 228] on icon "button" at bounding box center [266, 231] width 15 height 15
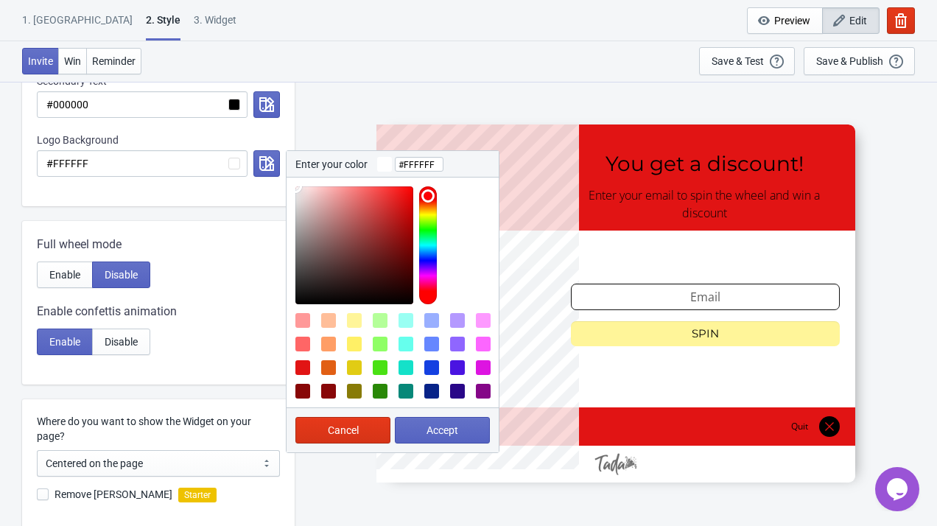
scroll to position [555, 0]
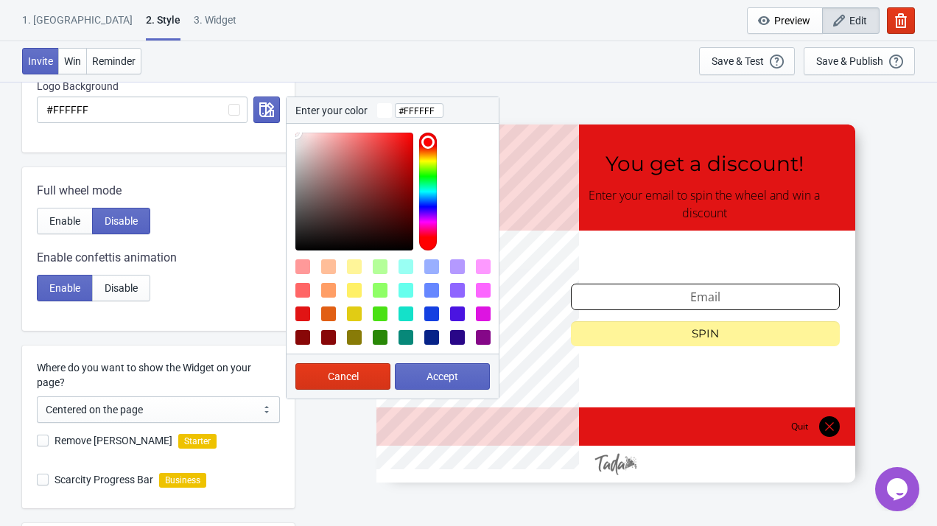
click at [462, 338] on div at bounding box center [457, 337] width 15 height 15
type input "#290788"
click at [447, 378] on span "Accept" at bounding box center [442, 376] width 32 height 12
radio input "true"
type input "#290788"
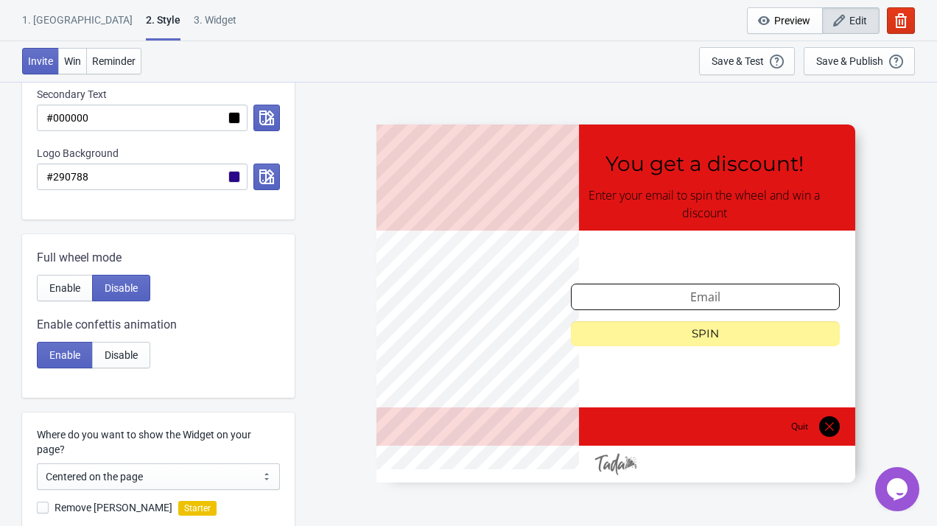
scroll to position [471, 0]
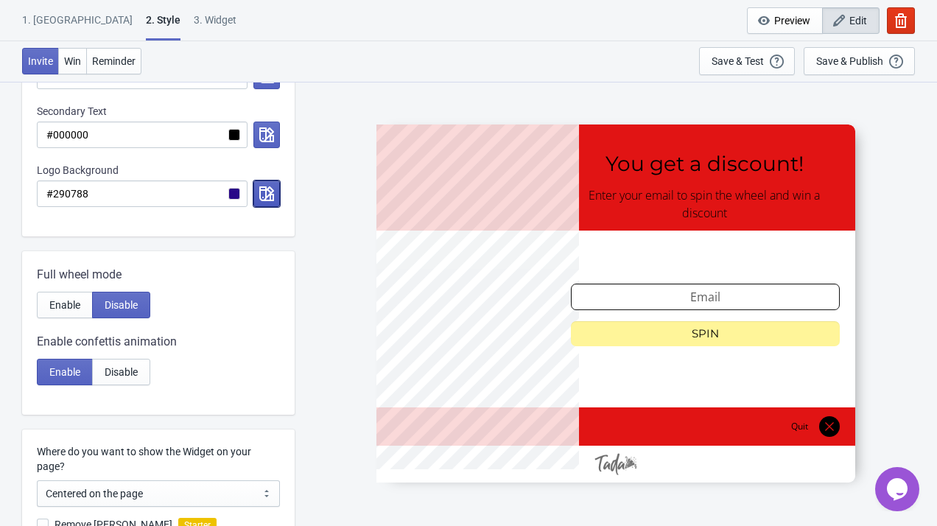
click at [275, 190] on button "button" at bounding box center [266, 193] width 27 height 27
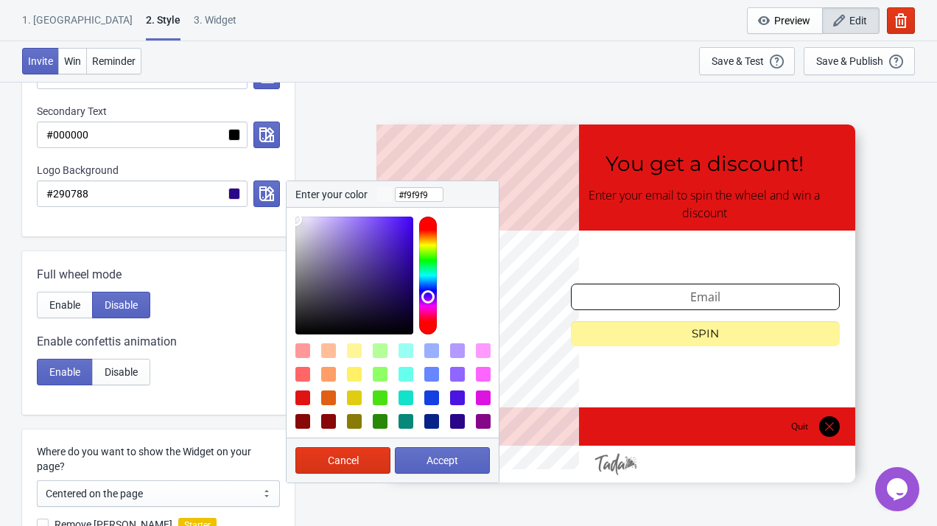
type input "#ffffff"
drag, startPoint x: 398, startPoint y: 281, endPoint x: 259, endPoint y: 191, distance: 165.0
click at [259, 191] on div "Enter your color #ffffff Cancel Accept" at bounding box center [263, 193] width 32 height 27
click at [454, 467] on button "Accept" at bounding box center [442, 460] width 95 height 27
radio input "true"
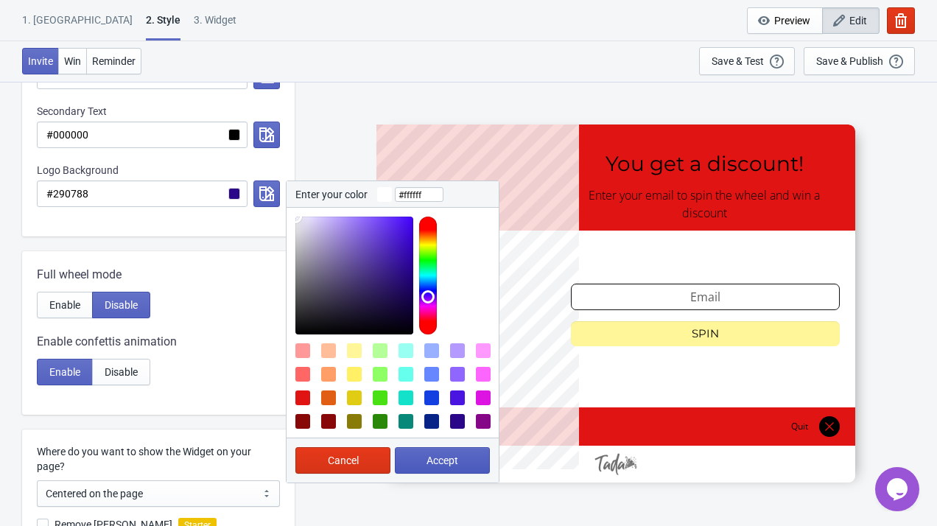
type input "#ffffff"
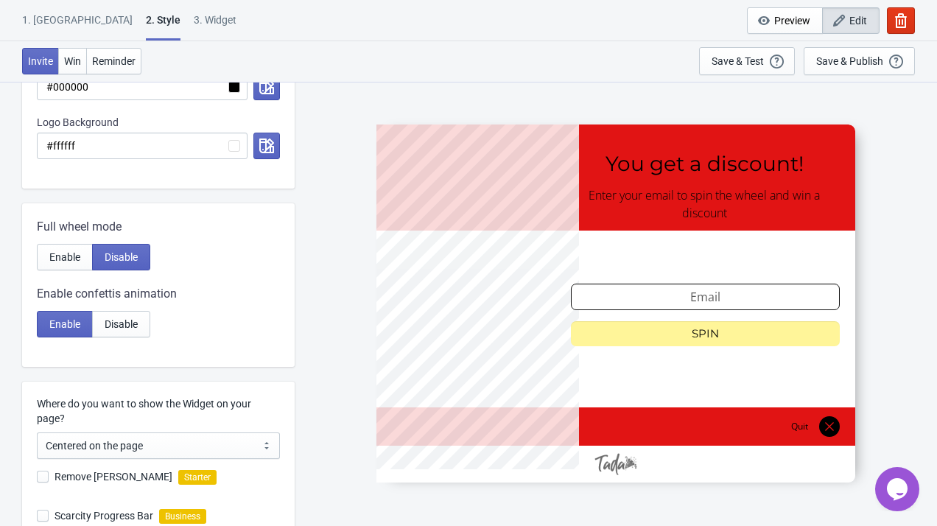
scroll to position [550, 0]
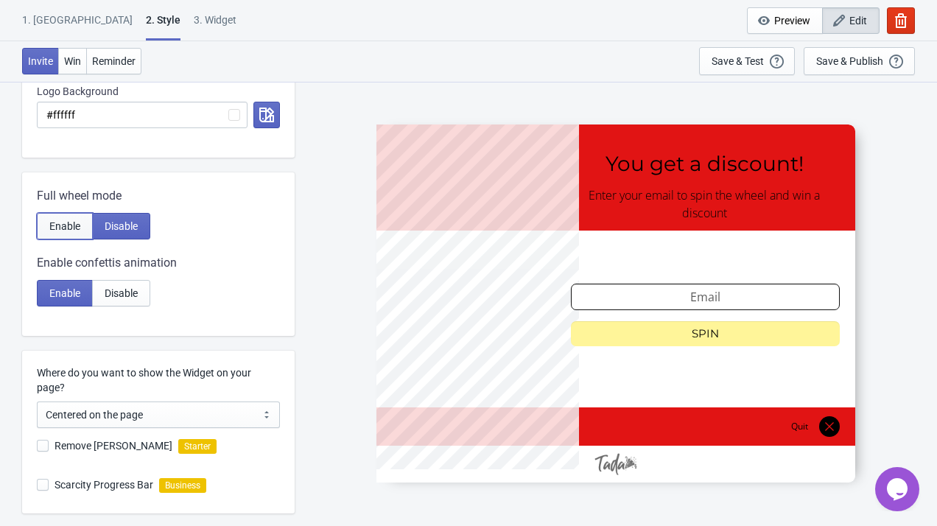
click at [74, 225] on span "Enable" at bounding box center [64, 226] width 31 height 12
radio input "true"
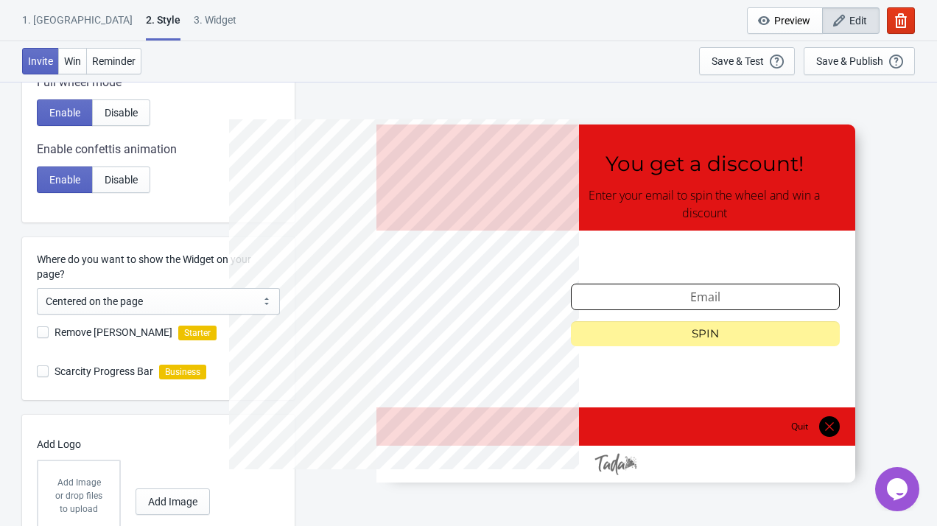
scroll to position [737, 0]
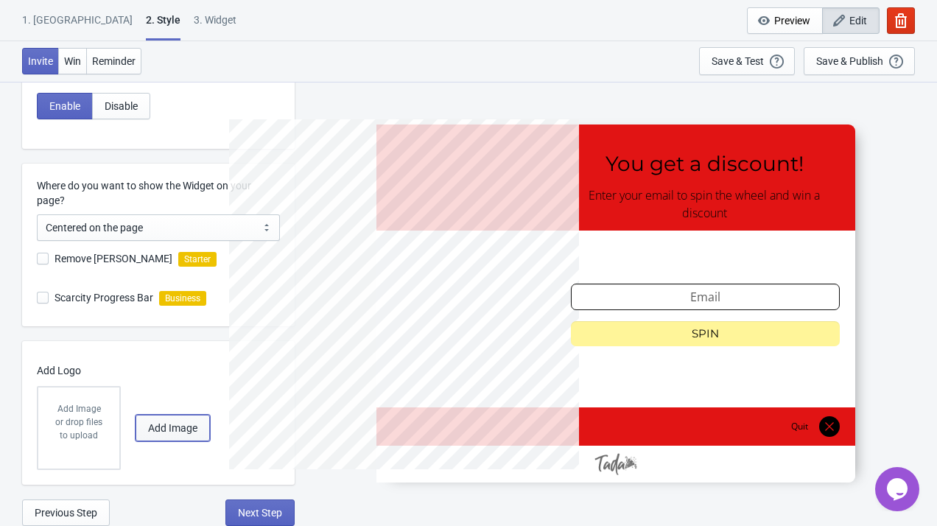
click at [169, 426] on span "Add Image" at bounding box center [172, 428] width 49 height 12
click at [185, 420] on button "Add Image" at bounding box center [172, 428] width 74 height 27
click at [79, 433] on div "or drop files to upload" at bounding box center [79, 428] width 52 height 27
click at [163, 432] on span "Add Image" at bounding box center [172, 428] width 49 height 12
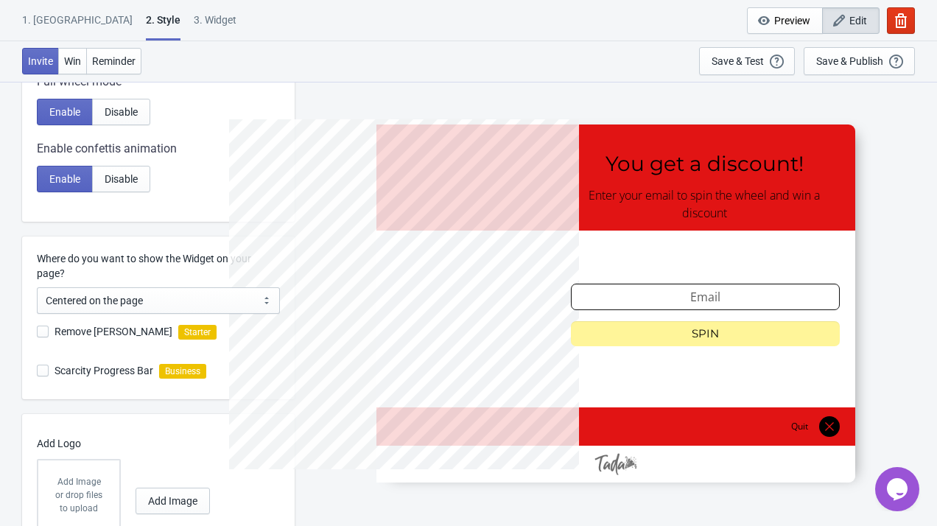
scroll to position [15, 0]
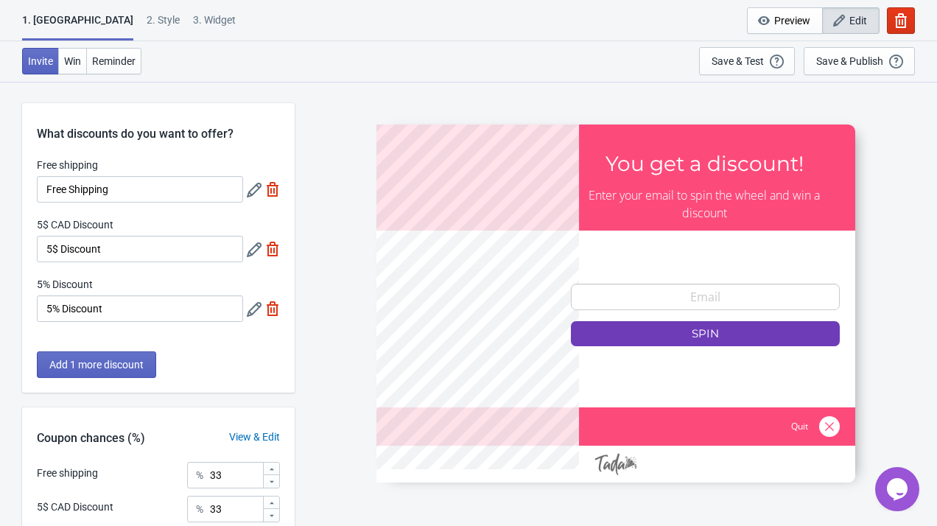
scroll to position [15, 0]
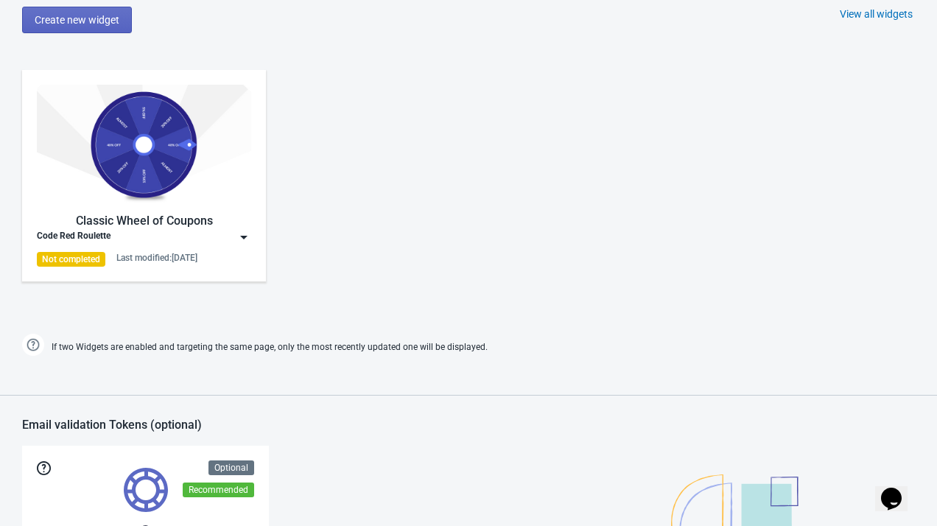
scroll to position [687, 0]
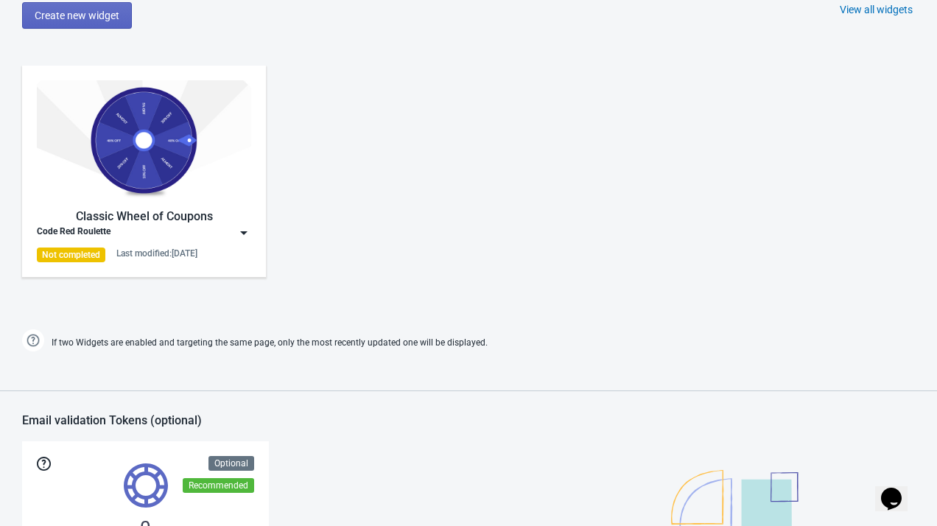
click at [203, 209] on div "Classic Wheel of Coupons" at bounding box center [144, 217] width 214 height 18
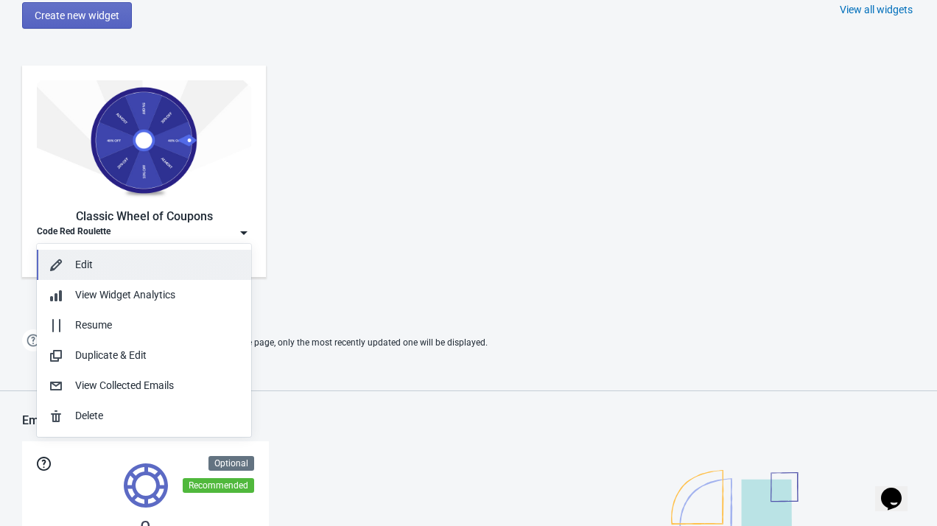
click at [186, 266] on div "Edit" at bounding box center [157, 264] width 164 height 15
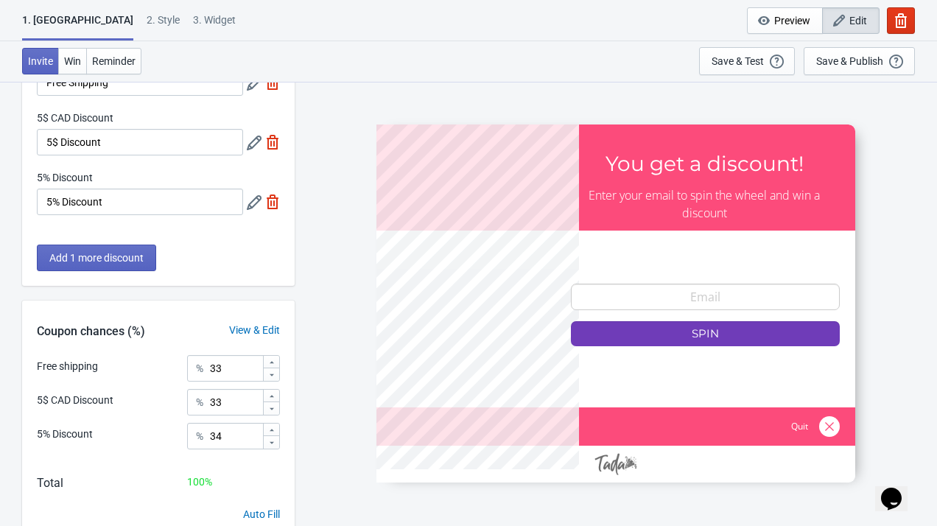
scroll to position [166, 0]
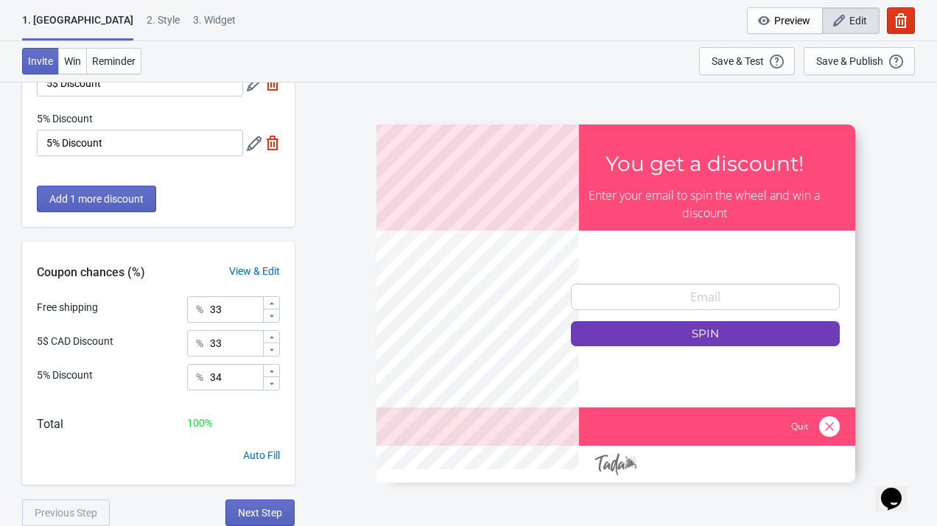
click at [95, 12] on div "1. Coupon 2 . Style 3. Widget 1. Coupon 2 . Style 3. Widget Cancel Widget Previ…" at bounding box center [468, 20] width 937 height 41
click at [147, 19] on div "2 . Style" at bounding box center [163, 26] width 33 height 26
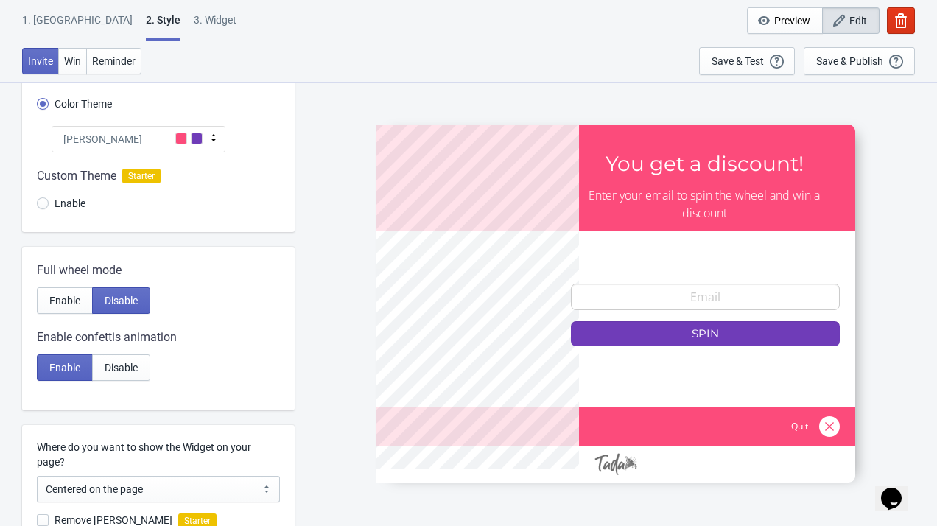
scroll to position [134, 0]
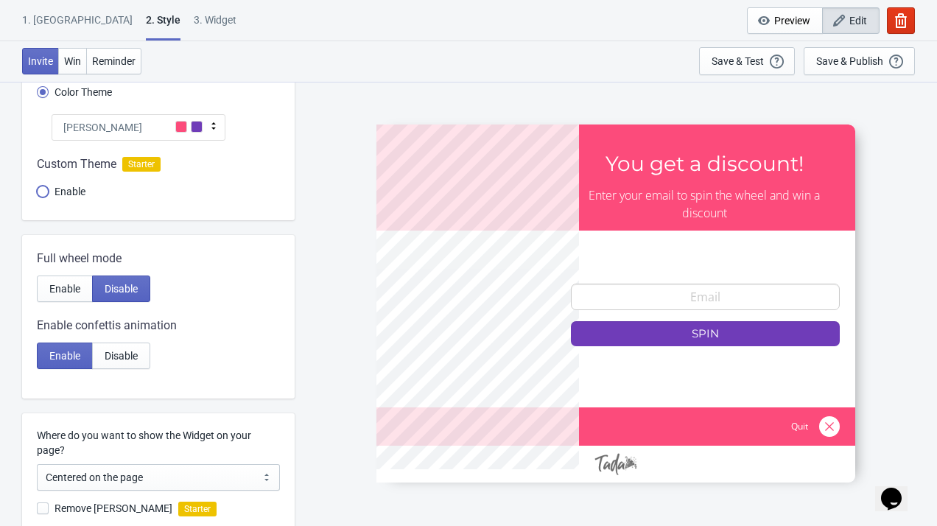
click at [46, 188] on input "Enable" at bounding box center [43, 199] width 12 height 27
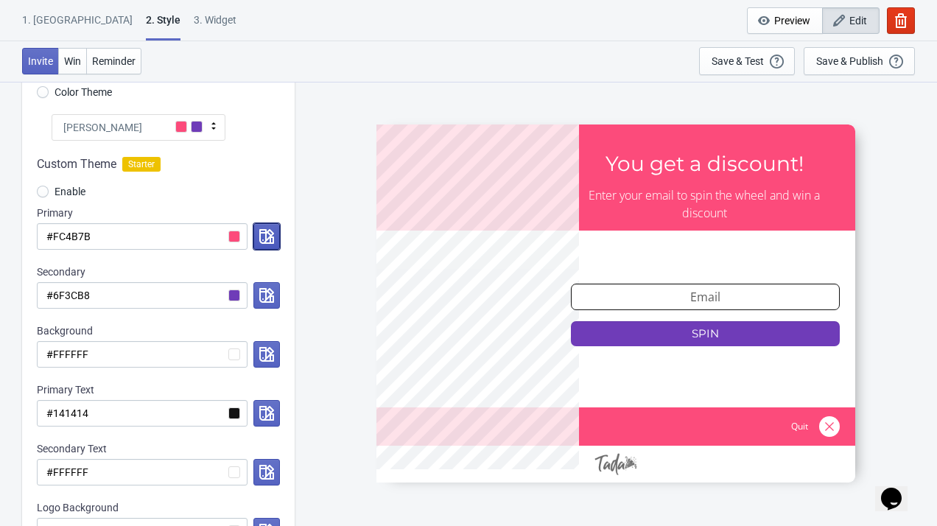
click at [260, 242] on icon "button" at bounding box center [266, 236] width 15 height 15
click at [211, 155] on div "Custom Theme Starter Enable Primary #FC4B7B Secondary #6F3CB8 Background #FFFFF…" at bounding box center [158, 357] width 272 height 433
click at [203, 135] on div "[PERSON_NAME]" at bounding box center [139, 127] width 174 height 27
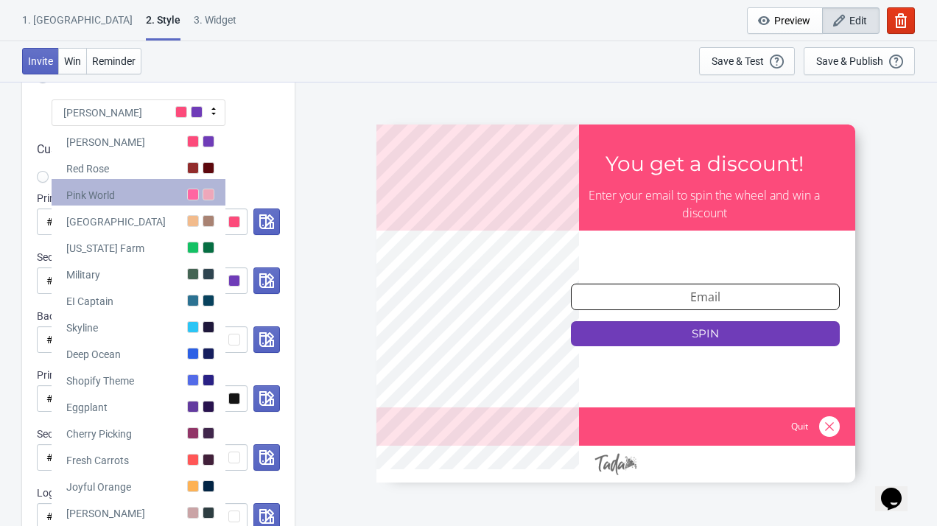
scroll to position [147, 0]
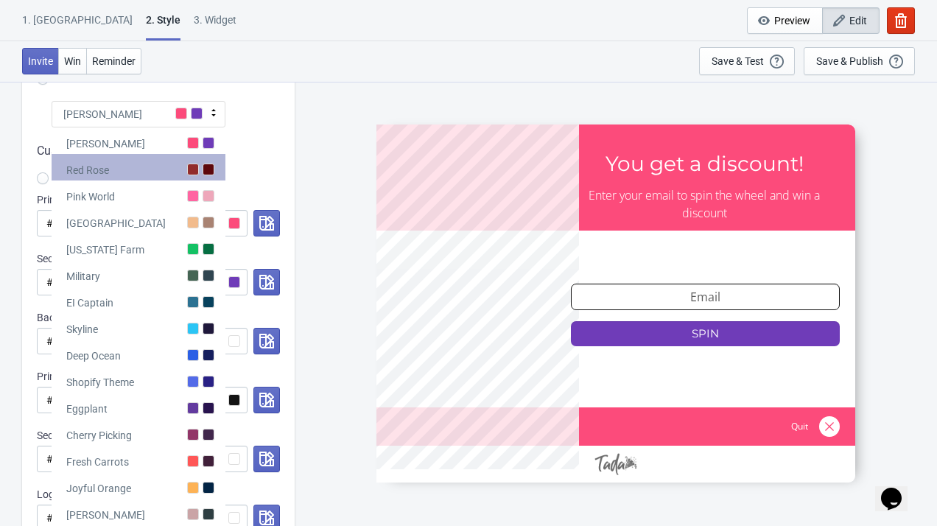
click at [167, 172] on div "Red Rose" at bounding box center [139, 167] width 174 height 27
radio input "true"
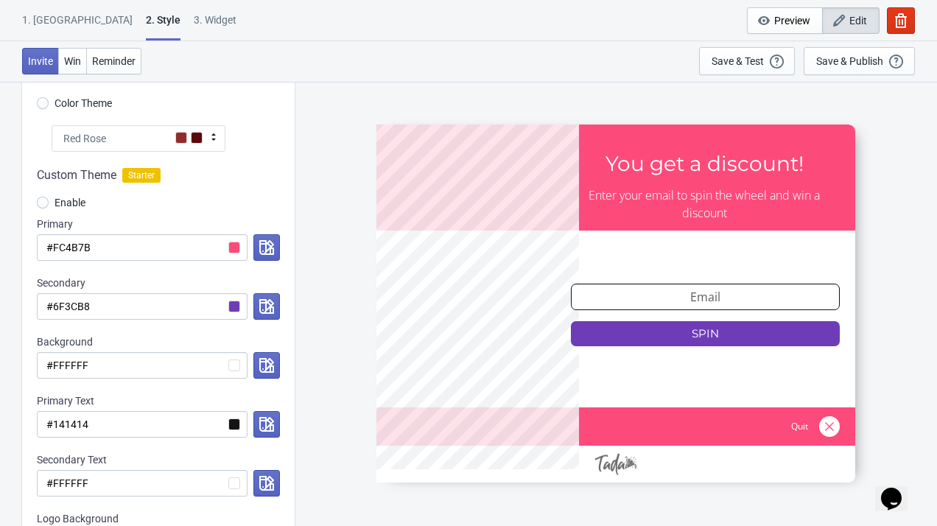
scroll to position [114, 0]
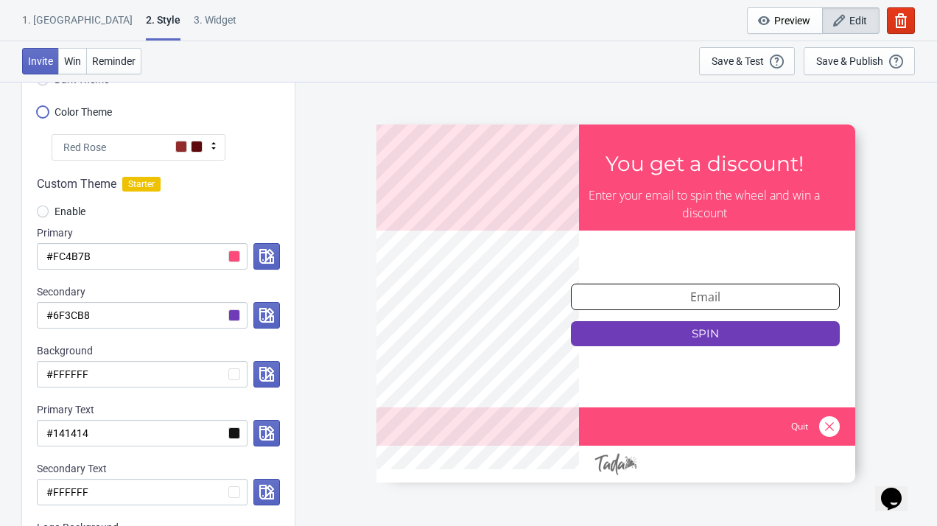
click at [45, 115] on input "Color Theme" at bounding box center [43, 119] width 12 height 27
radio input "true"
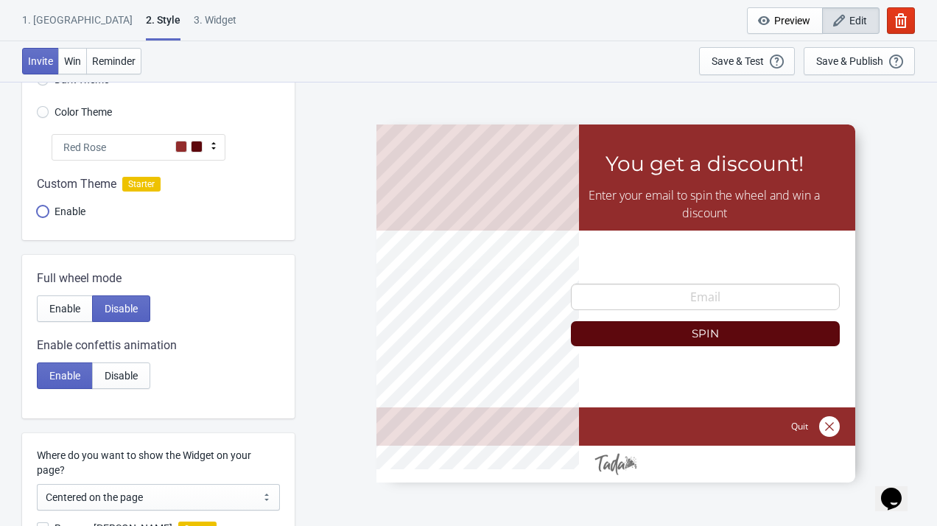
click at [46, 210] on input "Enable" at bounding box center [43, 218] width 12 height 27
radio input "true"
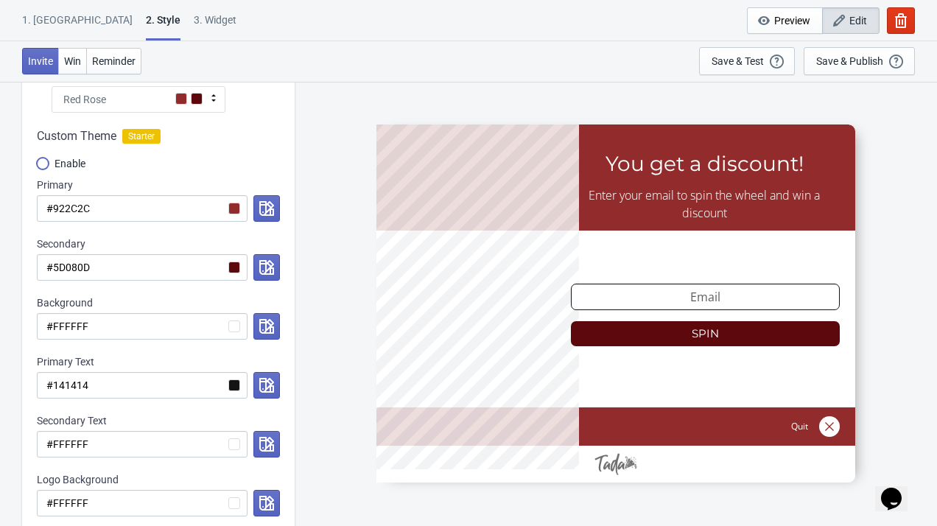
scroll to position [173, 0]
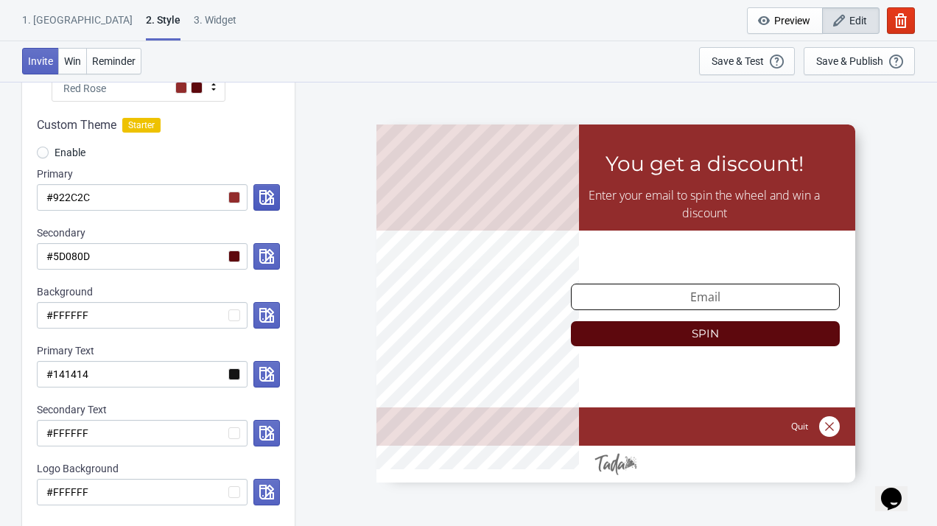
click at [268, 191] on icon "button" at bounding box center [266, 197] width 15 height 15
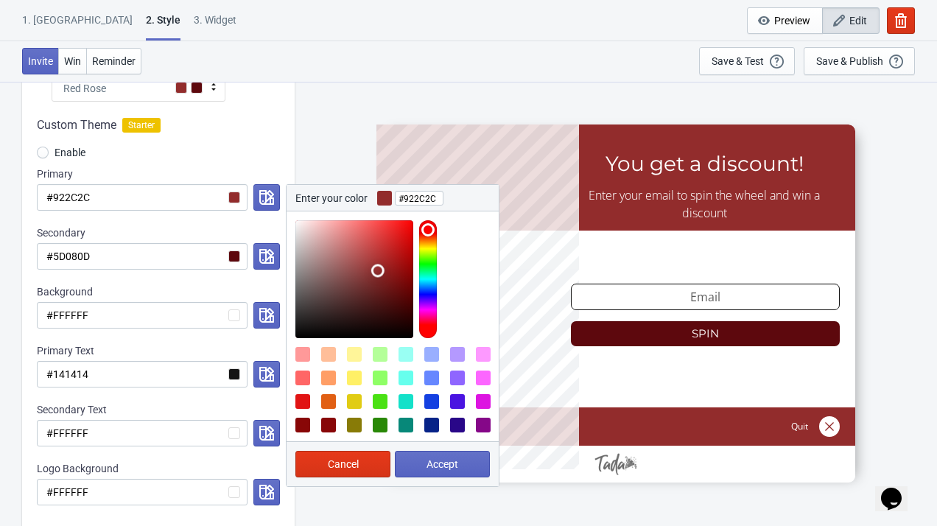
click at [303, 401] on div at bounding box center [302, 401] width 15 height 15
type input "#E11414"
click at [426, 466] on span "Accept" at bounding box center [442, 464] width 32 height 12
radio input "true"
type input "#E11414"
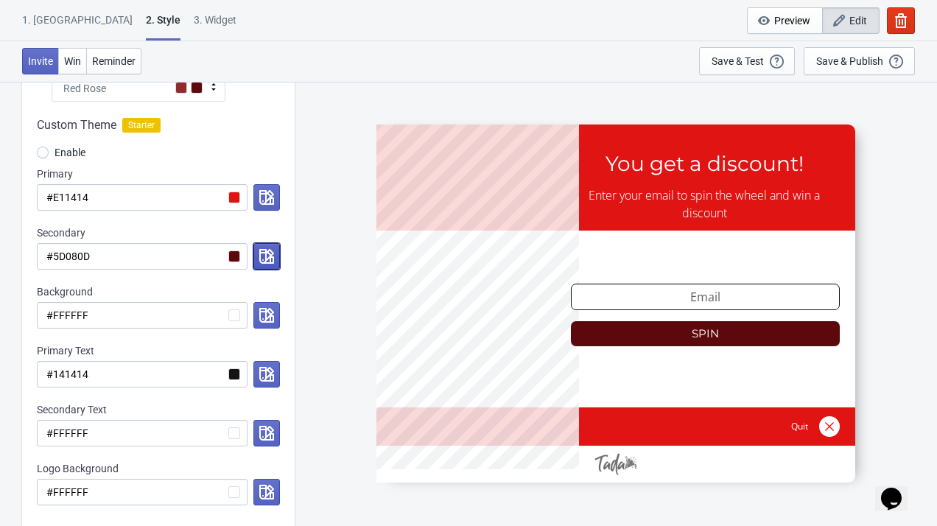
click at [270, 255] on icon "button" at bounding box center [266, 256] width 15 height 15
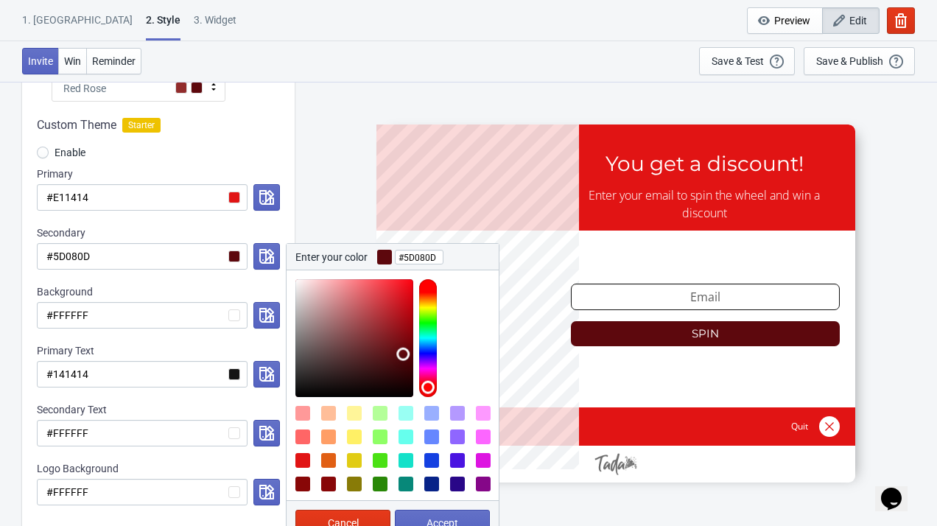
click at [305, 437] on div at bounding box center [302, 436] width 15 height 15
type input "#FF6666"
click at [415, 524] on button "Accept" at bounding box center [442, 523] width 95 height 27
radio input "true"
type input "#FF6666"
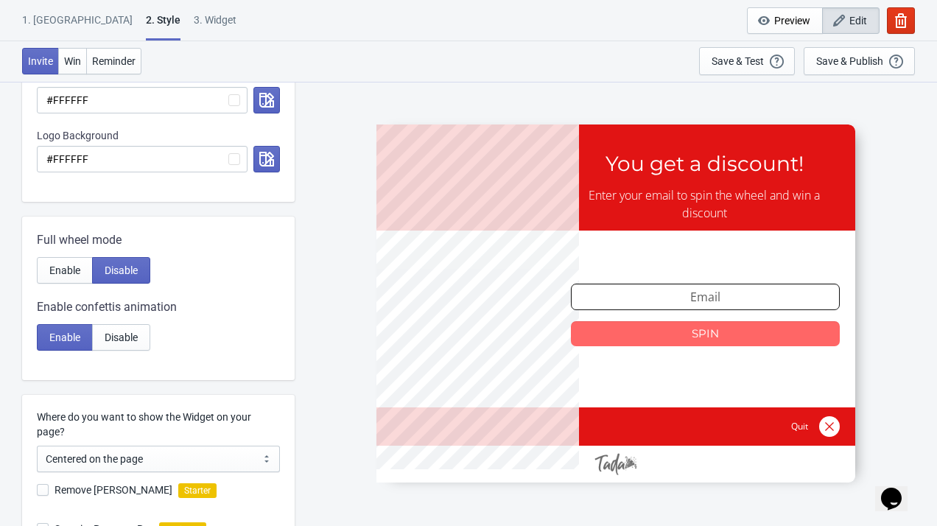
scroll to position [568, 0]
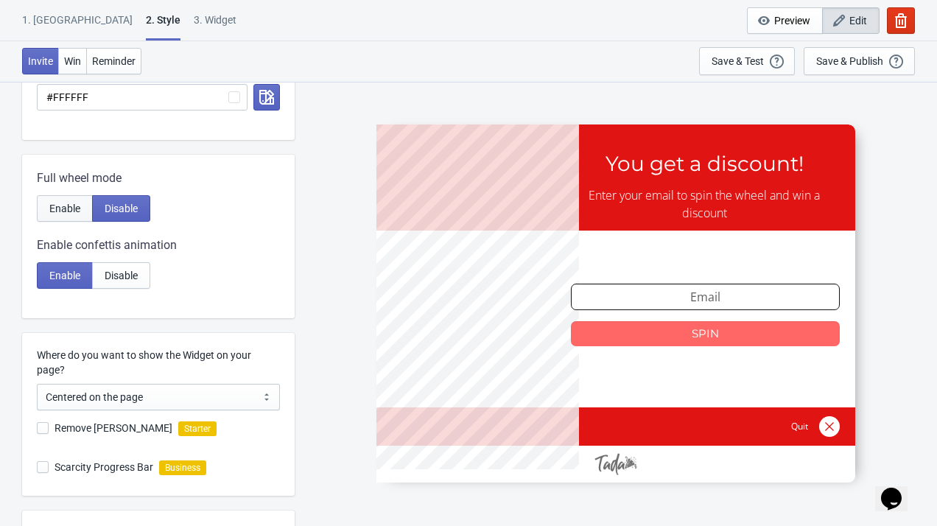
click at [80, 204] on span "Enable" at bounding box center [64, 209] width 31 height 12
radio input "true"
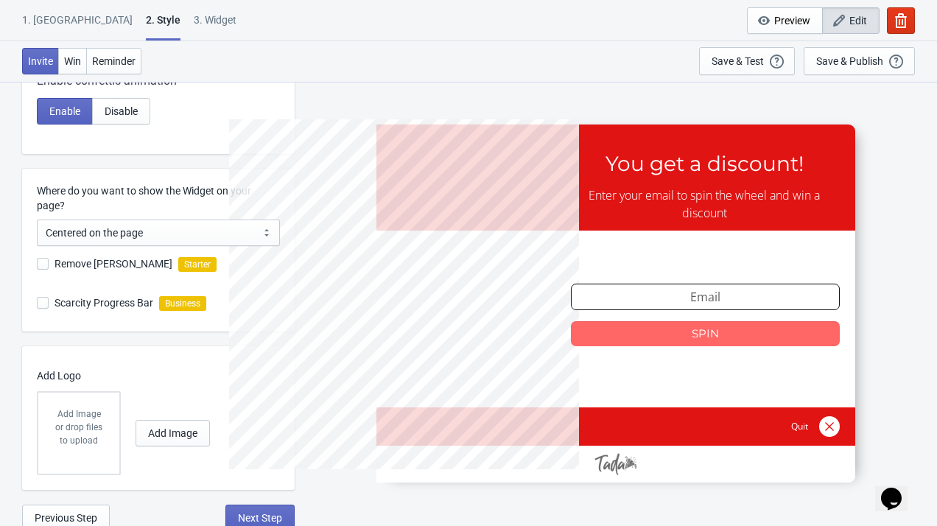
scroll to position [737, 0]
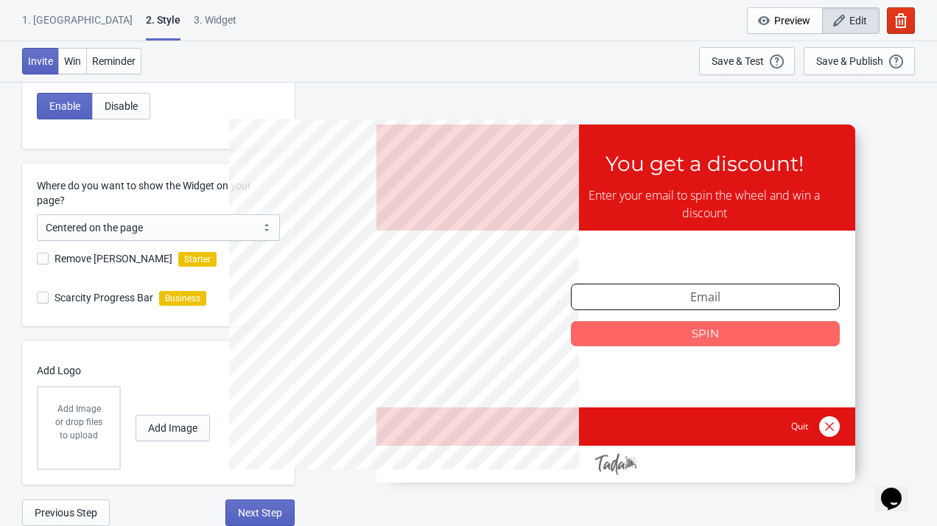
click at [97, 254] on span "Remove Tada Branding" at bounding box center [113, 258] width 118 height 15
click at [38, 254] on input "Remove Tada Branding" at bounding box center [37, 266] width 1 height 27
checkbox input "true"
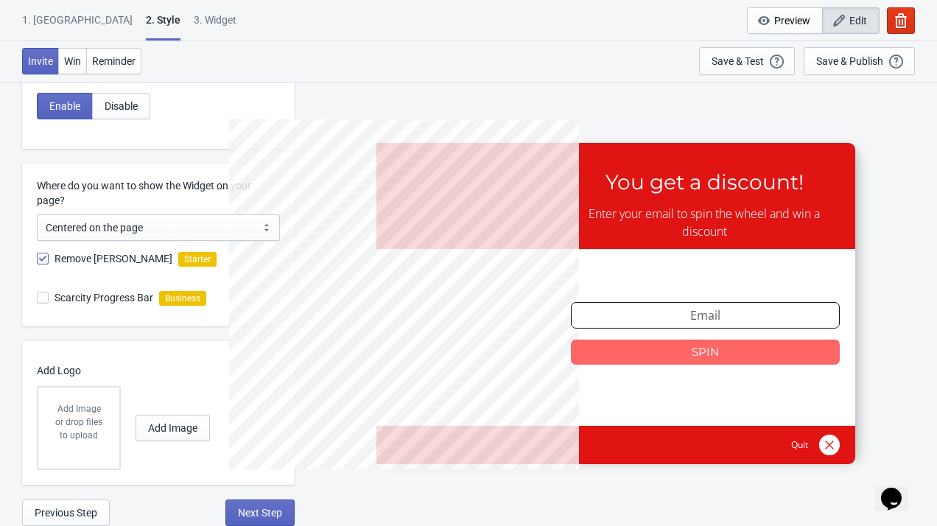
click at [84, 426] on div "or drop files to upload" at bounding box center [79, 428] width 52 height 27
click at [84, 411] on p "Add Image" at bounding box center [79, 408] width 52 height 13
click at [0, 0] on input "Add Image" at bounding box center [0, 0] width 0 height 0
click at [155, 431] on span "Add Image" at bounding box center [172, 428] width 49 height 12
radio input "true"
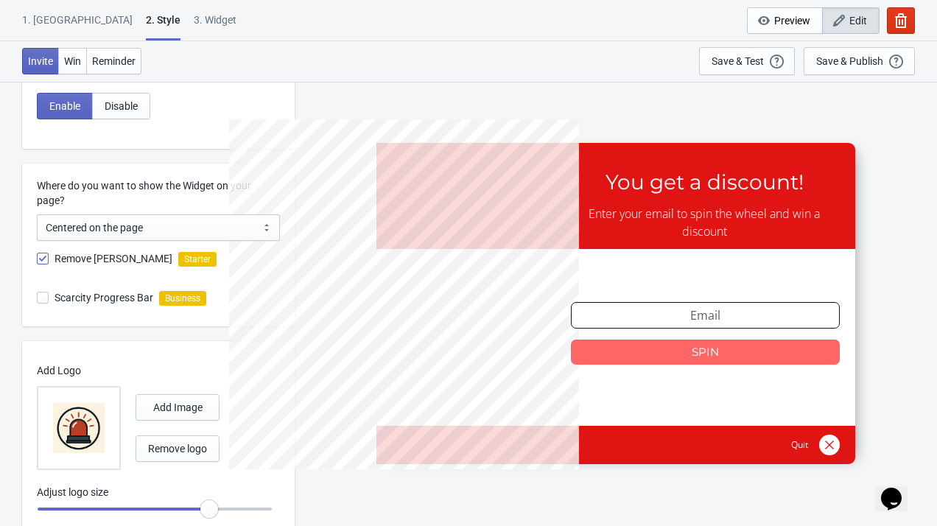
scroll to position [785, 0]
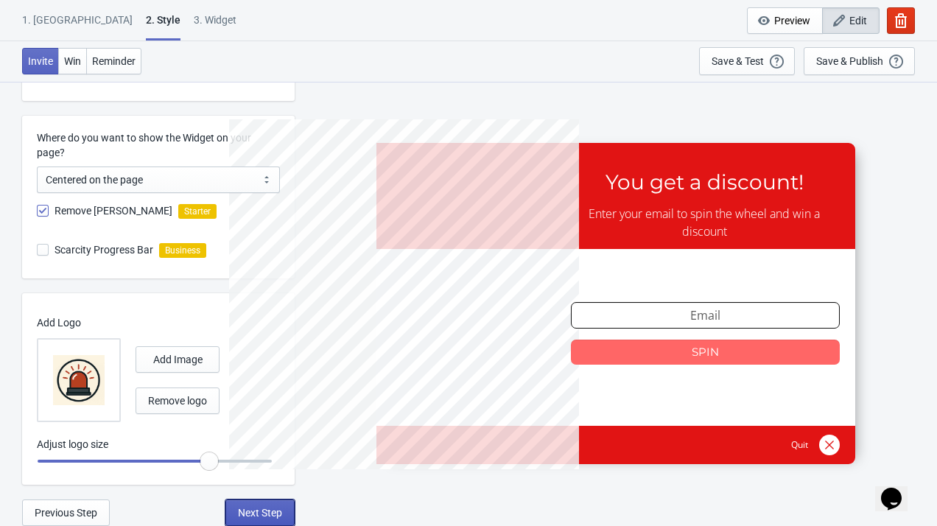
click at [260, 513] on span "Next Step" at bounding box center [260, 513] width 44 height 12
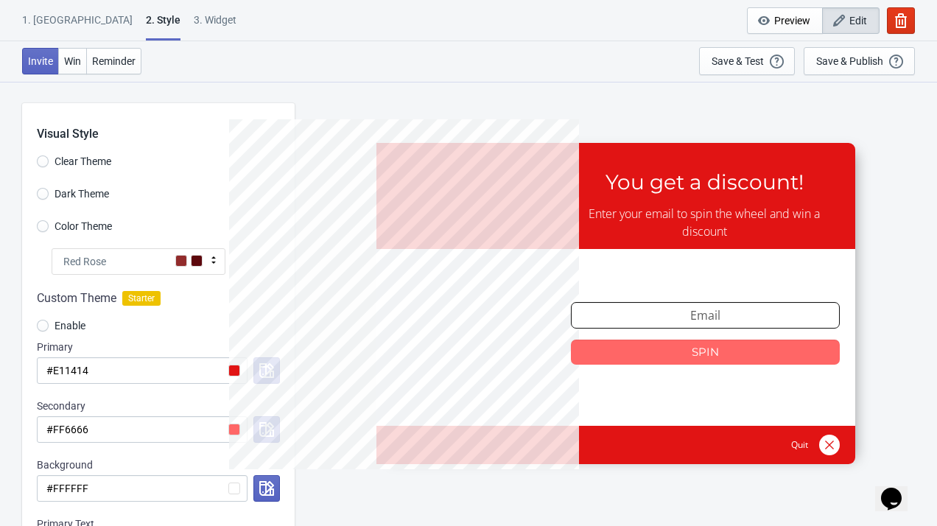
select select "once"
select select "1"
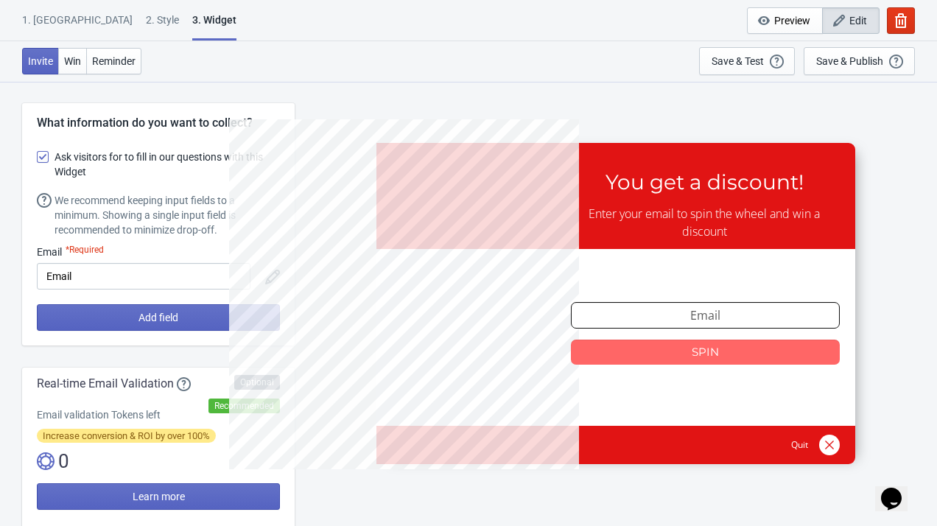
click at [52, 21] on div "1. [GEOGRAPHIC_DATA]" at bounding box center [77, 26] width 110 height 26
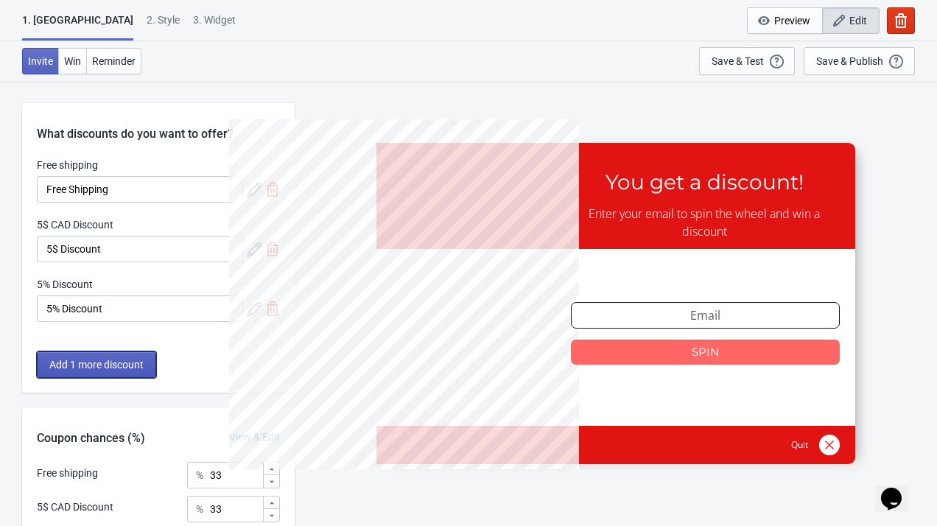
click at [108, 371] on button "Add 1 more discount" at bounding box center [96, 364] width 119 height 27
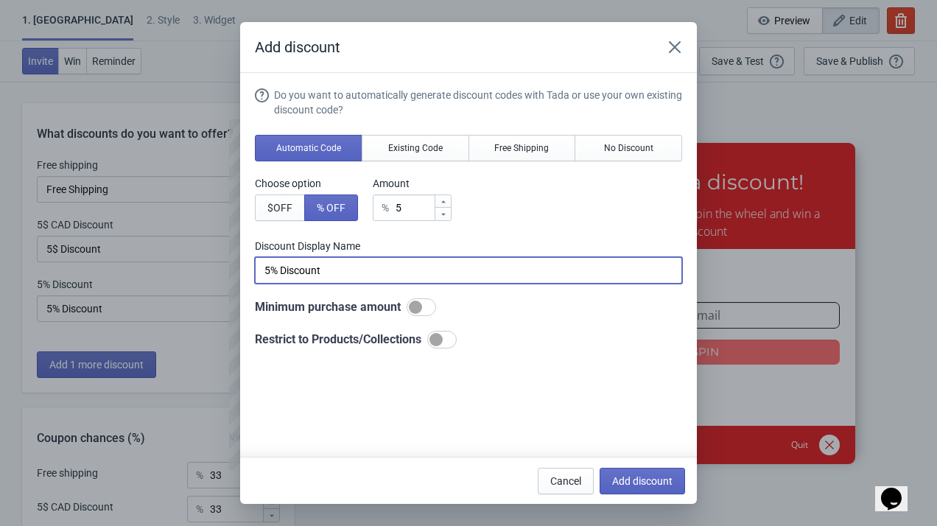
drag, startPoint x: 279, startPoint y: 270, endPoint x: 258, endPoint y: 270, distance: 20.6
click at [258, 270] on input "5% Discount" at bounding box center [468, 270] width 427 height 27
click at [286, 208] on span "$ OFF" at bounding box center [279, 208] width 25 height 12
type input "5$ Discount"
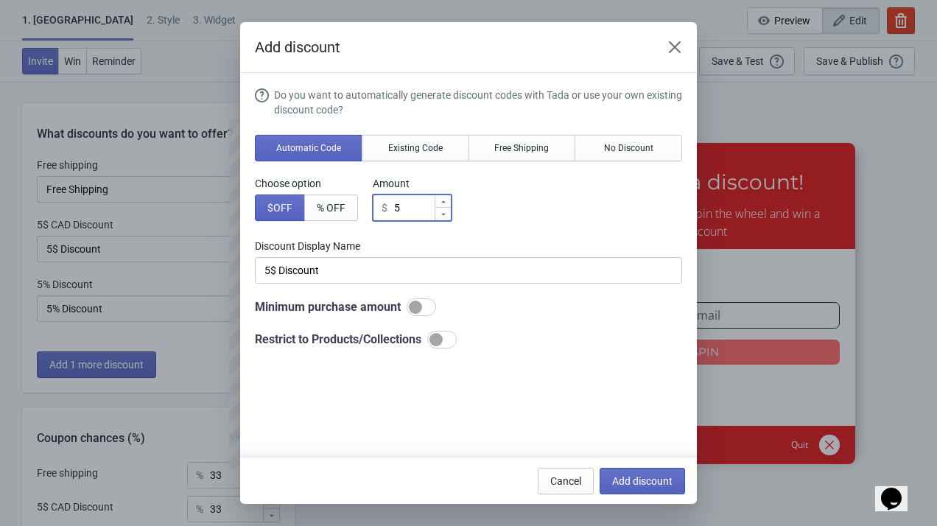
click at [413, 207] on input "5" at bounding box center [413, 207] width 41 height 27
click at [448, 213] on icon at bounding box center [443, 214] width 9 height 9
type input "4"
type input "4$ Discount"
click at [448, 215] on icon at bounding box center [443, 214] width 9 height 9
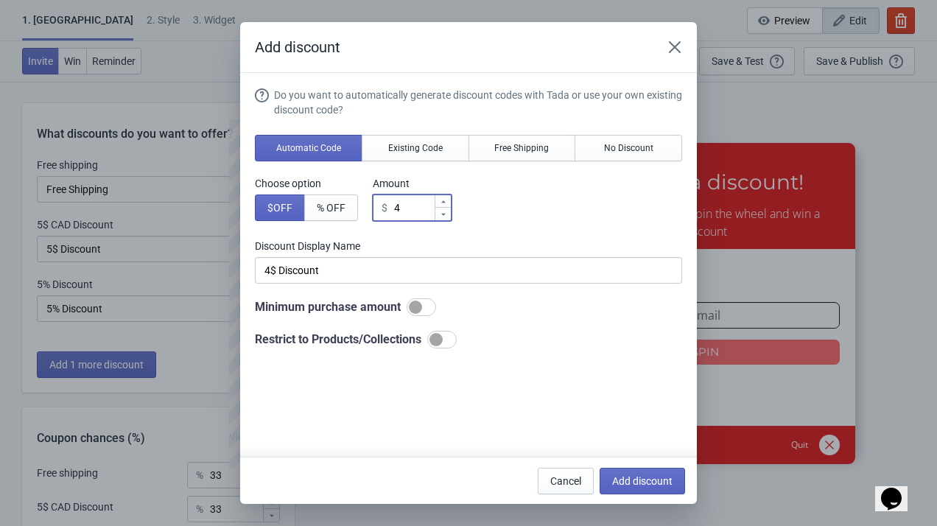
type input "3"
type input "3$ Discount"
click at [630, 483] on span "Add discount" at bounding box center [642, 481] width 60 height 12
type input "25"
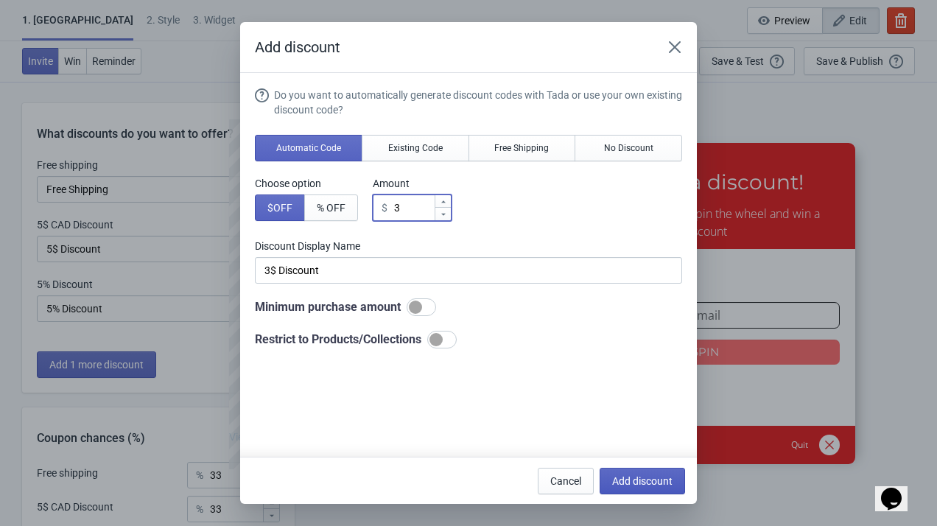
type input "25"
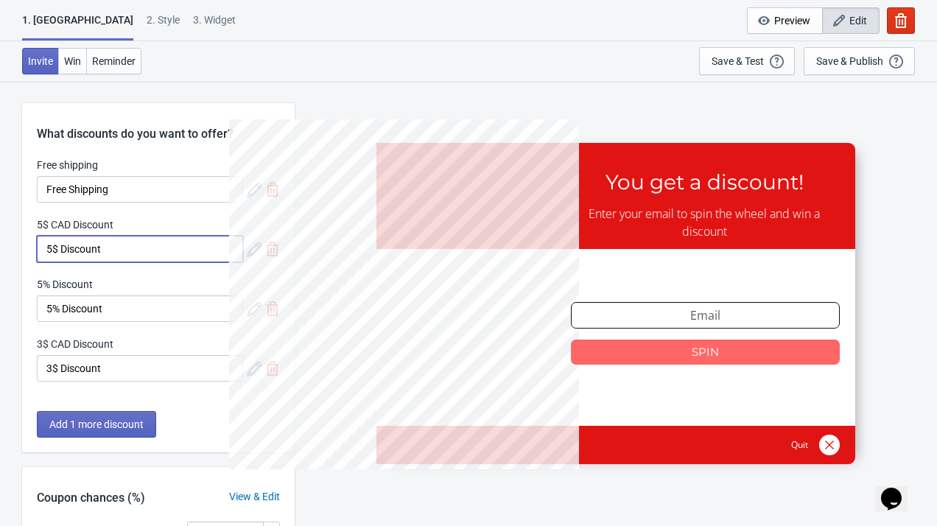
click at [229, 249] on input "5$ Discount" at bounding box center [140, 249] width 206 height 27
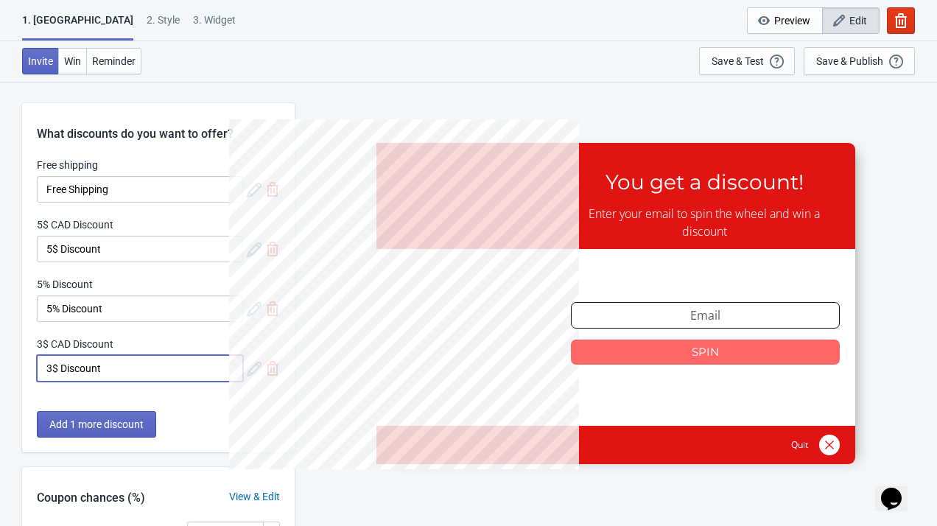
click at [204, 373] on input "3$ Discount" at bounding box center [140, 368] width 206 height 27
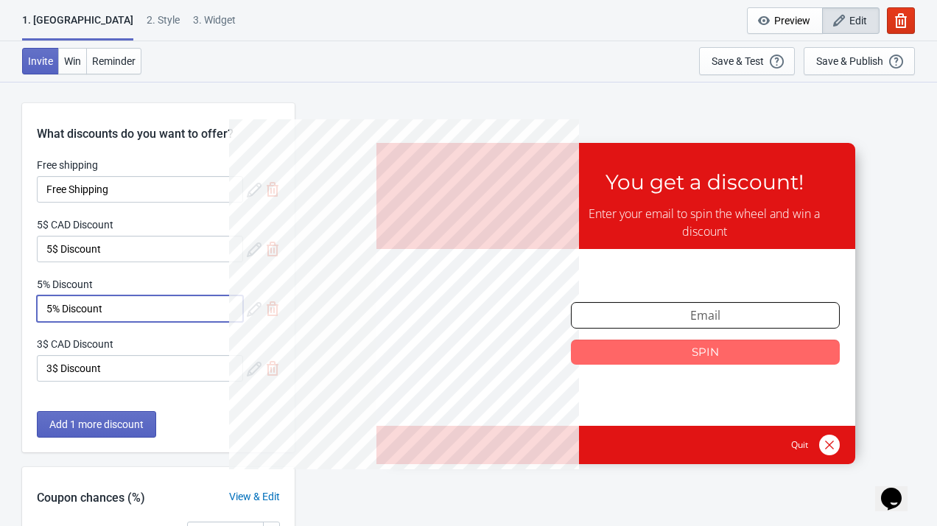
click at [211, 309] on input "5% Discount" at bounding box center [140, 308] width 206 height 27
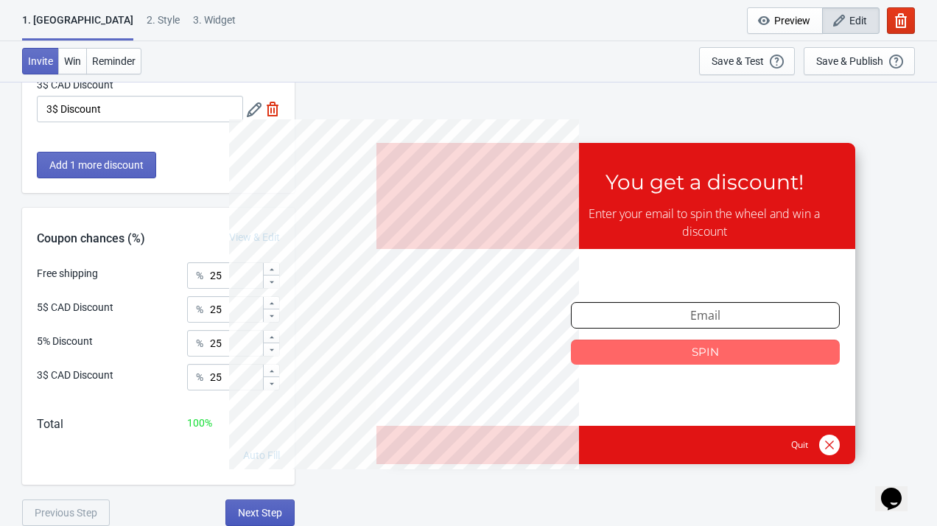
click at [270, 510] on span "Next Step" at bounding box center [260, 513] width 44 height 12
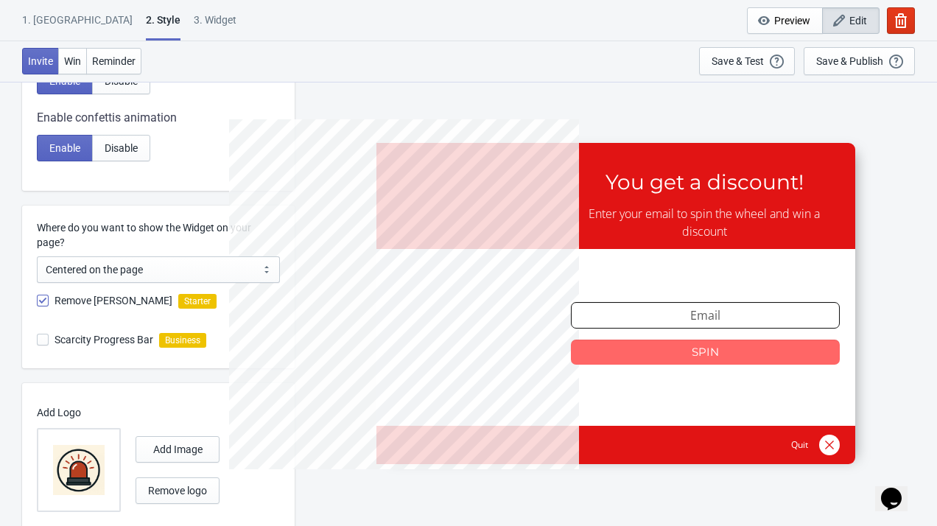
scroll to position [785, 0]
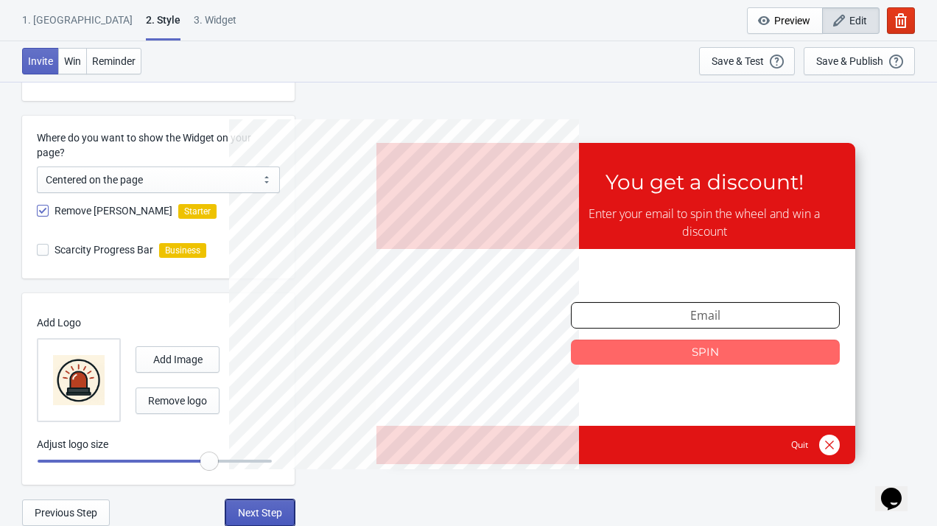
click at [265, 517] on span "Next Step" at bounding box center [260, 513] width 44 height 12
select select "once"
select select "1"
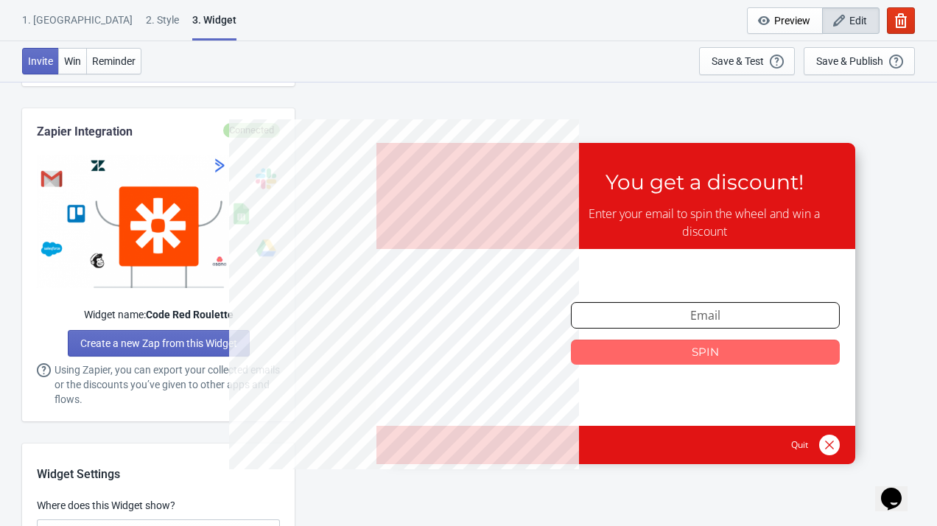
scroll to position [0, 0]
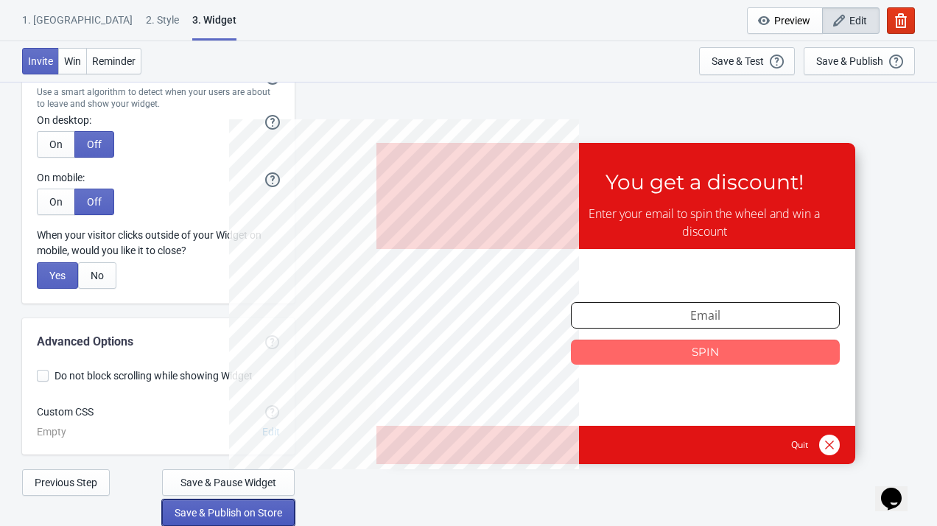
click at [250, 510] on span "Save & Publish on Store" at bounding box center [229, 513] width 108 height 12
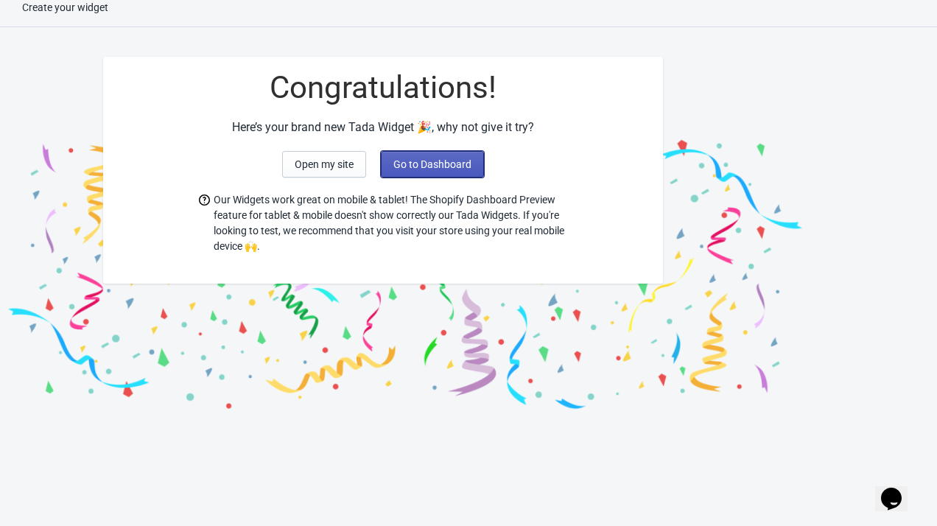
click at [438, 163] on span "Go to Dashboard" at bounding box center [432, 164] width 78 height 12
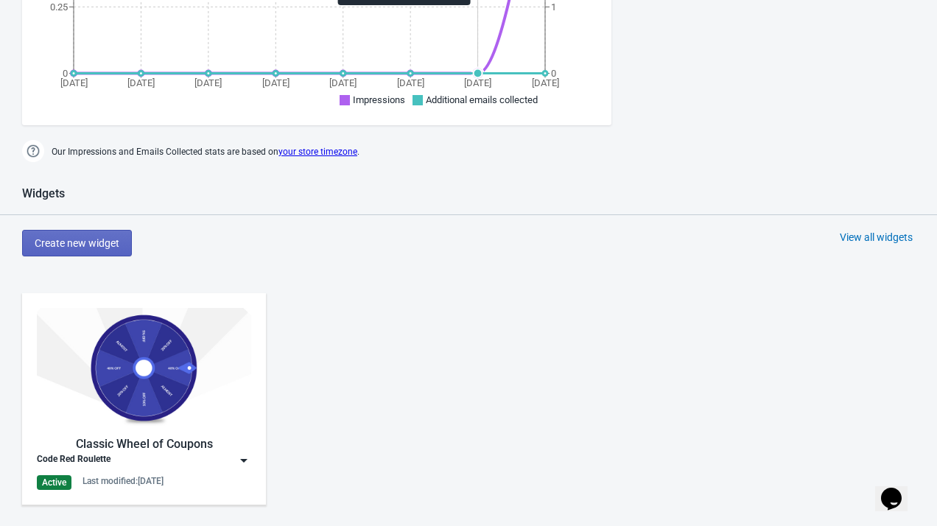
scroll to position [469, 0]
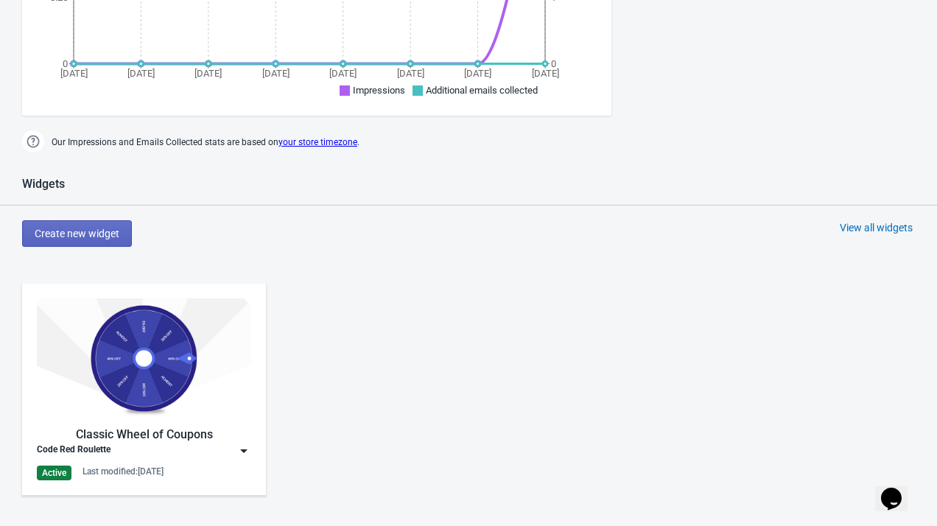
click at [500, 400] on div "Classic Wheel of Coupons Code Red Roulette Active Last modified: 8.10.2025" at bounding box center [468, 401] width 937 height 265
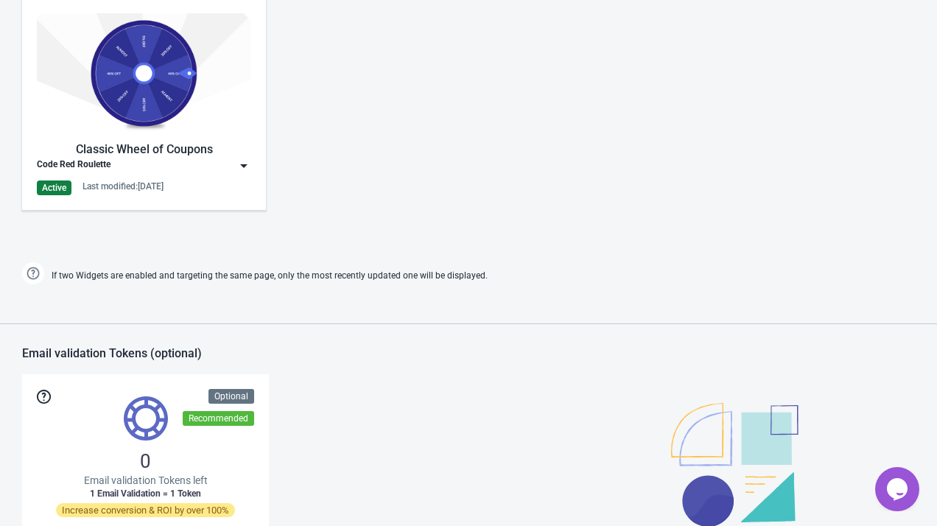
scroll to position [736, 0]
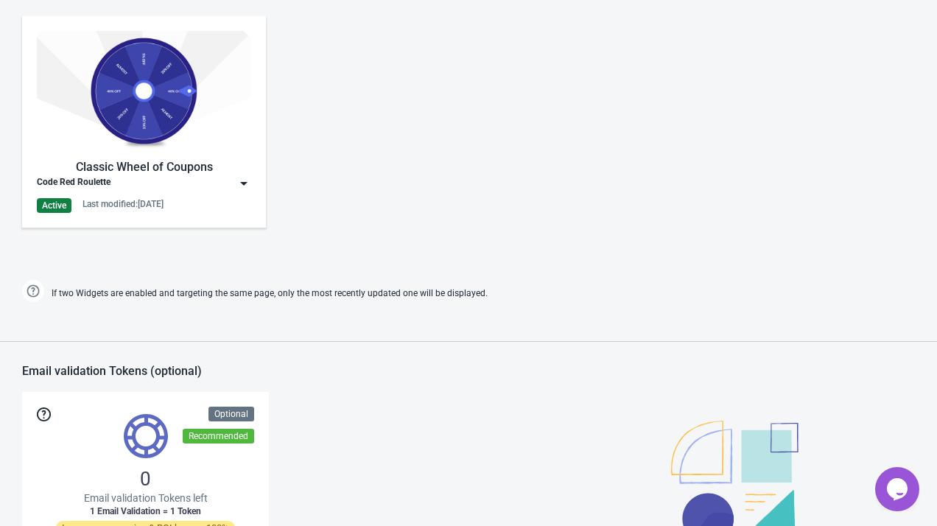
click at [134, 144] on img at bounding box center [144, 91] width 214 height 120
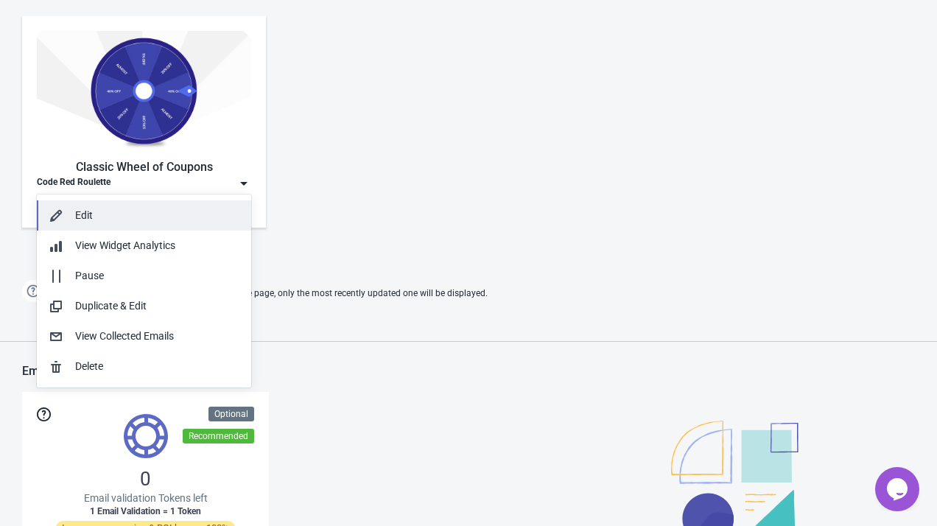
click at [159, 204] on button "Edit" at bounding box center [144, 215] width 214 height 30
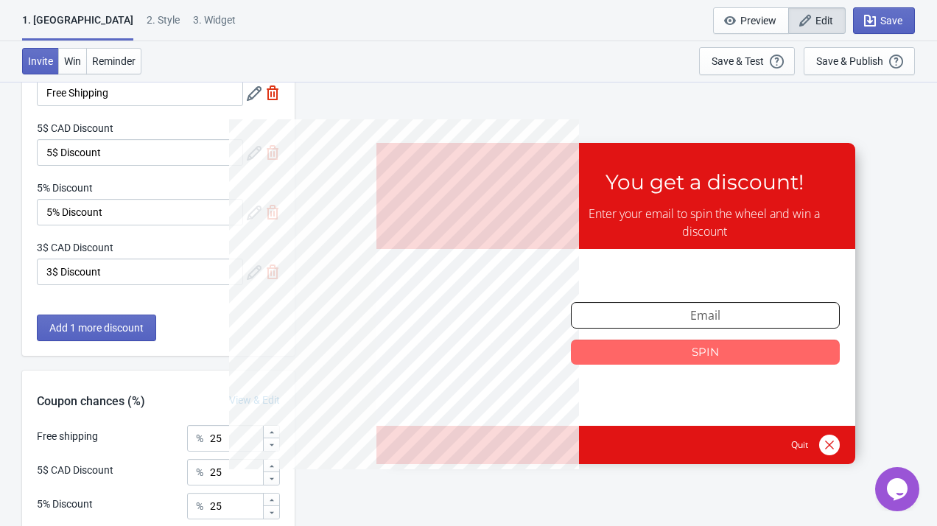
scroll to position [148, 0]
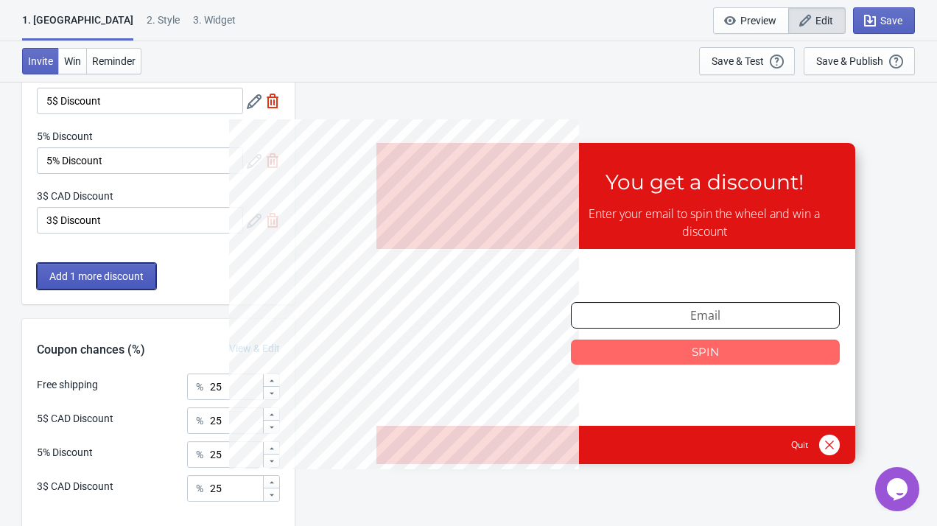
click at [114, 278] on span "Add 1 more discount" at bounding box center [96, 276] width 94 height 12
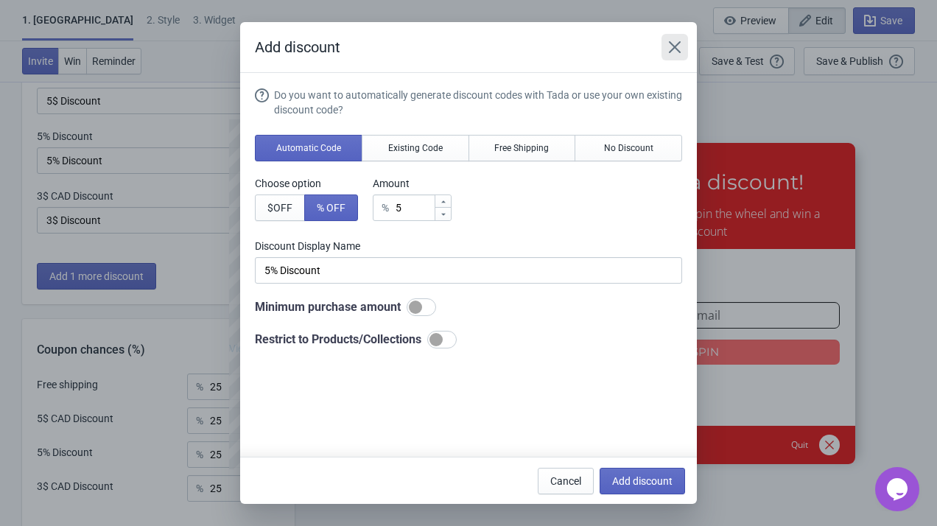
click at [672, 44] on icon "Close" at bounding box center [675, 47] width 12 height 12
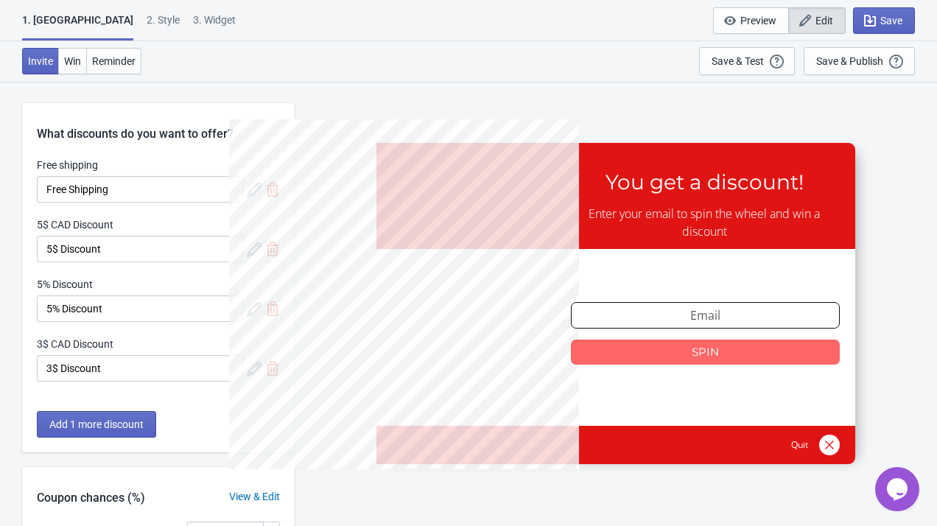
scroll to position [148, 0]
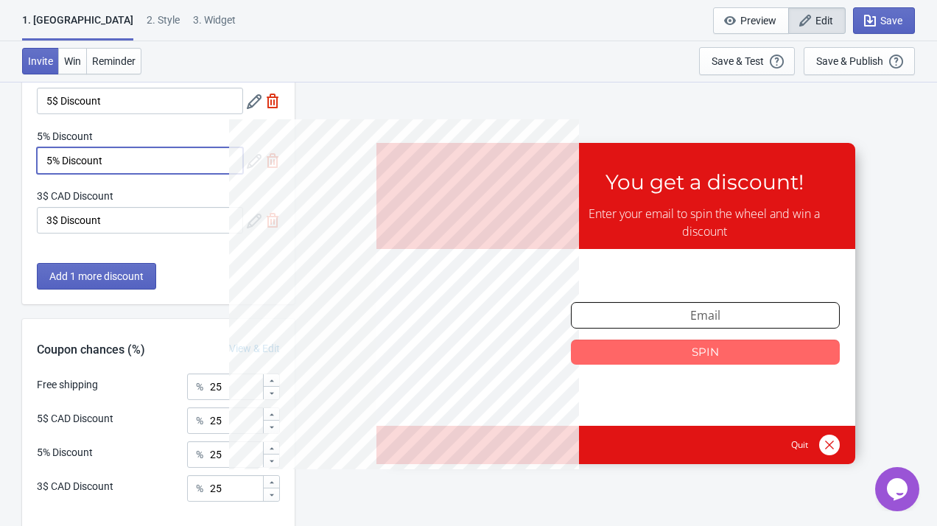
click at [230, 165] on input "5% Discount" at bounding box center [140, 160] width 206 height 27
click at [202, 160] on input "5% Discount" at bounding box center [140, 160] width 206 height 27
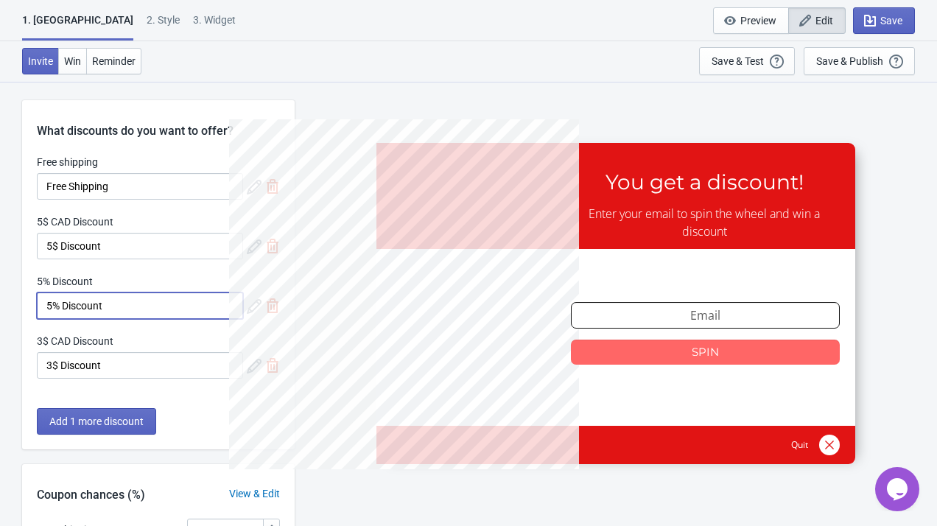
scroll to position [0, 0]
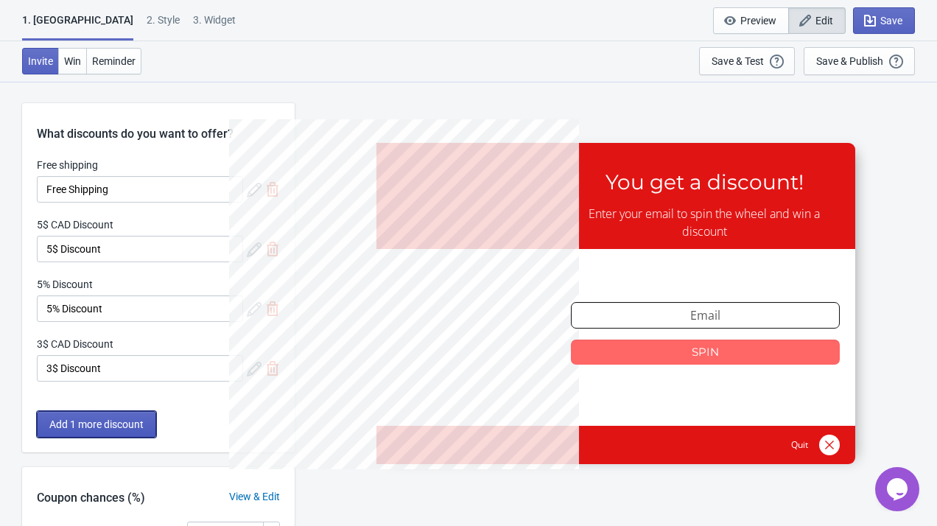
click at [108, 425] on span "Add 1 more discount" at bounding box center [96, 424] width 94 height 12
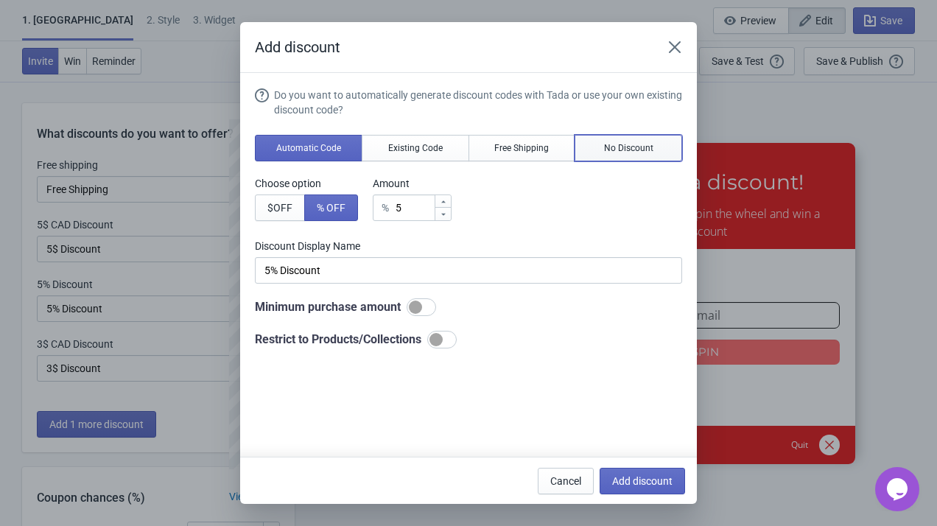
click at [601, 147] on button "No Discount" at bounding box center [628, 148] width 108 height 27
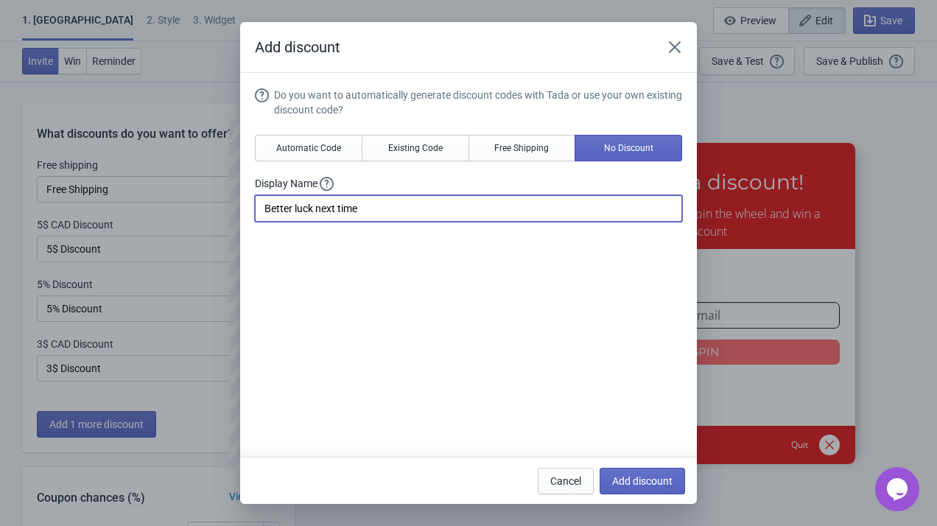
click at [266, 210] on input "Better luck next time" at bounding box center [468, 208] width 427 height 27
click at [483, 209] on input "FALSE ALARM! Better luck next time" at bounding box center [468, 208] width 427 height 27
type input "FALSE ALARM! Better luck next time."
click at [623, 473] on button "Add discount" at bounding box center [641, 481] width 85 height 27
type input "20"
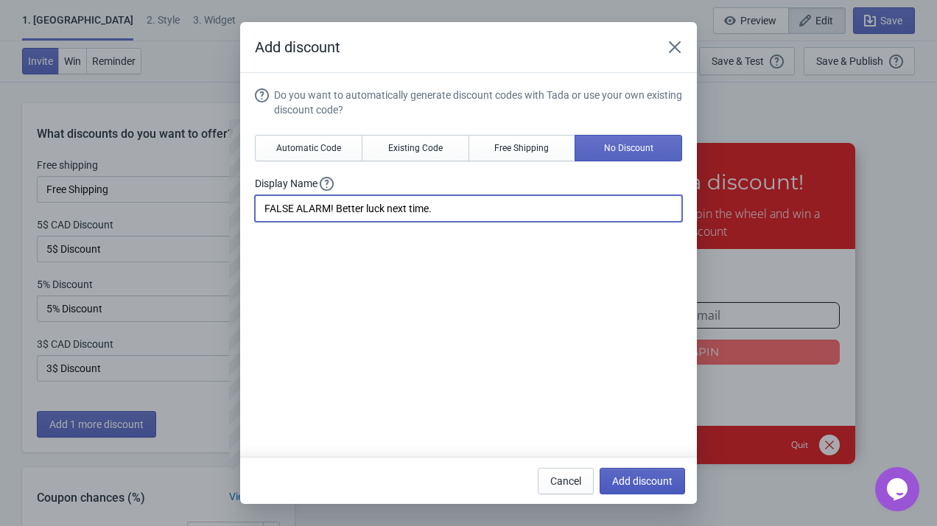
type input "20"
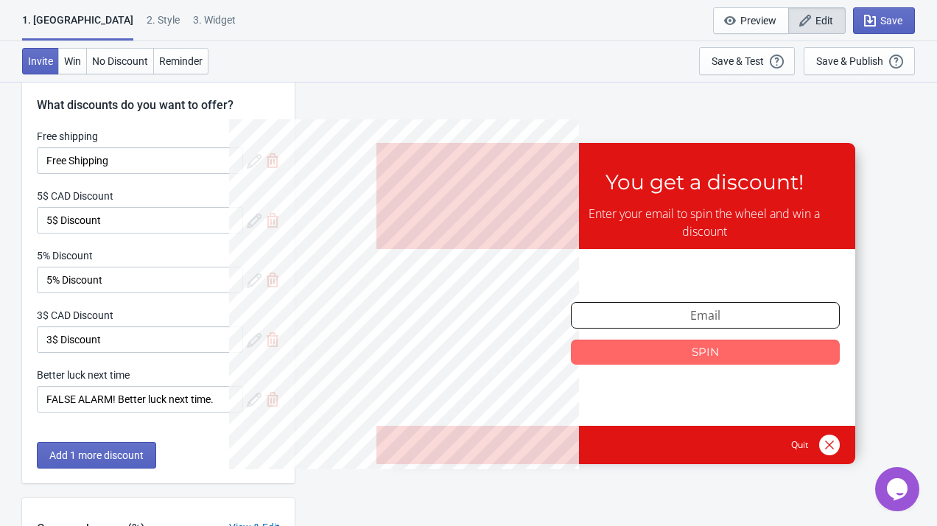
scroll to position [20, 0]
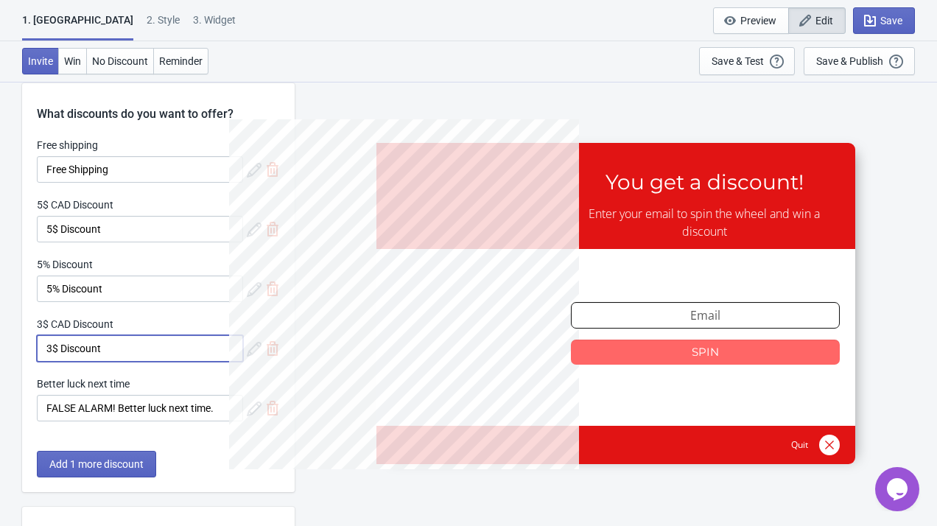
click at [161, 357] on input "3$ Discount" at bounding box center [140, 348] width 206 height 27
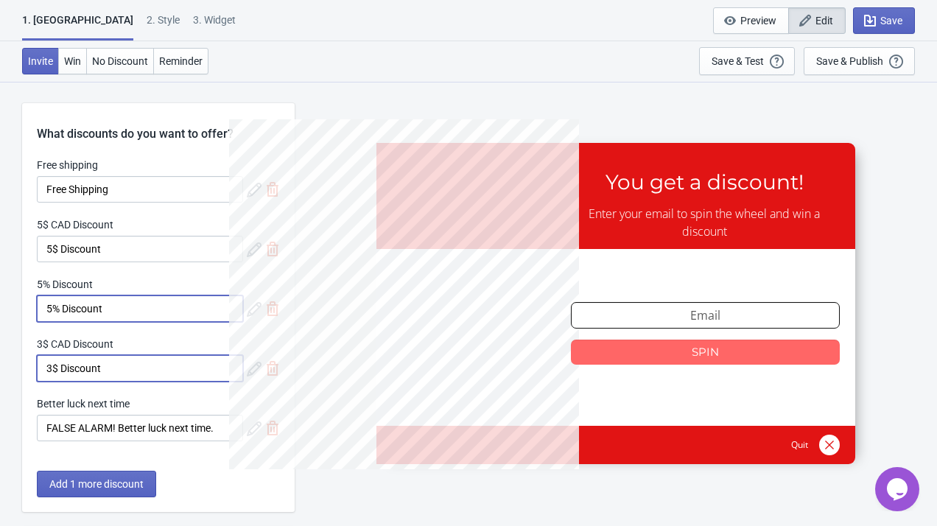
click at [189, 303] on input "5% Discount" at bounding box center [140, 308] width 206 height 27
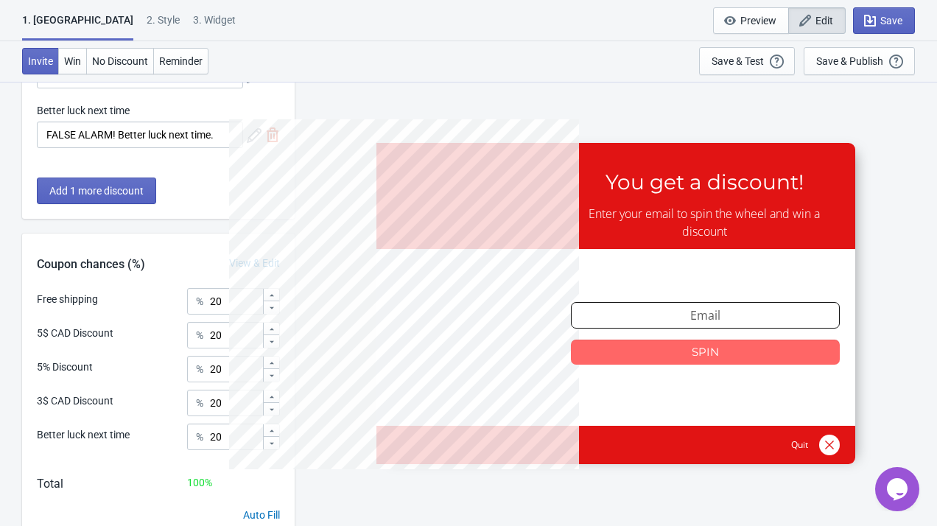
scroll to position [353, 0]
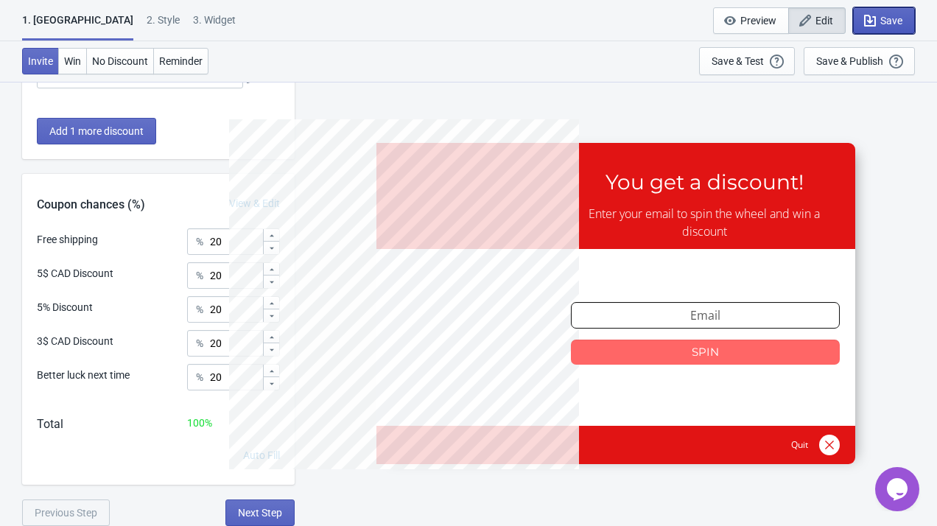
click at [875, 21] on icon "button" at bounding box center [869, 20] width 15 height 15
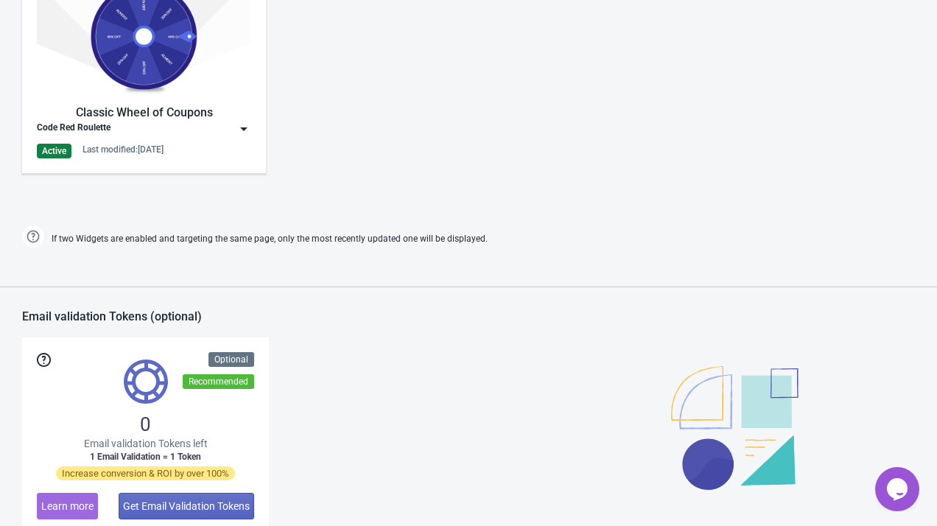
scroll to position [674, 0]
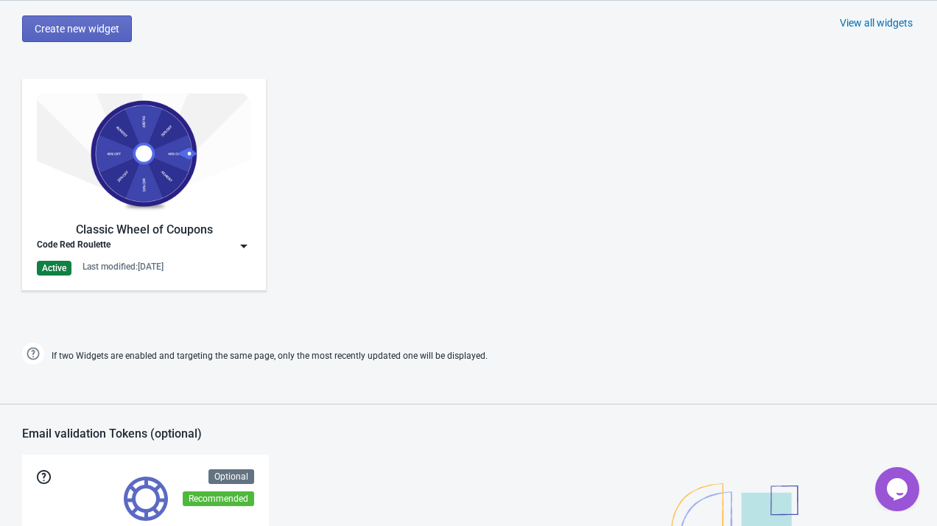
click at [229, 247] on div "Code Red Roulette" at bounding box center [144, 246] width 214 height 15
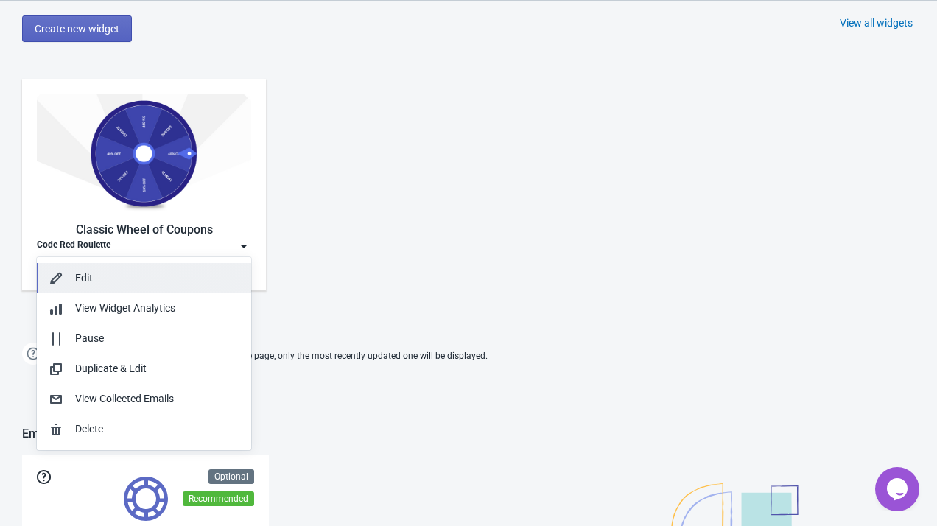
click at [186, 275] on div "Edit" at bounding box center [157, 277] width 164 height 15
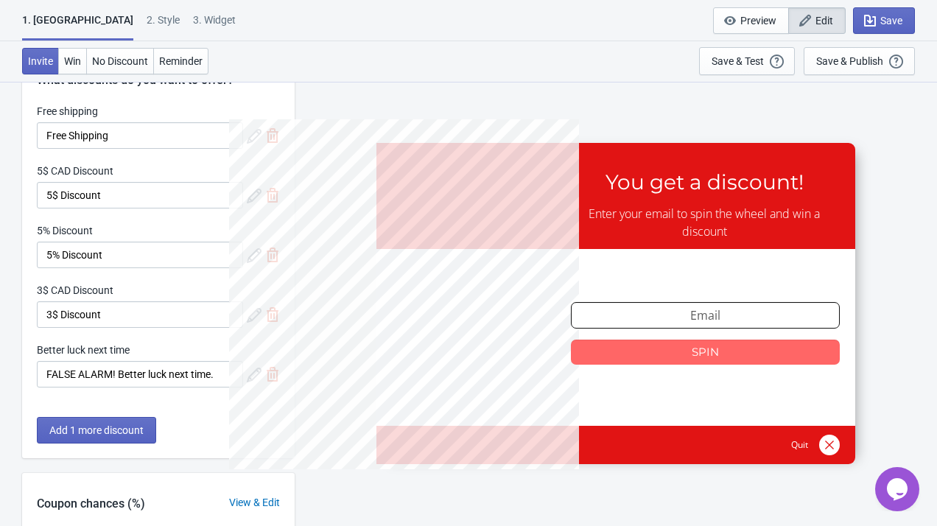
scroll to position [55, 0]
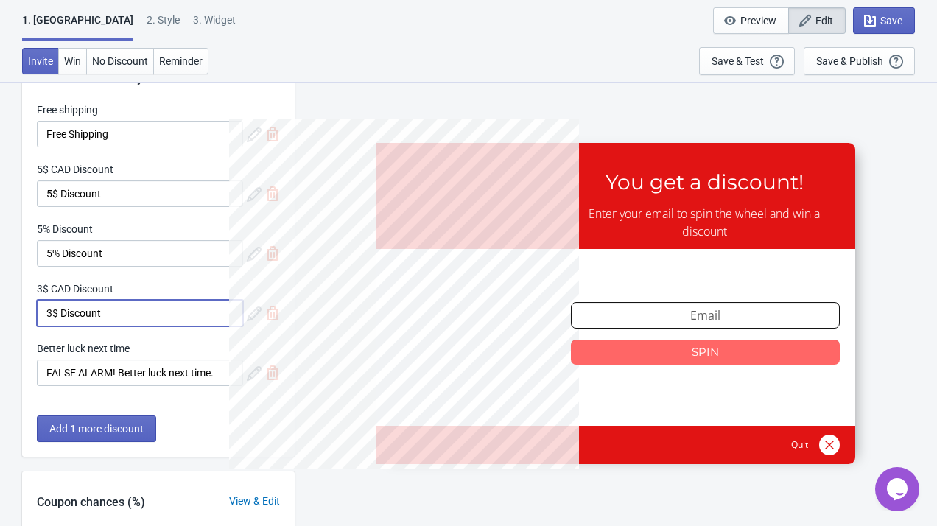
click at [197, 313] on input "3$ Discount" at bounding box center [140, 313] width 206 height 27
drag, startPoint x: 197, startPoint y: 313, endPoint x: 27, endPoint y: 312, distance: 169.4
click at [27, 312] on div "Free shipping Free Shipping 5$ CAD Discount 5$ Discount 5% Discount 5% Discount…" at bounding box center [158, 251] width 272 height 298
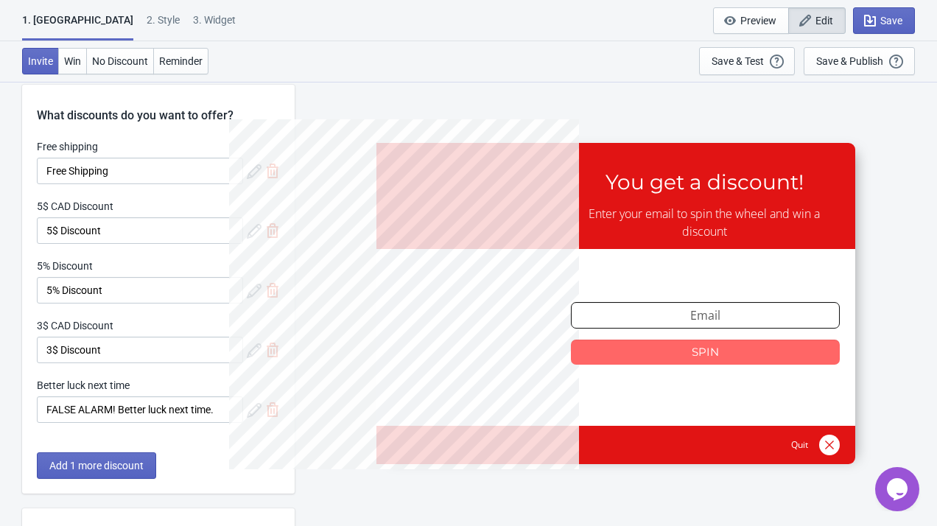
scroll to position [0, 0]
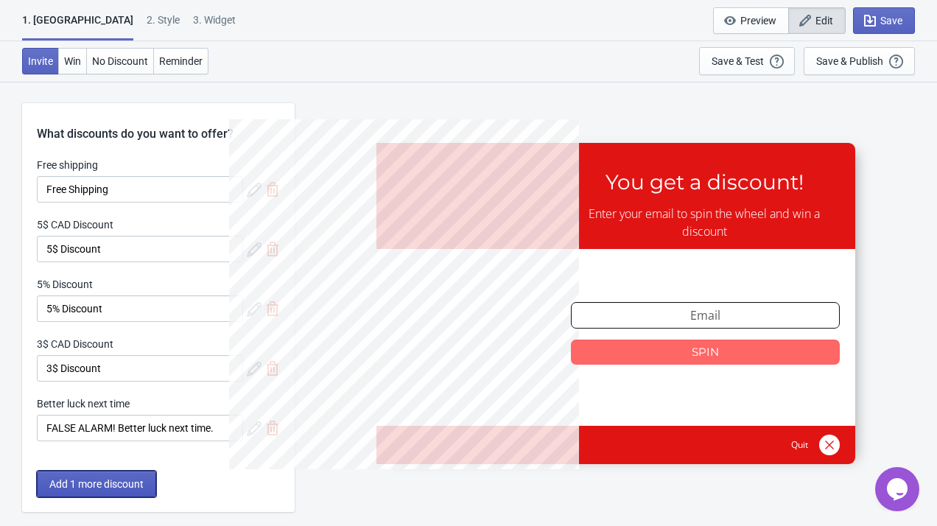
click at [134, 487] on span "Add 1 more discount" at bounding box center [96, 484] width 94 height 12
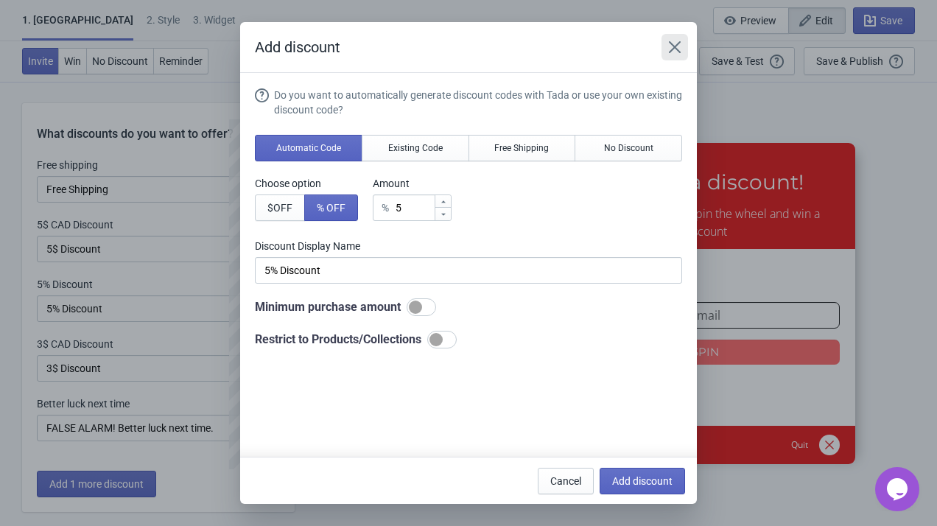
click at [680, 45] on icon "Close" at bounding box center [674, 47] width 15 height 15
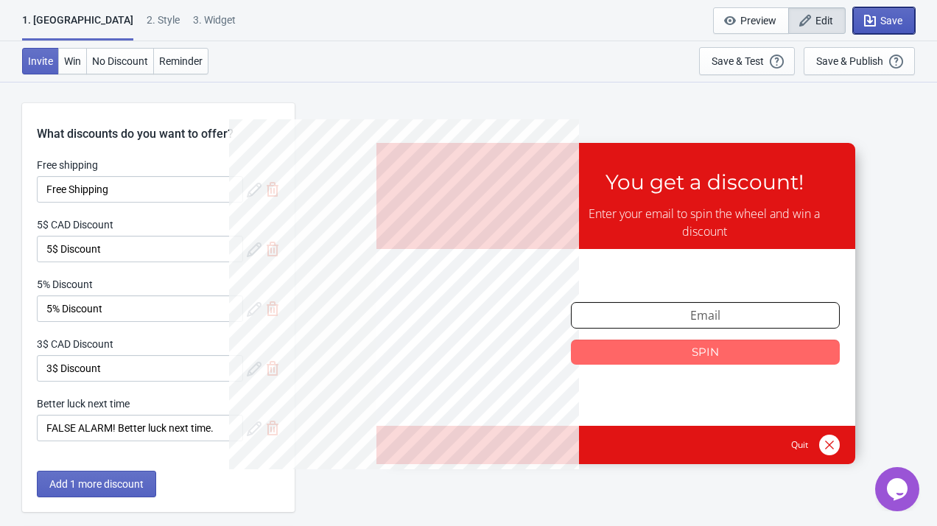
click at [871, 21] on icon "button" at bounding box center [869, 20] width 15 height 15
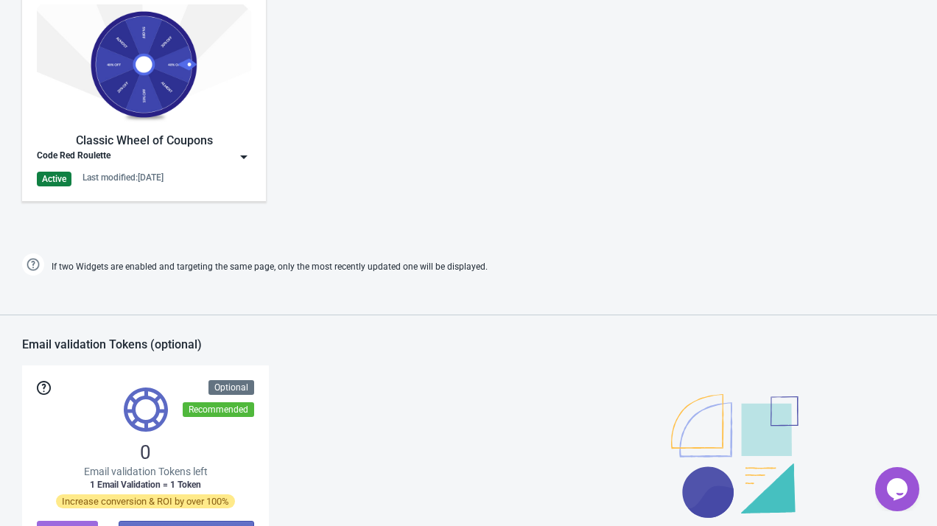
scroll to position [744, 0]
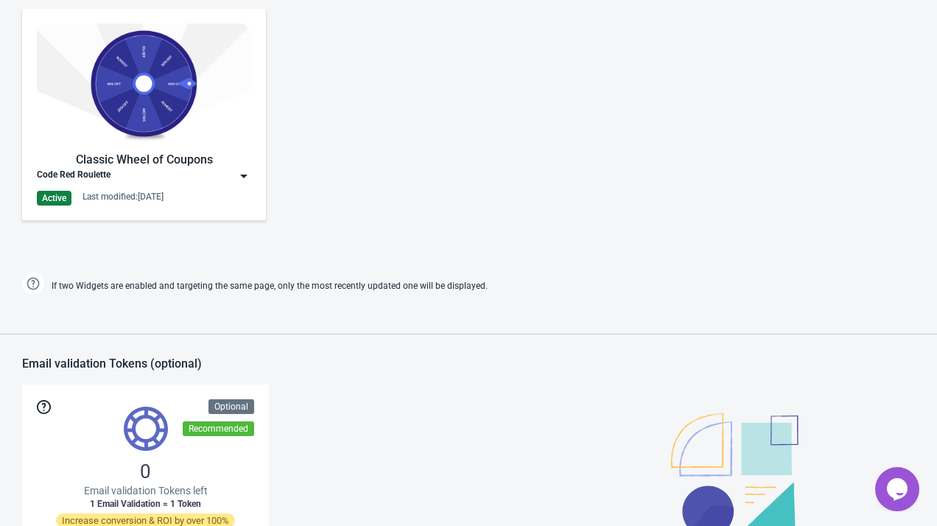
click at [183, 82] on img at bounding box center [144, 84] width 214 height 120
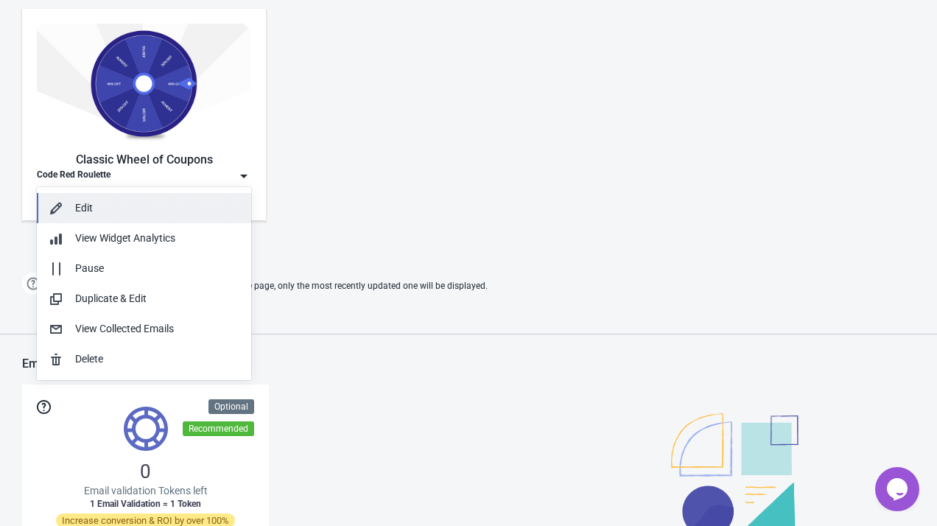
click at [169, 201] on div "Edit" at bounding box center [157, 207] width 164 height 15
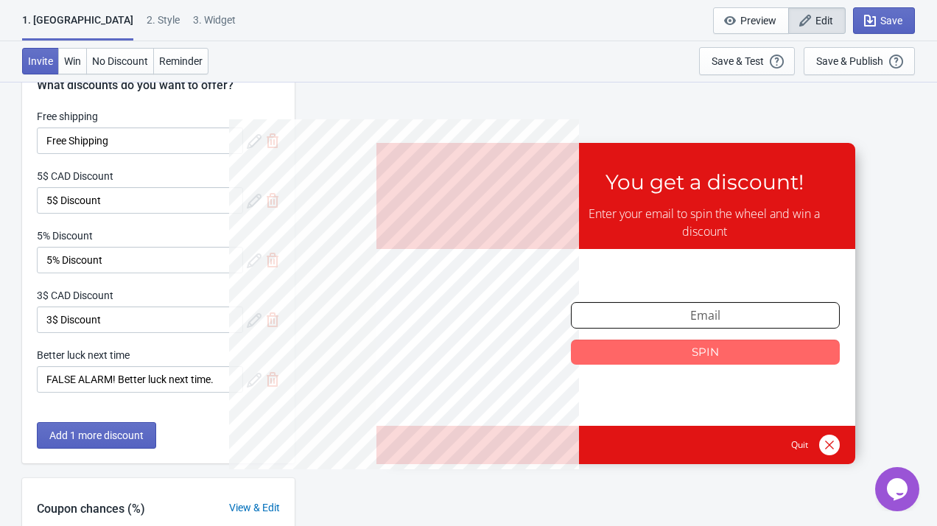
scroll to position [54, 0]
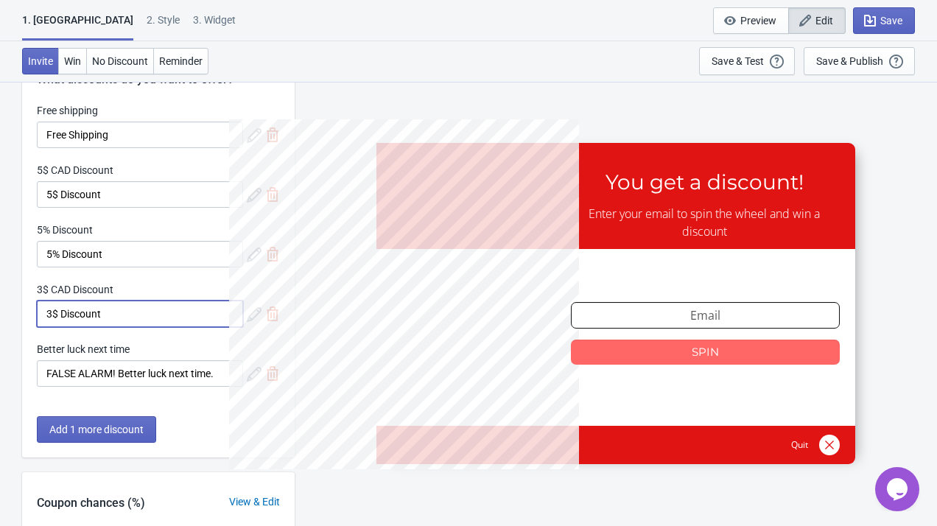
click at [187, 312] on input "3$ Discount" at bounding box center [140, 313] width 206 height 27
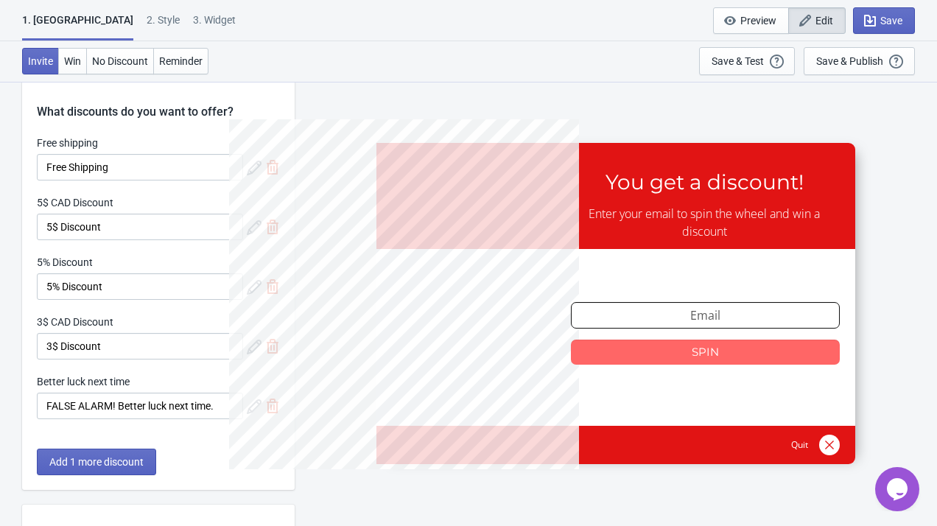
scroll to position [0, 0]
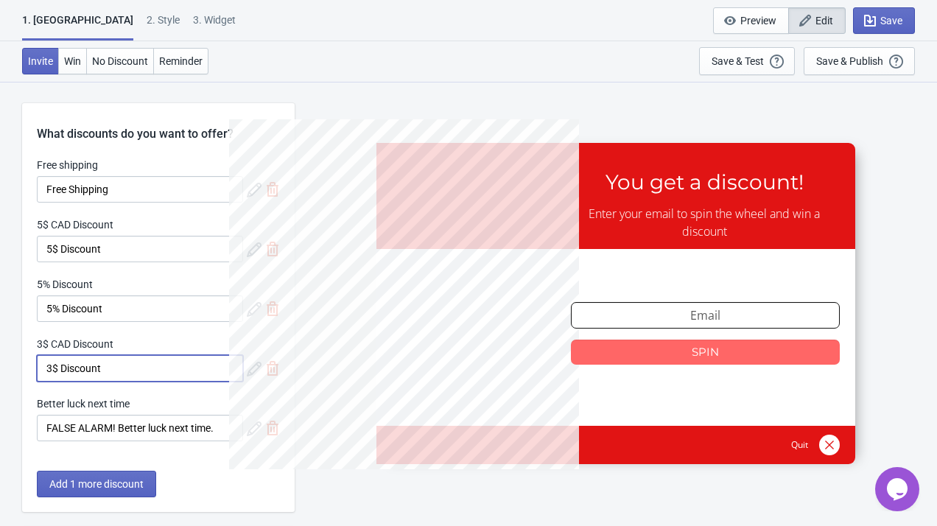
click at [221, 376] on input "3$ Discount" at bounding box center [140, 368] width 206 height 27
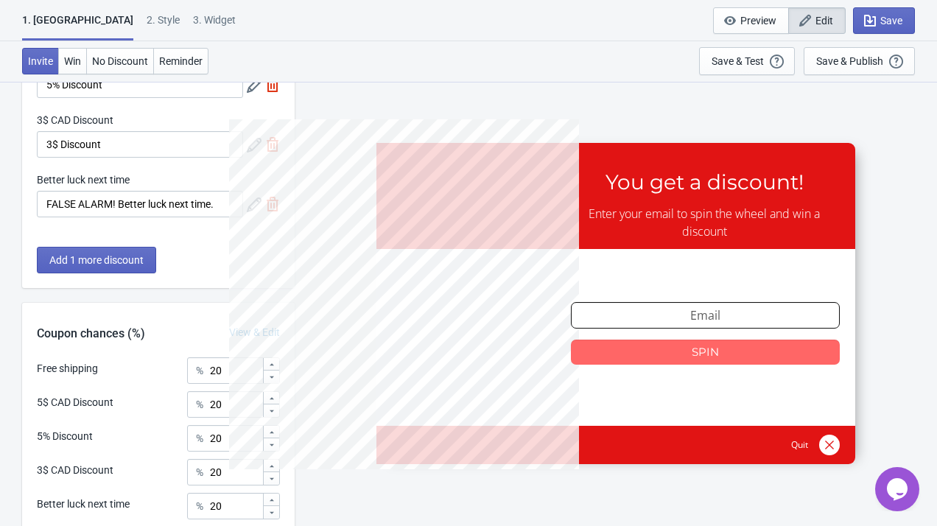
scroll to position [353, 0]
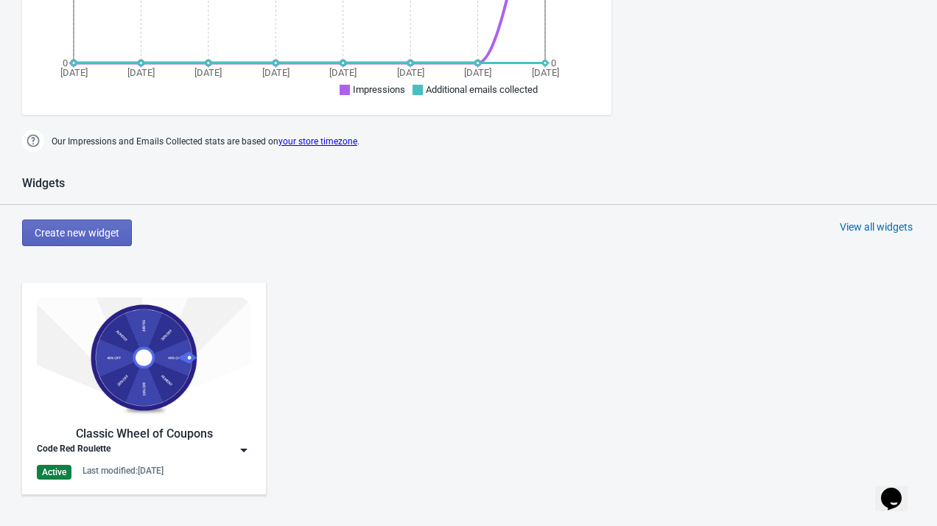
scroll to position [471, 0]
click at [250, 442] on img at bounding box center [243, 449] width 15 height 15
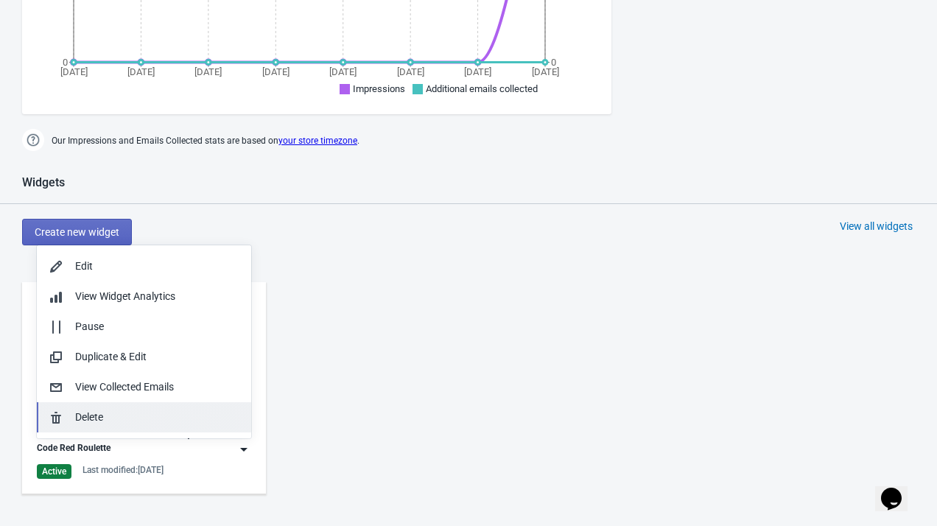
click at [174, 412] on div "Delete" at bounding box center [157, 416] width 164 height 15
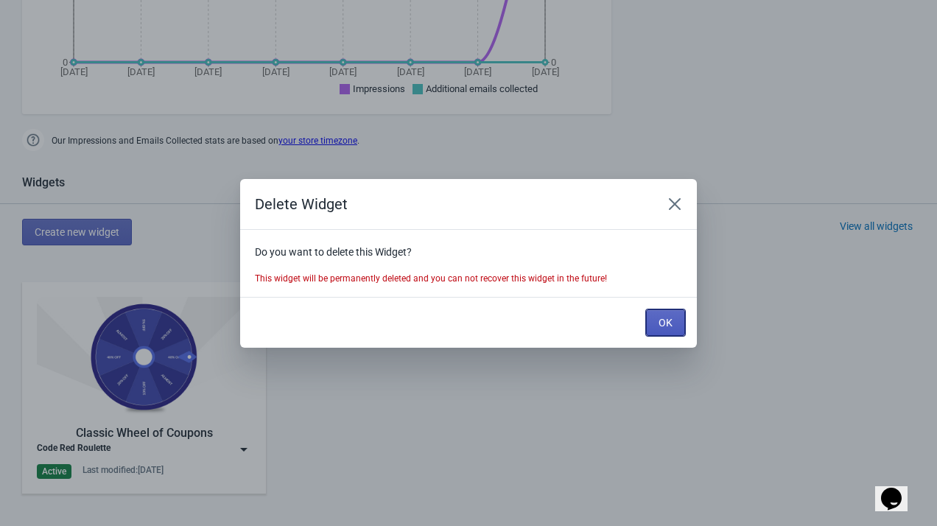
click at [663, 327] on span "OK" at bounding box center [665, 323] width 14 height 12
